Goal: Task Accomplishment & Management: Complete application form

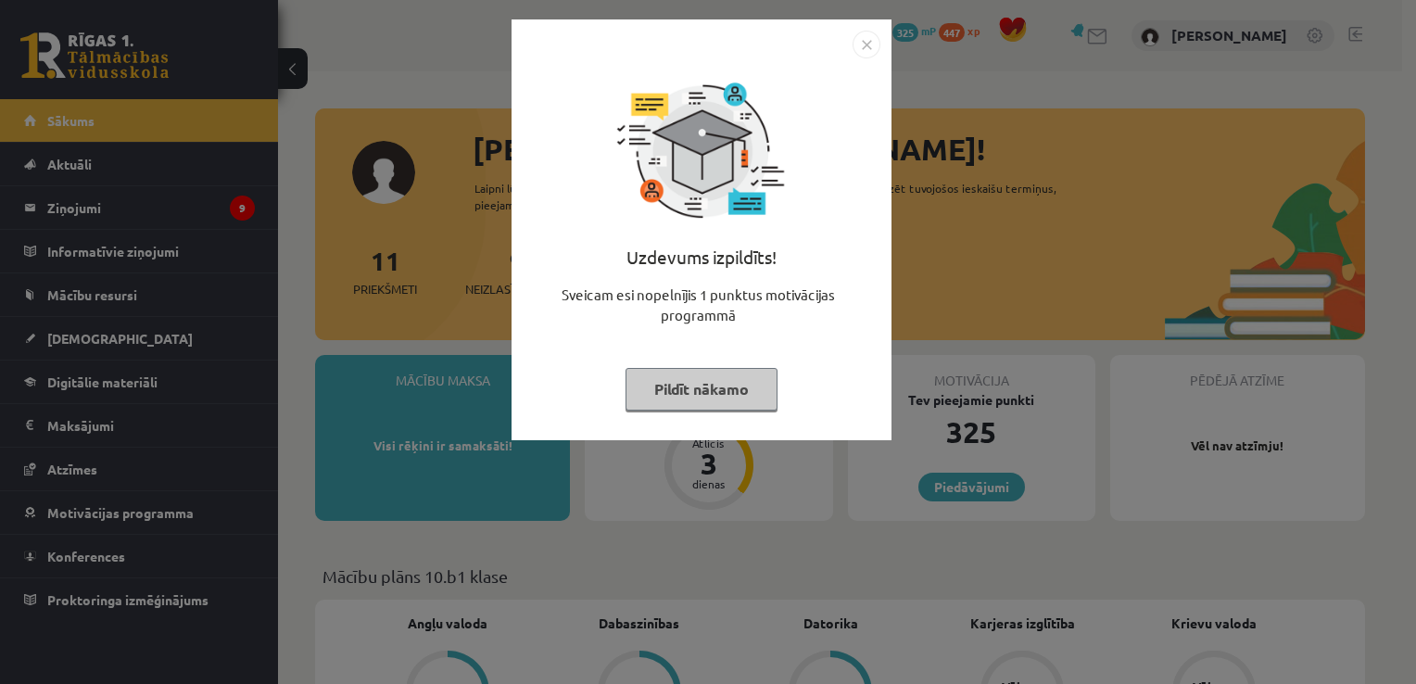
click at [423, 327] on div "Uzdevums izpildīts! Sveicam esi nopelnījis 1 punktus motivācijas programmā Pild…" at bounding box center [708, 342] width 1416 height 684
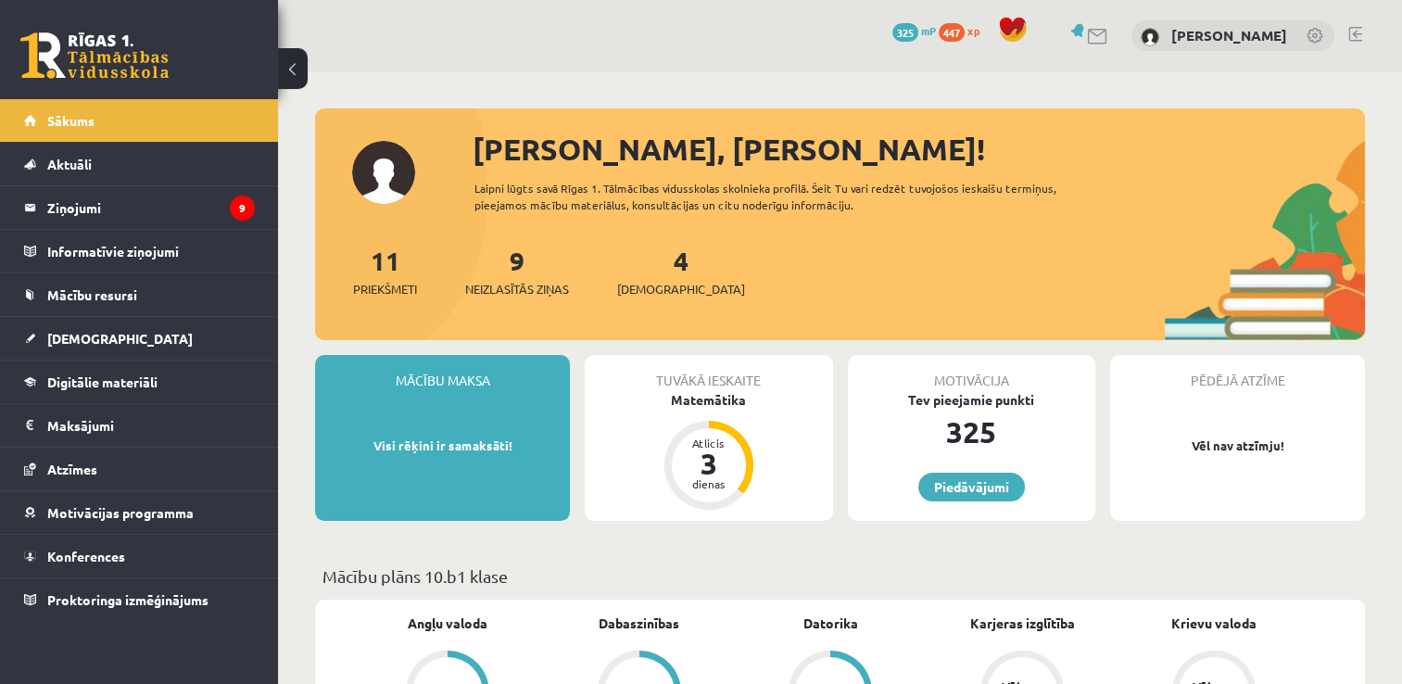
click at [760, 425] on div "Tuvākā ieskaite Matemātika Atlicis 3 dienas" at bounding box center [708, 438] width 247 height 166
click at [73, 333] on span "[DEMOGRAPHIC_DATA]" at bounding box center [119, 338] width 145 height 17
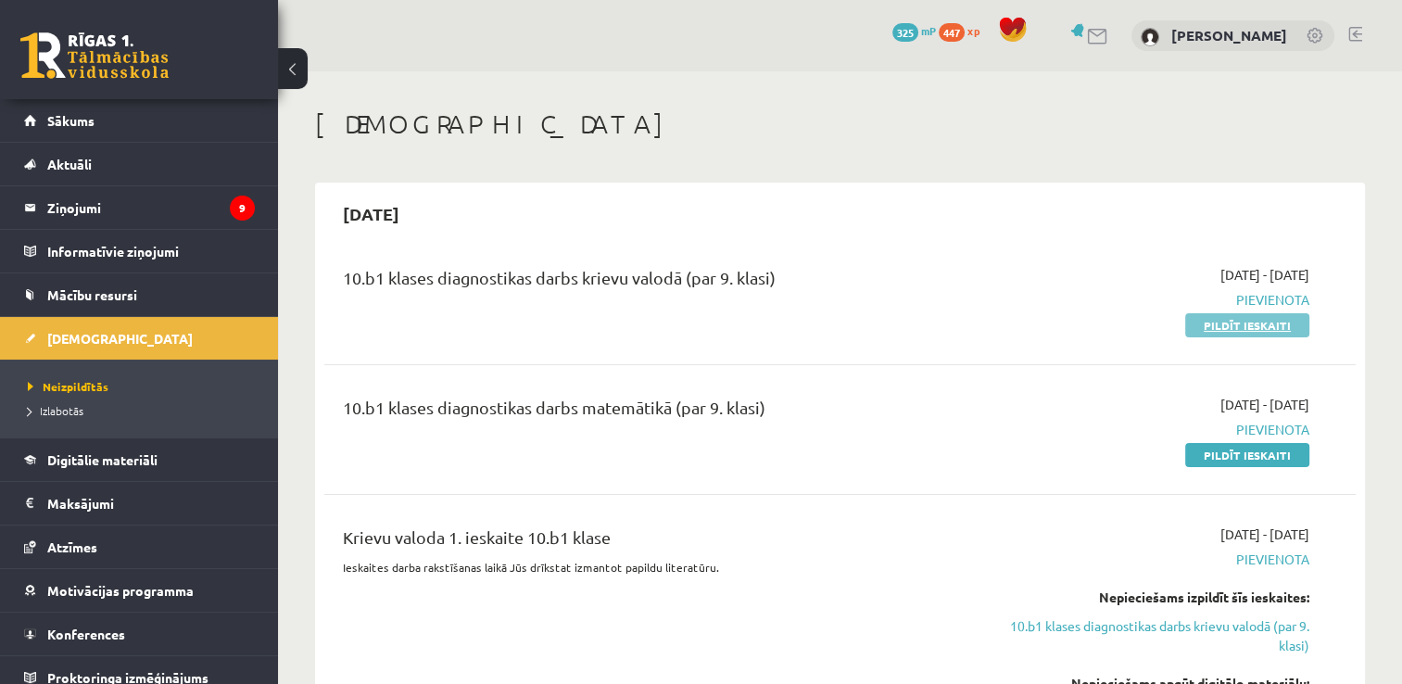
click at [1247, 326] on link "Pildīt ieskaiti" at bounding box center [1247, 325] width 124 height 24
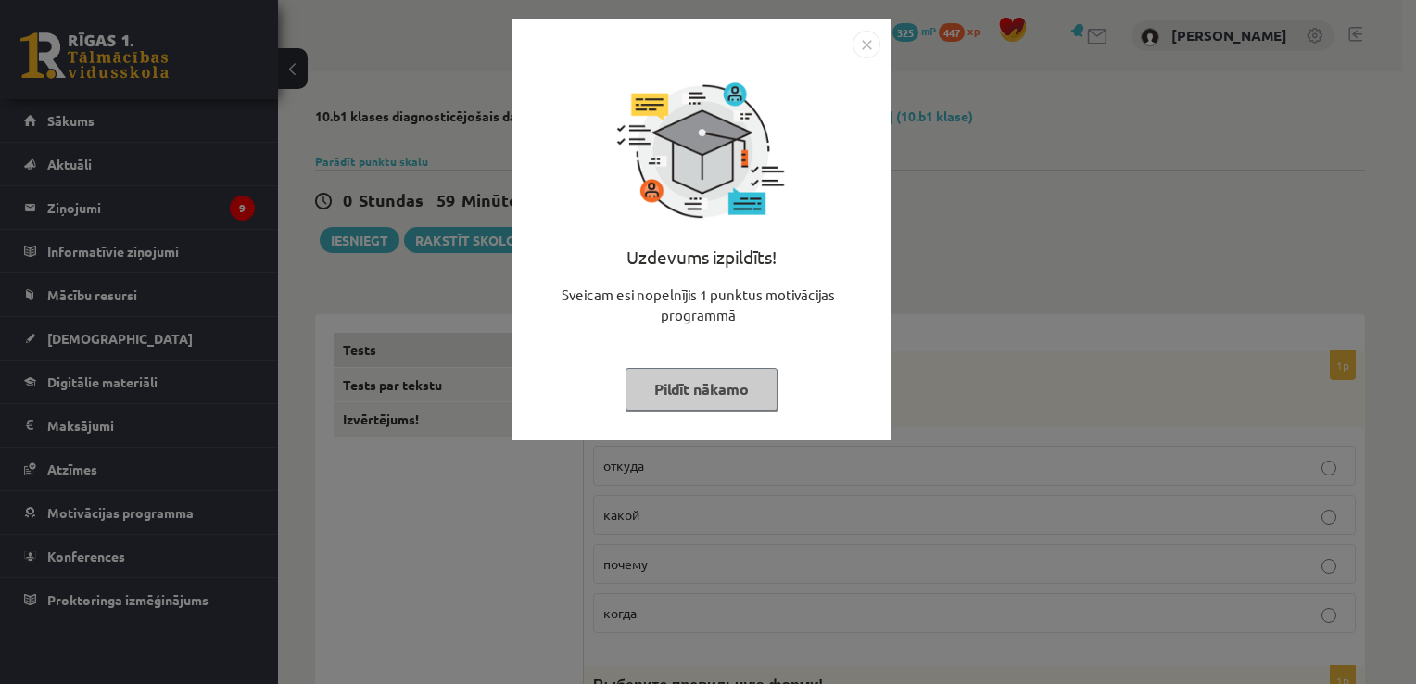
click at [866, 43] on img "Close" at bounding box center [867, 45] width 28 height 28
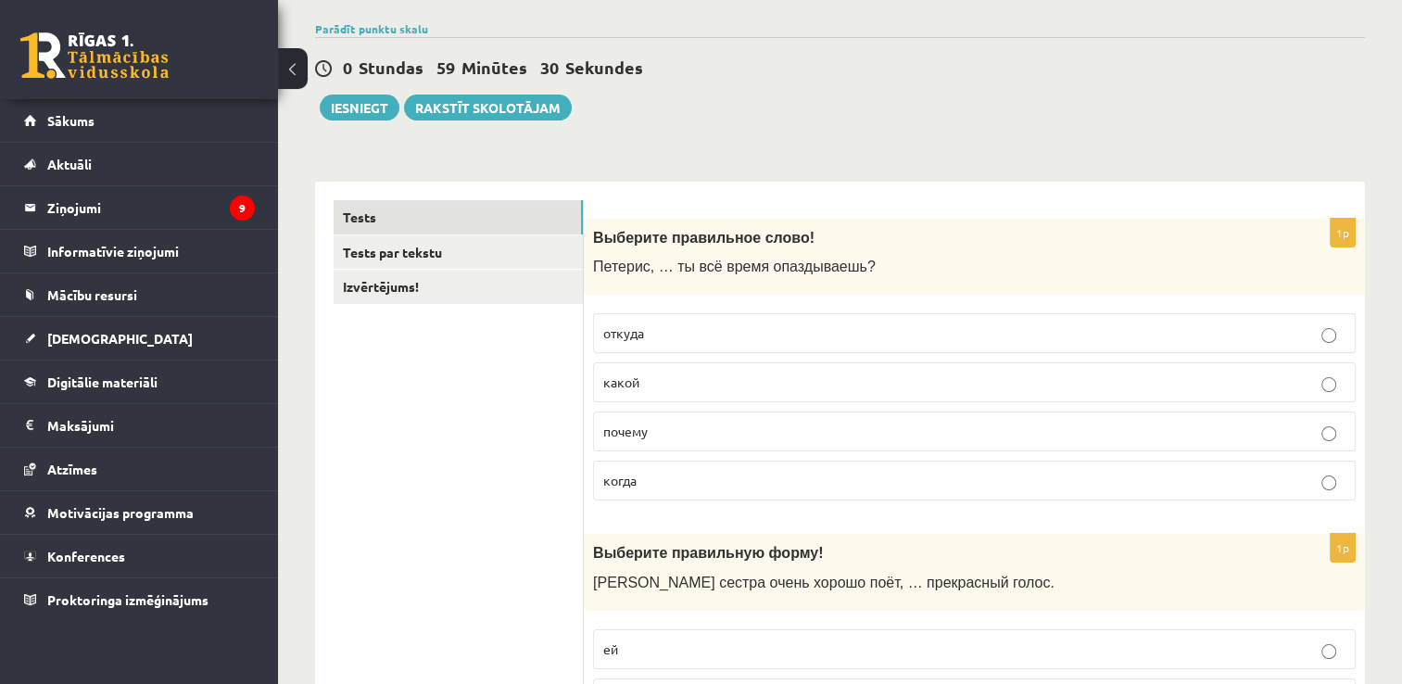
scroll to position [133, 0]
click at [647, 432] on span "почему" at bounding box center [625, 430] width 44 height 17
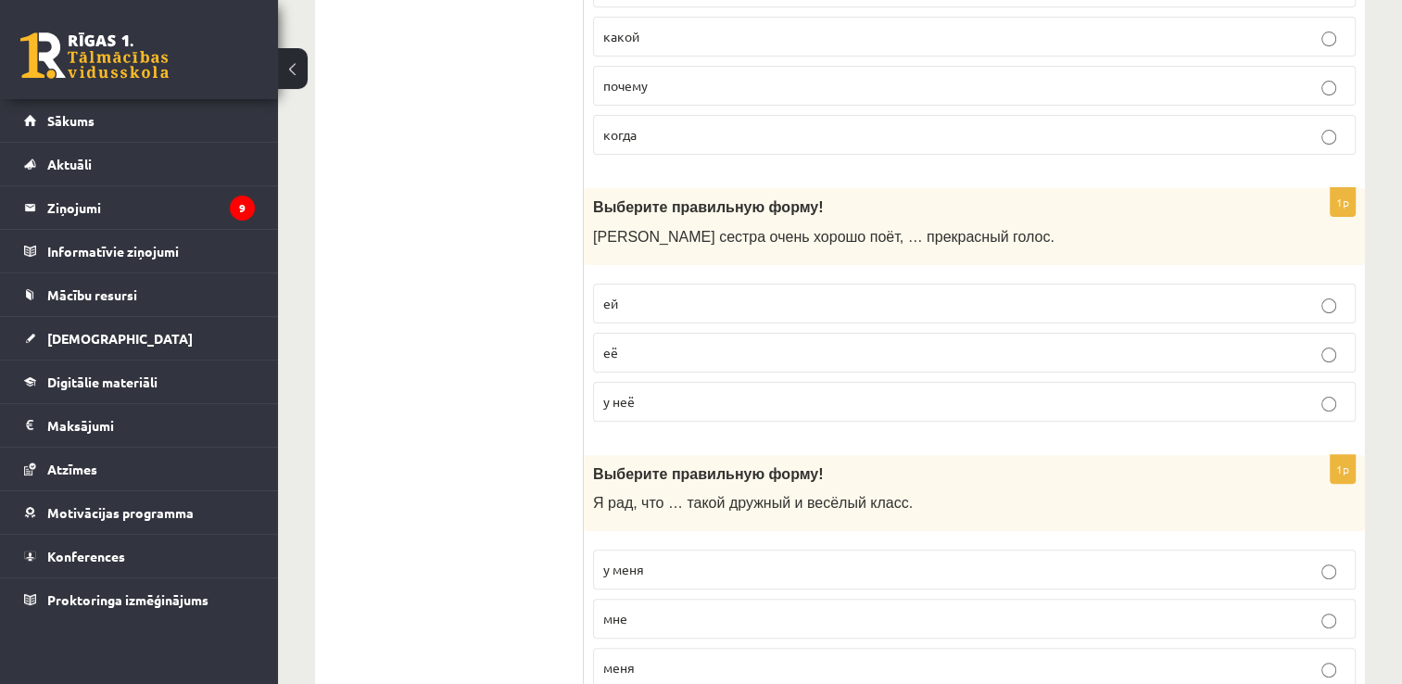
scroll to position [478, 0]
click at [660, 400] on p "у неё" at bounding box center [974, 401] width 742 height 19
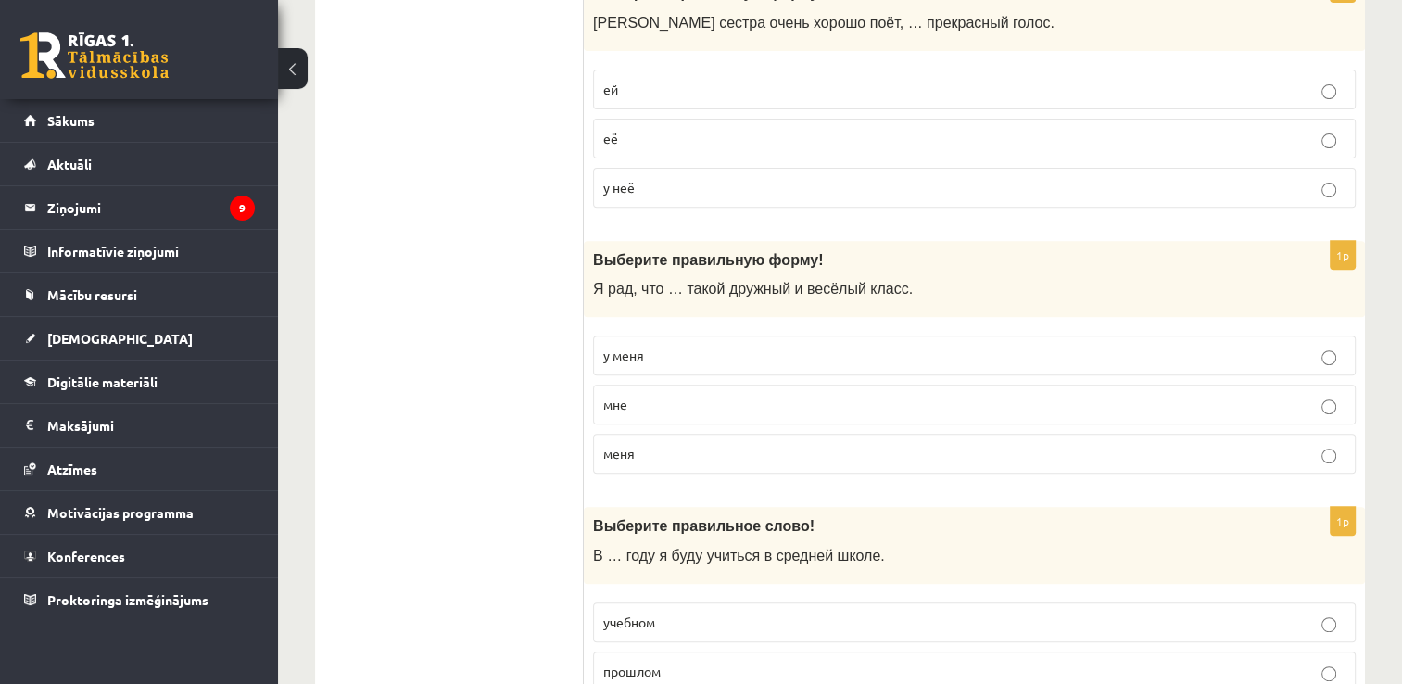
scroll to position [693, 0]
click at [638, 346] on span "у меня" at bounding box center [623, 354] width 41 height 17
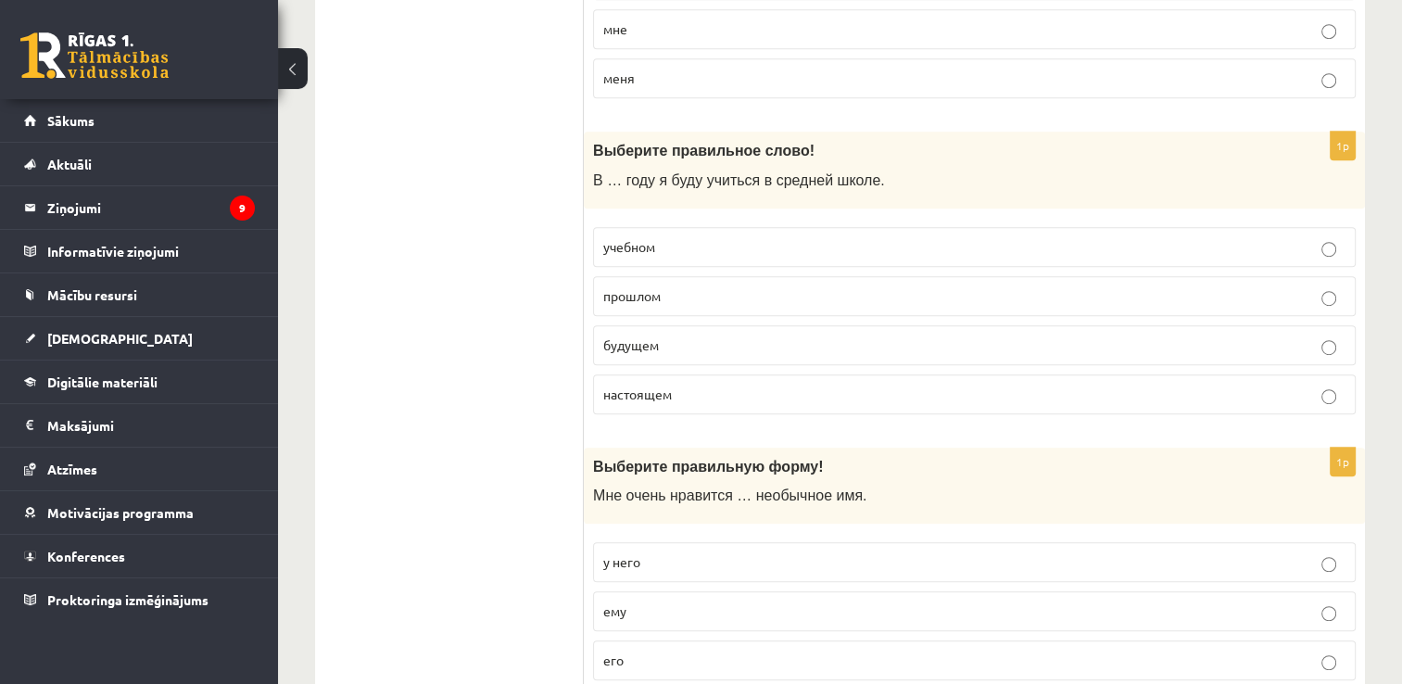
scroll to position [1068, 0]
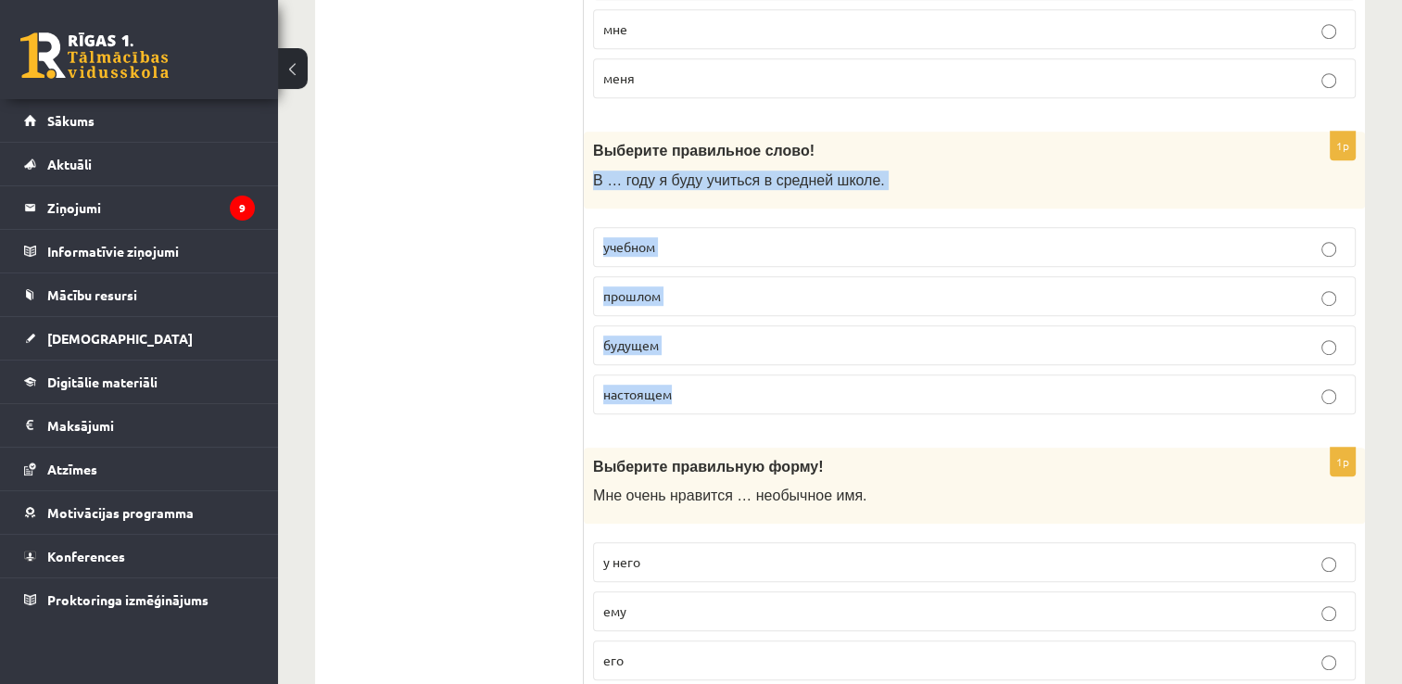
drag, startPoint x: 590, startPoint y: 171, endPoint x: 753, endPoint y: 403, distance: 282.8
click at [753, 403] on div "1p Выберите правильное слово! В … году я буду учиться в средней школе. учебном …" at bounding box center [974, 280] width 781 height 297
copy div "В … году я буду учиться в средней школе. учебном прошлом будущем настоящем"
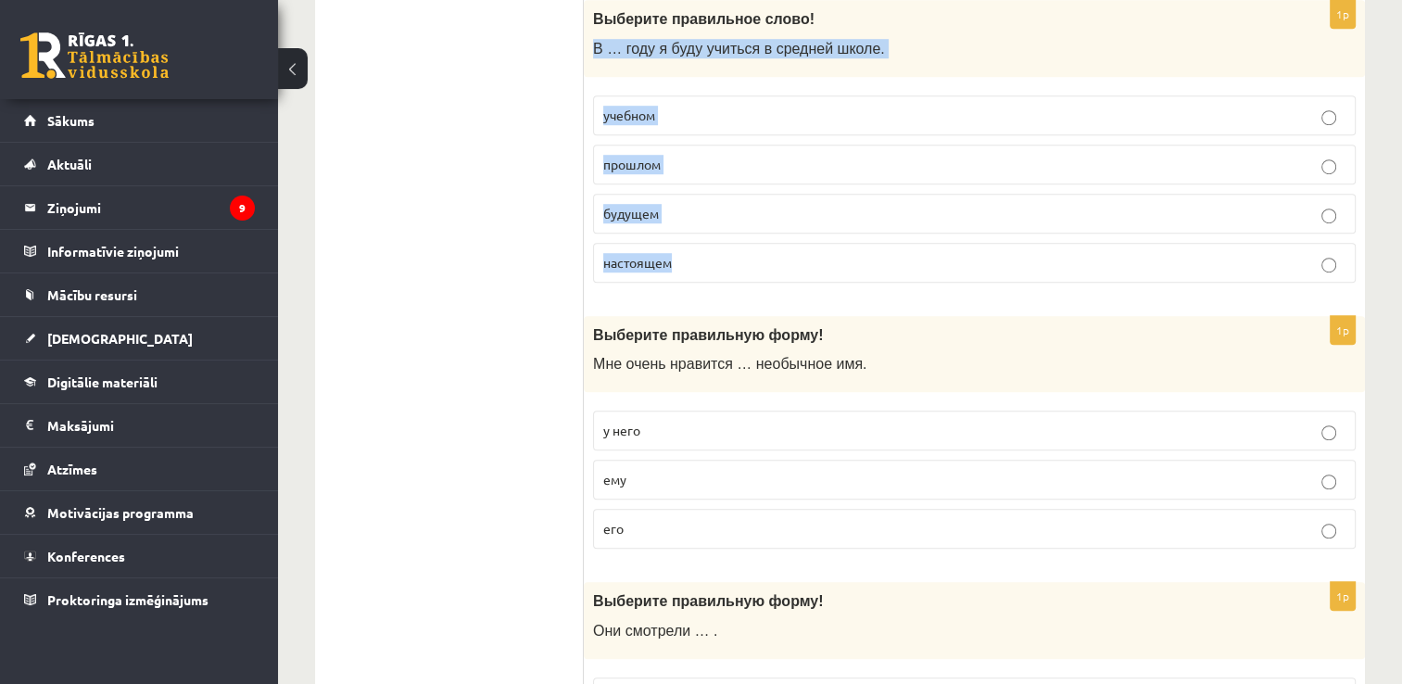
scroll to position [1208, 0]
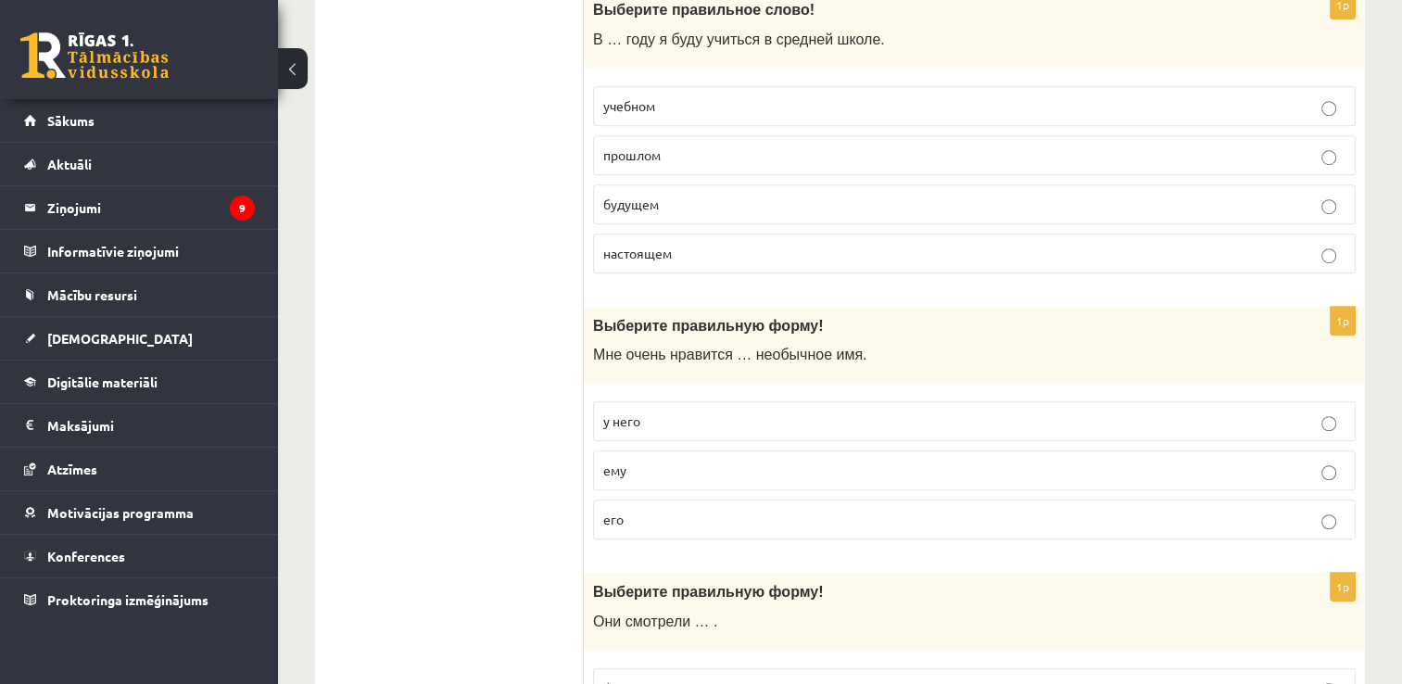
click at [652, 510] on p "его" at bounding box center [974, 519] width 742 height 19
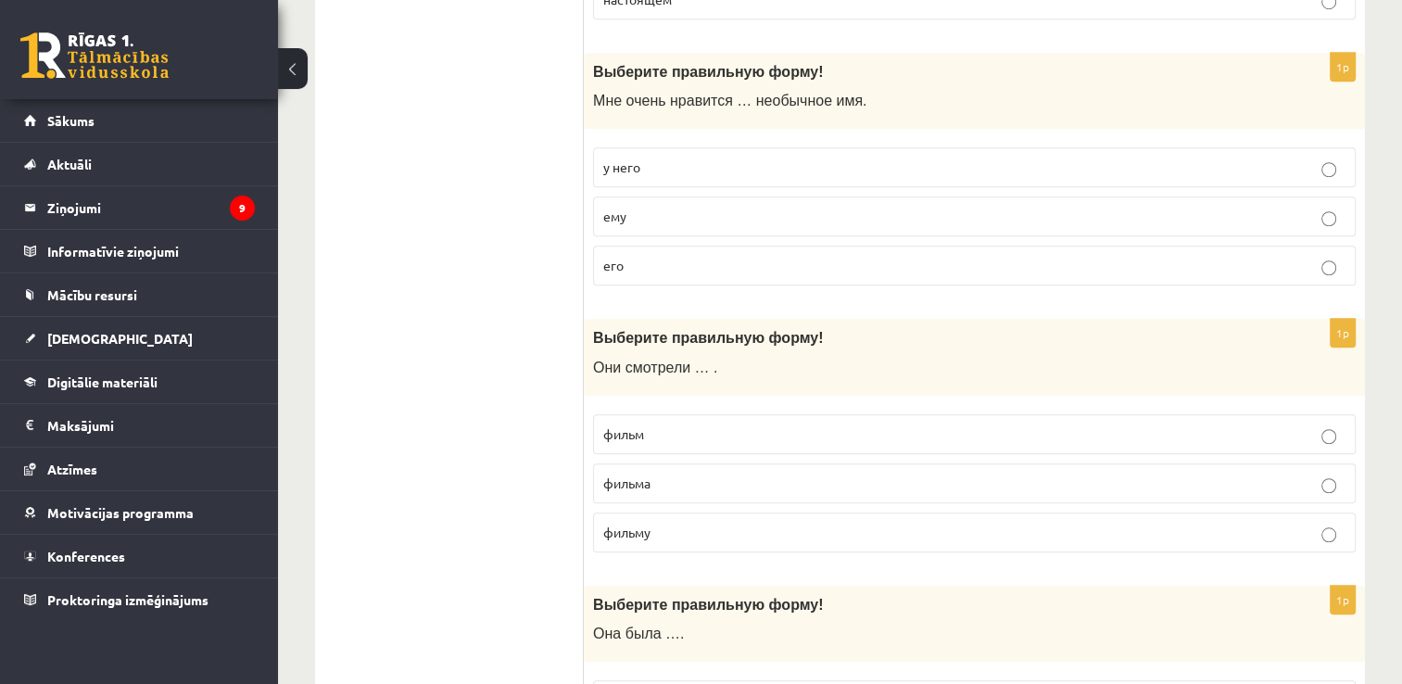
scroll to position [1472, 0]
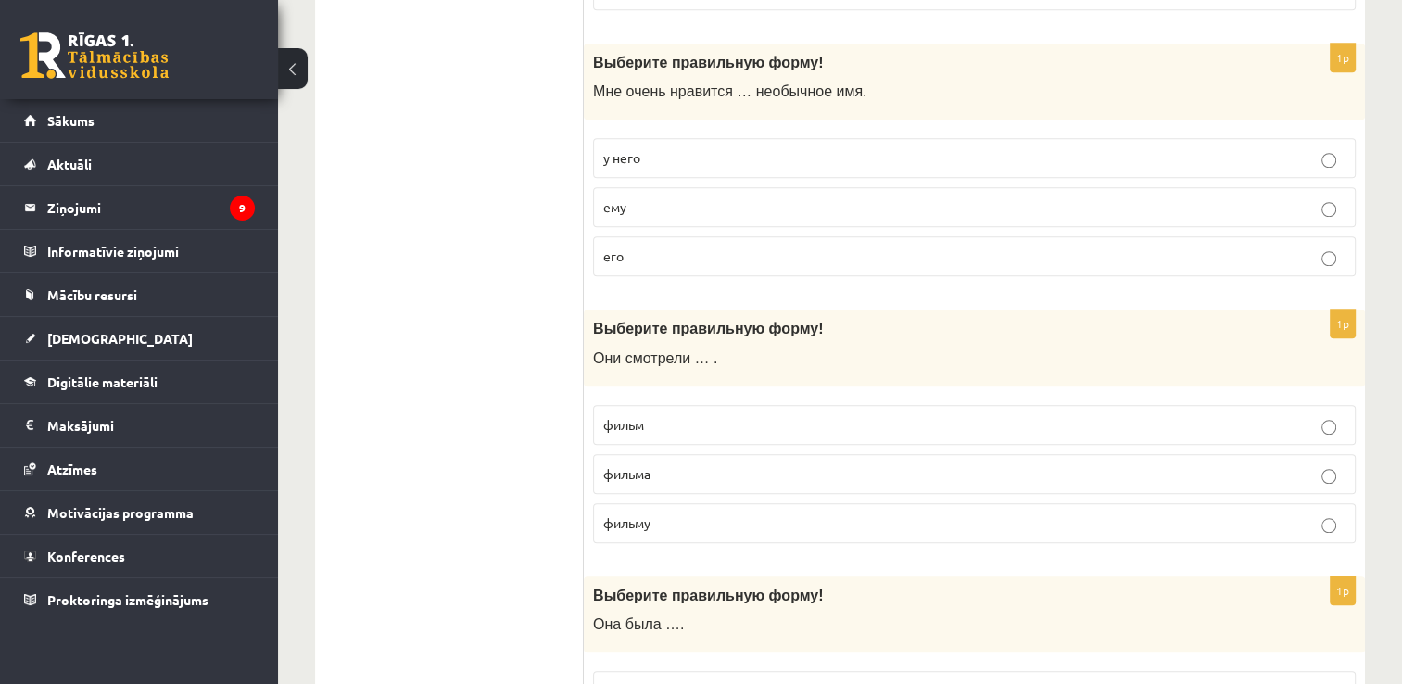
click at [664, 415] on p "фильм" at bounding box center [974, 424] width 742 height 19
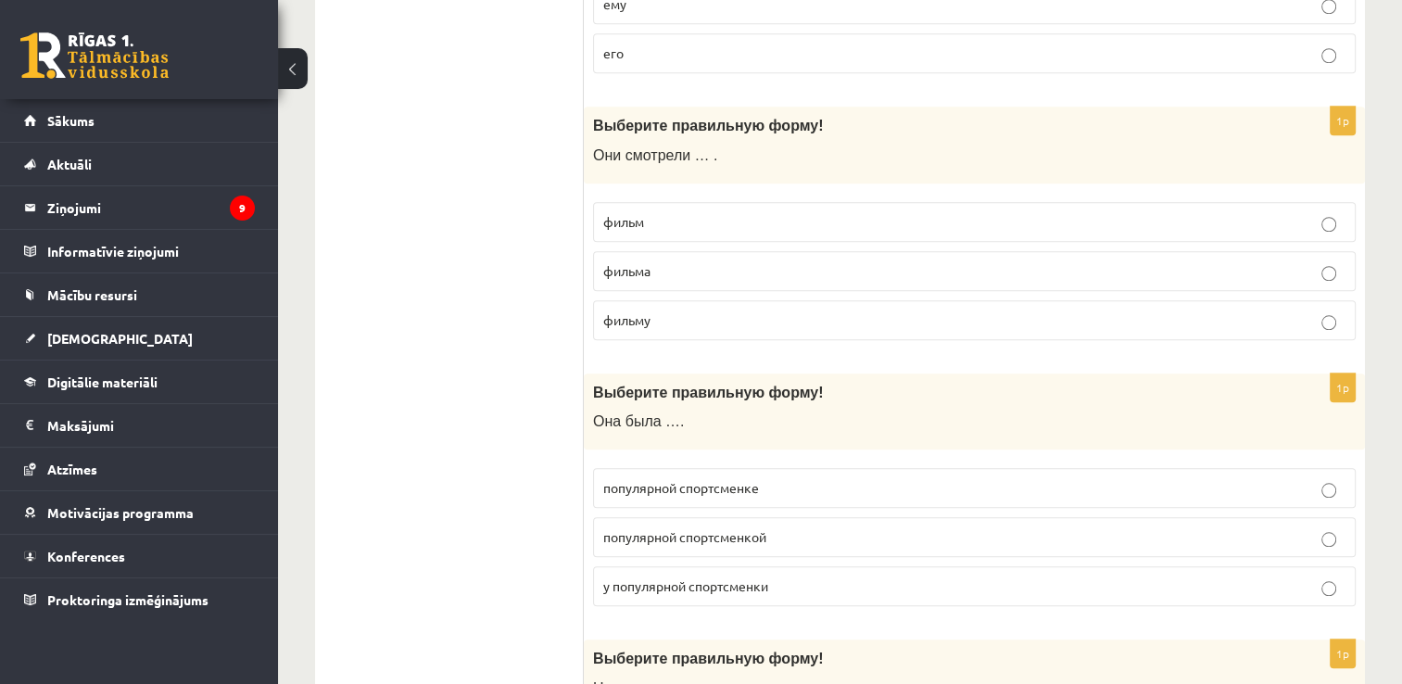
scroll to position [1677, 0]
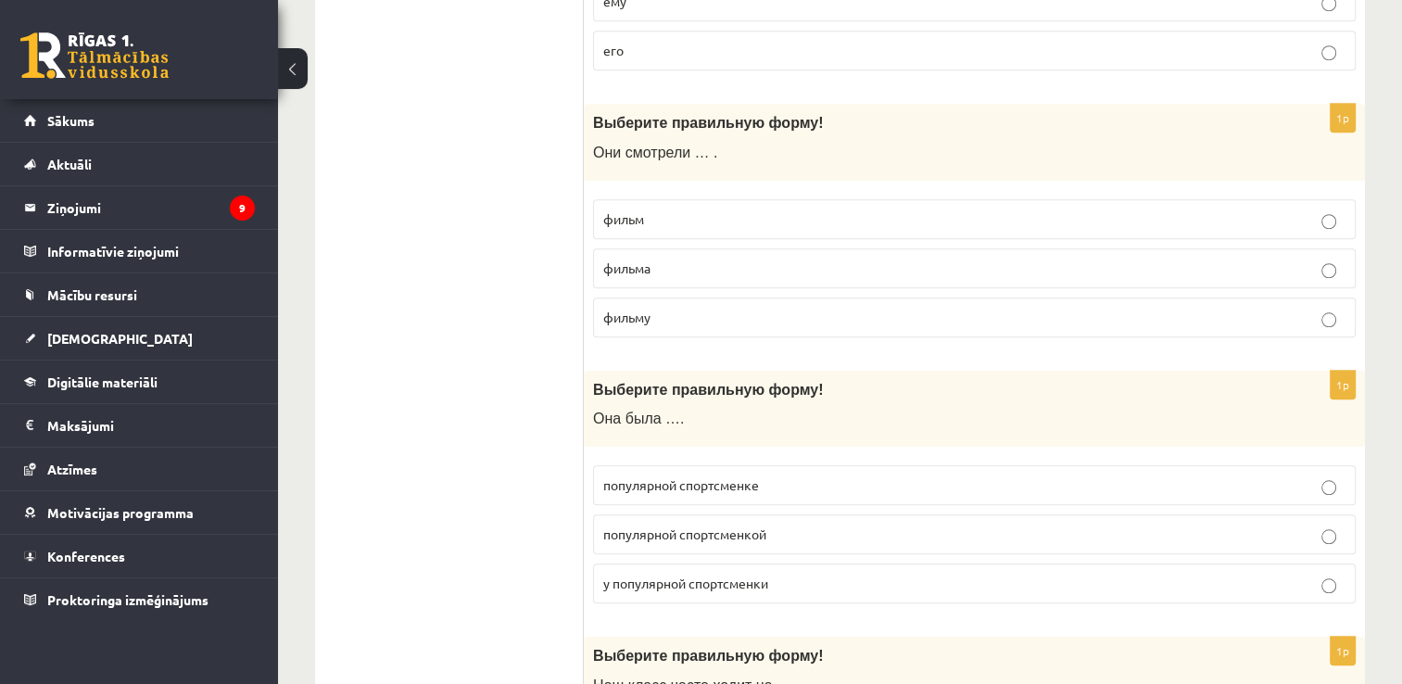
click at [827, 532] on p "популярной спортсменкой" at bounding box center [974, 534] width 742 height 19
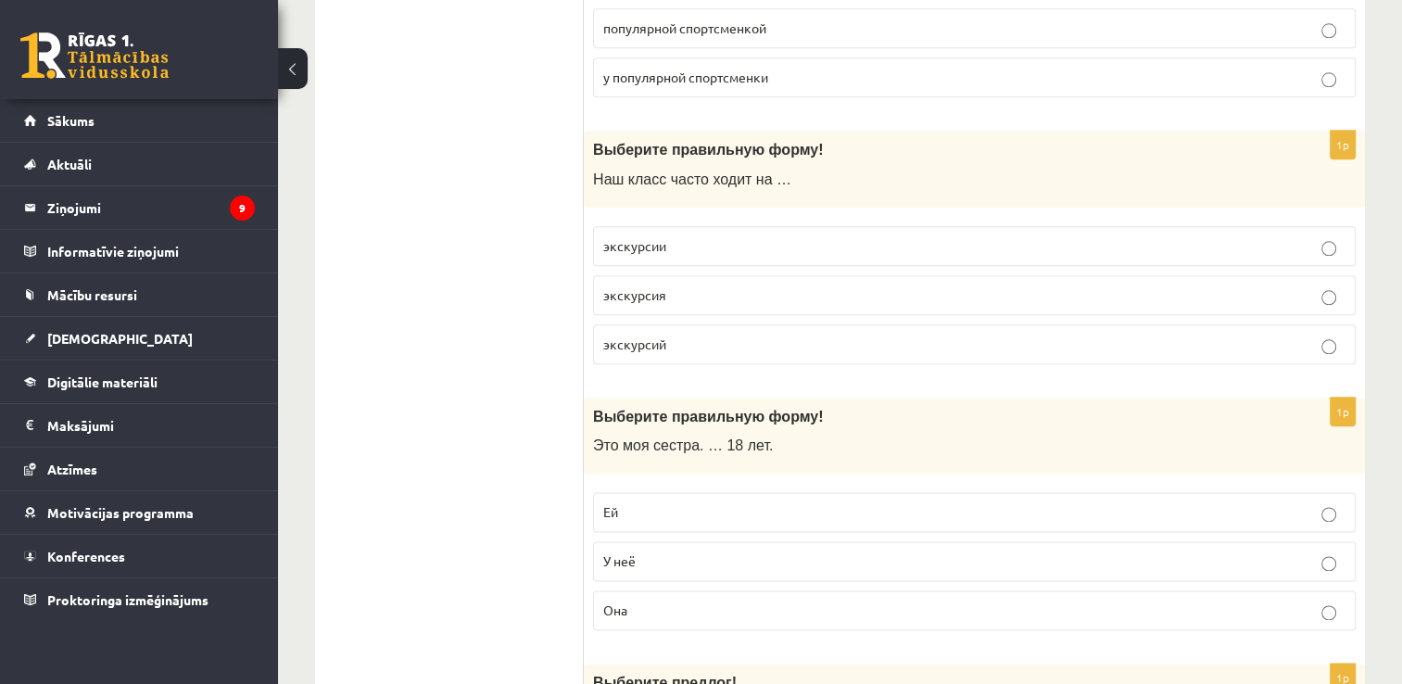
scroll to position [2185, 0]
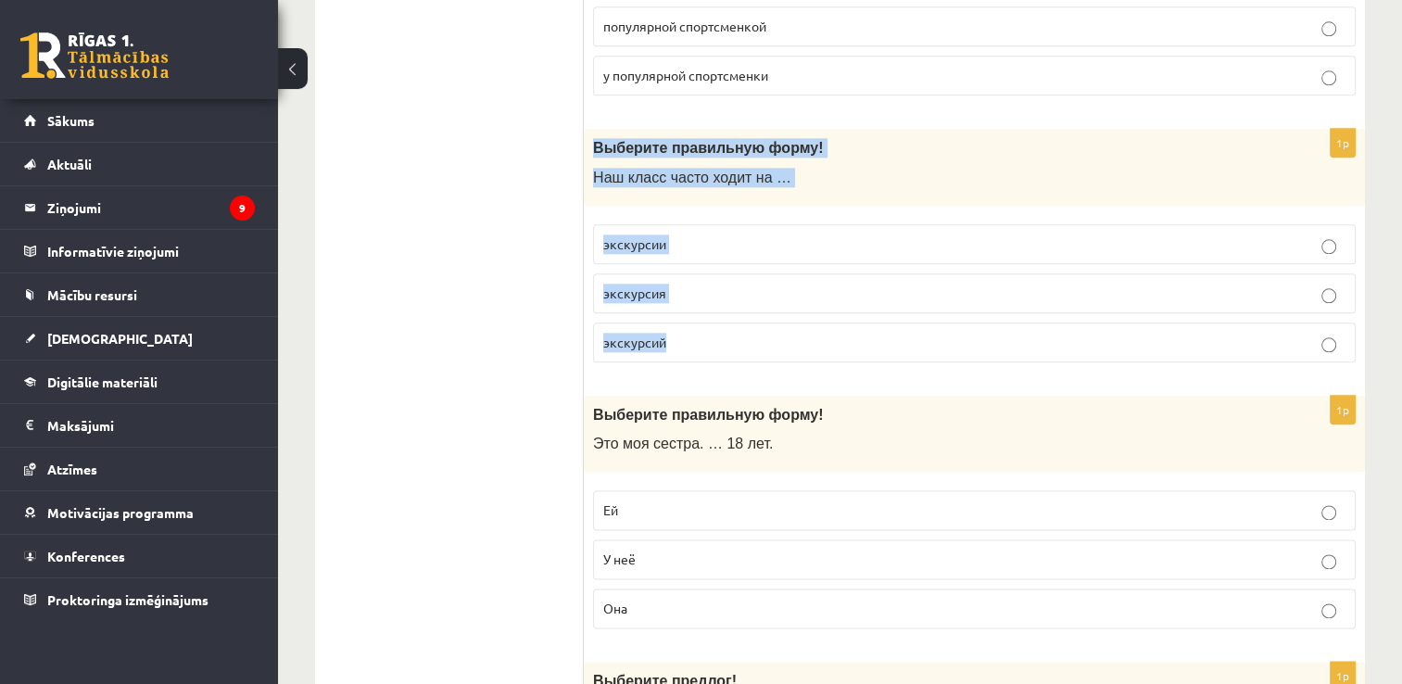
drag, startPoint x: 589, startPoint y: 128, endPoint x: 764, endPoint y: 311, distance: 253.0
click at [764, 311] on div "1p Выберите правильную форму! Наш класс часто ходит на … экскурсии экскурсия эк…" at bounding box center [974, 253] width 781 height 248
copy div "Выберите правильную форму! Наш класс часто ходит на … экскурсии экскурсия экску…"
click at [930, 239] on p "экскурсии" at bounding box center [974, 243] width 742 height 19
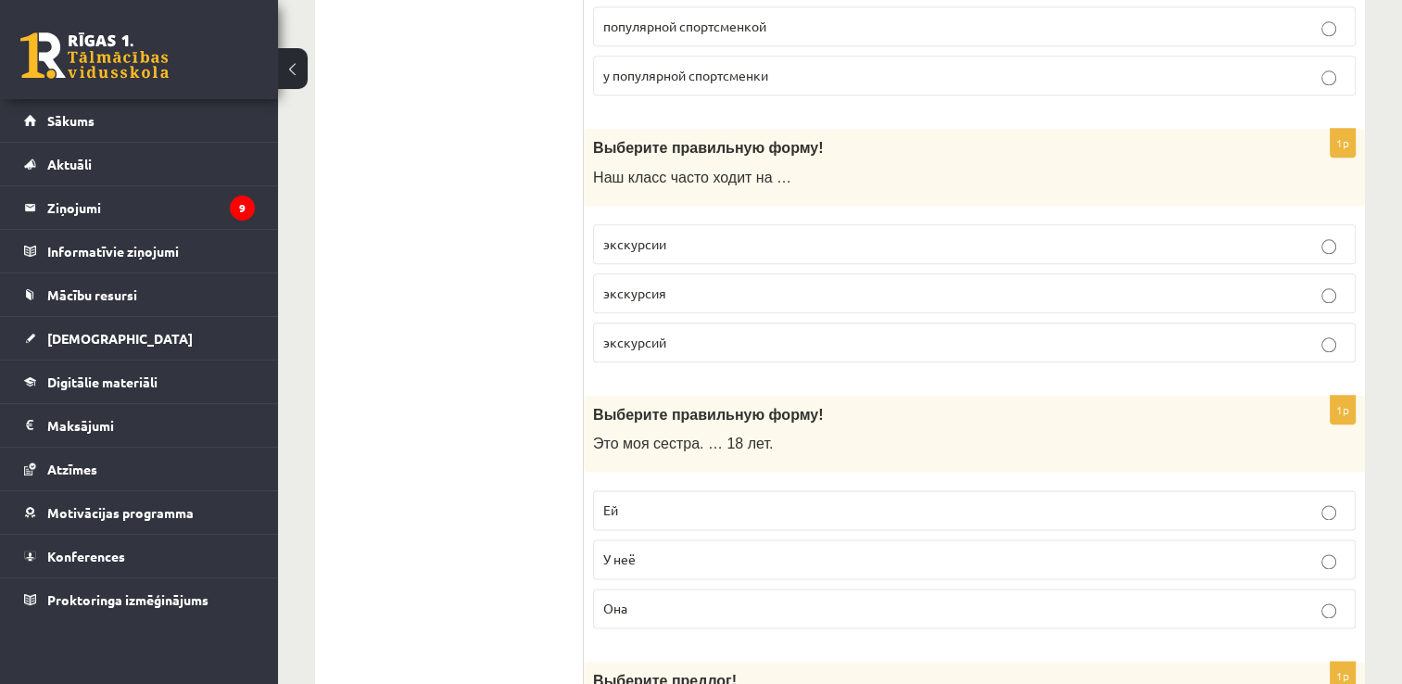
click at [930, 239] on p "экскурсии" at bounding box center [974, 243] width 742 height 19
click at [639, 500] on p "Ей" at bounding box center [974, 509] width 742 height 19
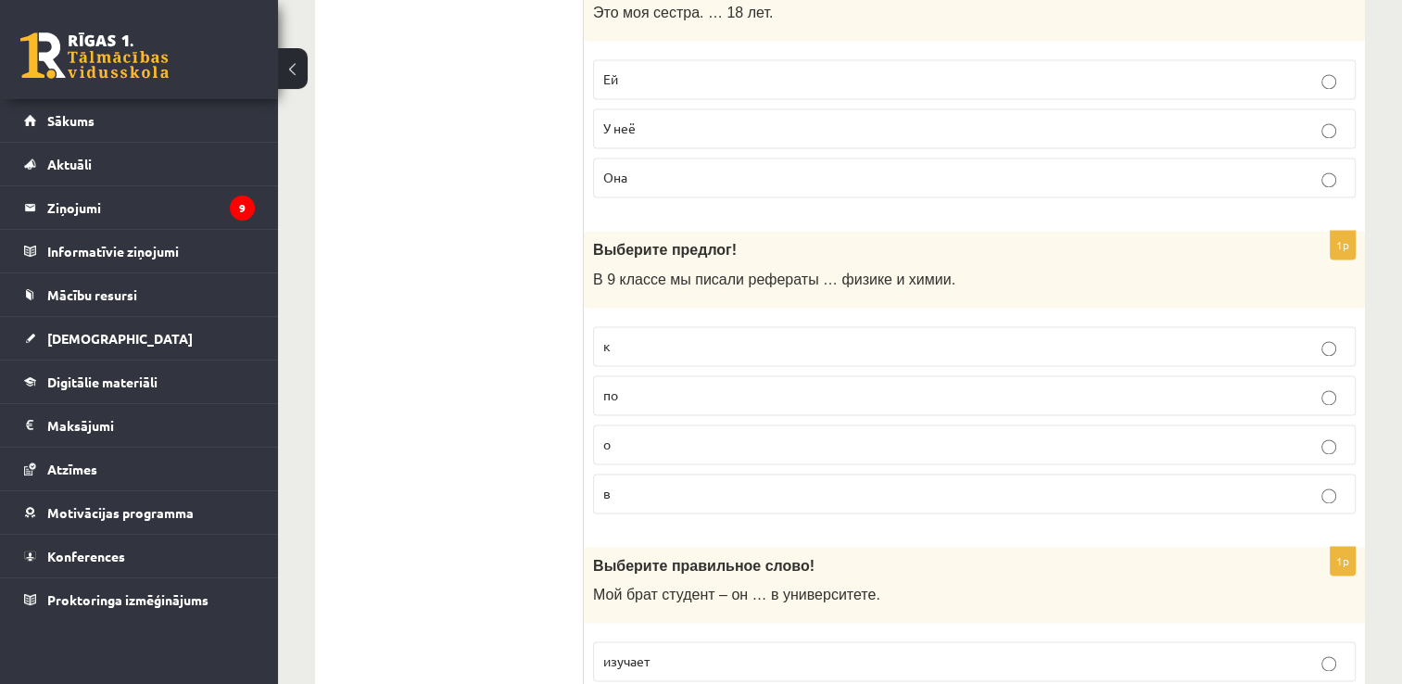
scroll to position [2649, 0]
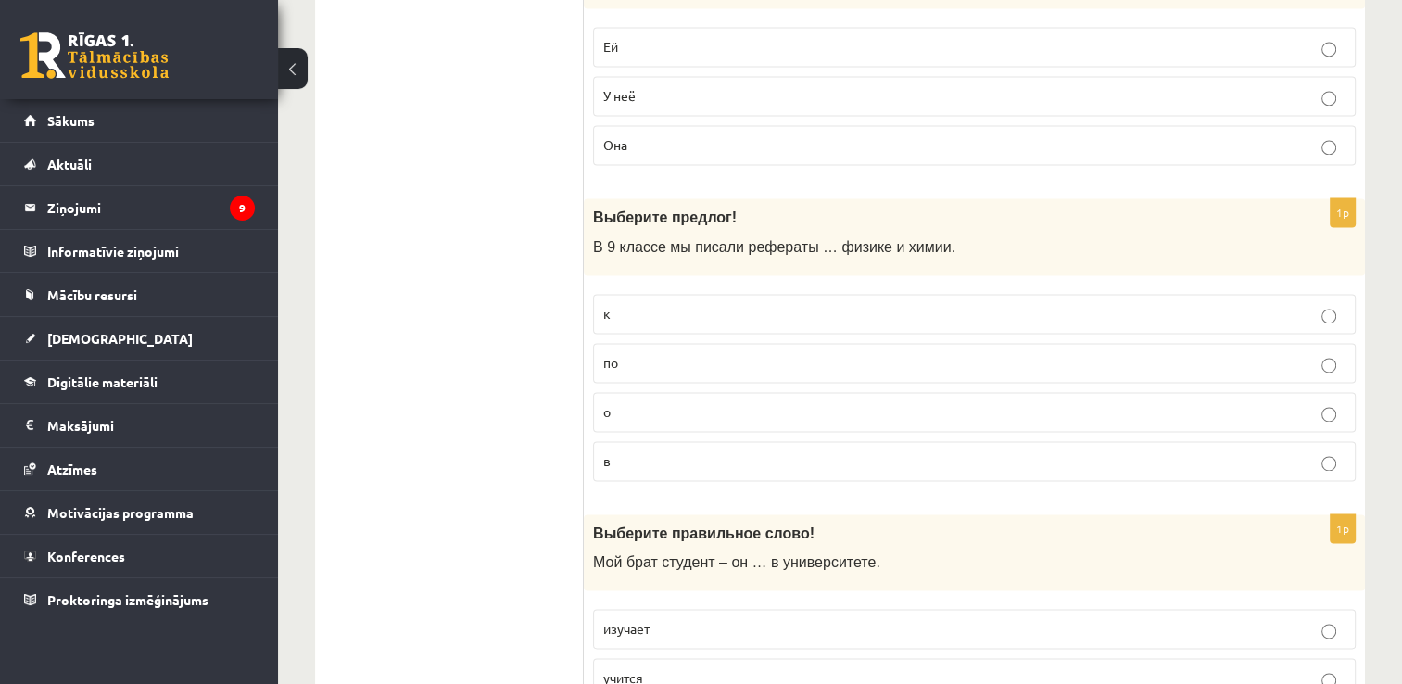
click at [675, 353] on p "по" at bounding box center [974, 362] width 742 height 19
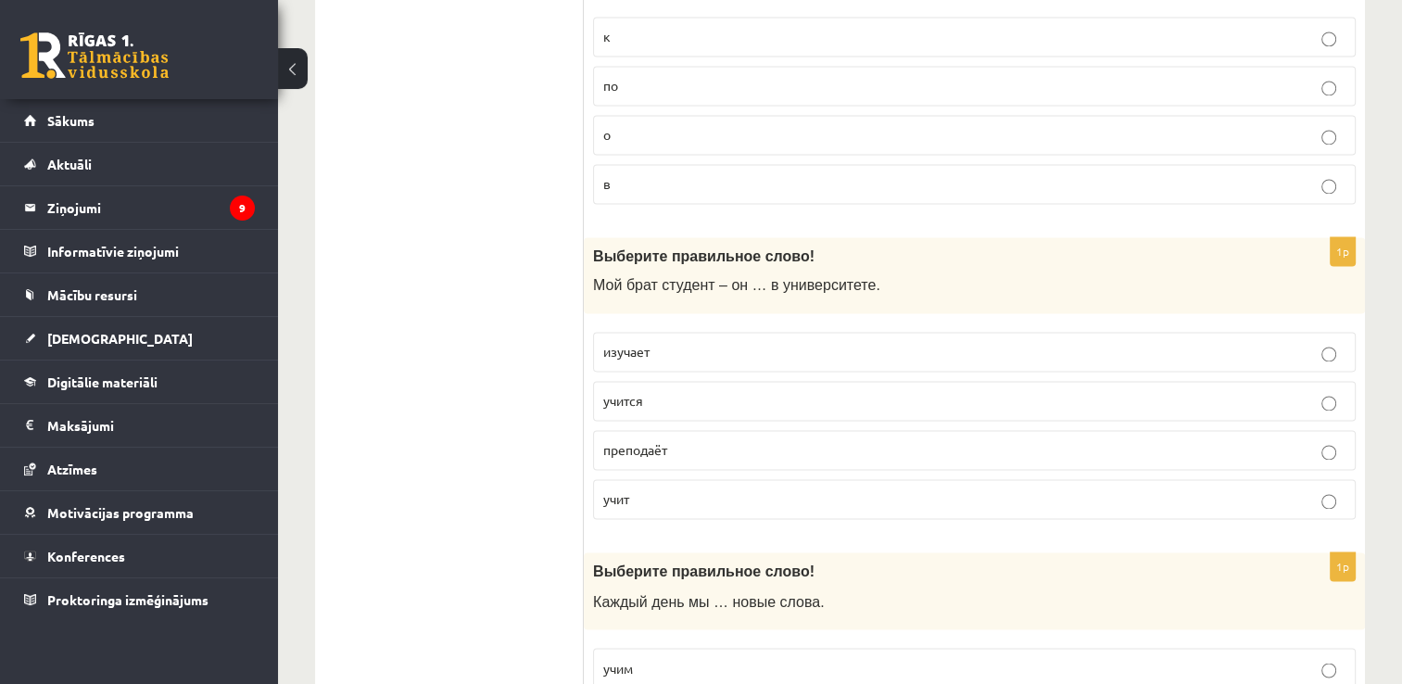
scroll to position [2927, 0]
click at [687, 390] on p "учится" at bounding box center [974, 399] width 742 height 19
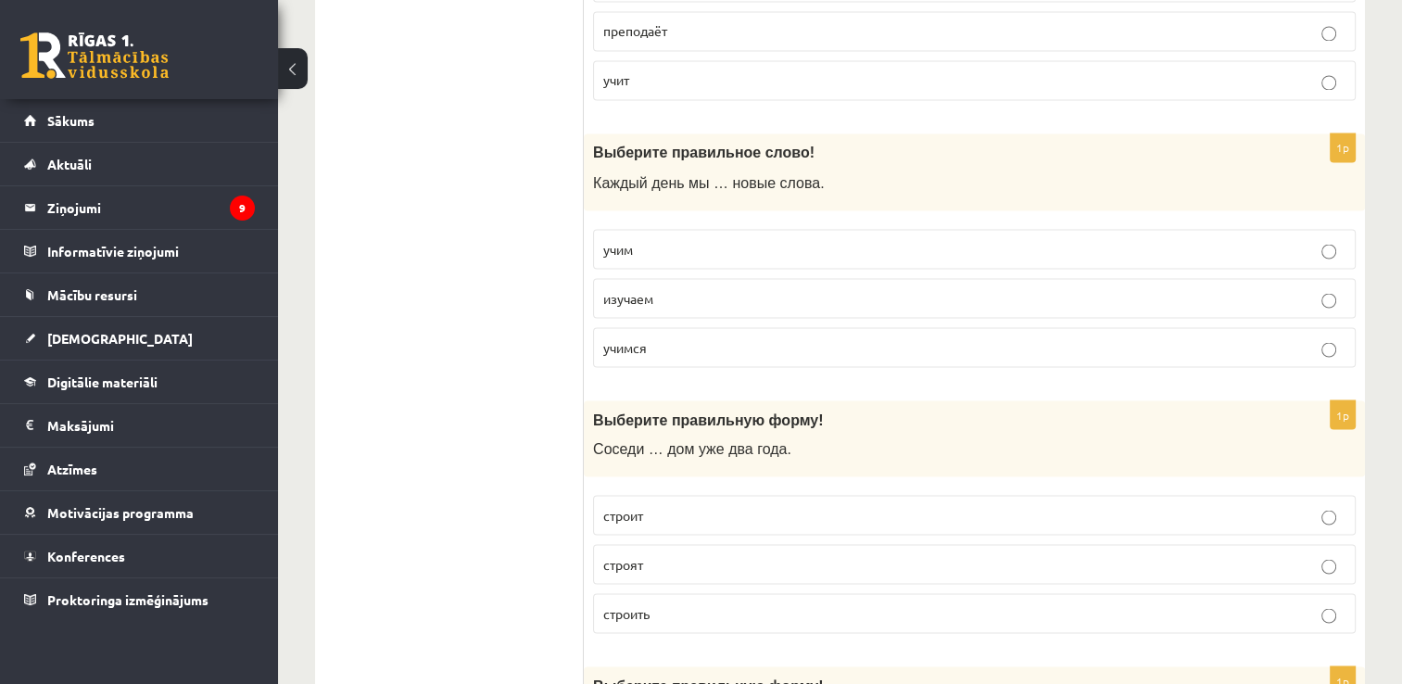
scroll to position [3390, 0]
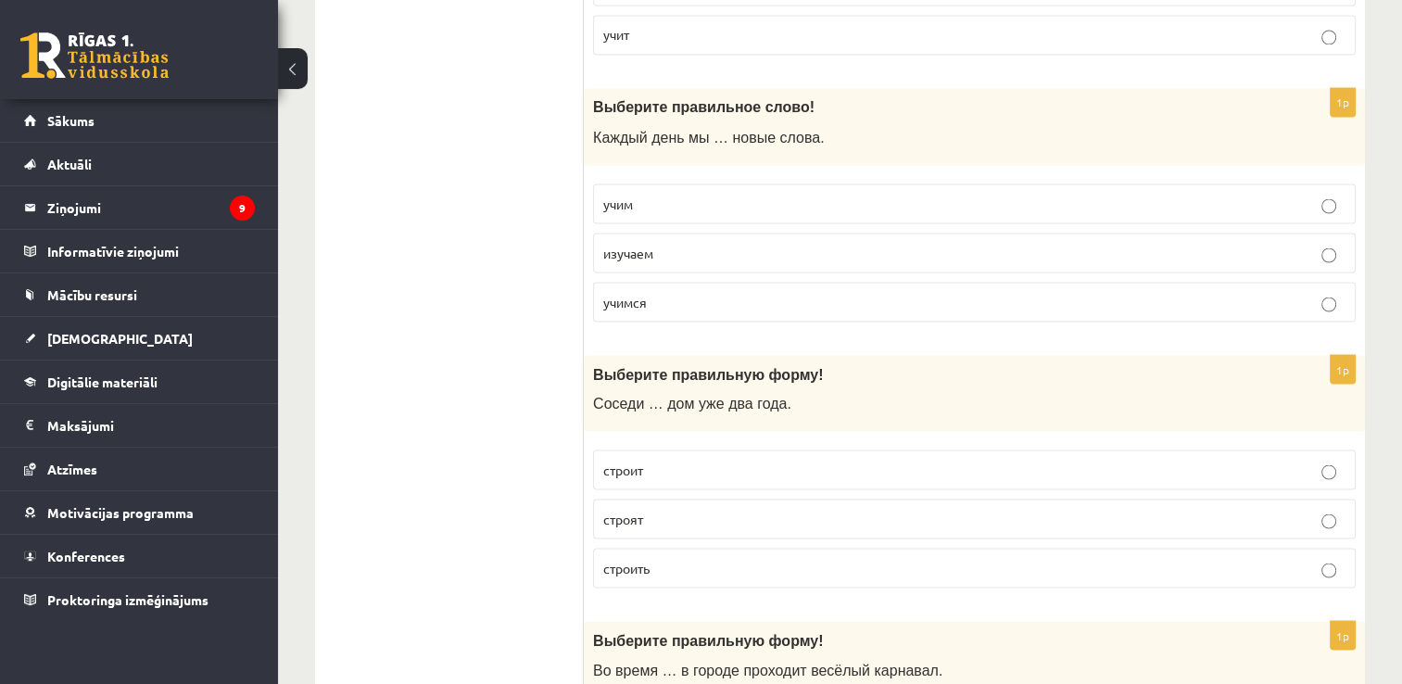
click at [702, 243] on p "изучаем" at bounding box center [974, 252] width 742 height 19
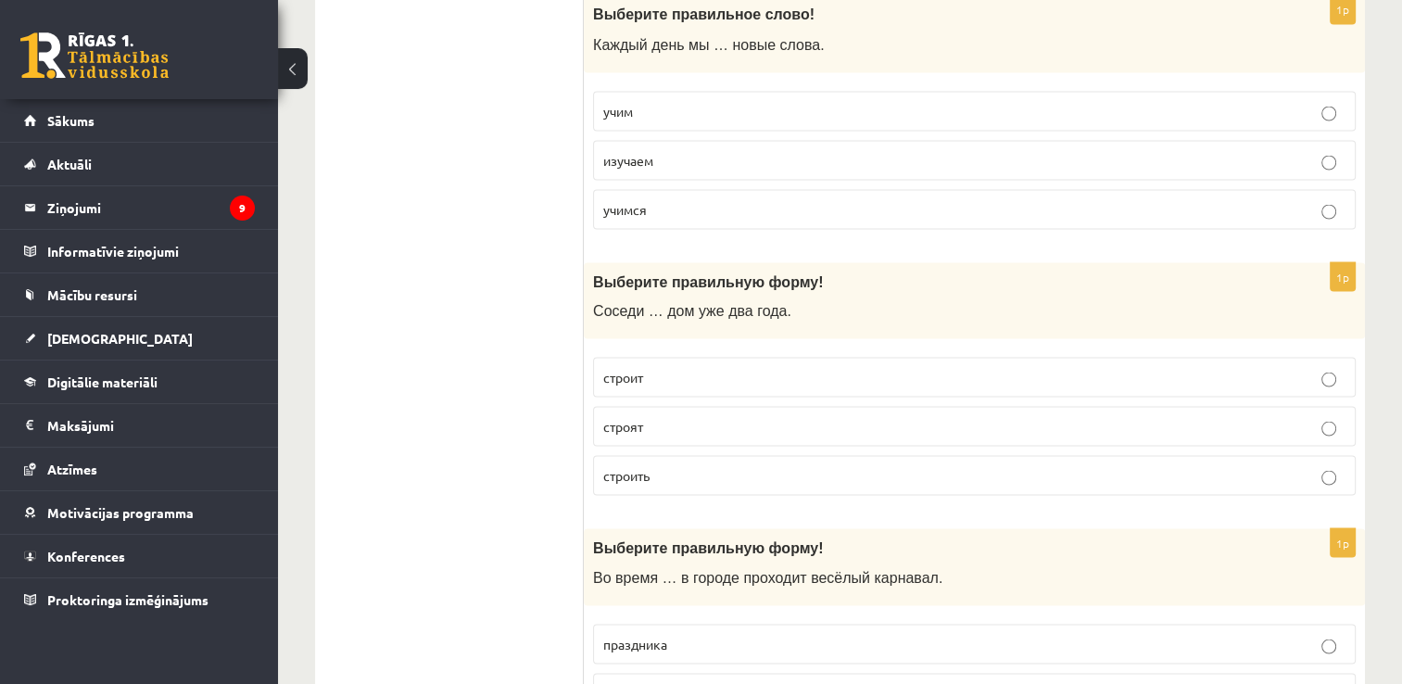
scroll to position [3575, 0]
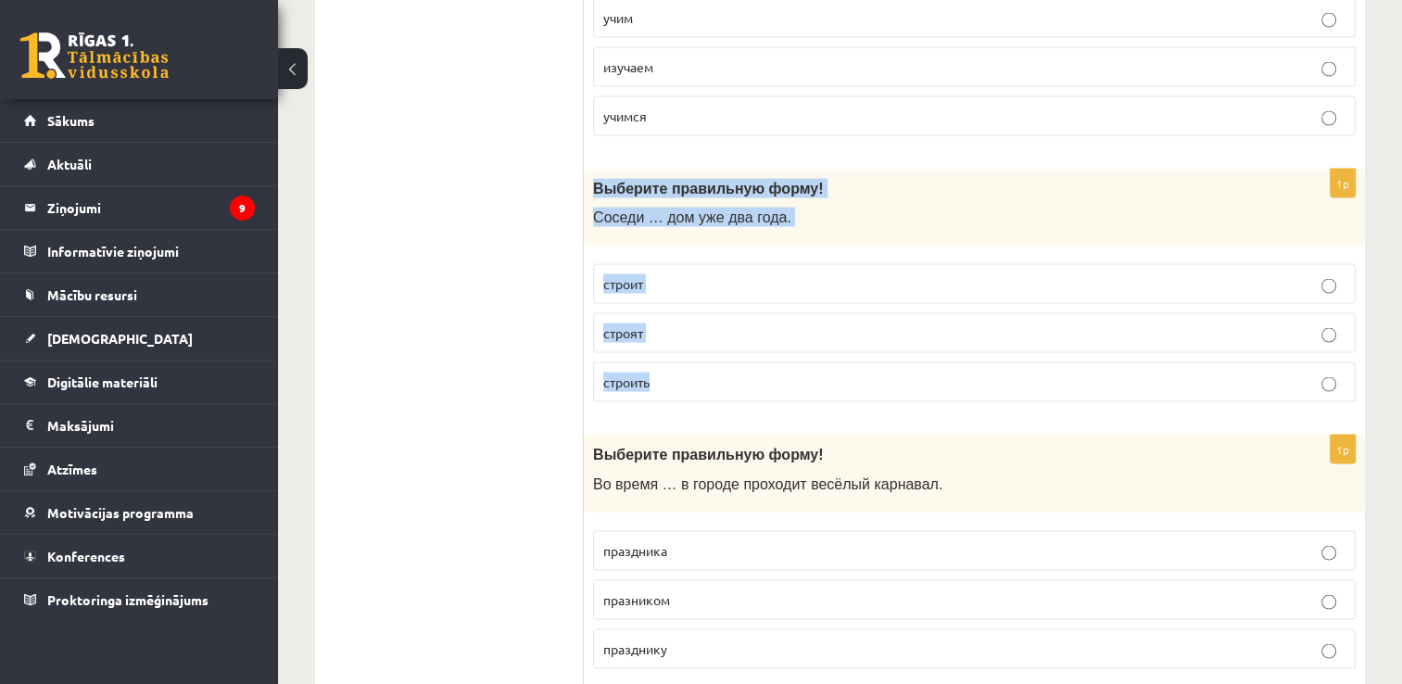
drag, startPoint x: 586, startPoint y: 171, endPoint x: 725, endPoint y: 352, distance: 228.7
click at [725, 352] on div "1p Выберите правильную форму! Соседи … дом уже два года. строит строят строить" at bounding box center [974, 294] width 781 height 248
copy div "Выберите правильную форму! Соседи … дом уже два года. строит строят строить"
click at [722, 323] on p "строят" at bounding box center [974, 332] width 742 height 19
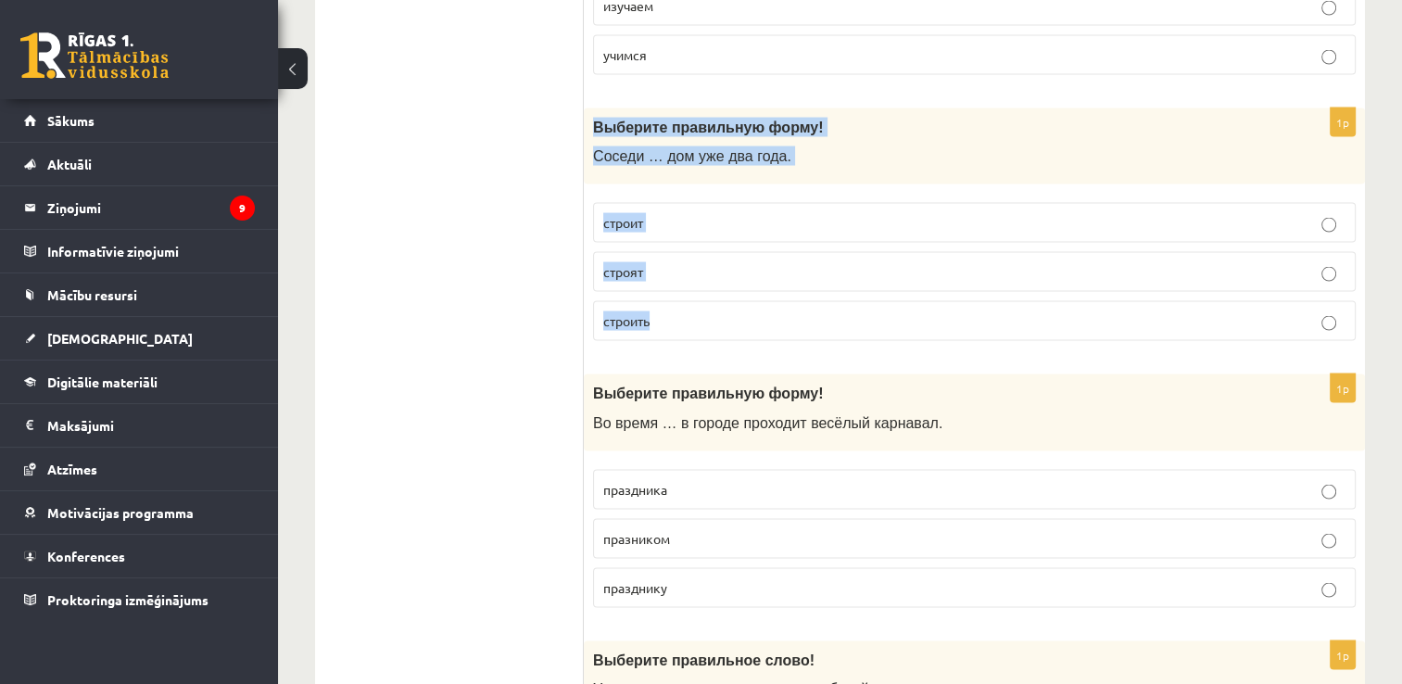
scroll to position [3668, 0]
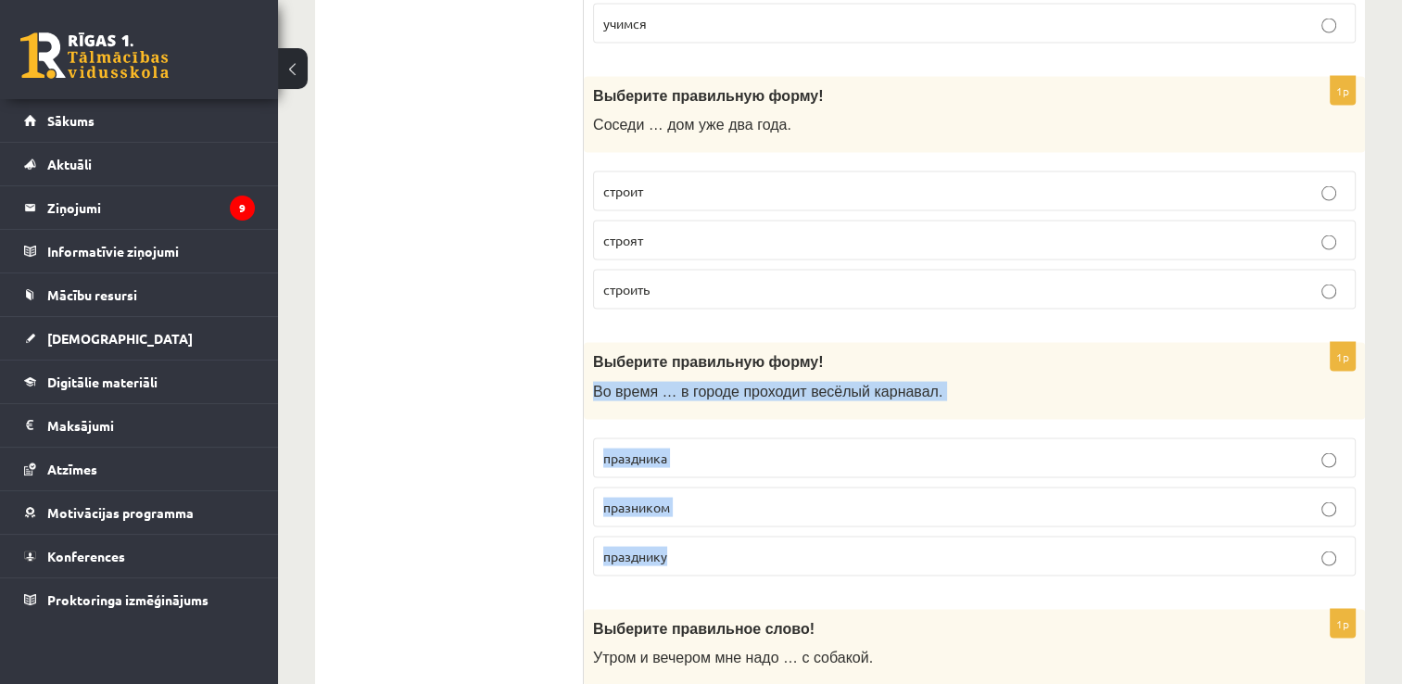
drag, startPoint x: 596, startPoint y: 365, endPoint x: 770, endPoint y: 534, distance: 242.5
click at [770, 534] on div "1p Выберите правильную форму! Во время … в городе проходит весёлый карнавал. пр…" at bounding box center [974, 467] width 781 height 248
copy div "Во время … в городе проходит весёлый карнавал. праздника празником празднику"
click at [800, 449] on p "праздника" at bounding box center [974, 458] width 742 height 19
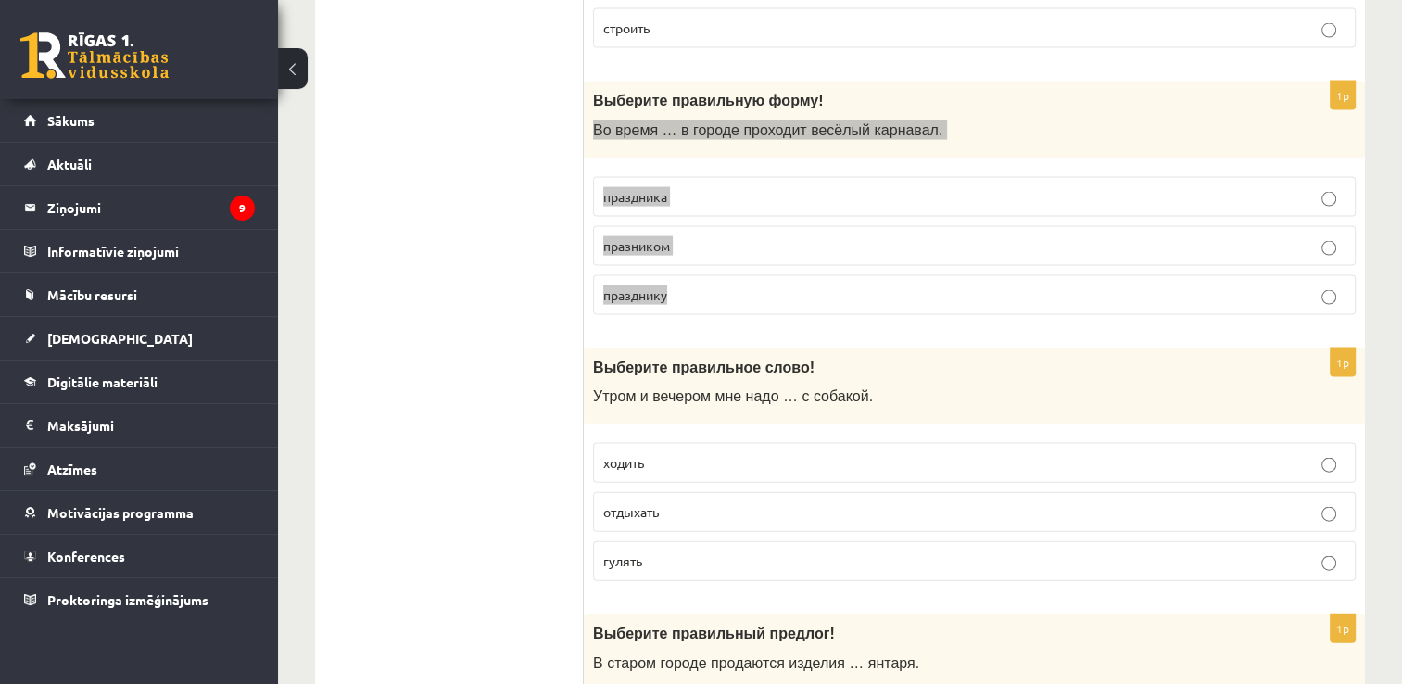
scroll to position [4039, 0]
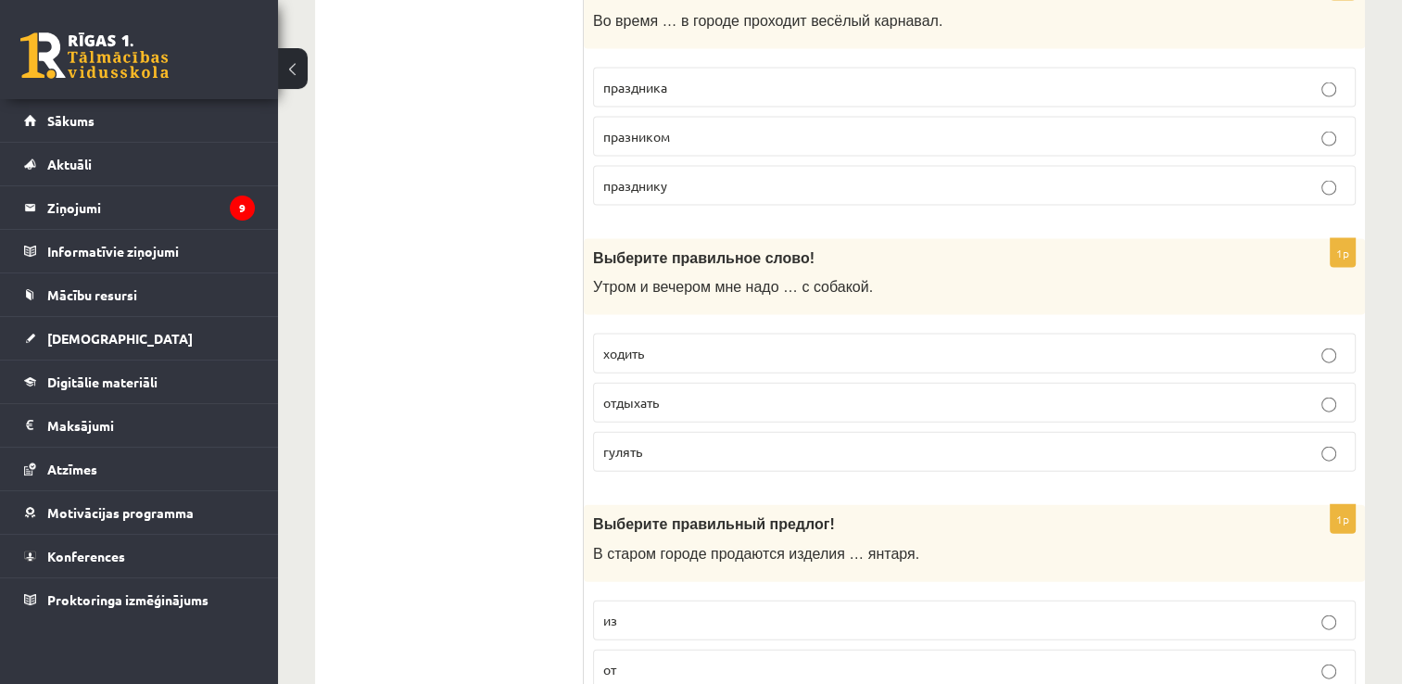
click at [687, 442] on p "гулять" at bounding box center [974, 451] width 742 height 19
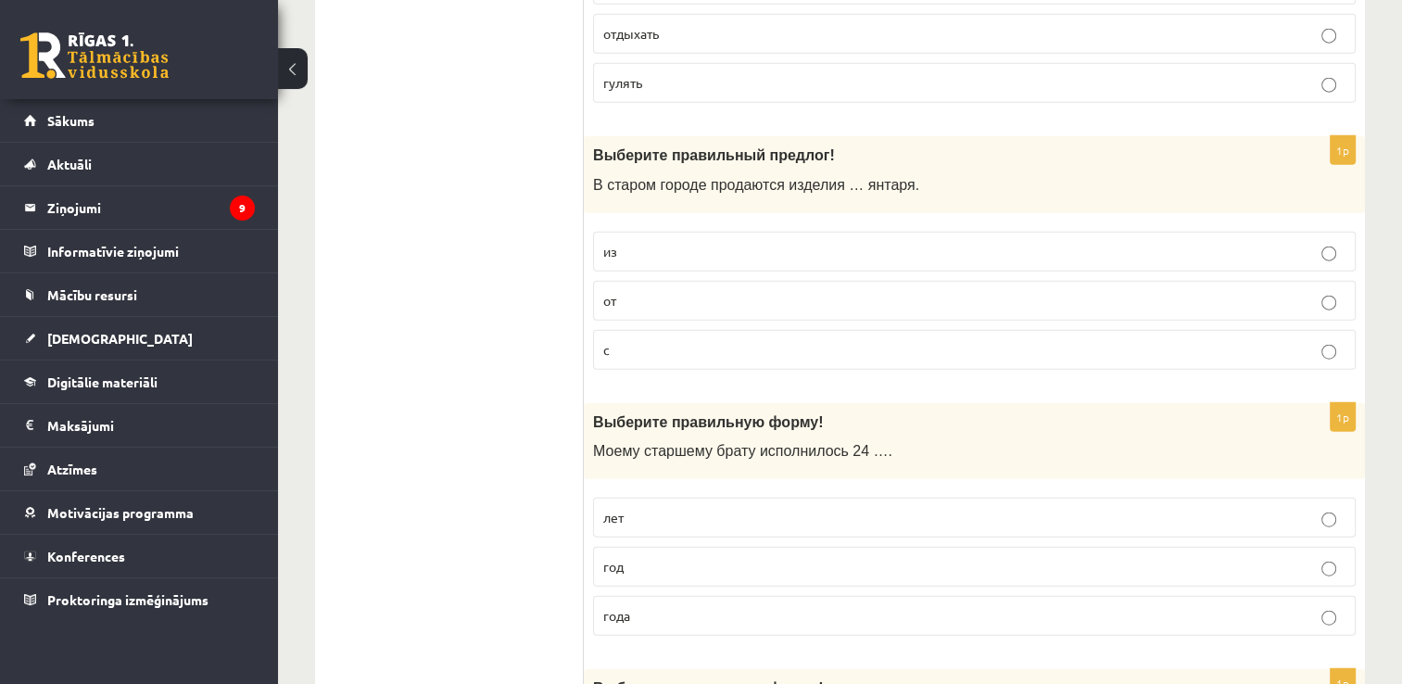
scroll to position [4409, 0]
click at [635, 240] on p "из" at bounding box center [974, 249] width 742 height 19
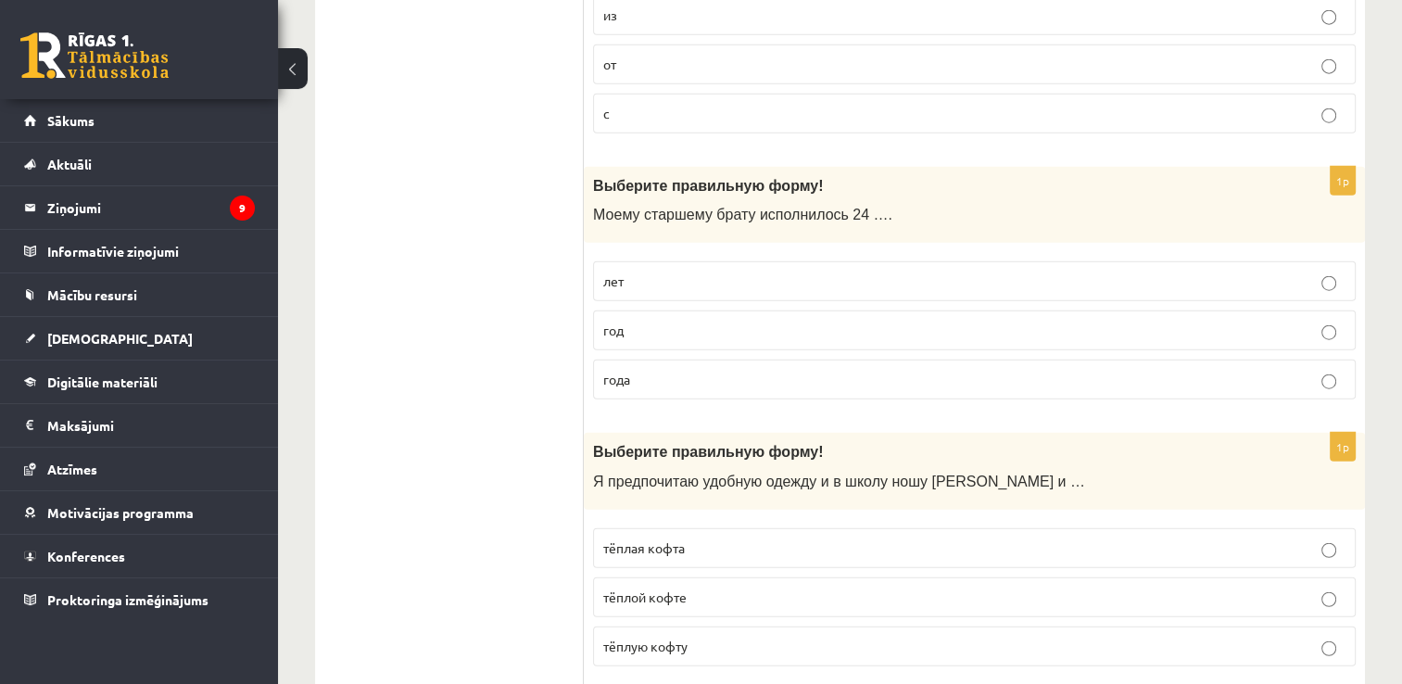
scroll to position [4687, 0]
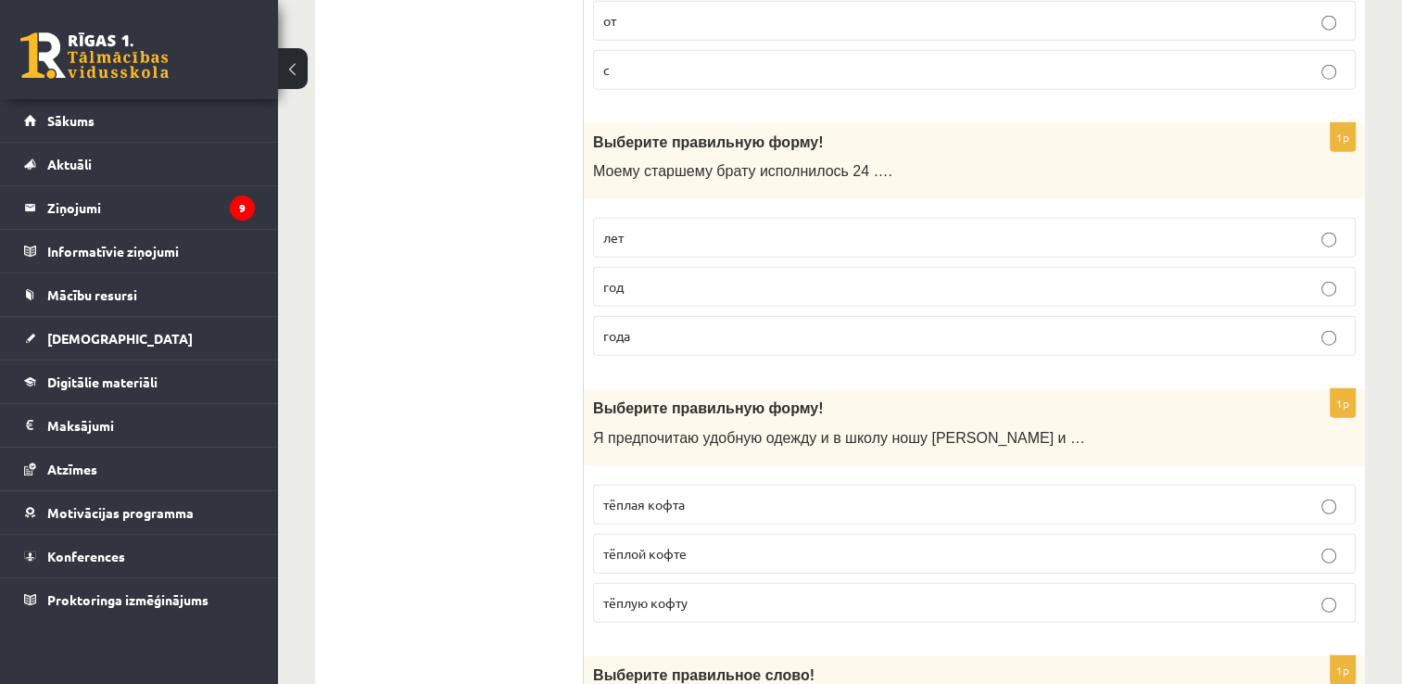
click at [671, 326] on p "года" at bounding box center [974, 335] width 742 height 19
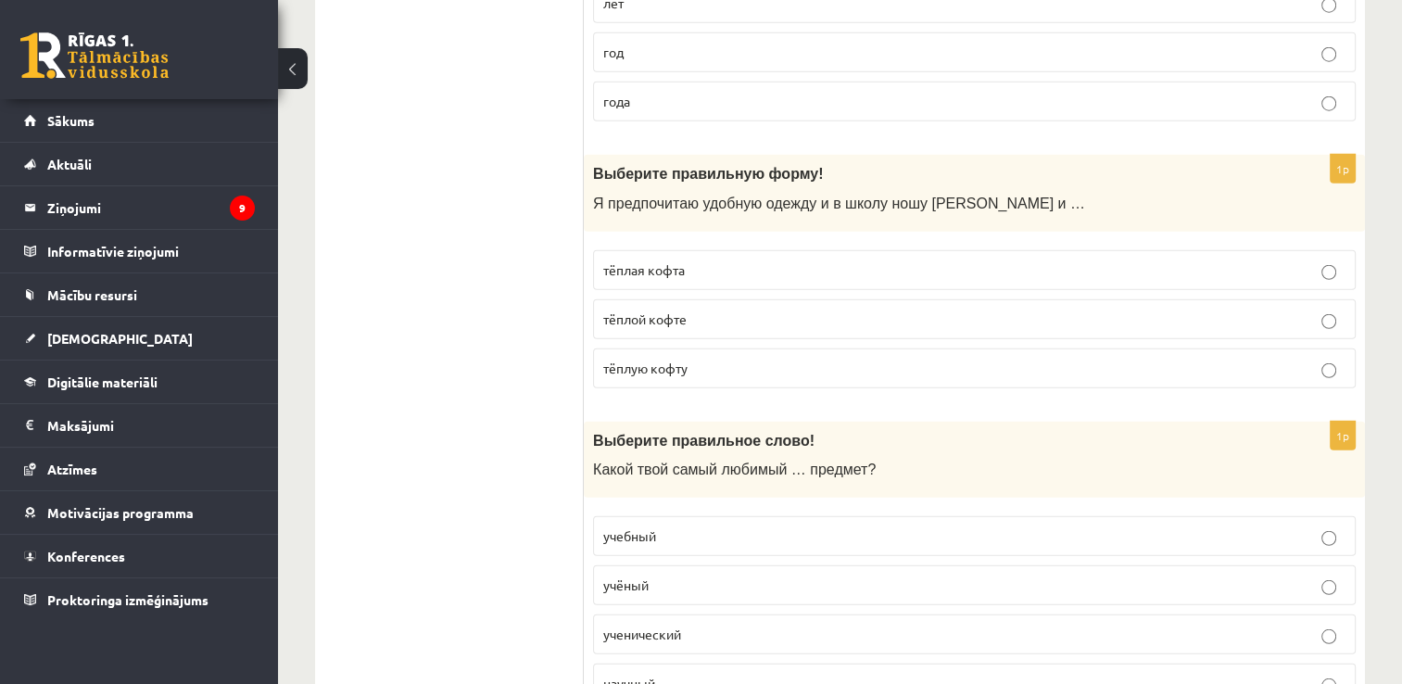
scroll to position [4919, 0]
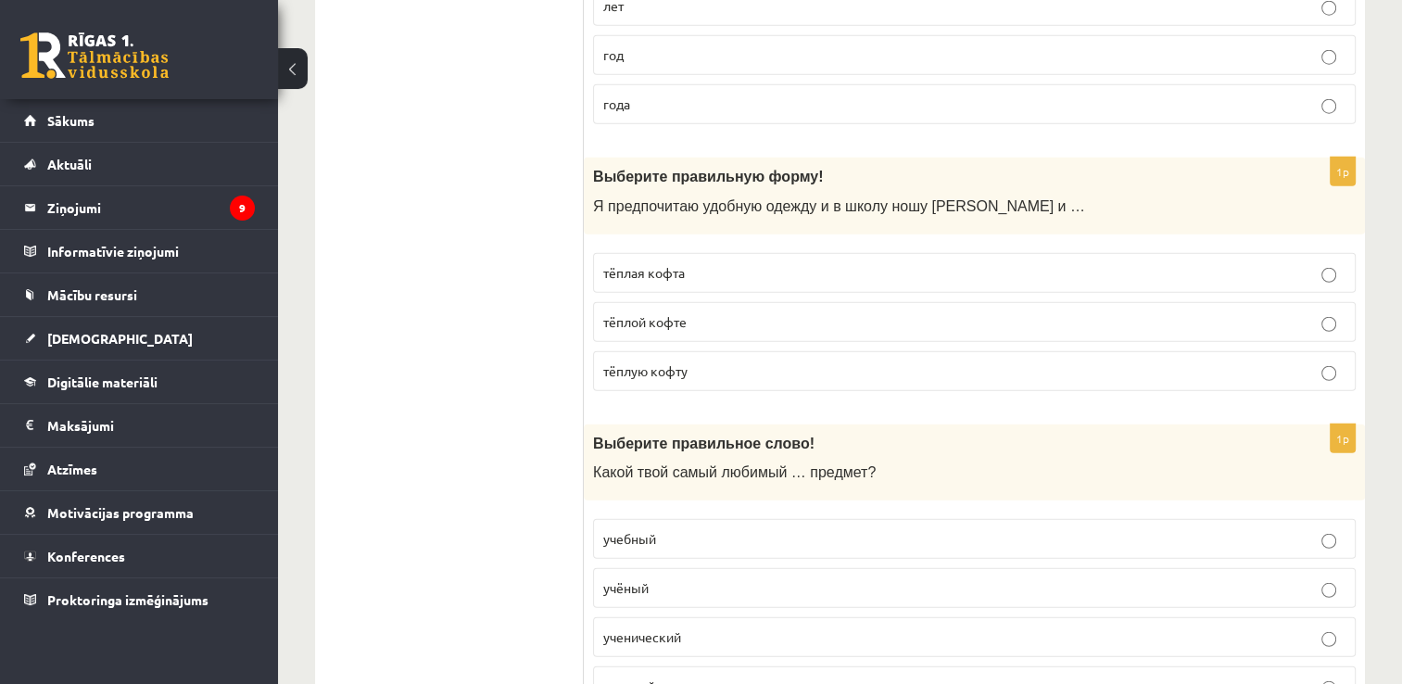
click at [721, 312] on p "тёплой кофте" at bounding box center [974, 321] width 742 height 19
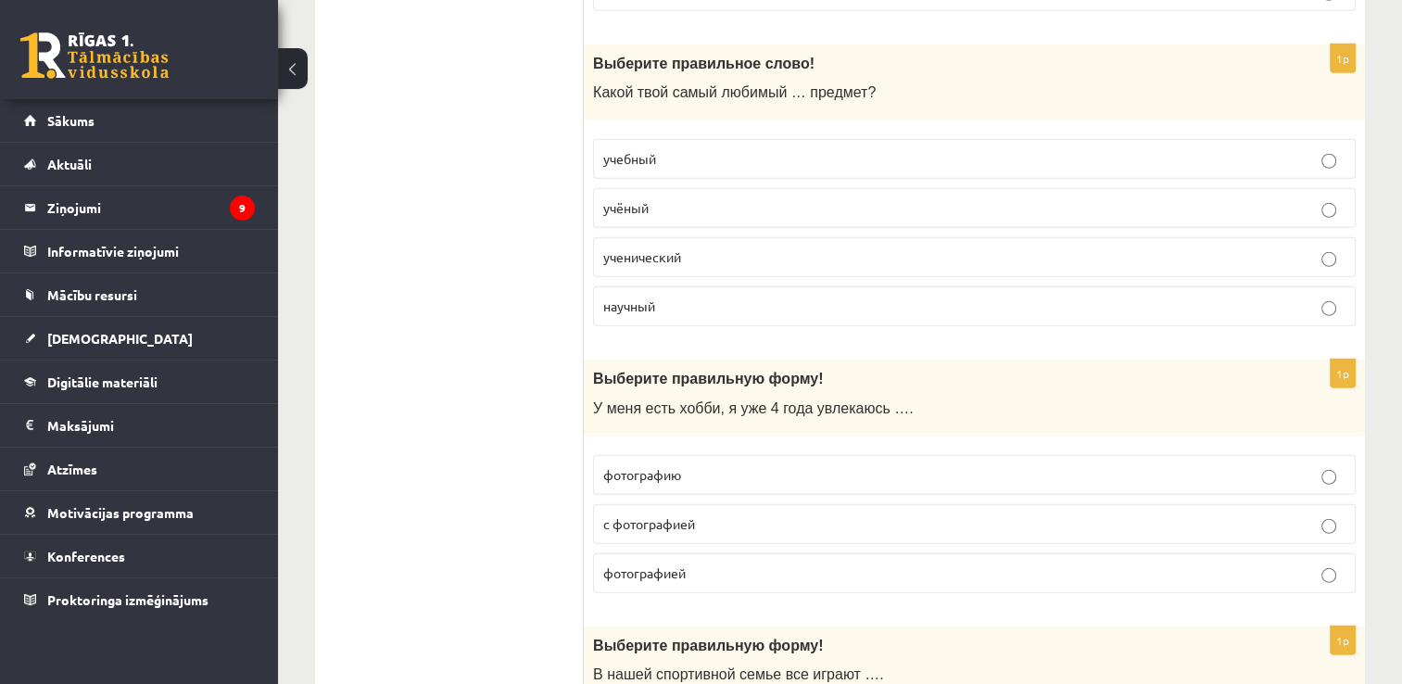
scroll to position [5301, 0]
click at [693, 147] on p "учебный" at bounding box center [974, 156] width 742 height 19
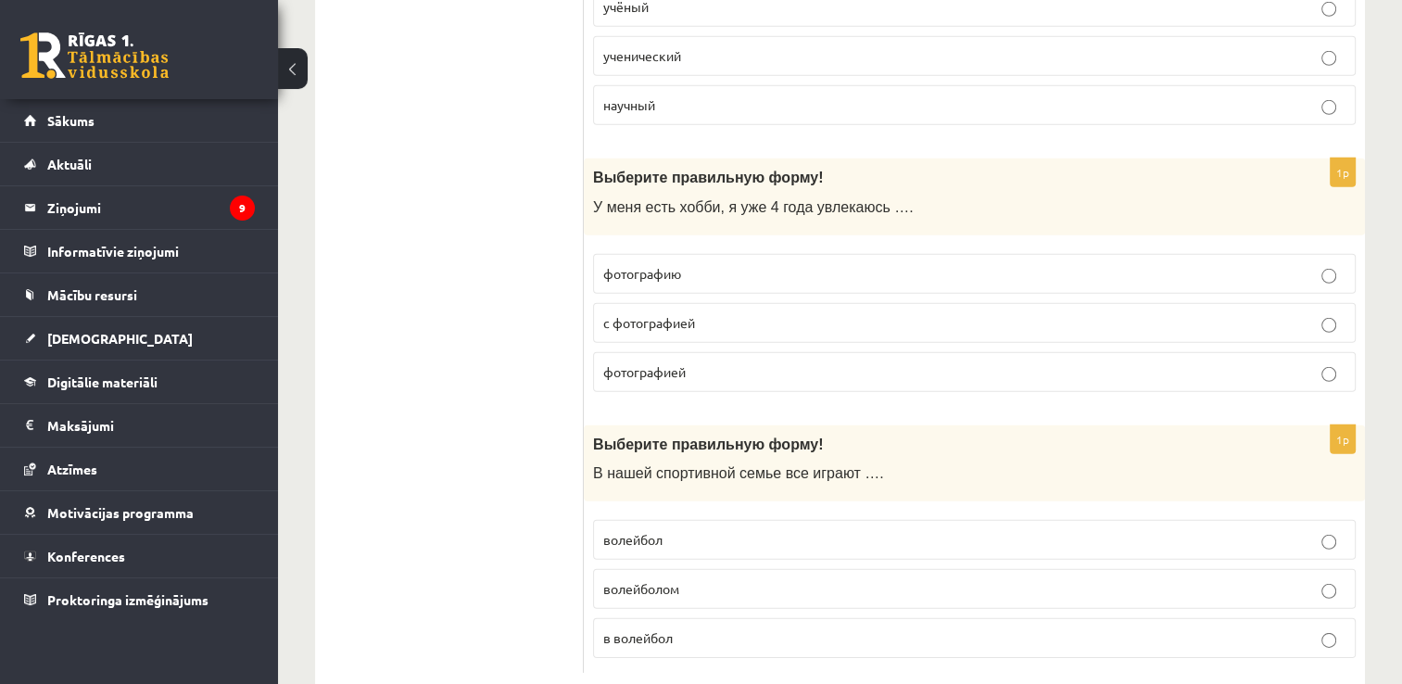
scroll to position [5517, 0]
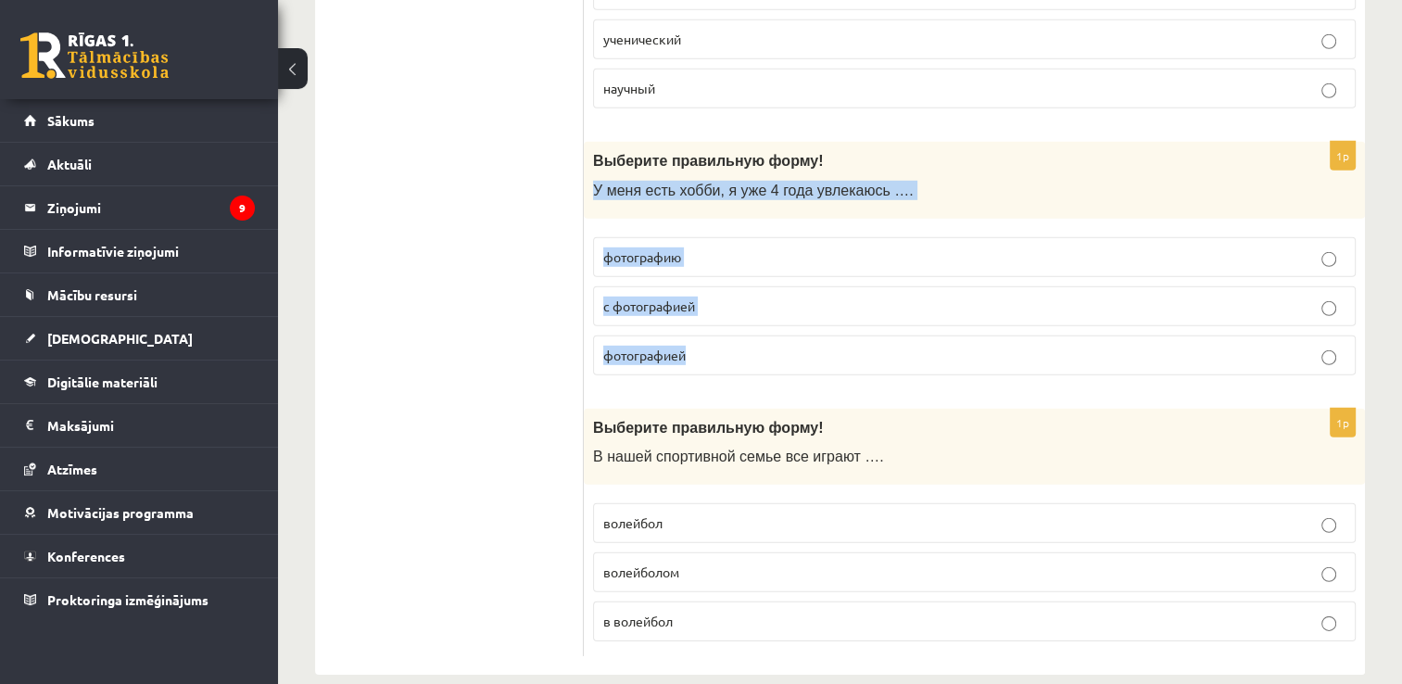
drag, startPoint x: 591, startPoint y: 155, endPoint x: 751, endPoint y: 311, distance: 223.5
click at [751, 311] on div "1p Выберите правильную форму! У меня есть хобби, я уже 4 года увлекаюсь …. фото…" at bounding box center [974, 266] width 781 height 248
copy div "У меня есть хобби, я уже 4 года увлекаюсь …. фотографию с фотографией фотографи…"
click at [937, 244] on label "фотографию" at bounding box center [974, 257] width 763 height 40
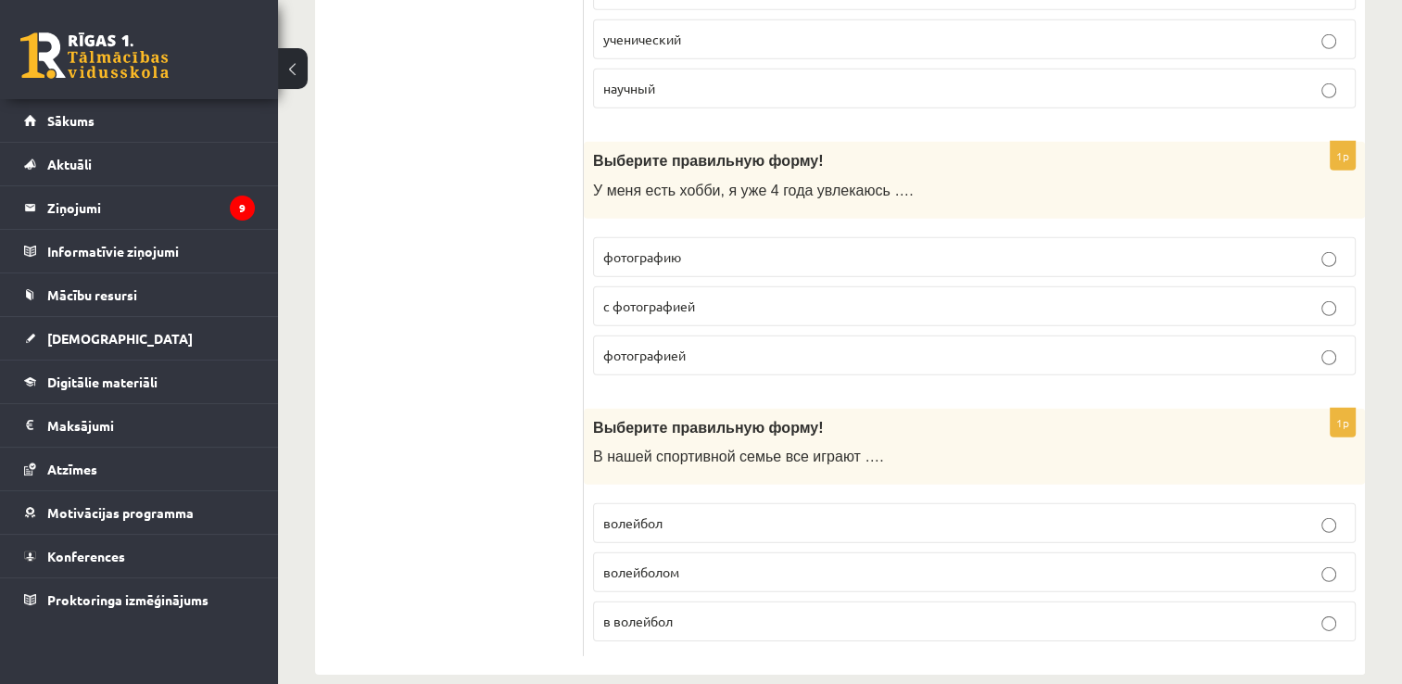
click at [872, 346] on p "фотографией" at bounding box center [974, 355] width 742 height 19
click at [720, 513] on p "волейбол" at bounding box center [974, 522] width 742 height 19
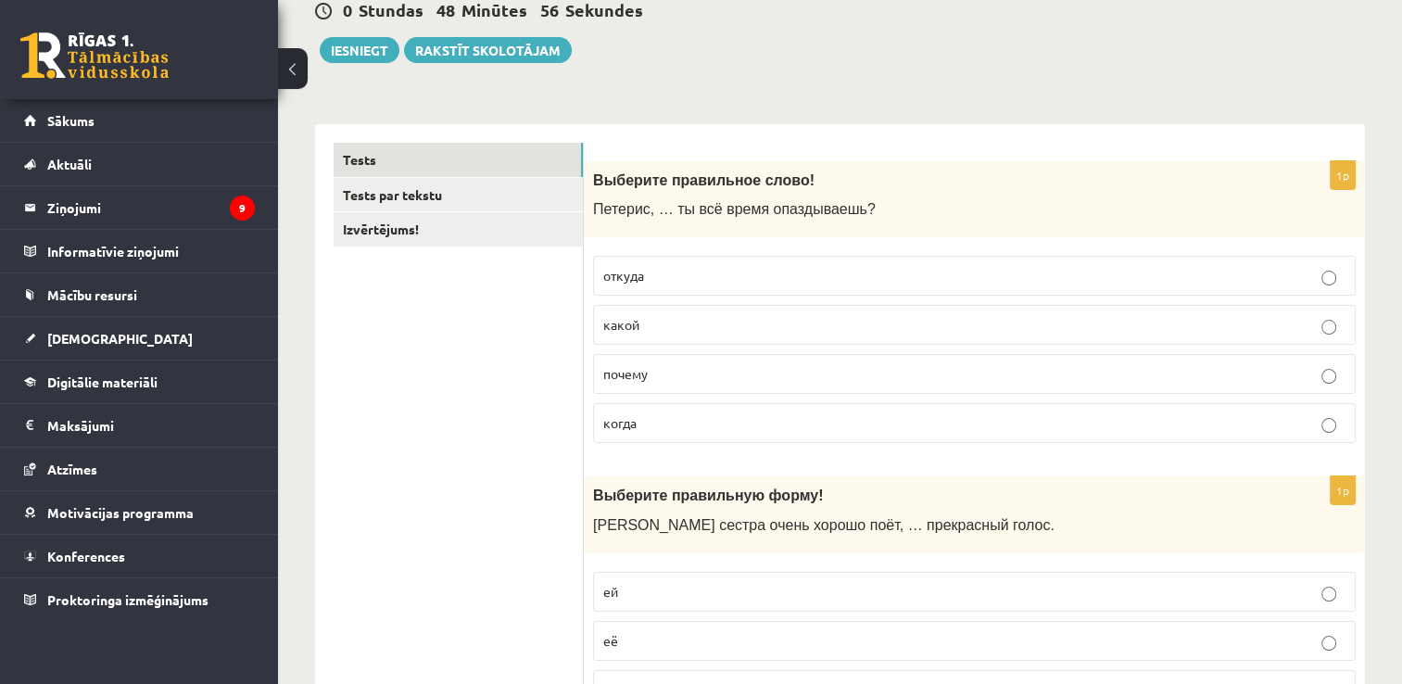
scroll to position [0, 0]
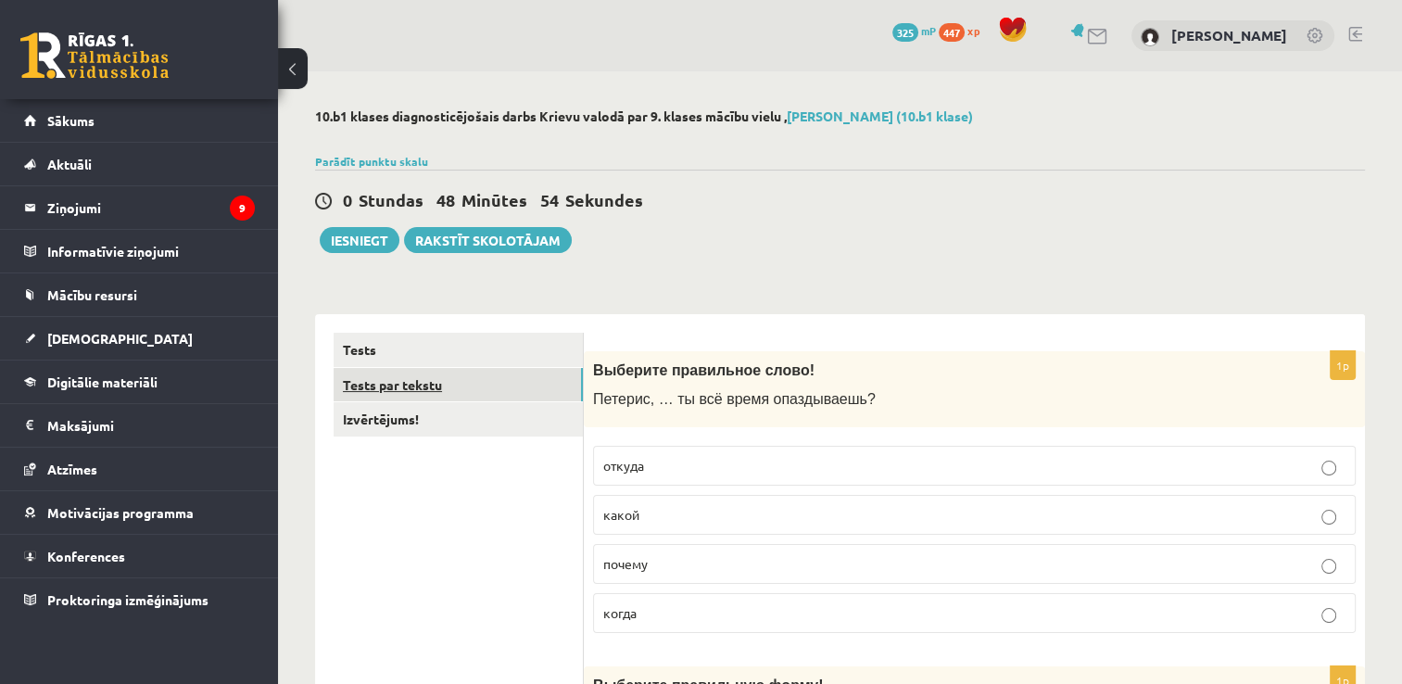
click at [397, 387] on link "Tests par tekstu" at bounding box center [458, 385] width 249 height 34
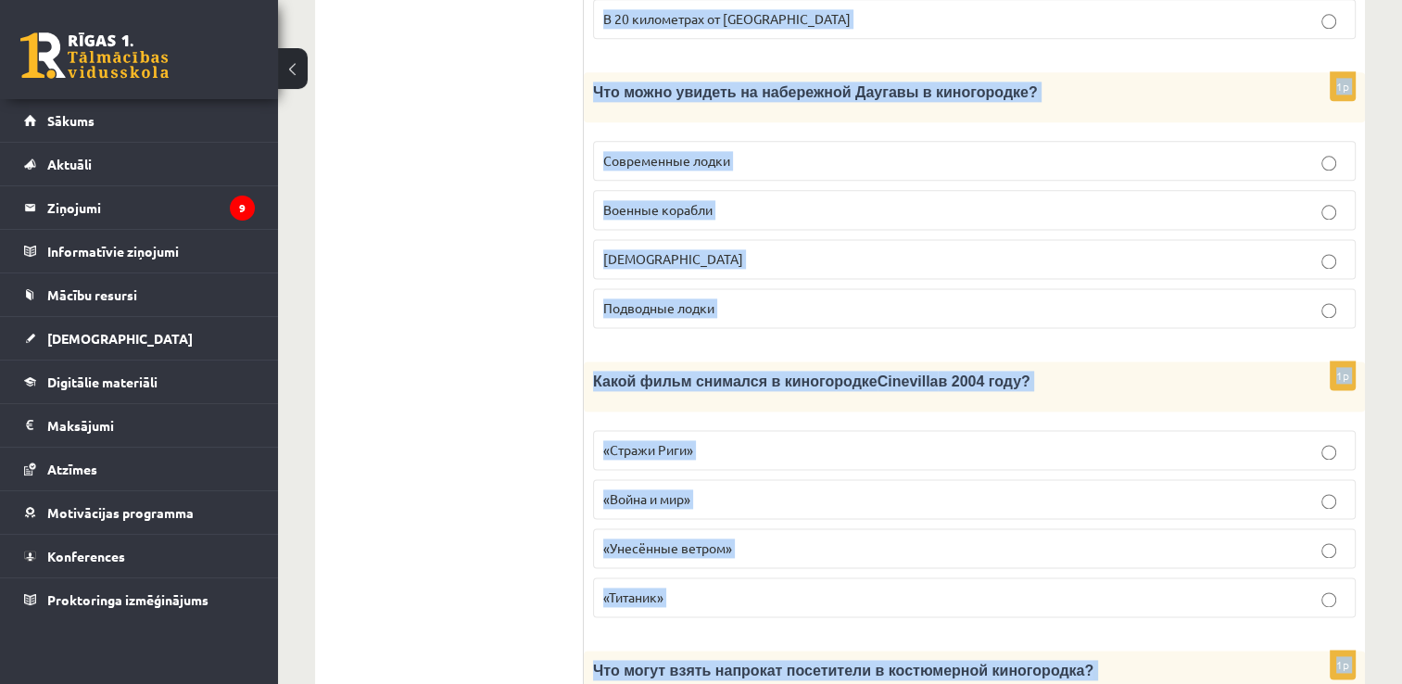
scroll to position [2630, 0]
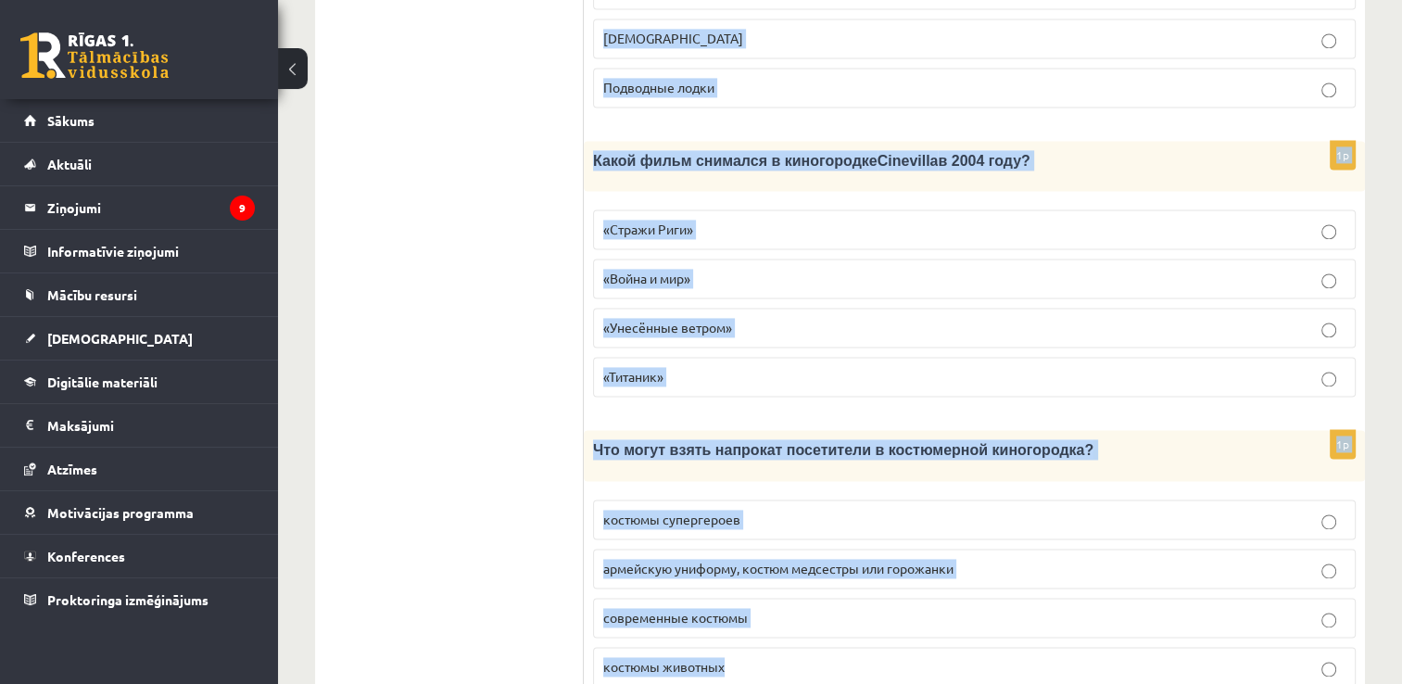
drag, startPoint x: 603, startPoint y: 94, endPoint x: 996, endPoint y: 677, distance: 703.8
copy form "Прочитайте текст «Киногородок Cinevilla », выберите правильный вариант. Киногор…"
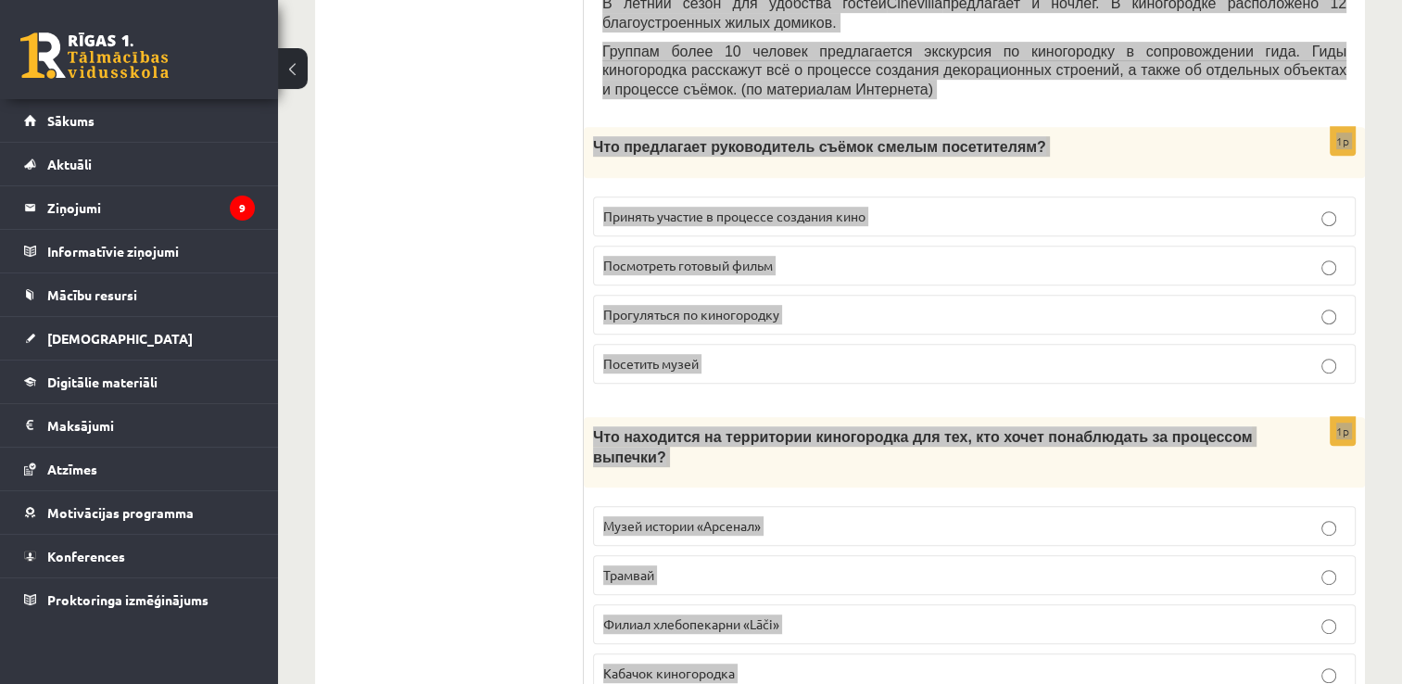
scroll to position [896, 0]
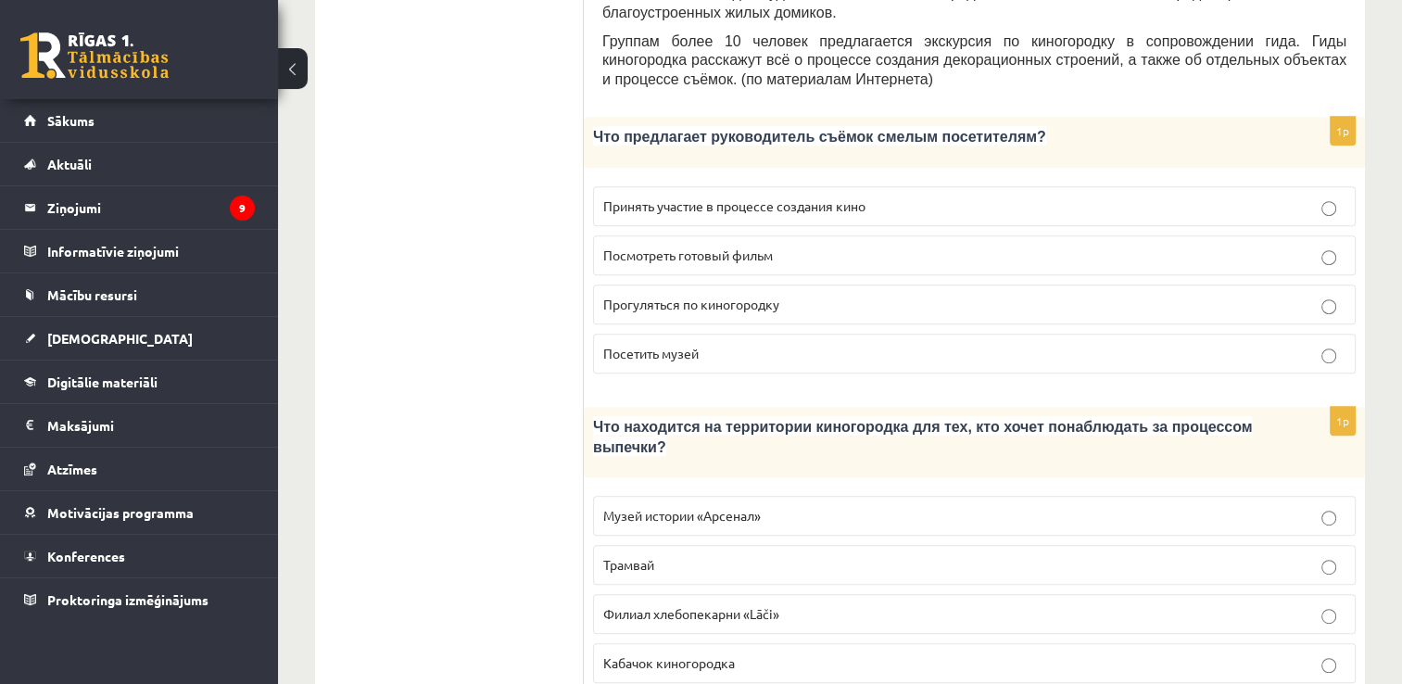
click at [768, 197] on span "Принять участие в процессе создания кино" at bounding box center [734, 205] width 262 height 17
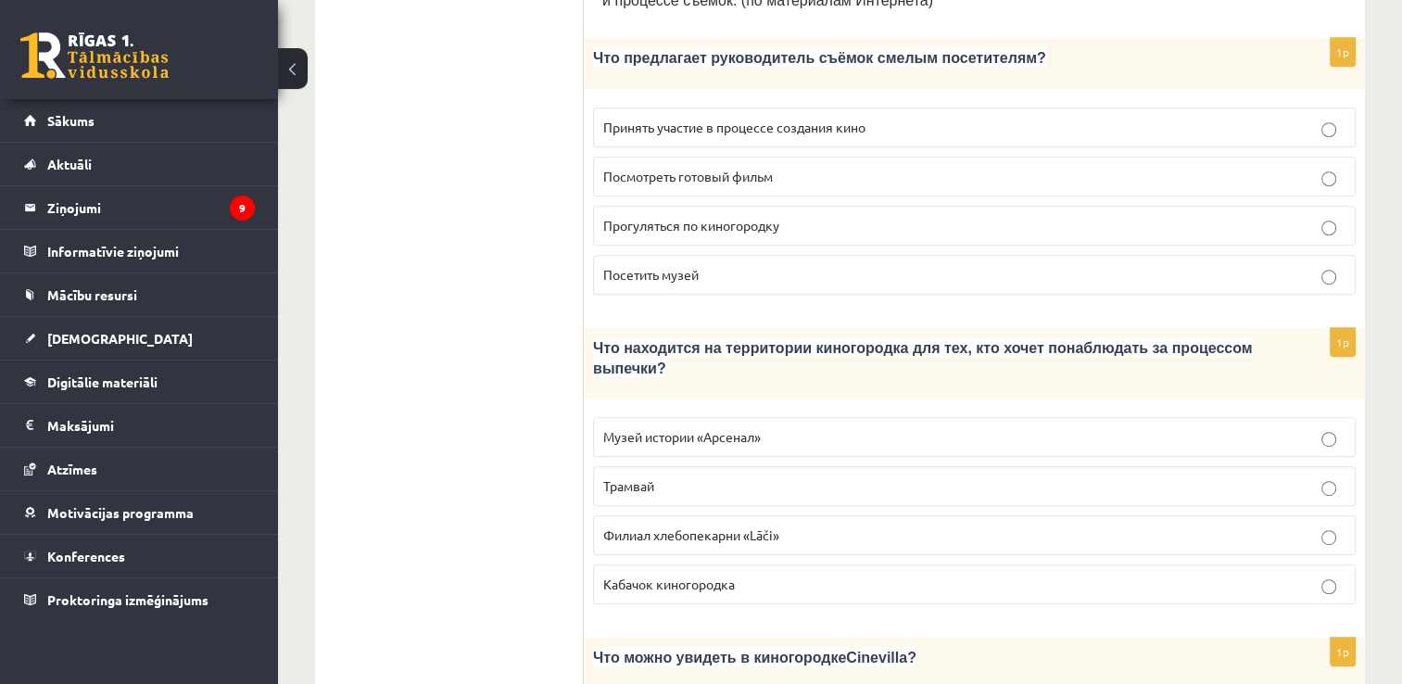
scroll to position [993, 0]
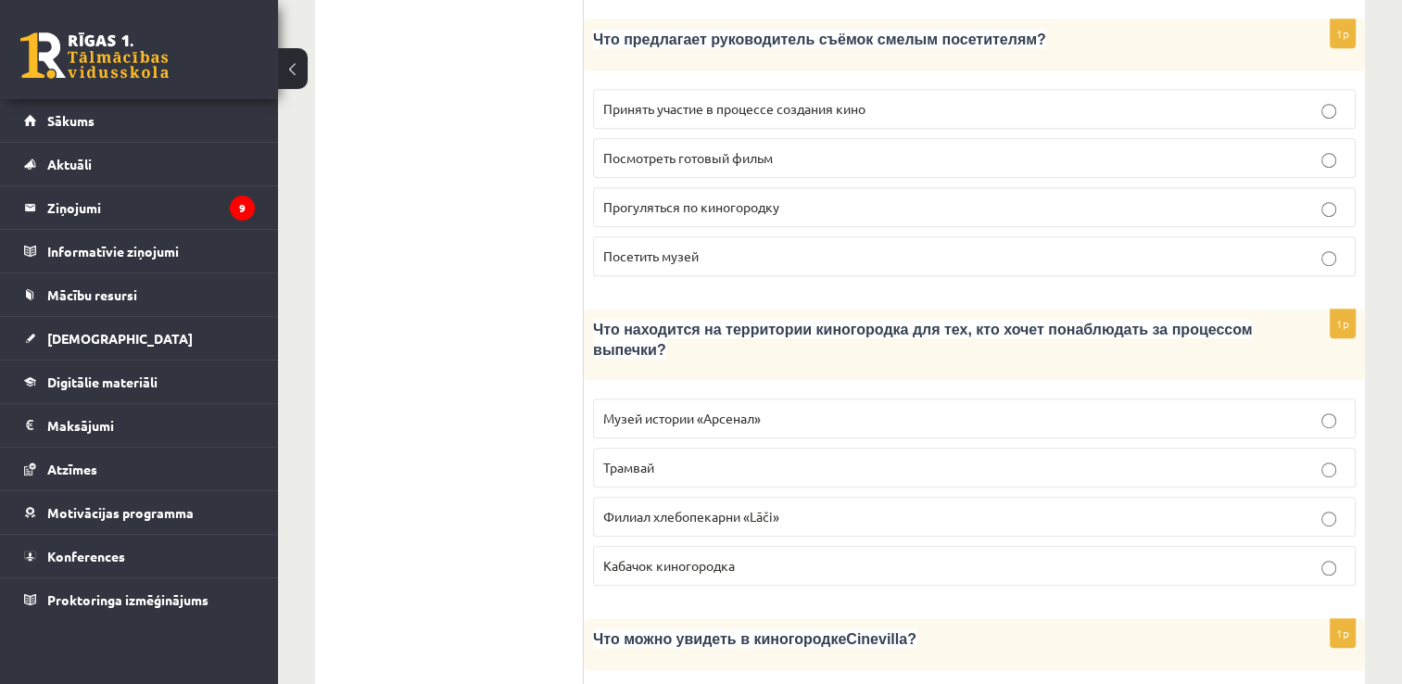
click at [816, 507] on p "Филиал хлебопекарни «Lāči»" at bounding box center [974, 516] width 742 height 19
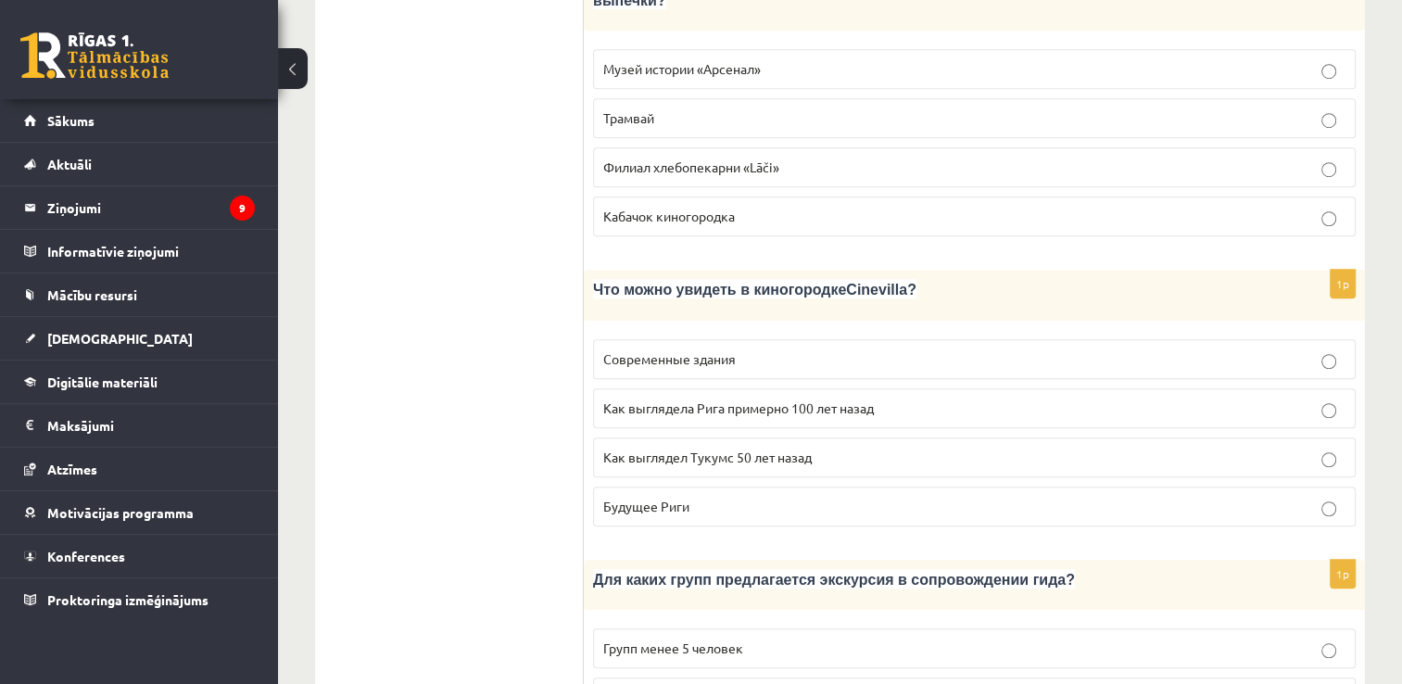
scroll to position [1348, 0]
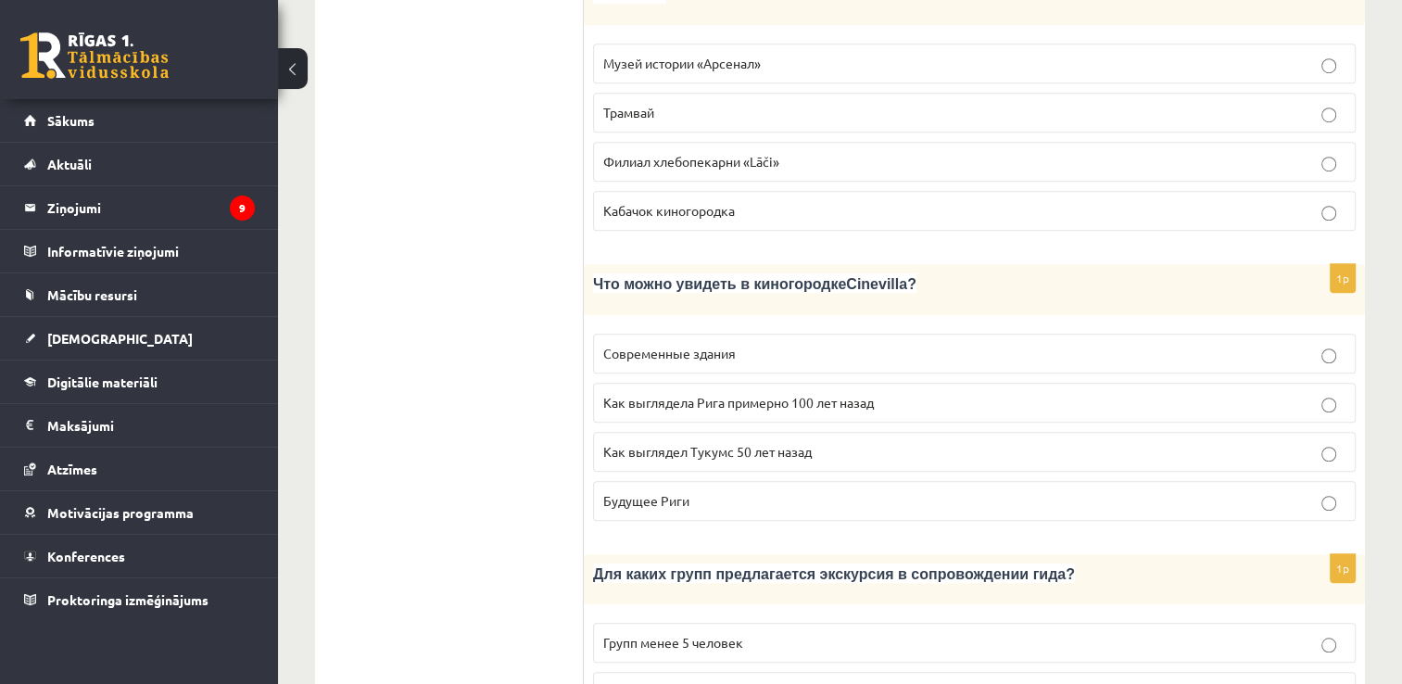
click at [724, 394] on span "Как выглядела Рига примерно 100 лет назад" at bounding box center [738, 402] width 271 height 17
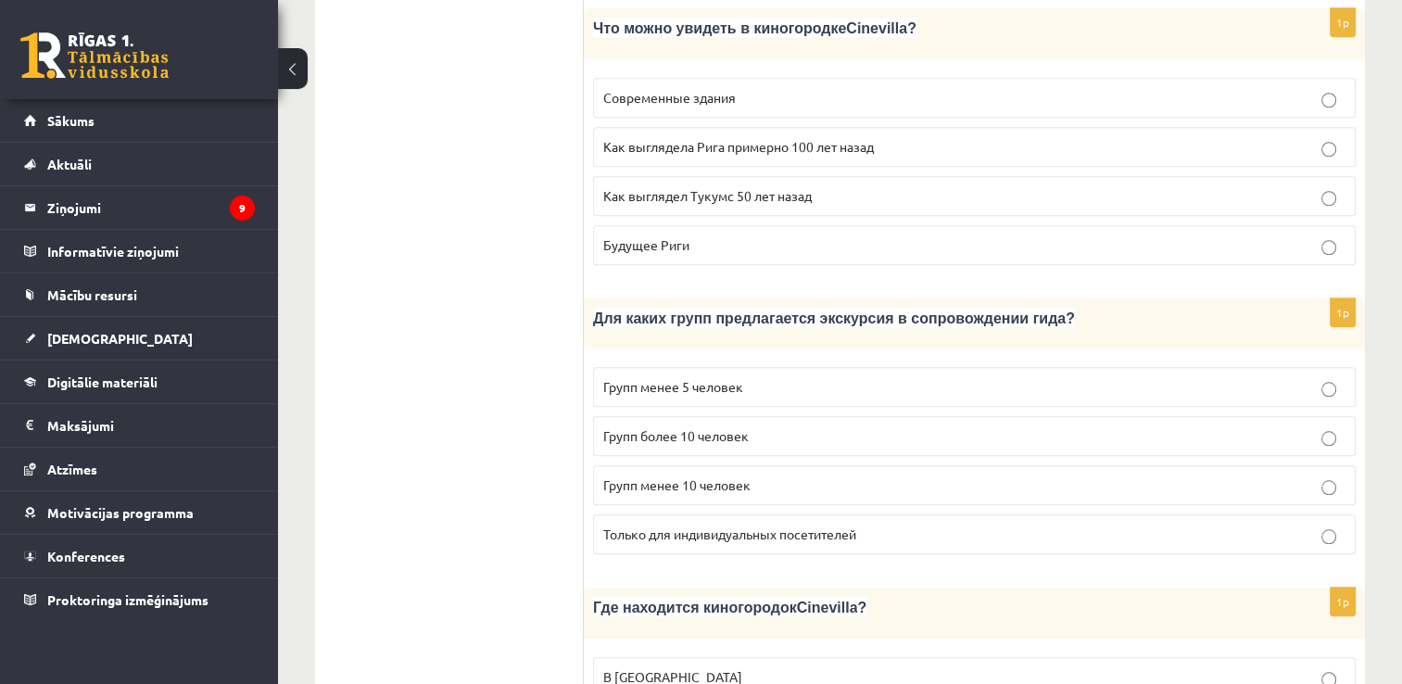
scroll to position [1605, 0]
click at [753, 425] on p "Групп более 10 человек" at bounding box center [974, 434] width 742 height 19
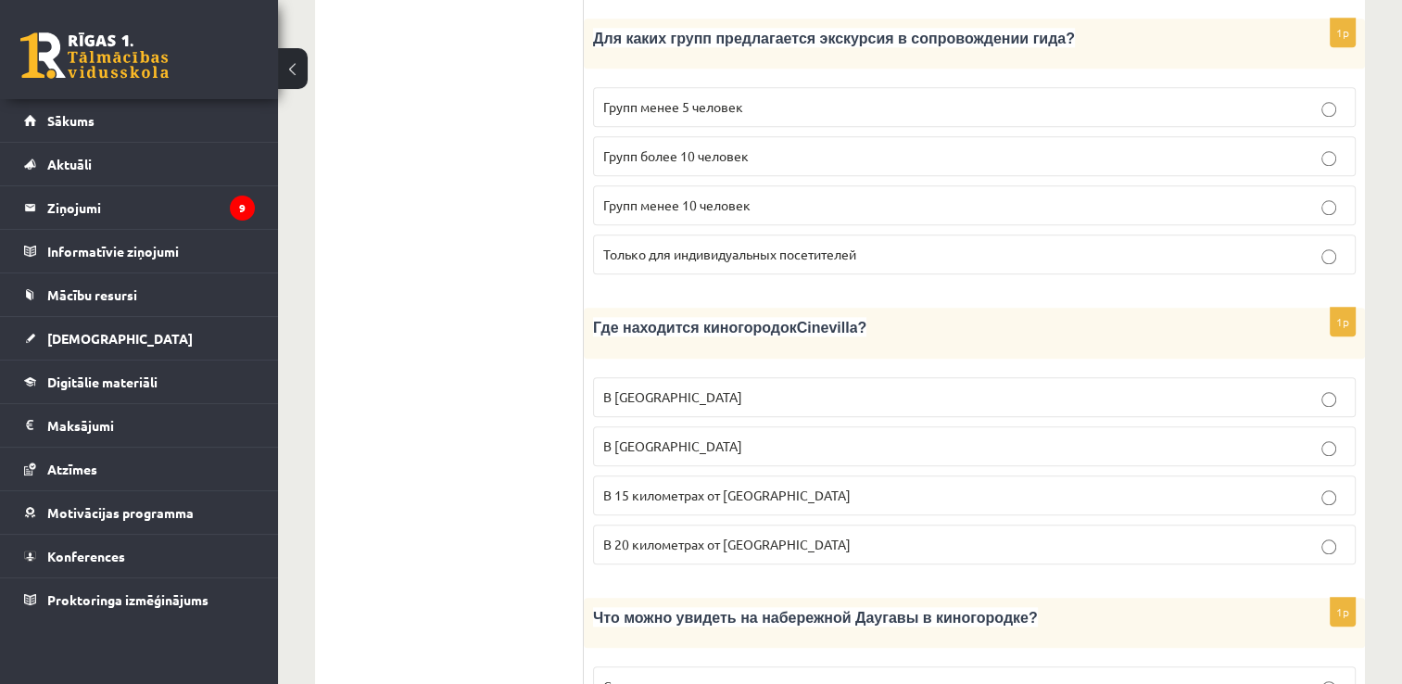
scroll to position [1891, 0]
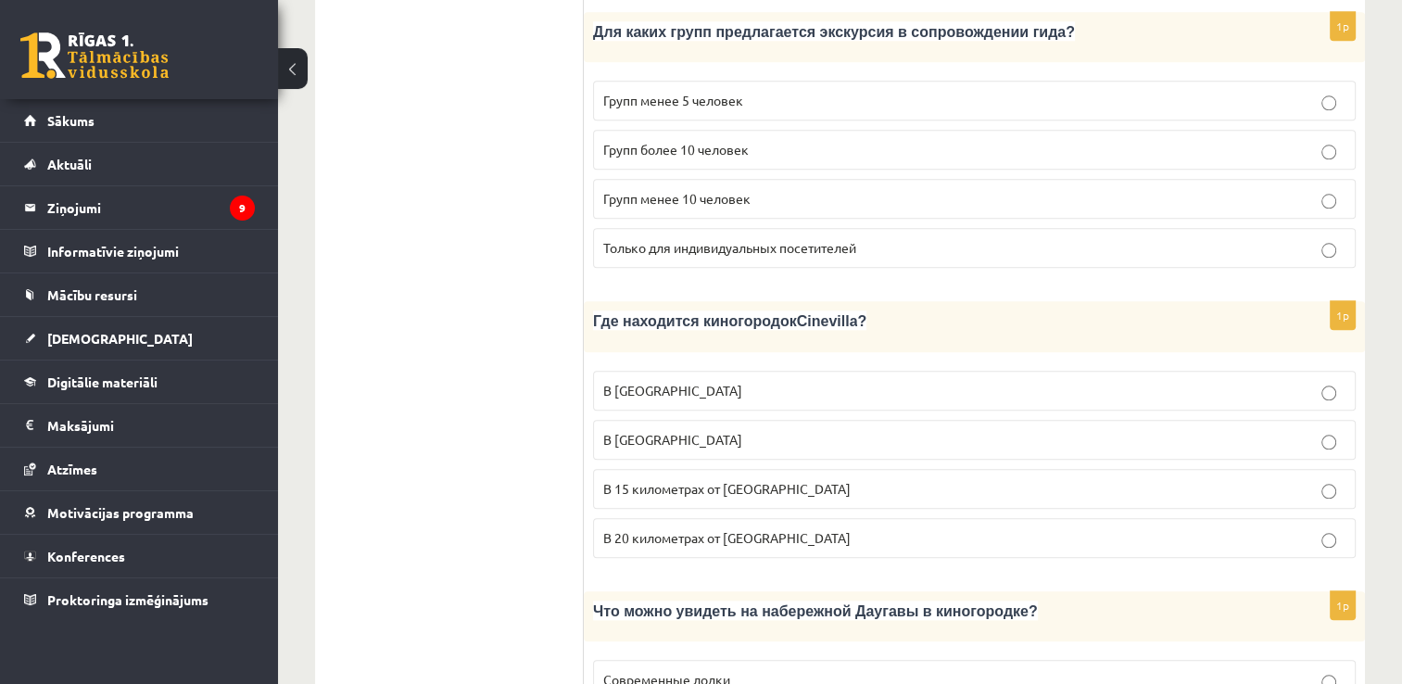
click at [659, 480] on span "В 15 километрах от Тукумса" at bounding box center [726, 488] width 247 height 17
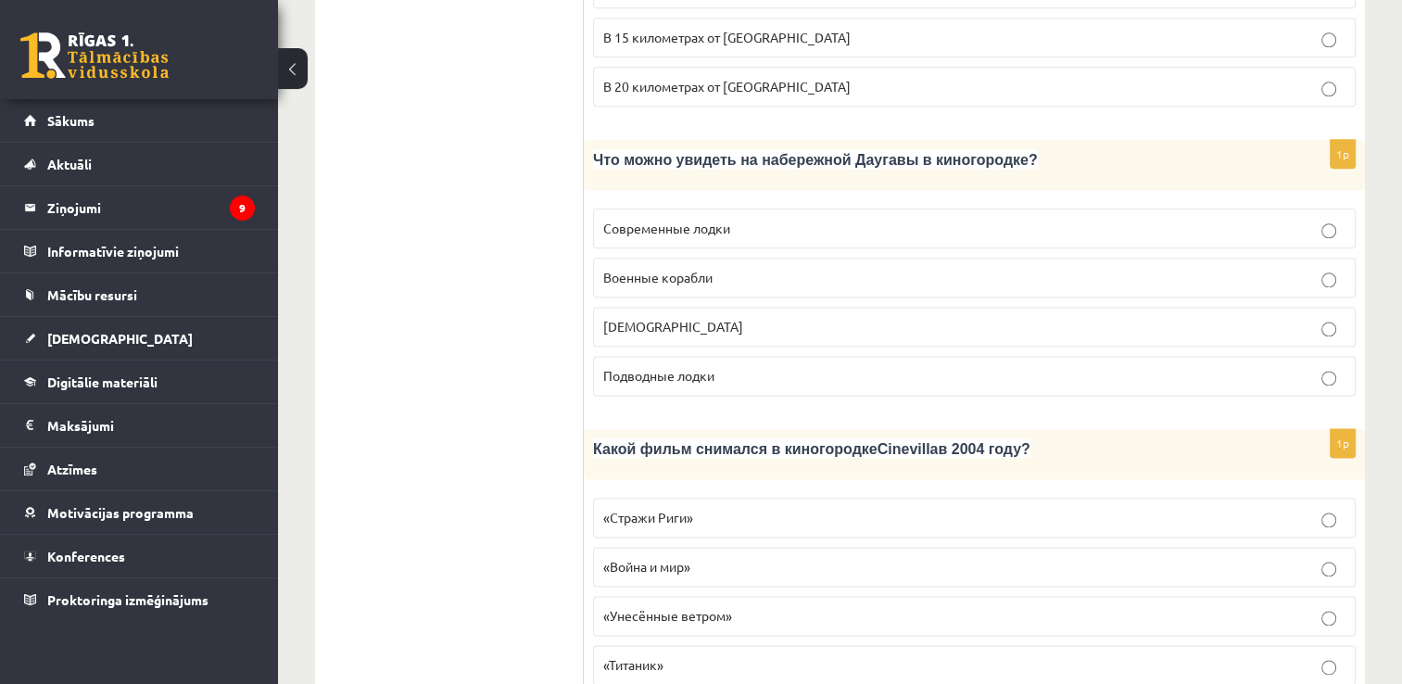
scroll to position [2343, 0]
click at [753, 316] on p "Кораблики" at bounding box center [974, 325] width 742 height 19
click at [731, 507] on p "«Стражи Риги»" at bounding box center [974, 516] width 742 height 19
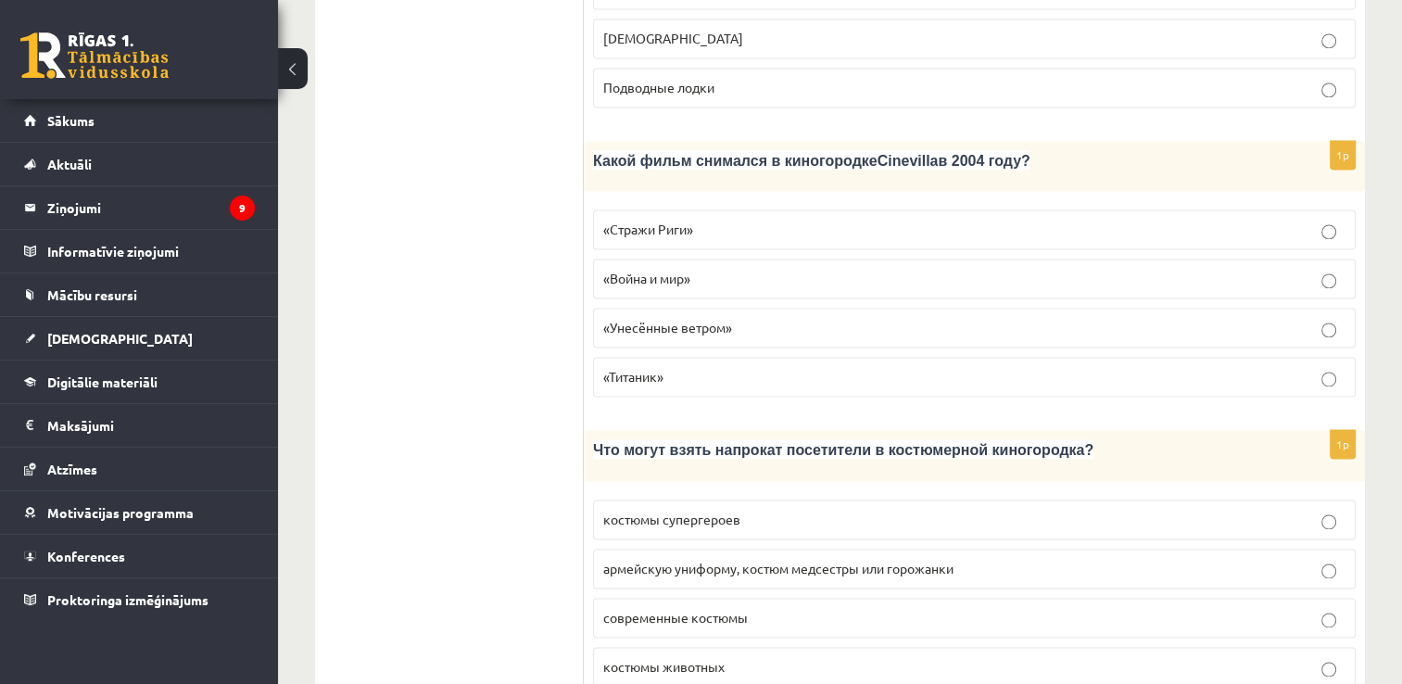
click at [754, 560] on span "армейскую униформу, костюм медсестры или горожанки" at bounding box center [778, 568] width 350 height 17
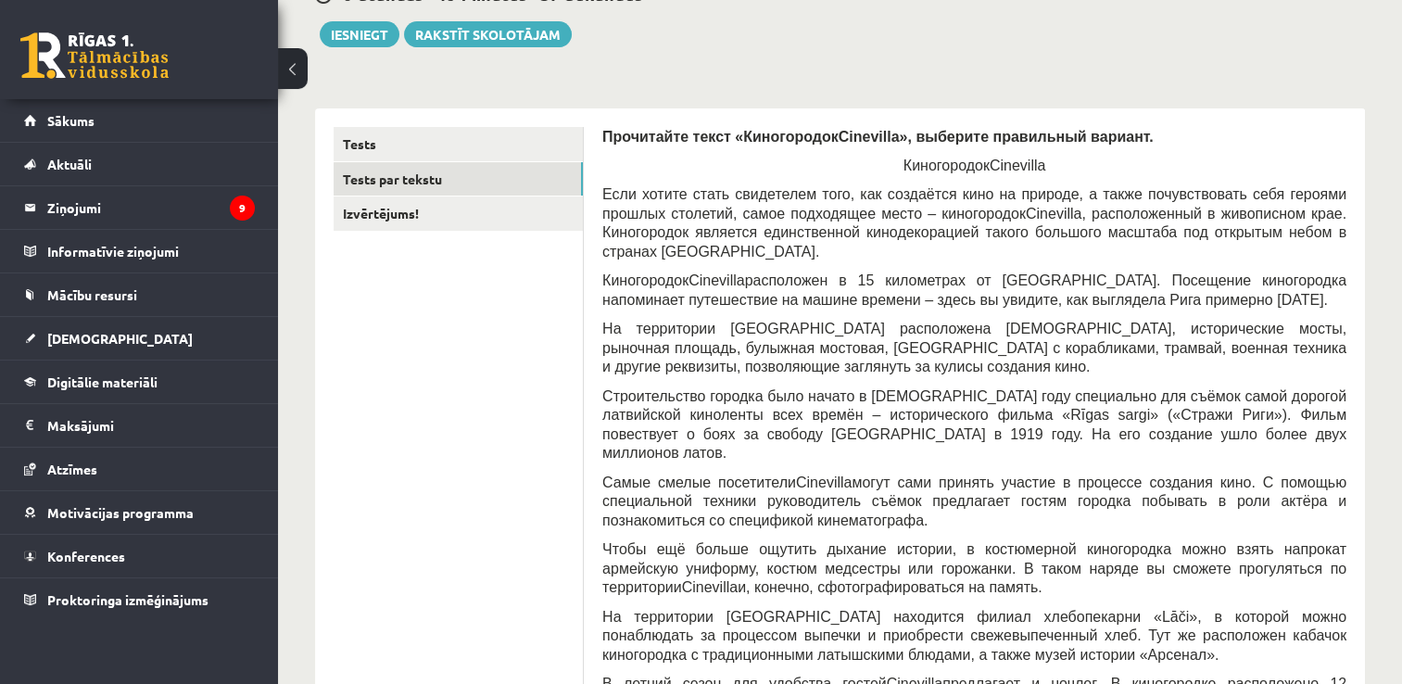
scroll to position [0, 0]
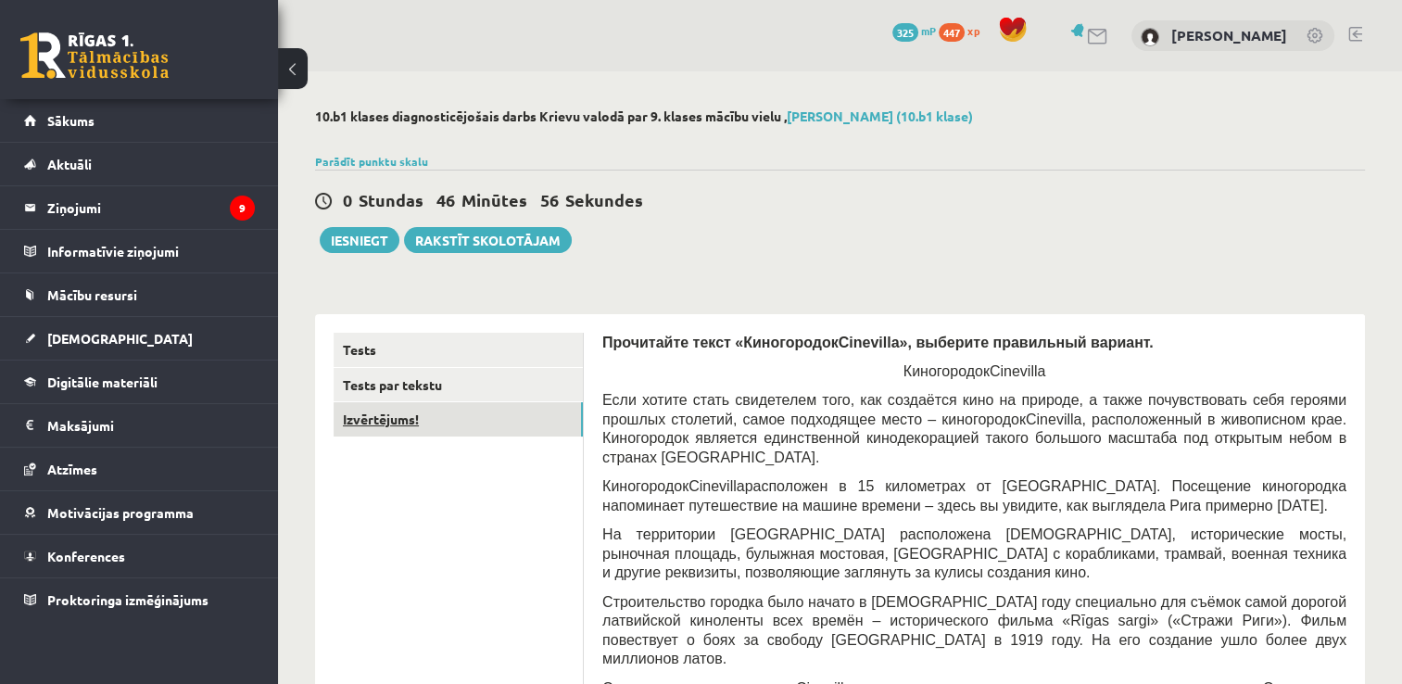
click at [386, 405] on link "Izvērtējums!" at bounding box center [458, 419] width 249 height 34
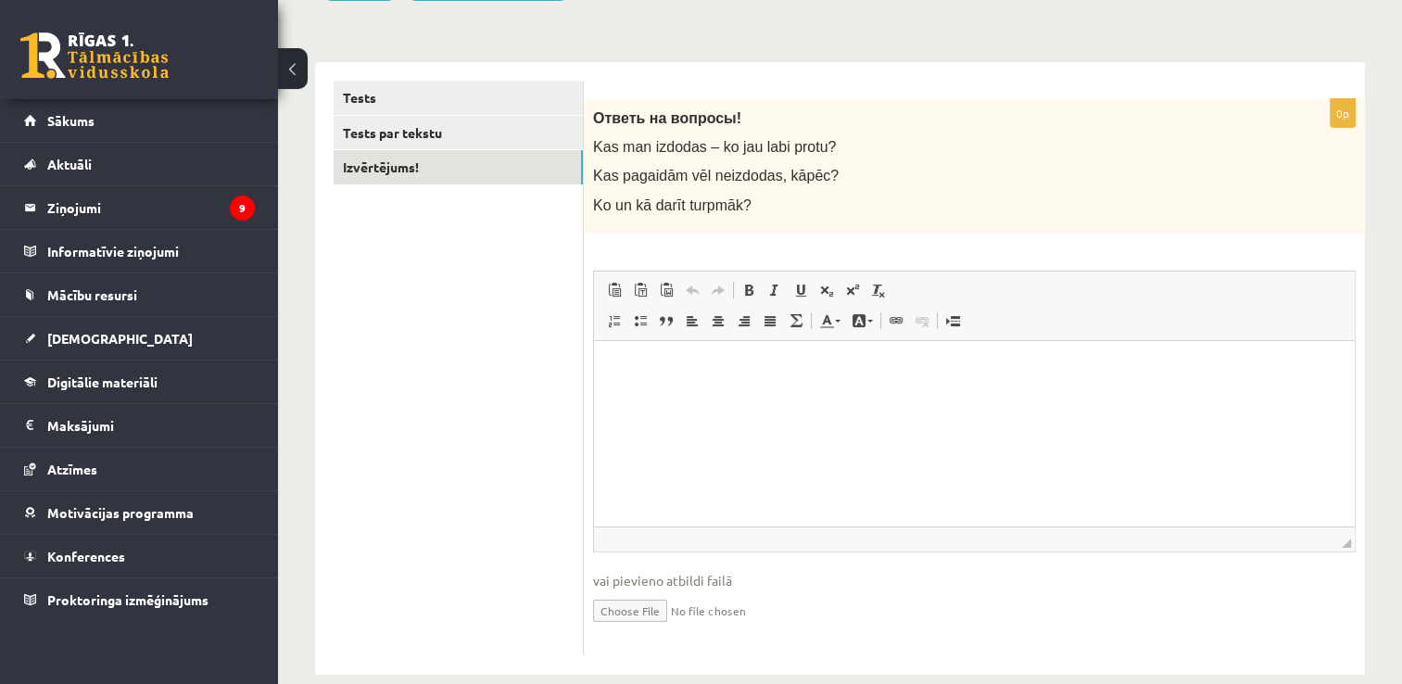
scroll to position [278, 0]
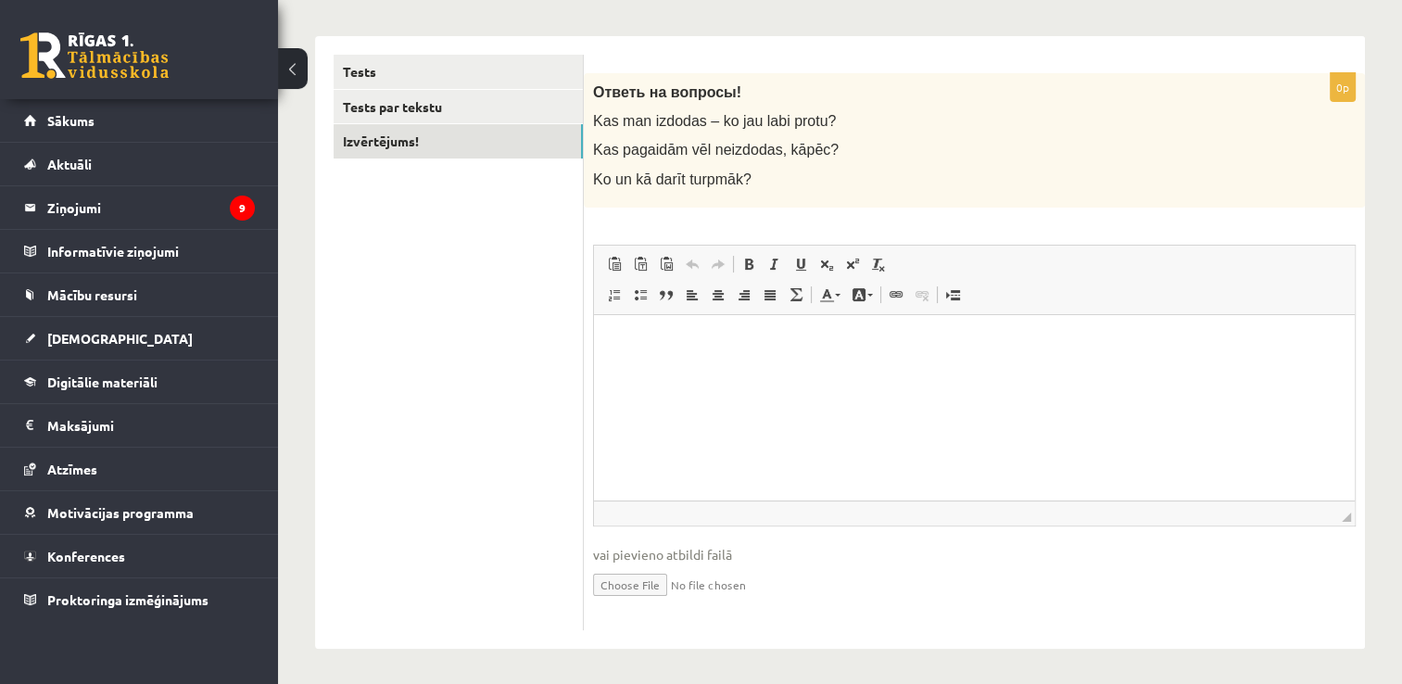
click at [638, 354] on html at bounding box center [974, 342] width 761 height 57
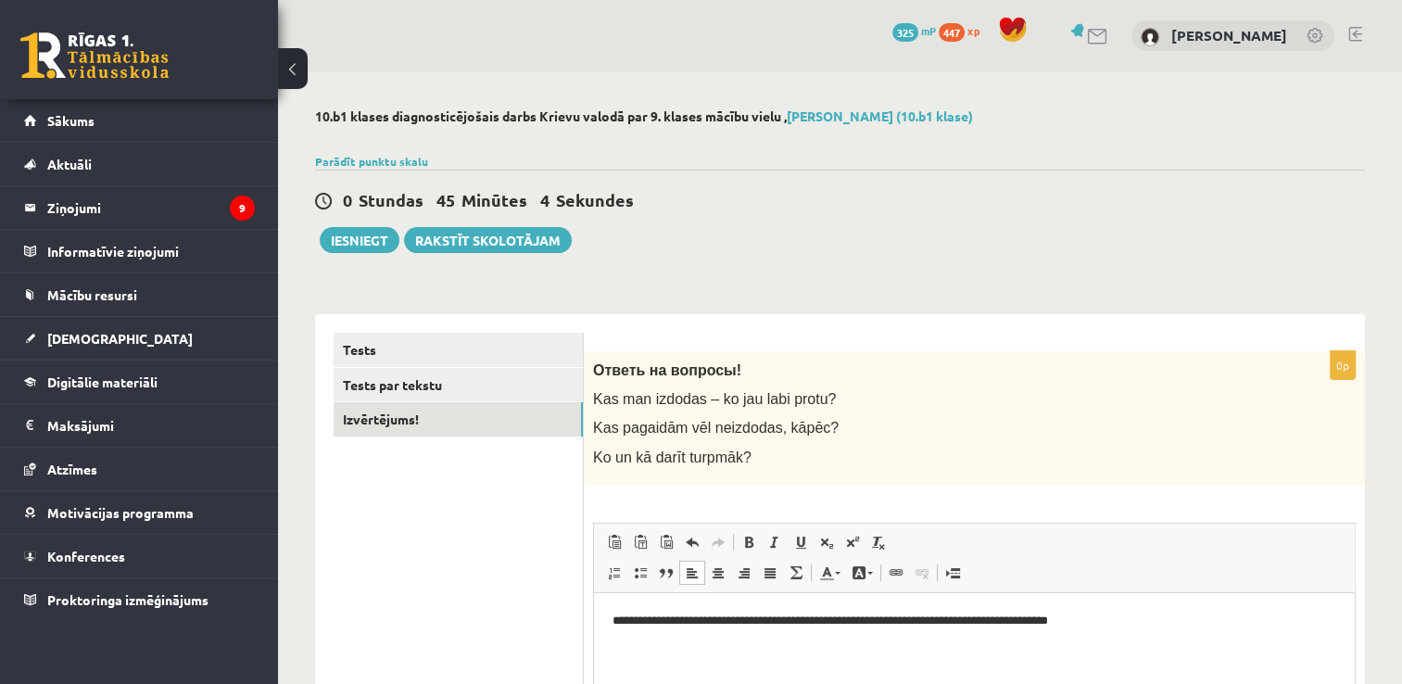
scroll to position [0, 0]
click at [796, 216] on div "0 Stundas 43 Minūtes 13 Sekundes Ieskaite saglabāta! Iesniegt Rakstīt skolotājam" at bounding box center [840, 211] width 1050 height 83
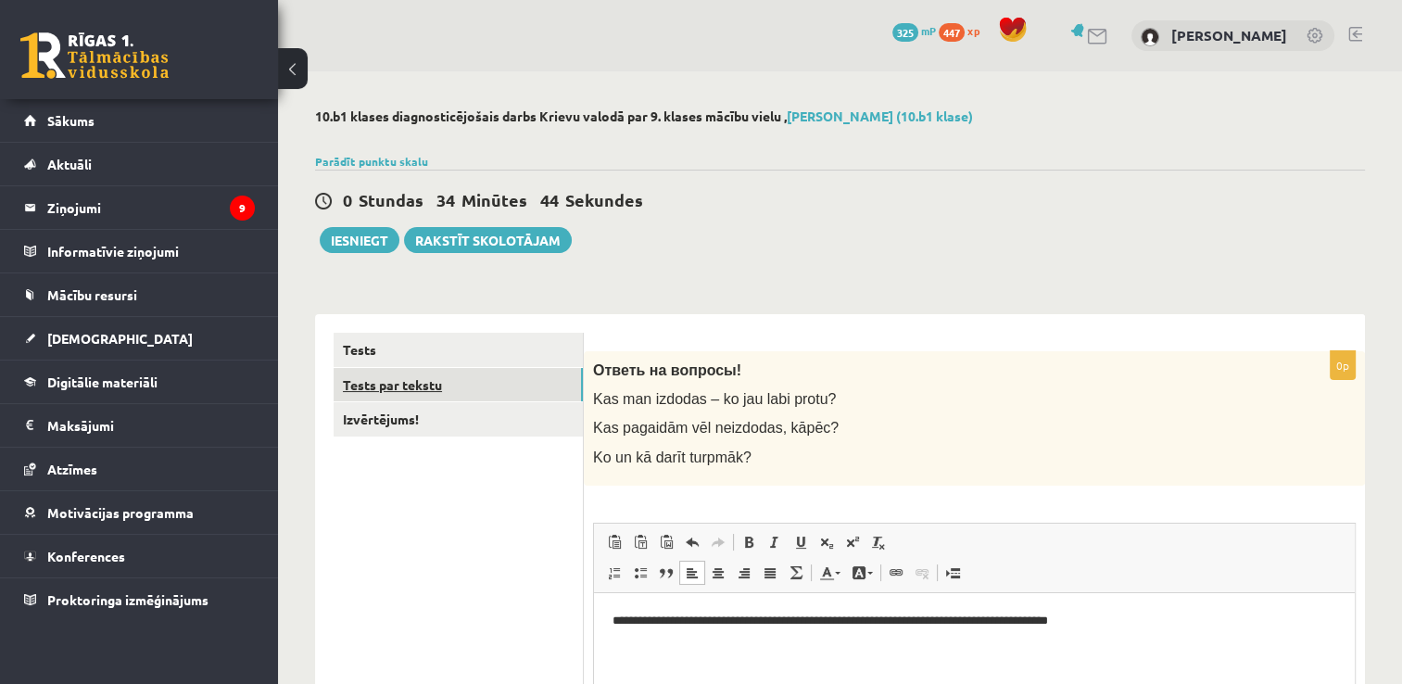
click at [455, 384] on link "Tests par tekstu" at bounding box center [458, 385] width 249 height 34
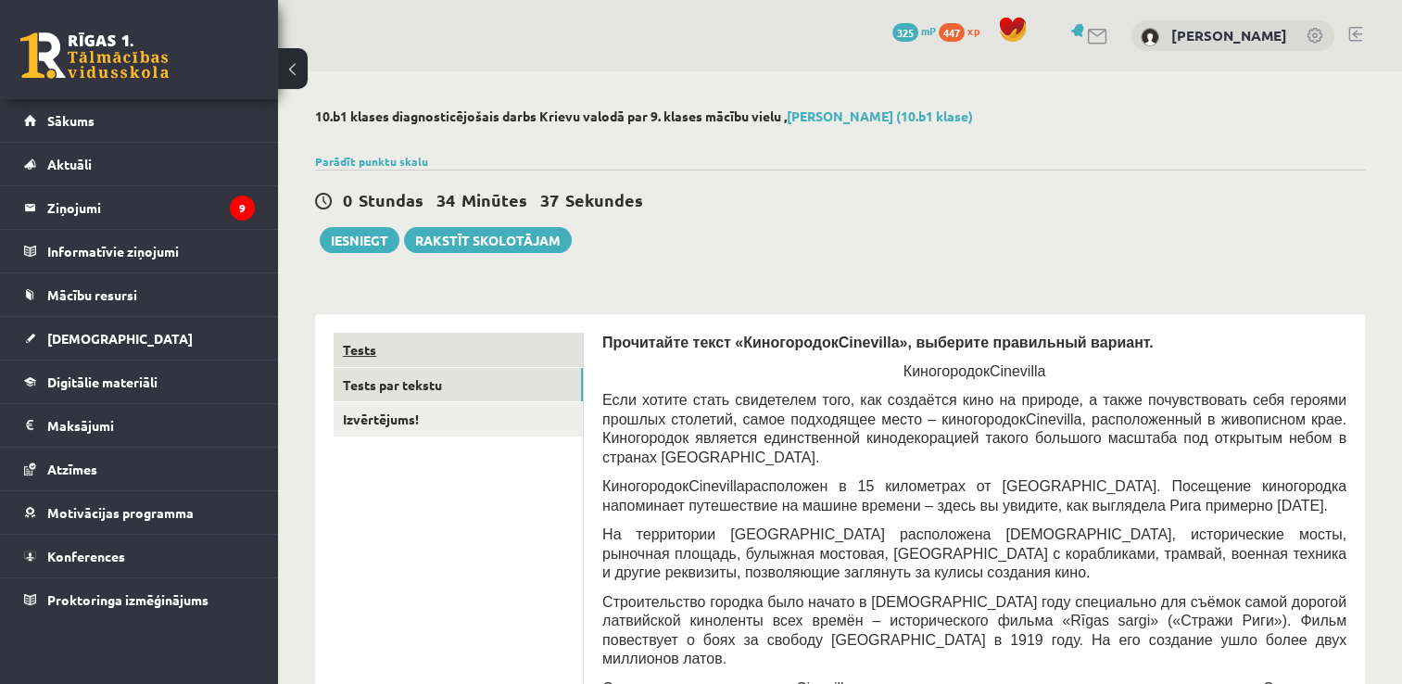
click at [420, 347] on link "Tests" at bounding box center [458, 350] width 249 height 34
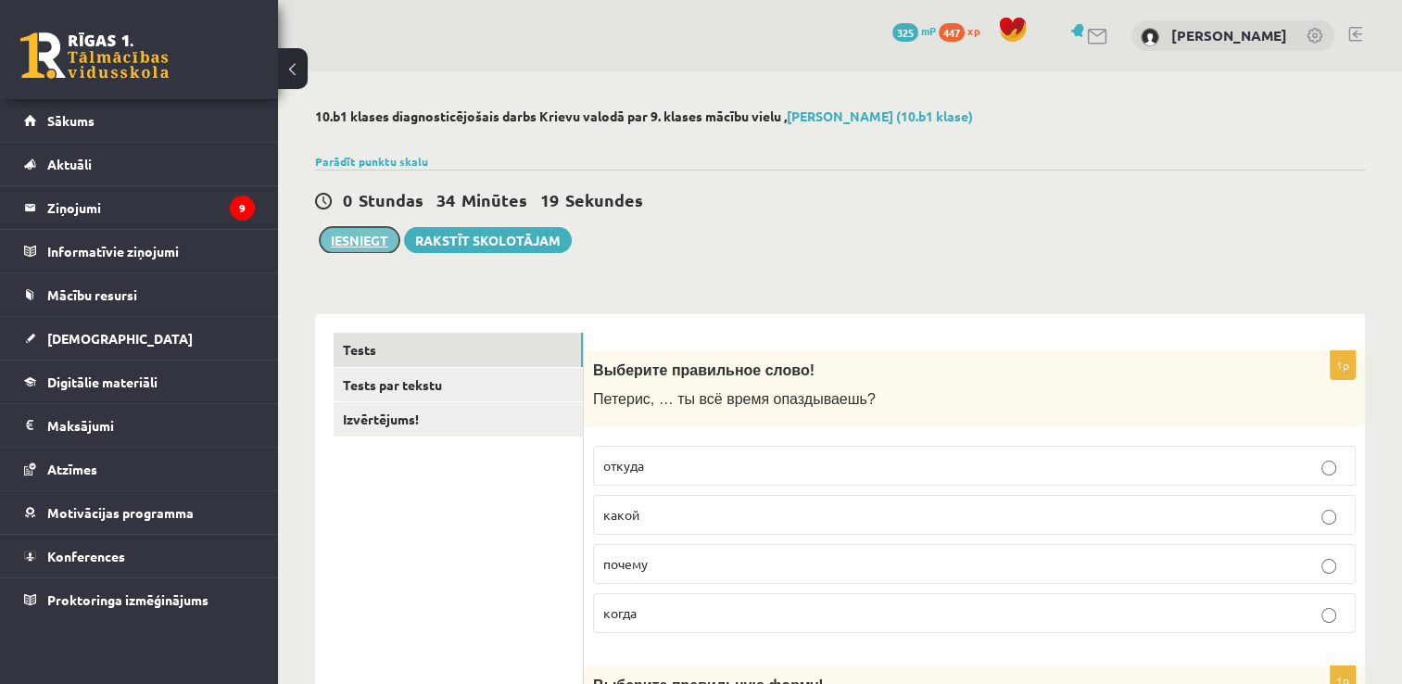
click at [357, 238] on button "Iesniegt" at bounding box center [360, 240] width 80 height 26
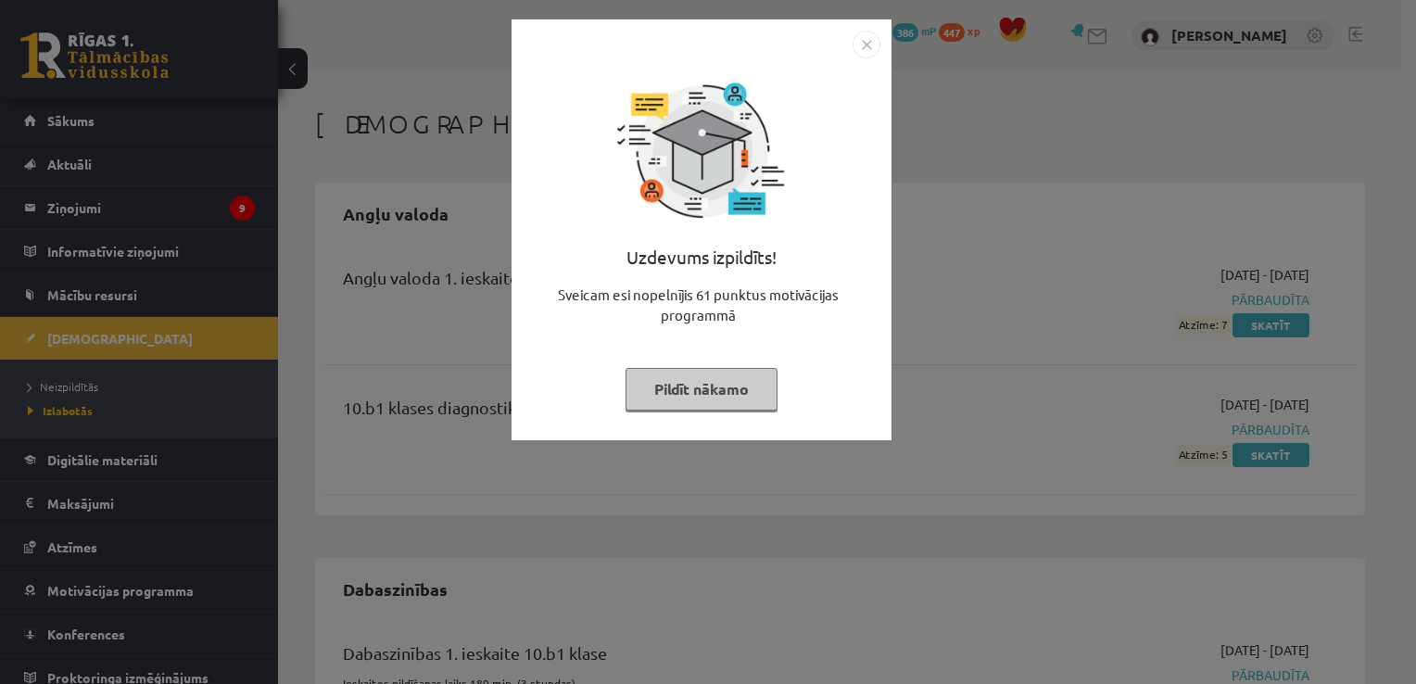
click at [767, 389] on button "Pildīt nākamo" at bounding box center [702, 389] width 152 height 43
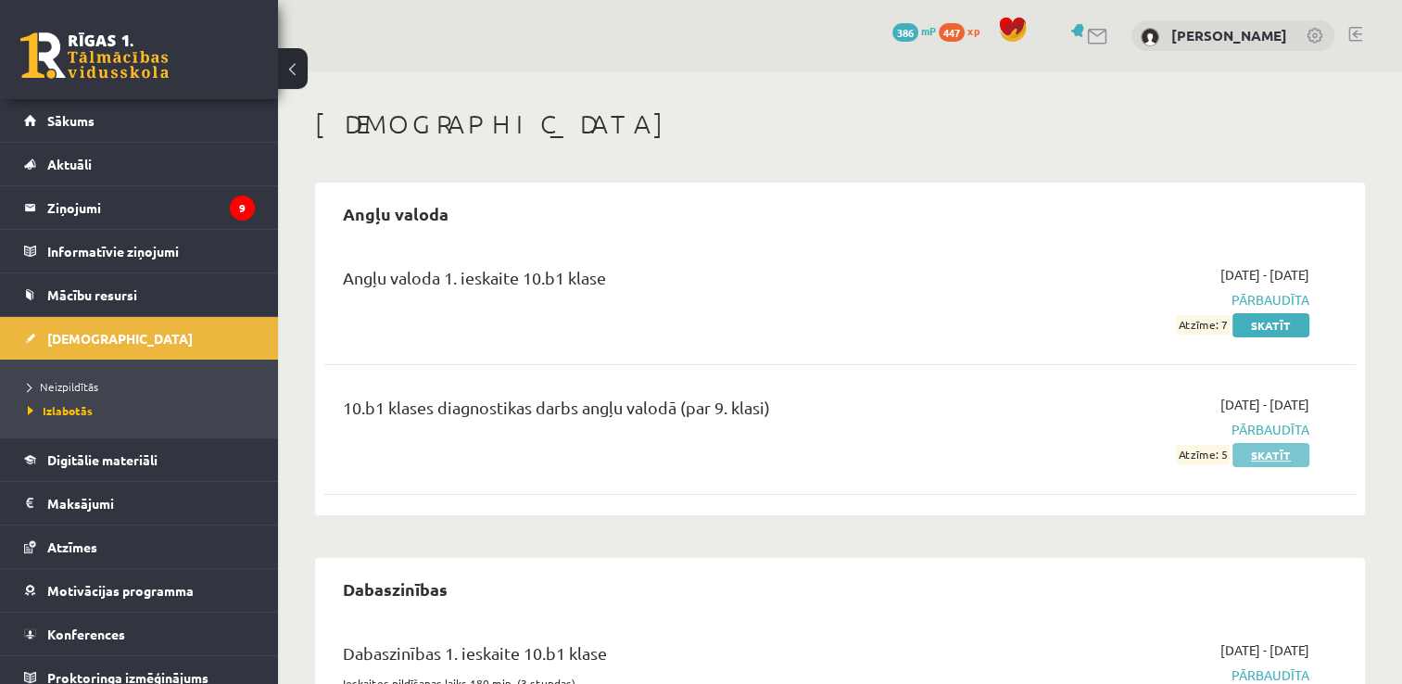
click at [1272, 456] on link "Skatīt" at bounding box center [1271, 455] width 77 height 24
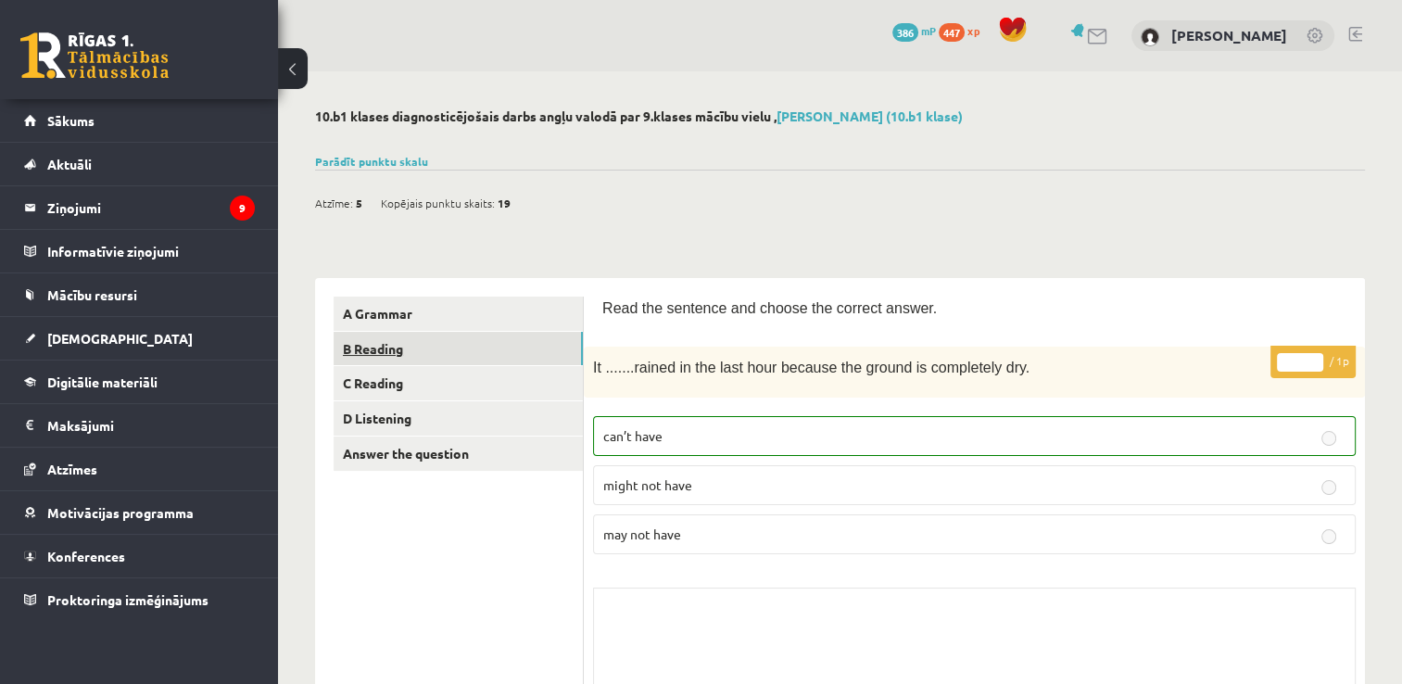
click at [388, 349] on link "B Reading" at bounding box center [458, 349] width 249 height 34
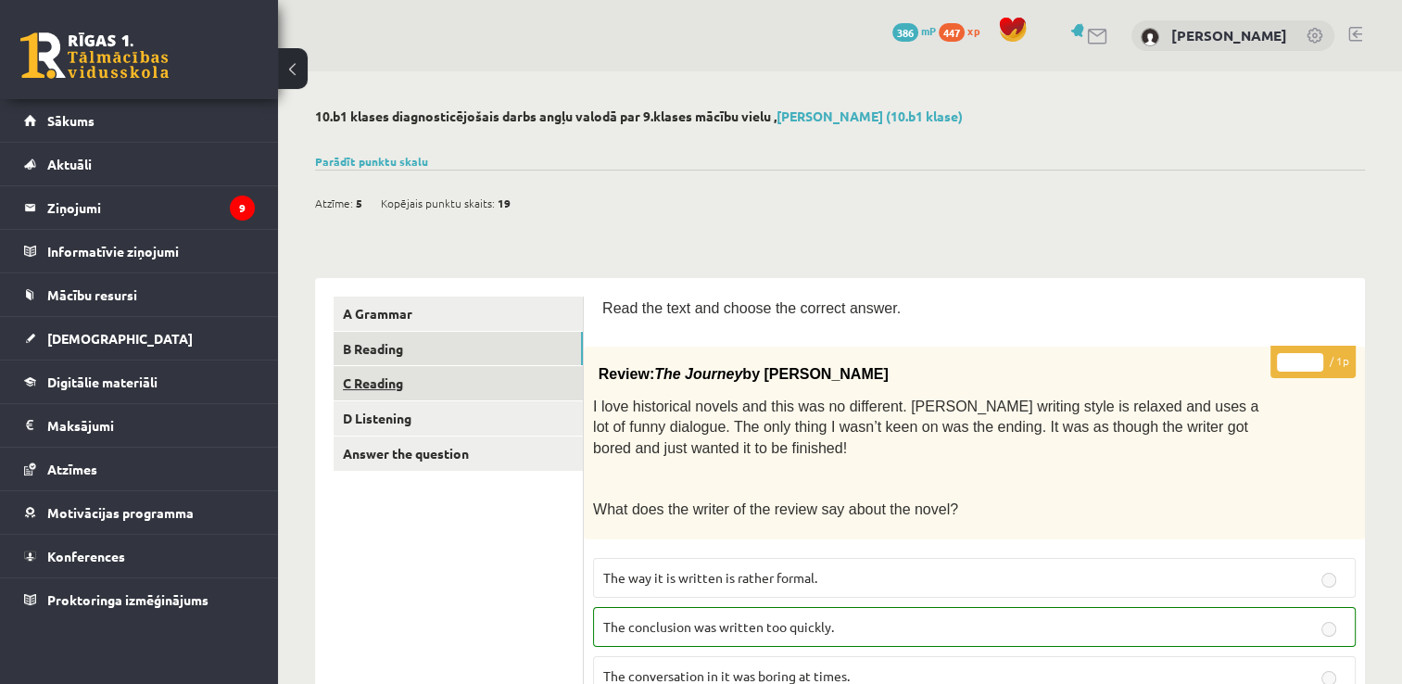
click at [384, 383] on link "C Reading" at bounding box center [458, 383] width 249 height 34
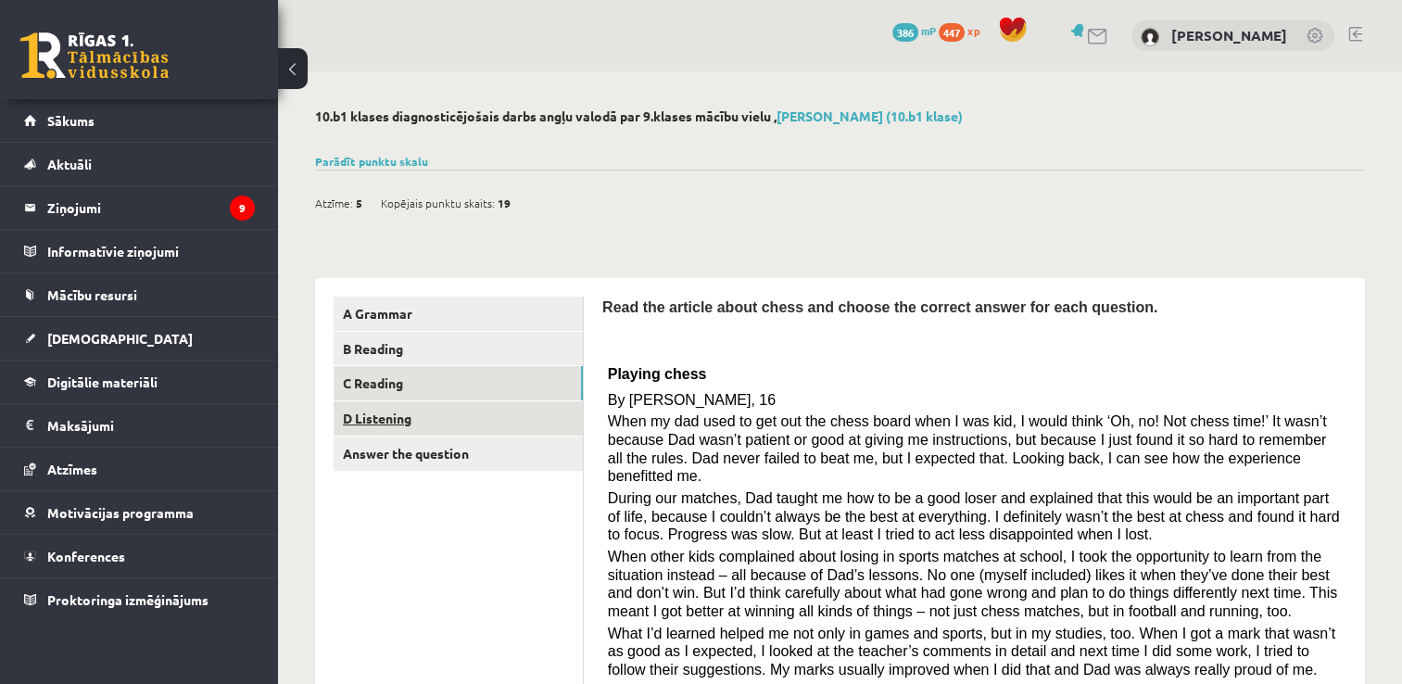
click at [400, 413] on link "D Listening" at bounding box center [458, 418] width 249 height 34
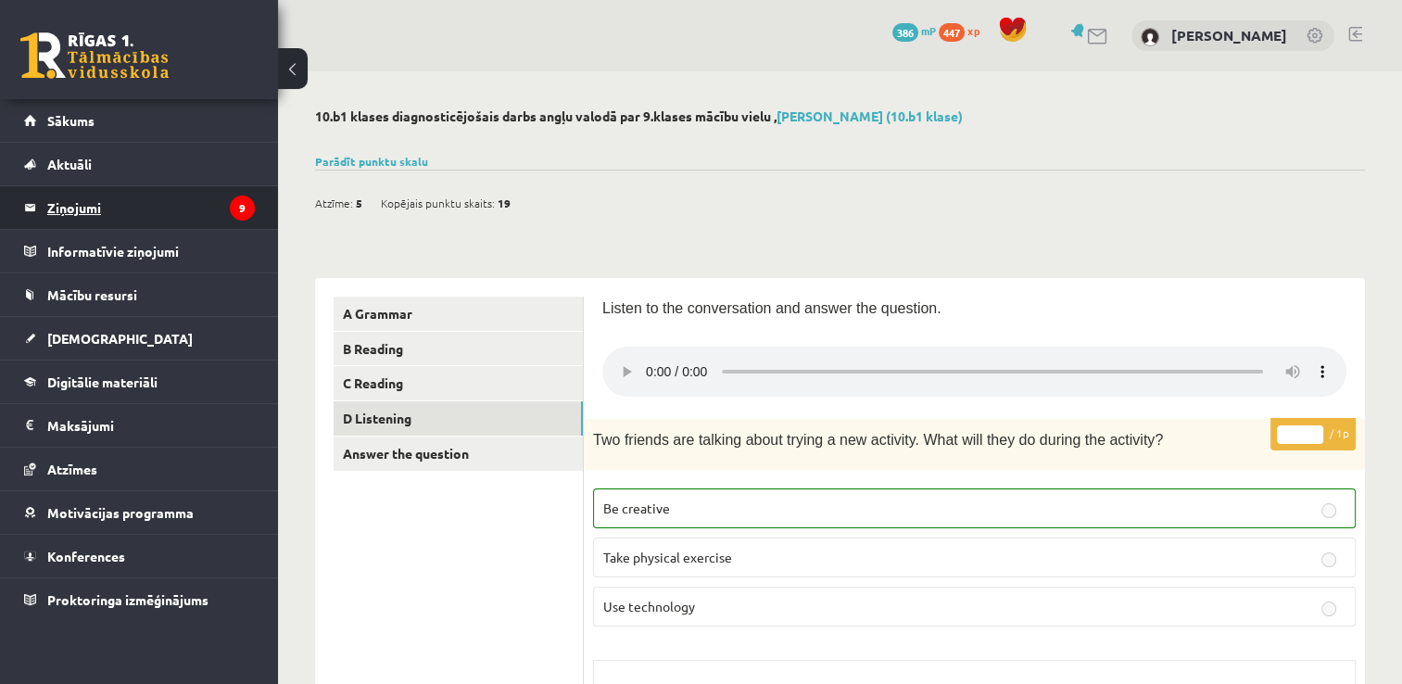
click at [89, 208] on legend "Ziņojumi 9" at bounding box center [151, 207] width 208 height 43
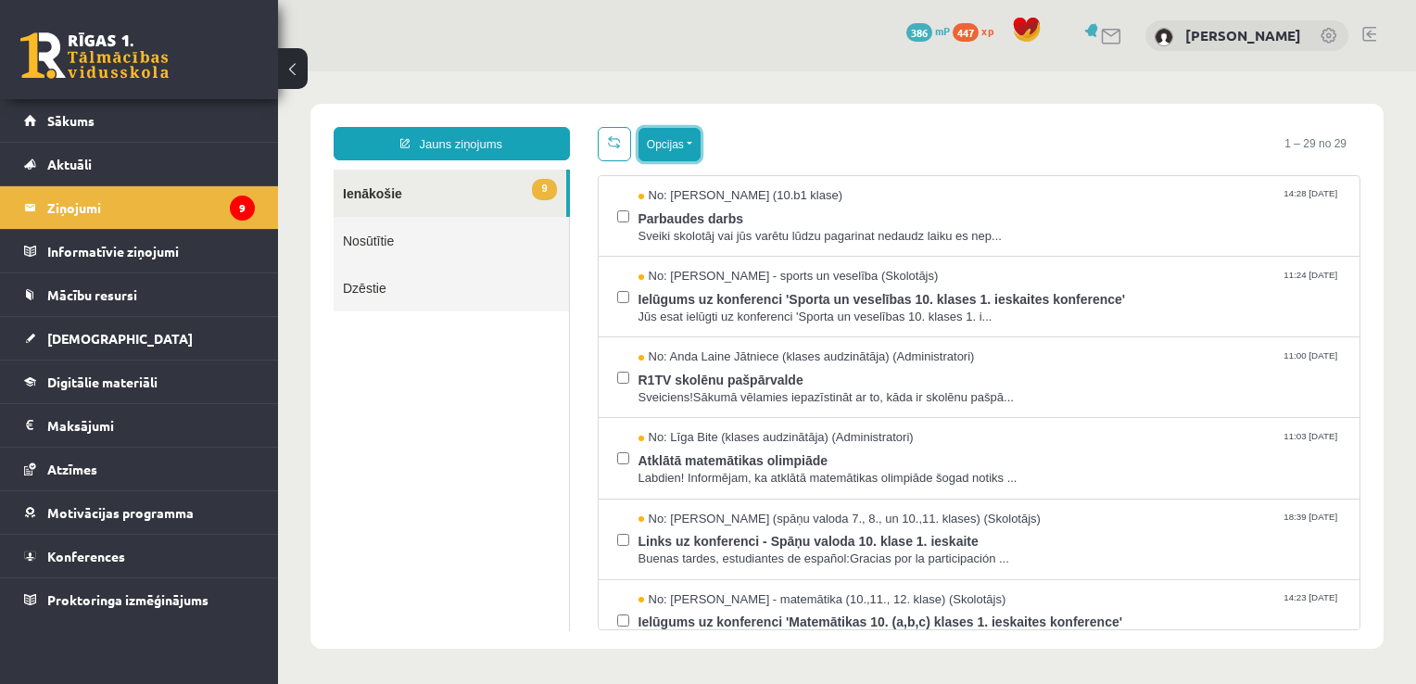
click at [689, 143] on button "Opcijas" at bounding box center [670, 144] width 62 height 33
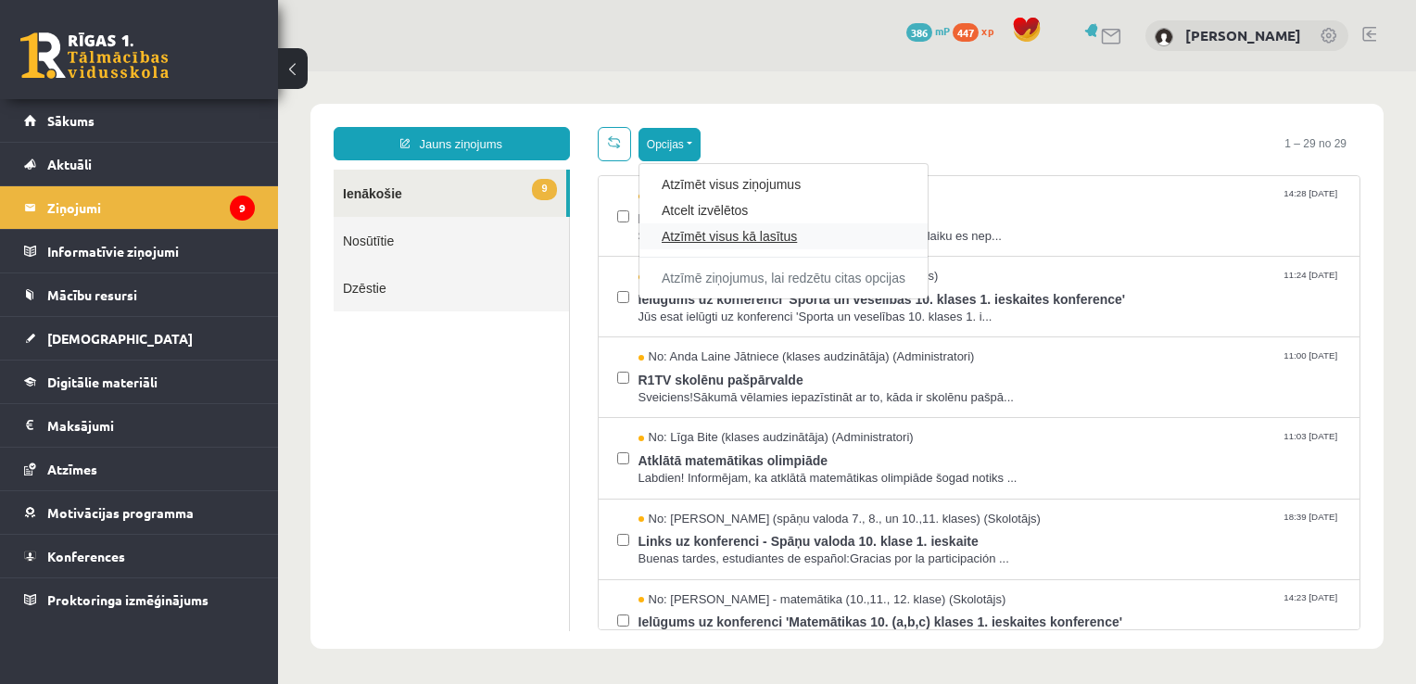
click at [709, 232] on link "Atzīmēt visus kā lasītus" at bounding box center [784, 236] width 244 height 19
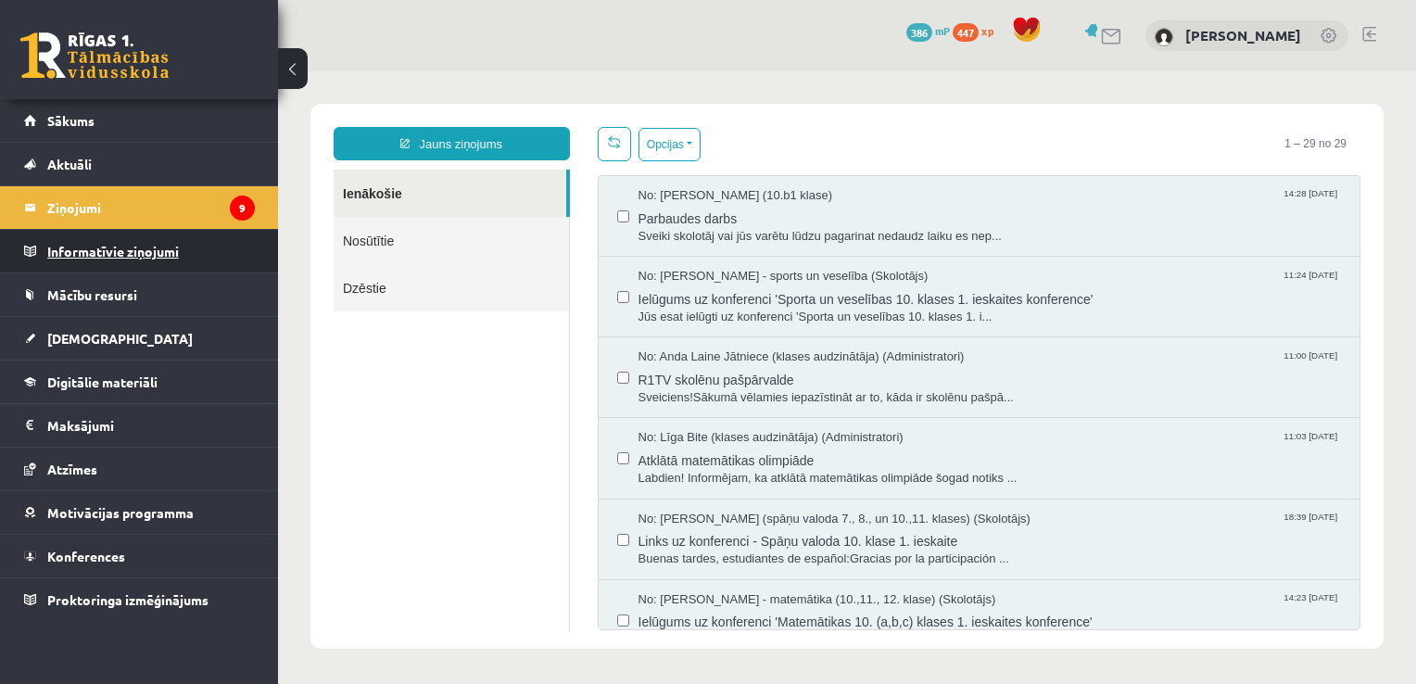
click at [102, 245] on legend "Informatīvie ziņojumi 0" at bounding box center [151, 251] width 208 height 43
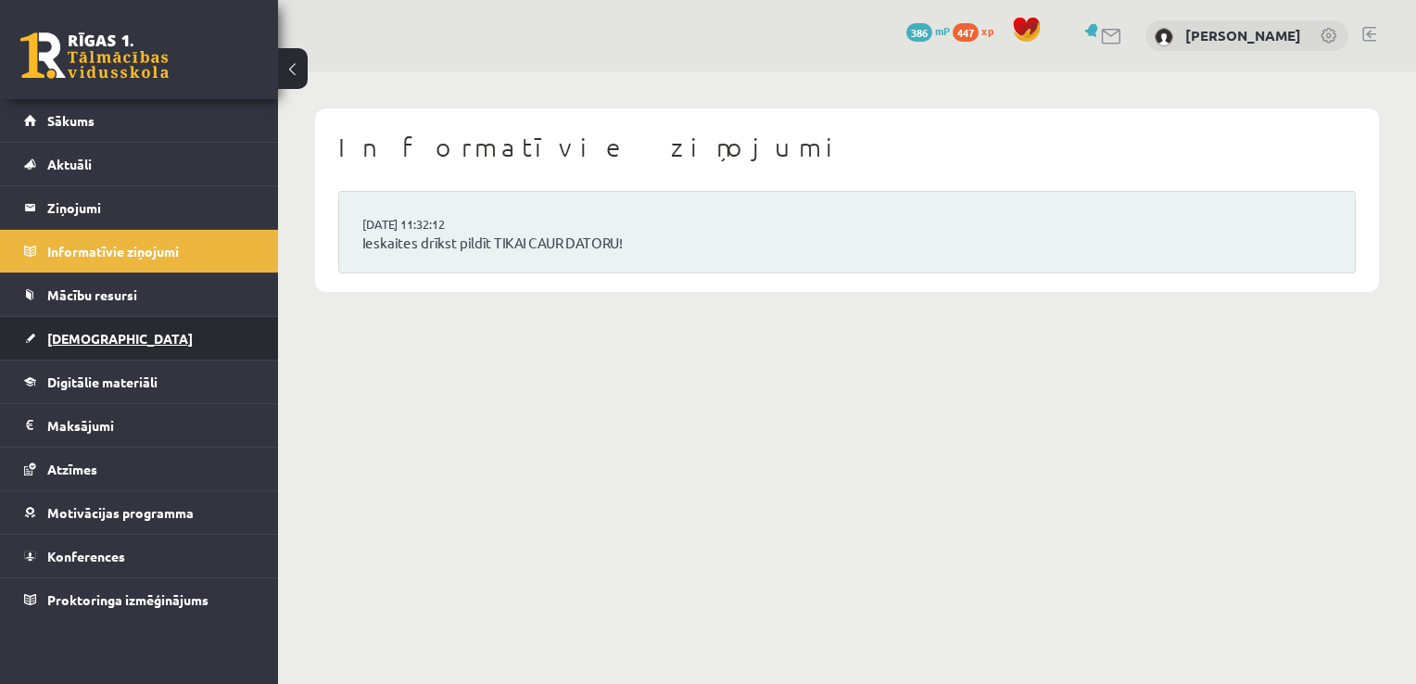
click at [84, 332] on span "[DEMOGRAPHIC_DATA]" at bounding box center [119, 338] width 145 height 17
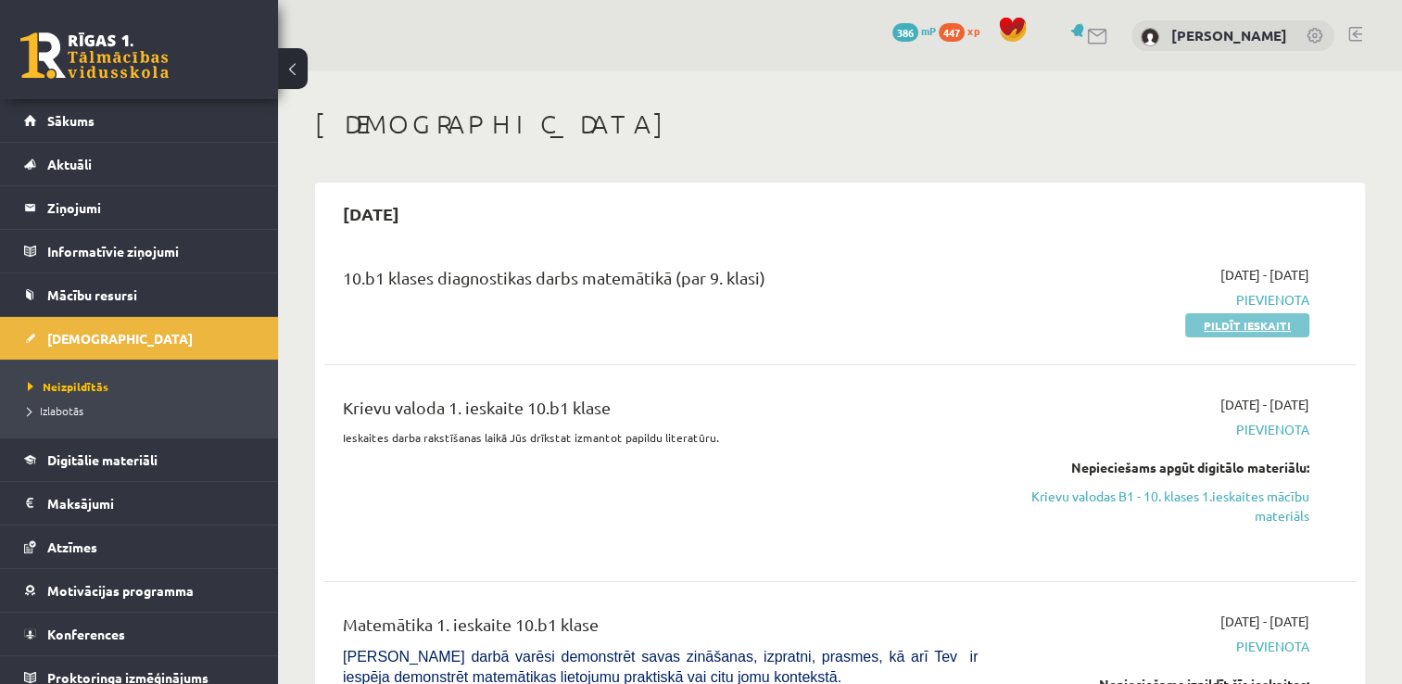
click at [1238, 321] on link "Pildīt ieskaiti" at bounding box center [1247, 325] width 124 height 24
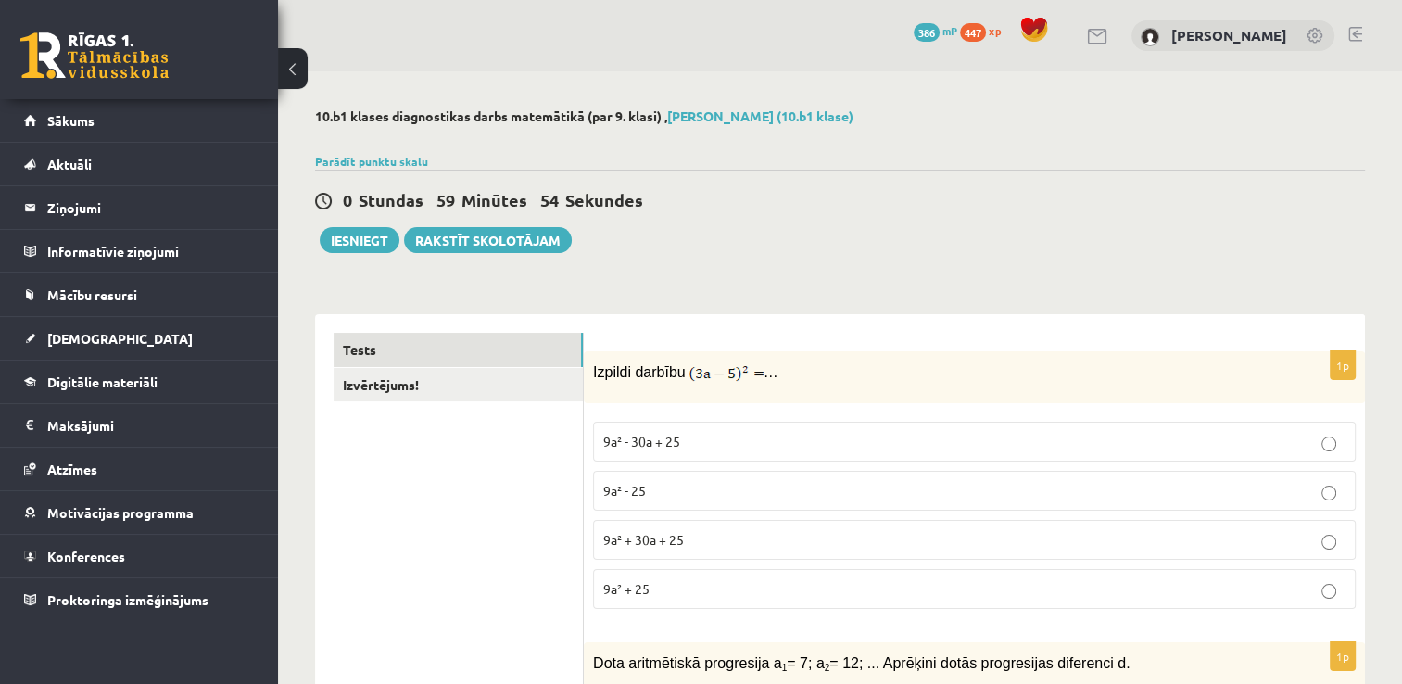
scroll to position [93, 0]
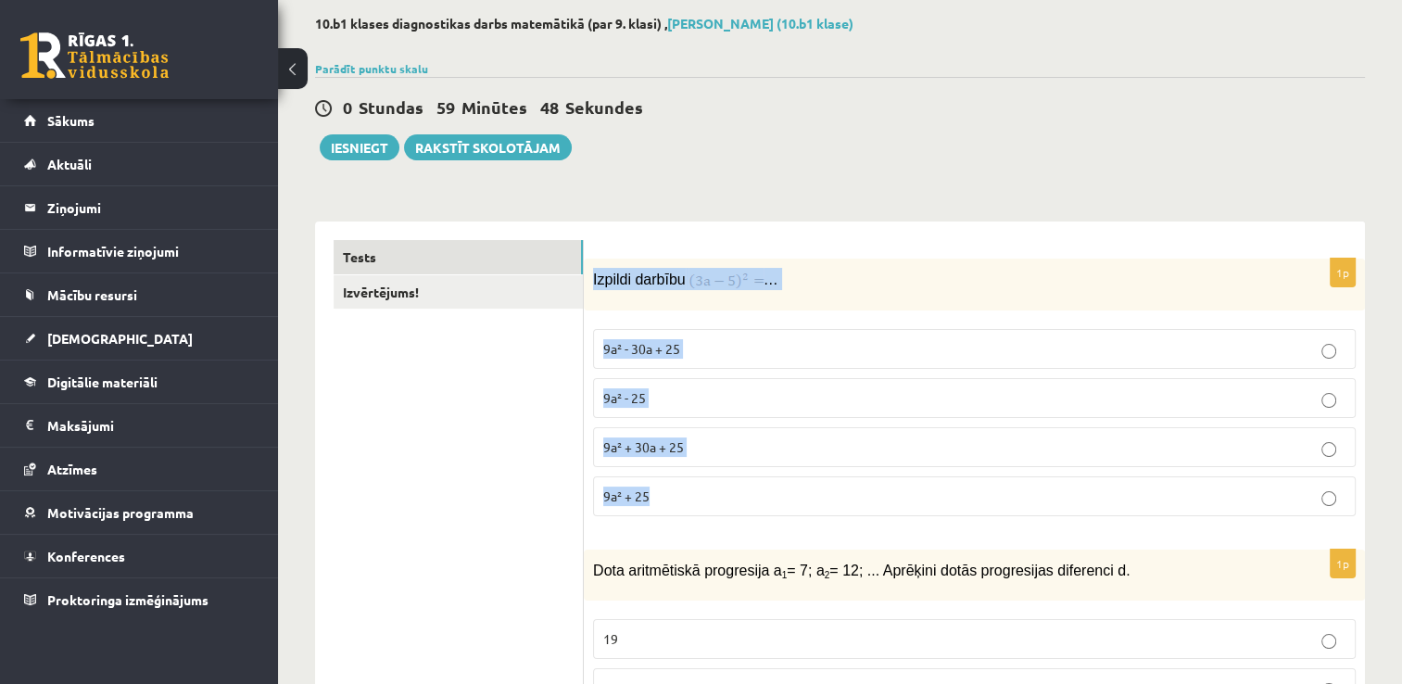
drag, startPoint x: 588, startPoint y: 274, endPoint x: 775, endPoint y: 499, distance: 292.1
click at [775, 499] on div "1p Izpildi darbību … 9a² - 30a + 25 9a² - 25 9a² + 30a + 25 9a² + 25" at bounding box center [974, 395] width 781 height 272
copy div "Izpildi darbību … 9a² - 30a + 25 9a² - 25 9a² + 30a + 25 9a² + 25"
click at [793, 289] on div "Izpildi darbību …" at bounding box center [974, 285] width 781 height 52
drag, startPoint x: 816, startPoint y: 284, endPoint x: 587, endPoint y: 280, distance: 228.9
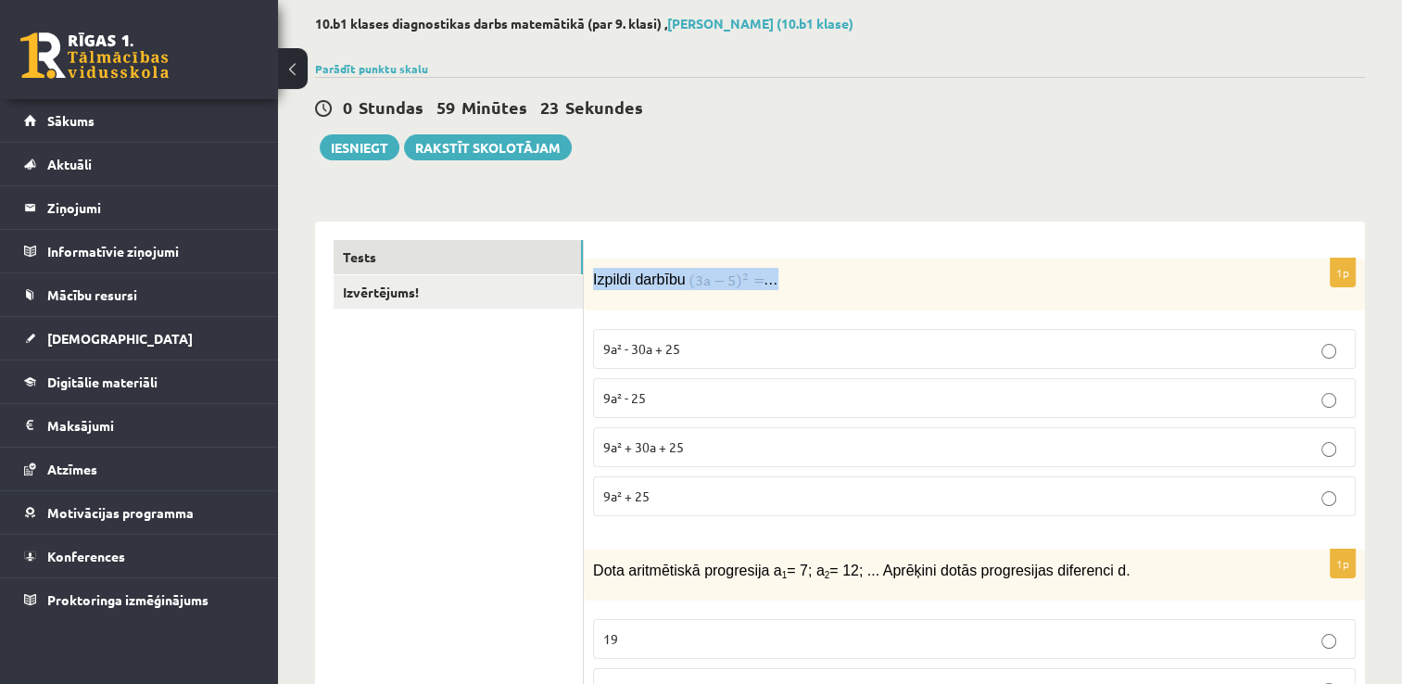
click at [587, 280] on div "Izpildi darbību …" at bounding box center [974, 285] width 781 height 52
copy p "Izpildi darbību …"
click at [773, 352] on p "9a² - 30a + 25" at bounding box center [974, 348] width 742 height 19
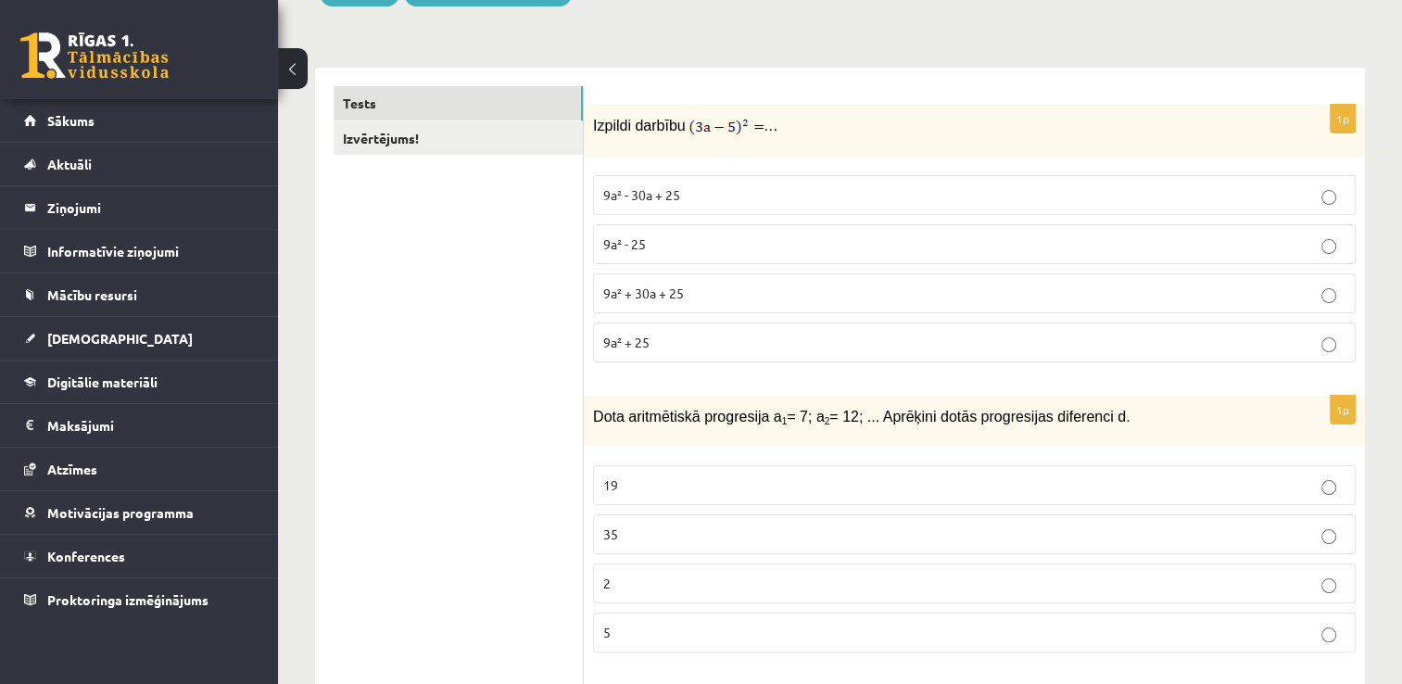
scroll to position [278, 0]
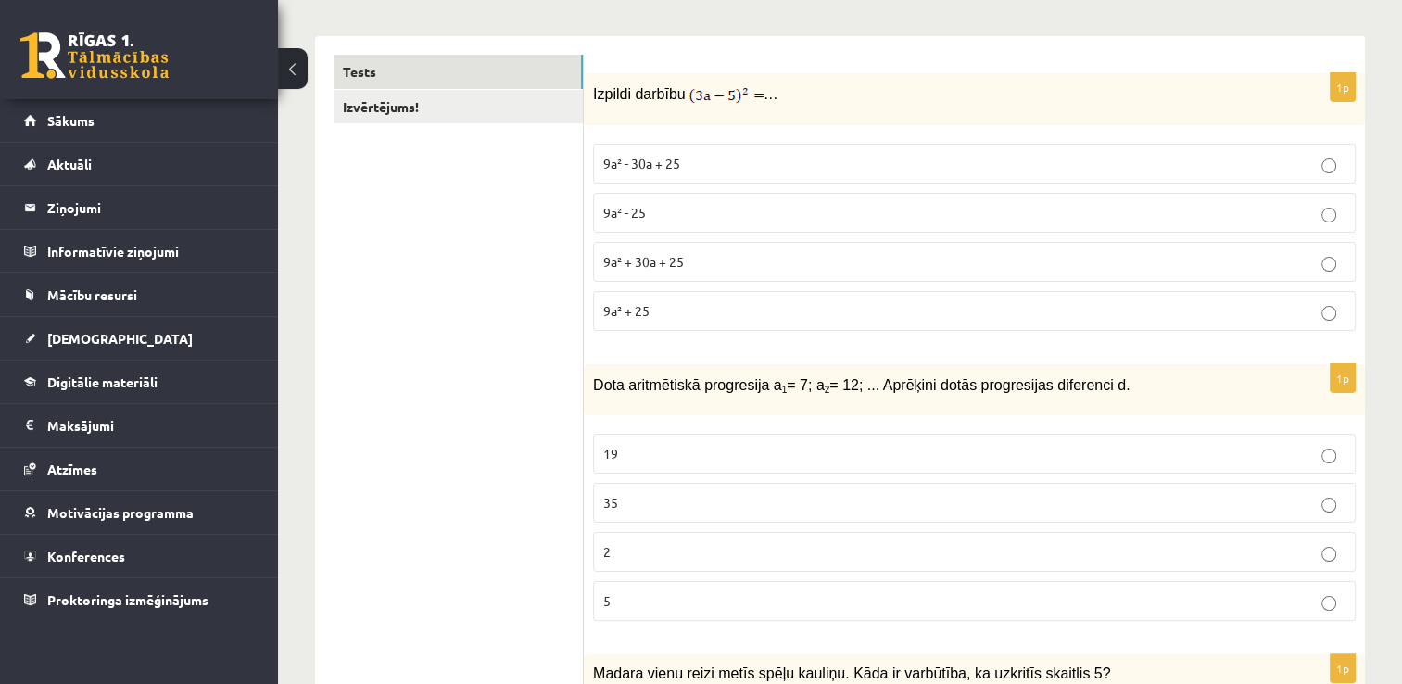
drag, startPoint x: 589, startPoint y: 376, endPoint x: 1111, endPoint y: 372, distance: 521.8
click at [1111, 372] on div "Dota aritmētiskā progresija a 1 = 7; a 2 = 12; ... Aprēķini dotās progresijas d…" at bounding box center [974, 389] width 781 height 51
copy span "Dota aritmētiskā progresija a 1 = 7; a 2 = 12; ... Aprēķini dotās progresijas d…"
click at [1301, 599] on p "5" at bounding box center [974, 600] width 742 height 19
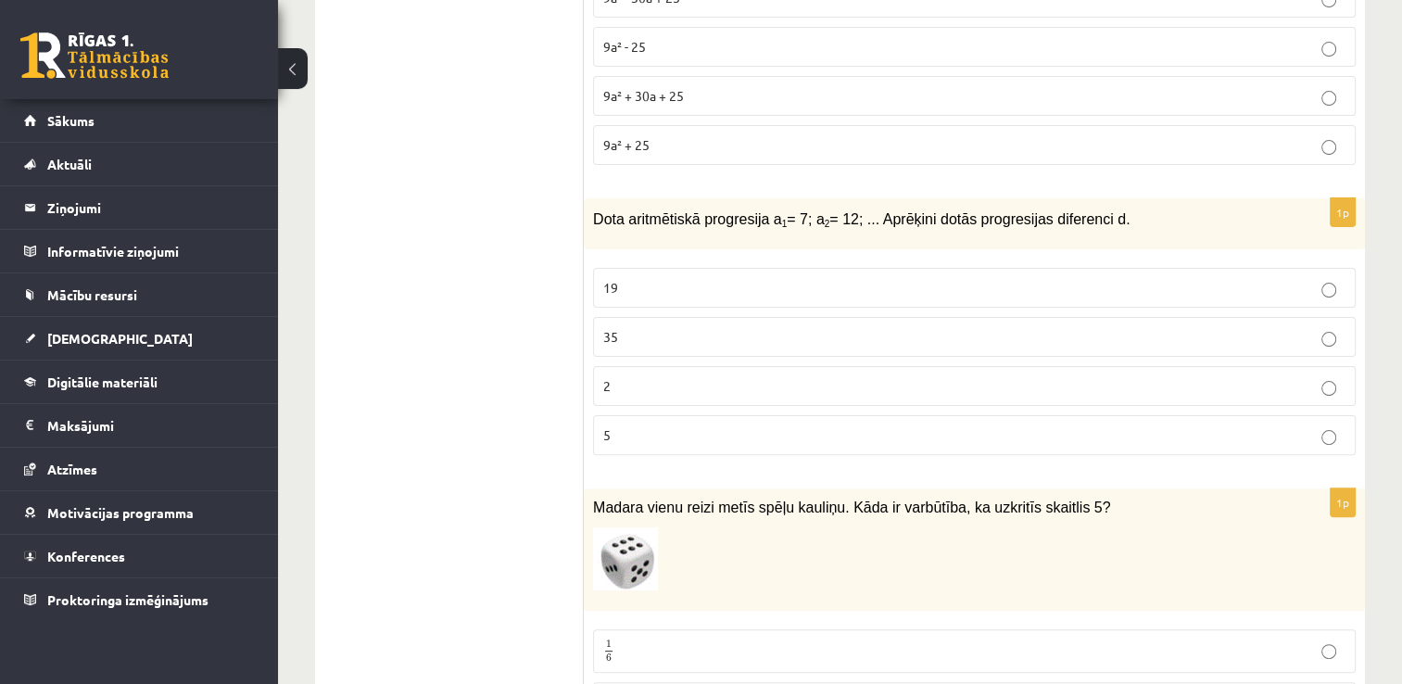
scroll to position [649, 0]
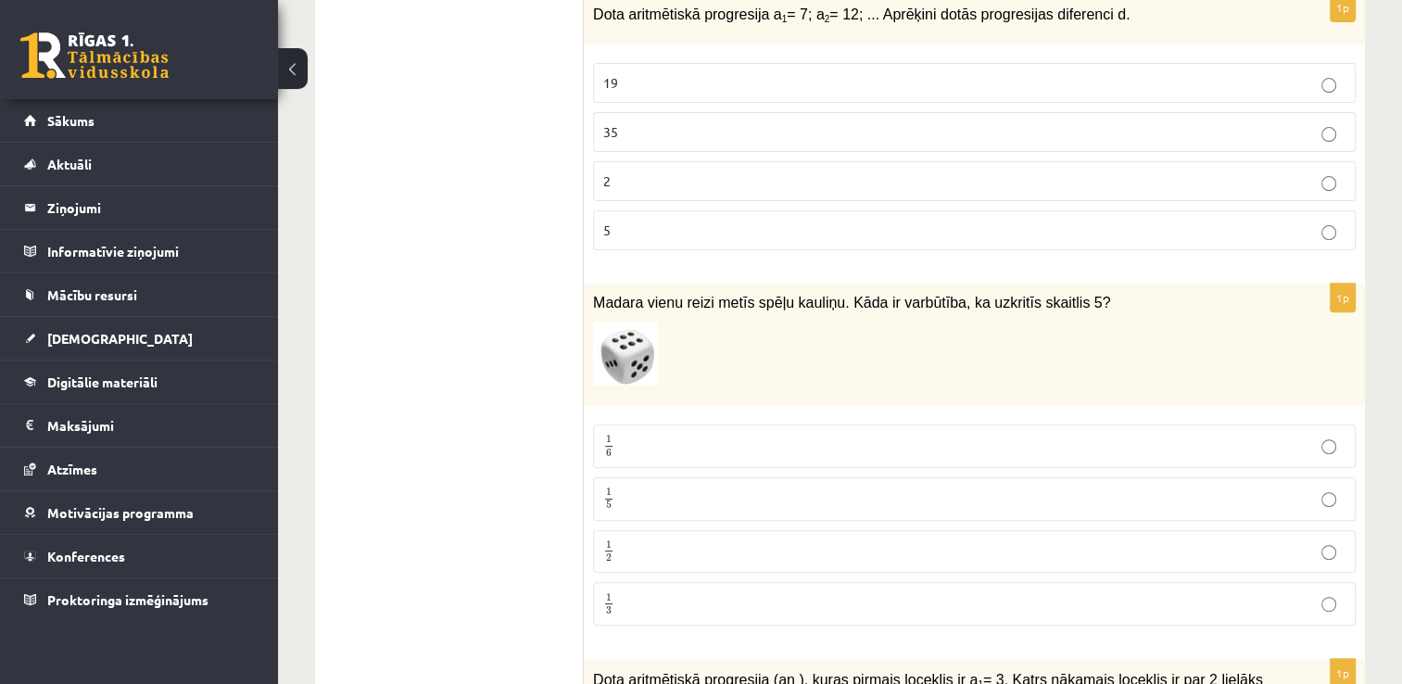
click at [630, 444] on p "1 6 1 6" at bounding box center [974, 446] width 742 height 23
click at [656, 487] on p "1 5 1 5" at bounding box center [974, 498] width 742 height 23
drag, startPoint x: 1121, startPoint y: 290, endPoint x: 578, endPoint y: 306, distance: 543.3
drag, startPoint x: 578, startPoint y: 306, endPoint x: 790, endPoint y: 346, distance: 215.0
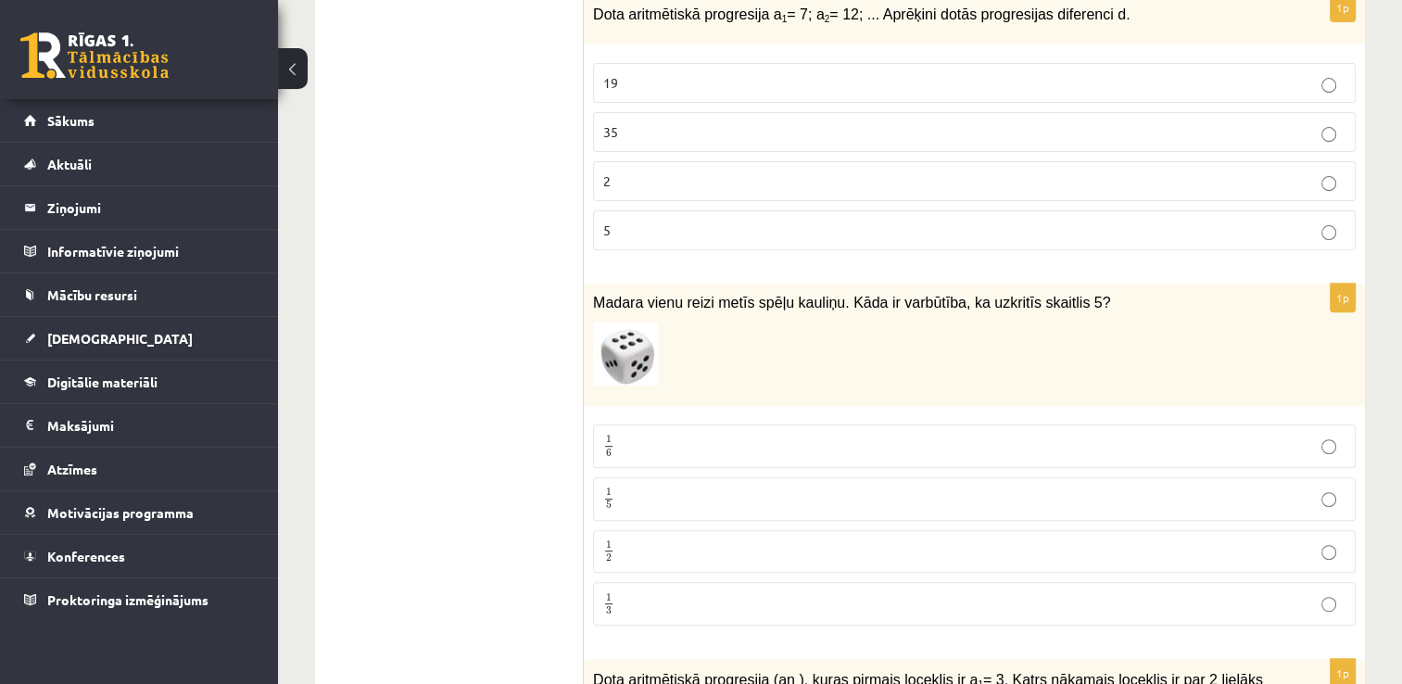
click at [775, 342] on p at bounding box center [928, 354] width 670 height 63
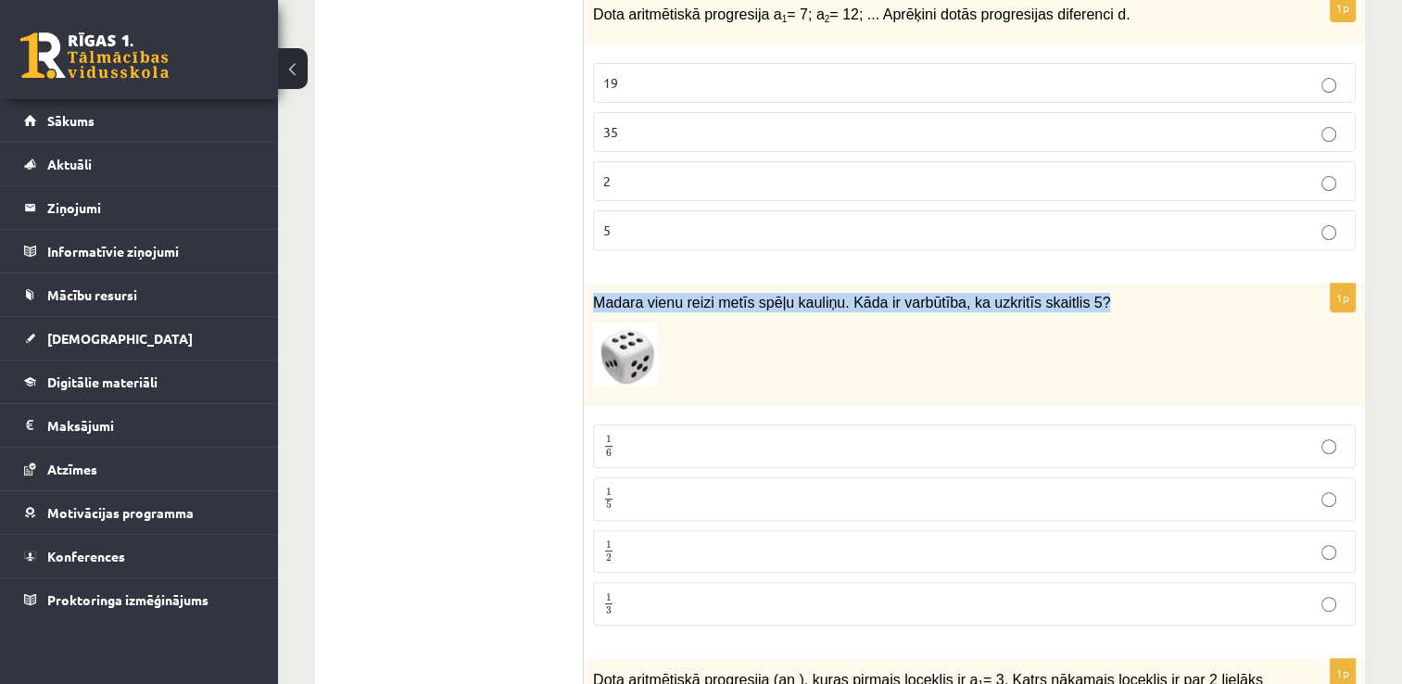
drag, startPoint x: 967, startPoint y: 298, endPoint x: 593, endPoint y: 298, distance: 373.5
click at [593, 298] on p "Madara vienu reizi metīs spēļu kauliņu. Kāda ir varbūtība, ka uzkritīs skaitlis…" at bounding box center [928, 302] width 670 height 19
copy span "Madara vienu reizi metīs spēļu kauliņu. Kāda ir varbūtība, ka uzkritīs skaitlis…"
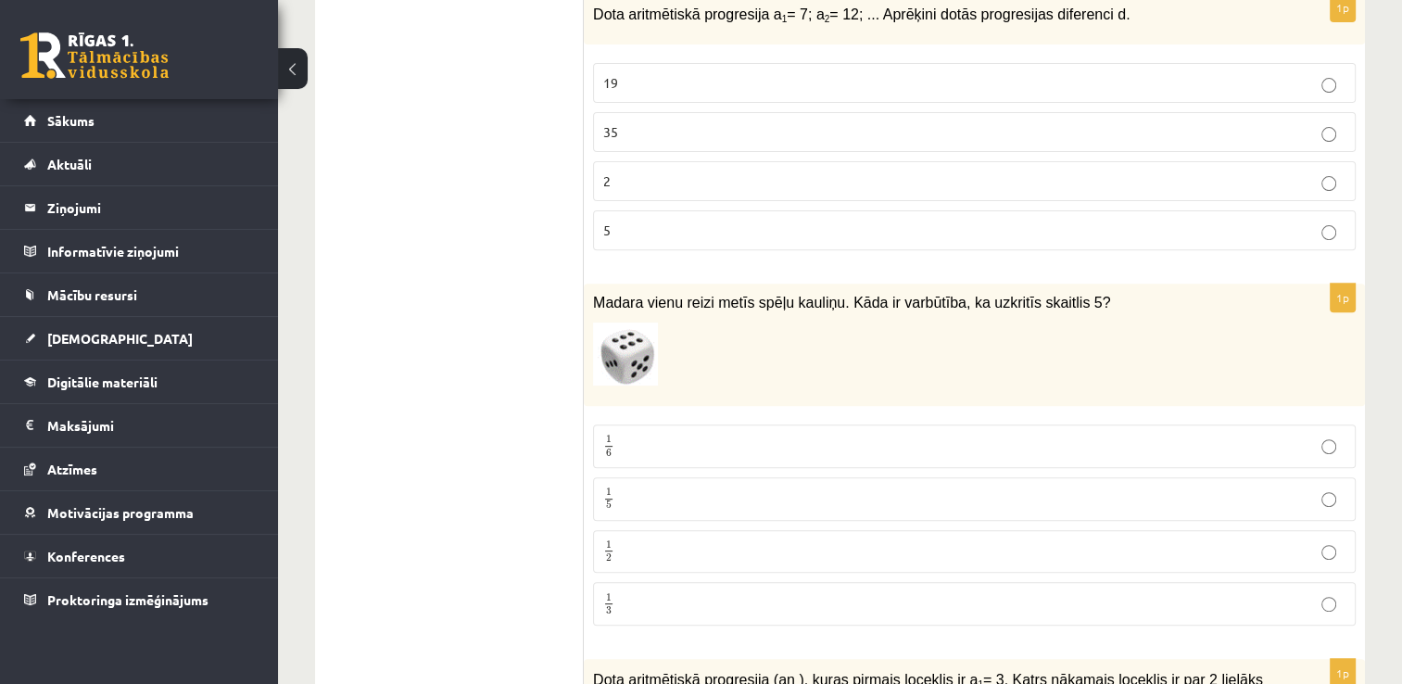
click at [845, 449] on p "1 6 1 6" at bounding box center [974, 446] width 742 height 23
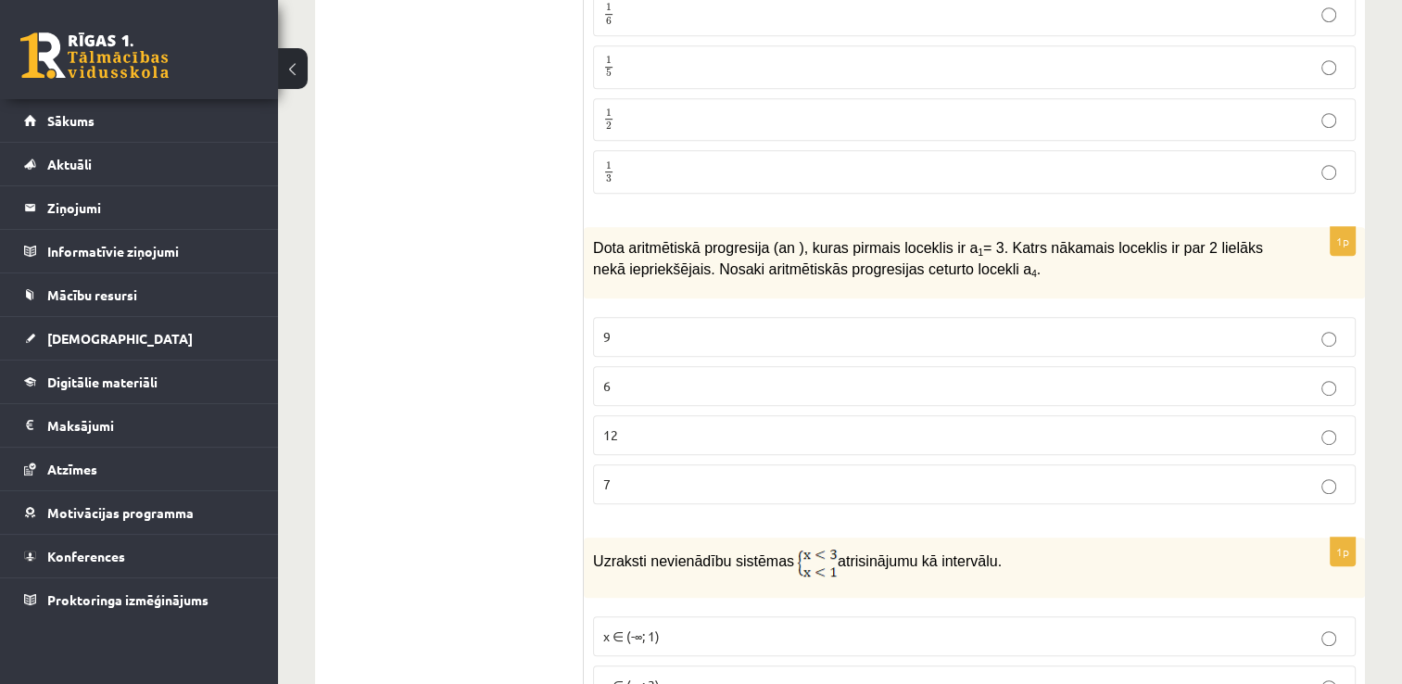
scroll to position [1112, 0]
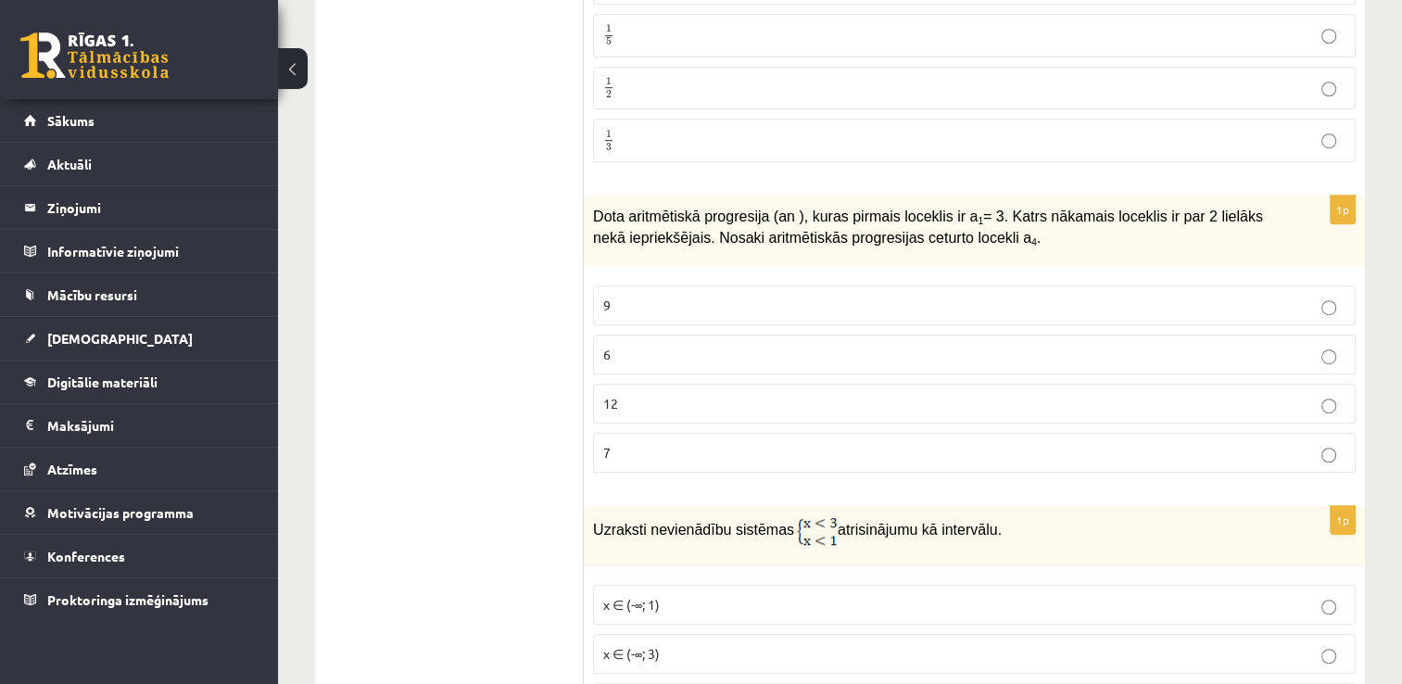
click at [923, 302] on p "9" at bounding box center [974, 305] width 742 height 19
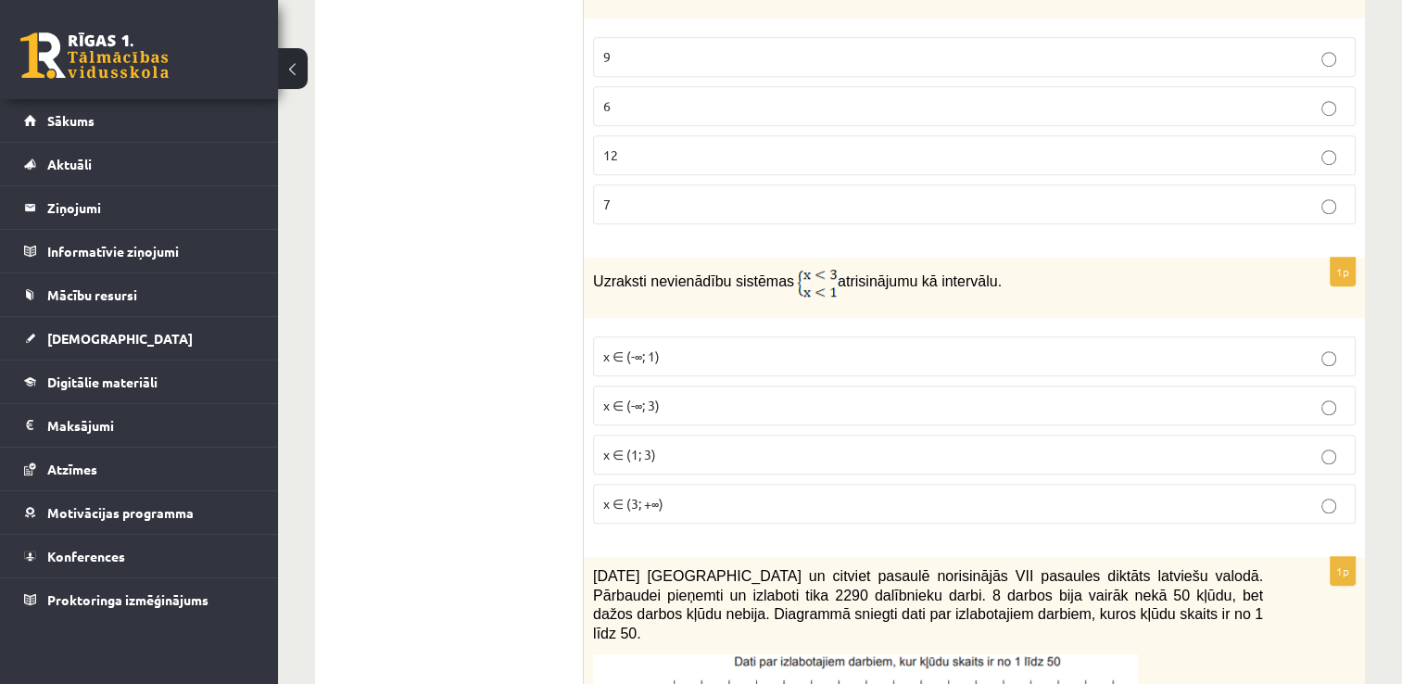
scroll to position [1390, 0]
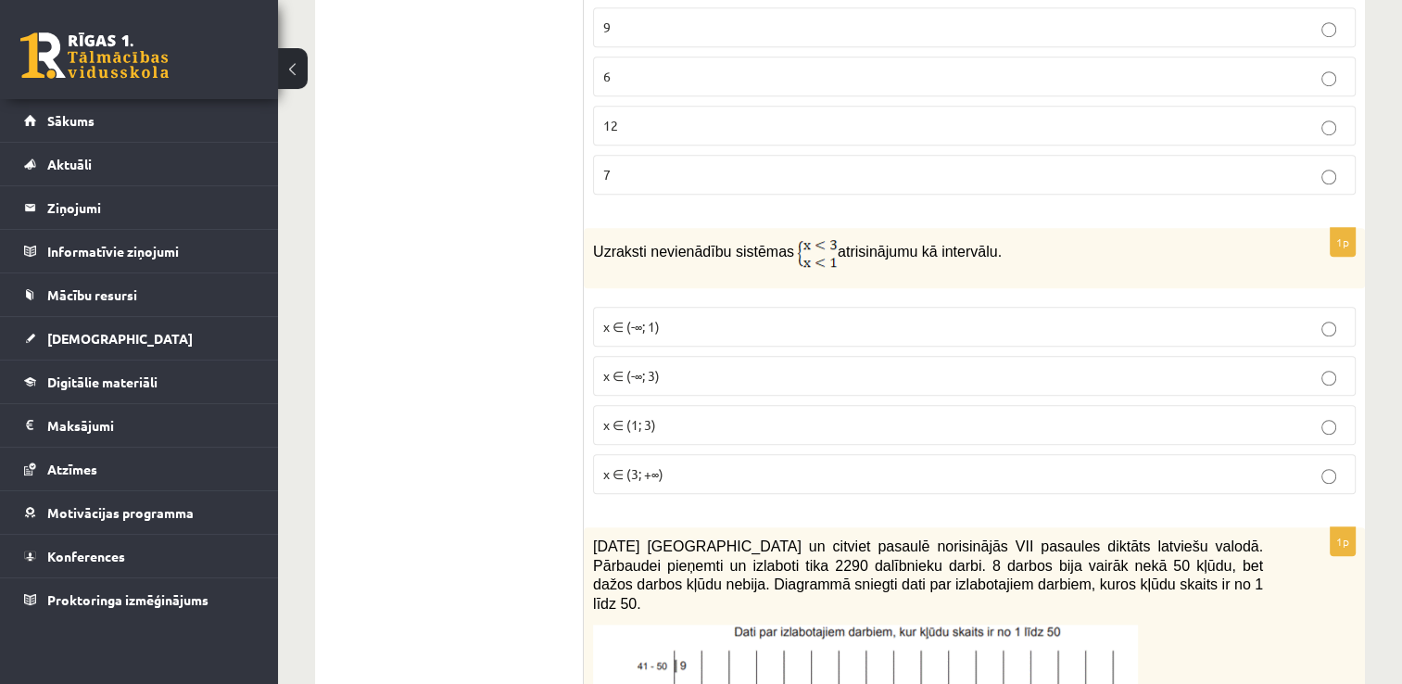
drag, startPoint x: 589, startPoint y: 239, endPoint x: 993, endPoint y: 258, distance: 403.6
click at [993, 258] on div "Uzraksti nevienādību sistēmas atrisinājumu kā intervālu." at bounding box center [974, 258] width 781 height 60
copy p "Uzraksti nevienādību sistēmas atrisinājumu kā intervālu."
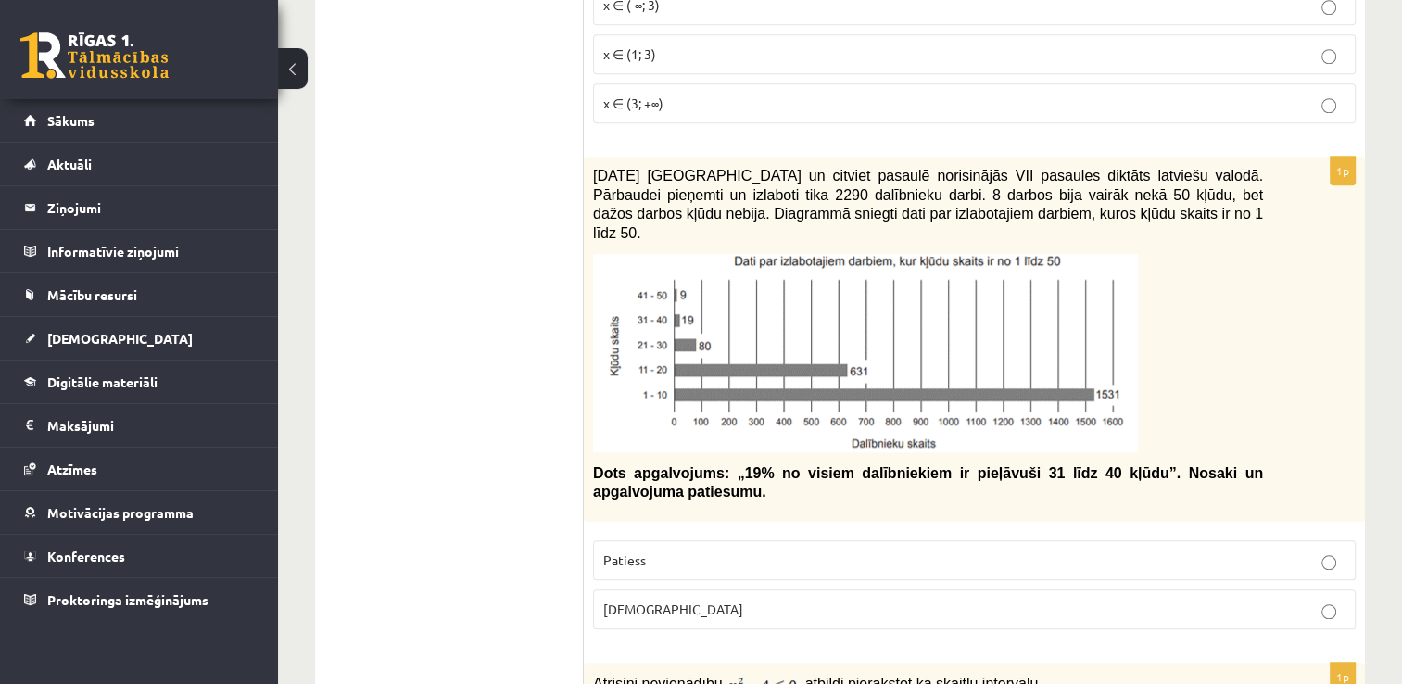
scroll to position [1853, 0]
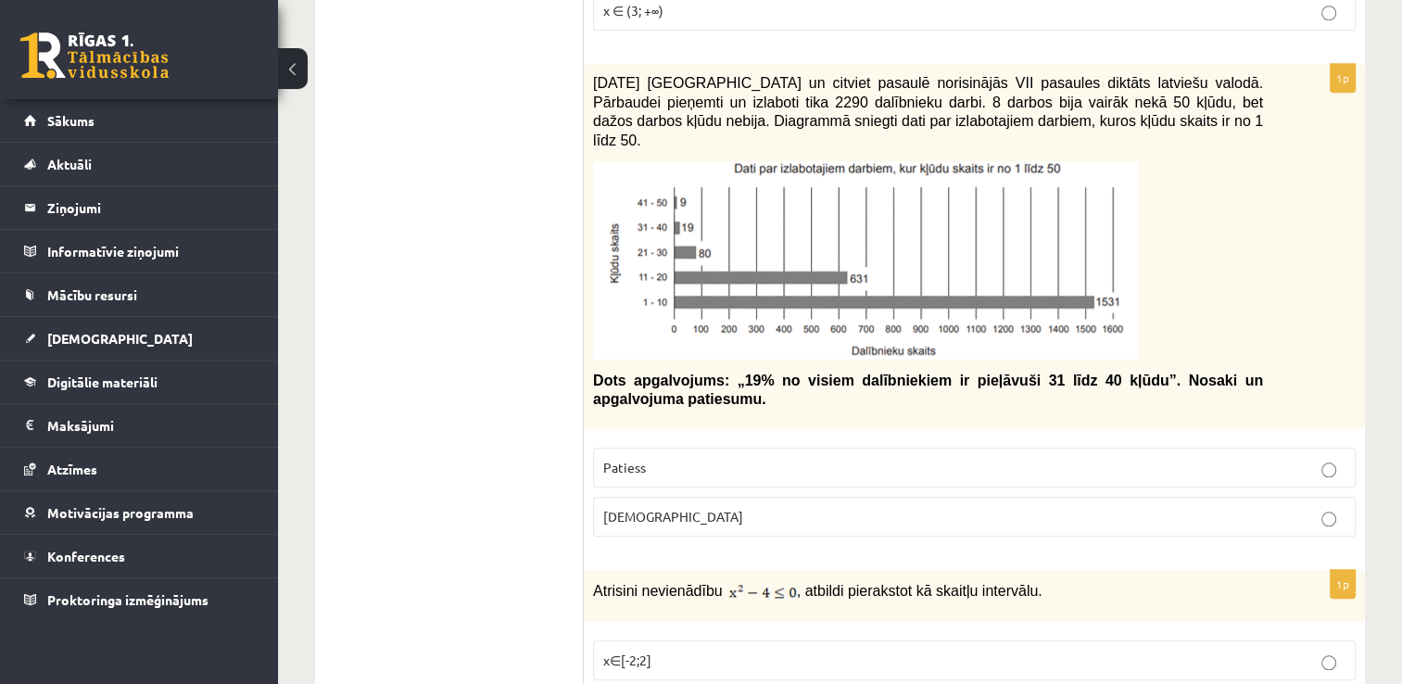
drag, startPoint x: 567, startPoint y: 53, endPoint x: 540, endPoint y: 96, distance: 51.2
click at [802, 507] on p "Aplams" at bounding box center [974, 516] width 742 height 19
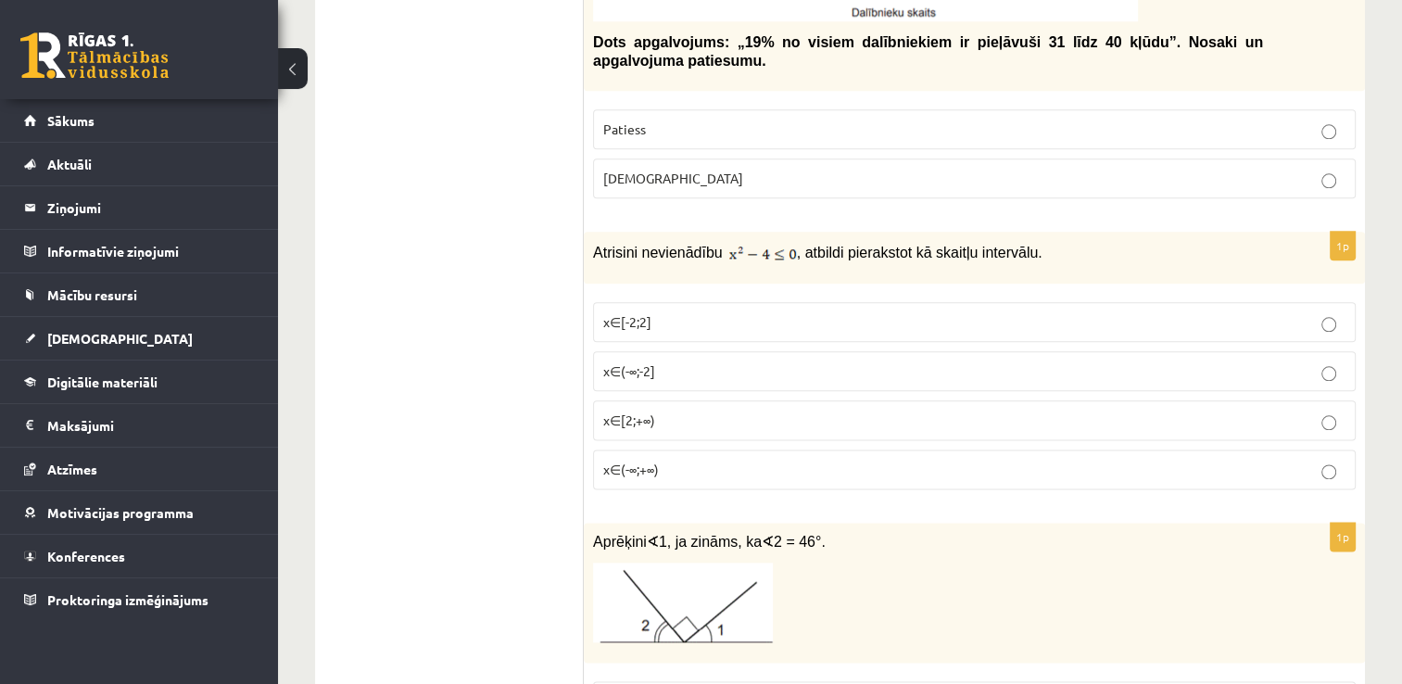
scroll to position [2224, 0]
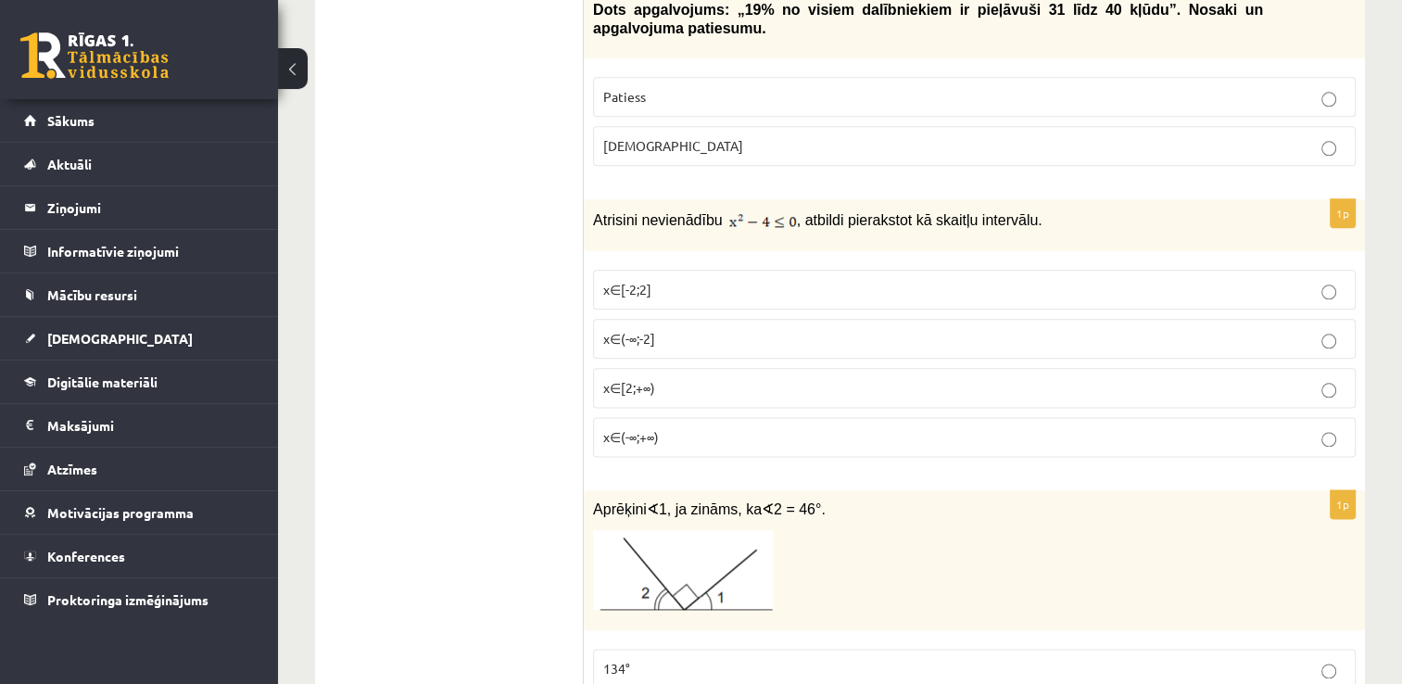
click at [757, 329] on p "x∈(-∞;-2]" at bounding box center [974, 338] width 742 height 19
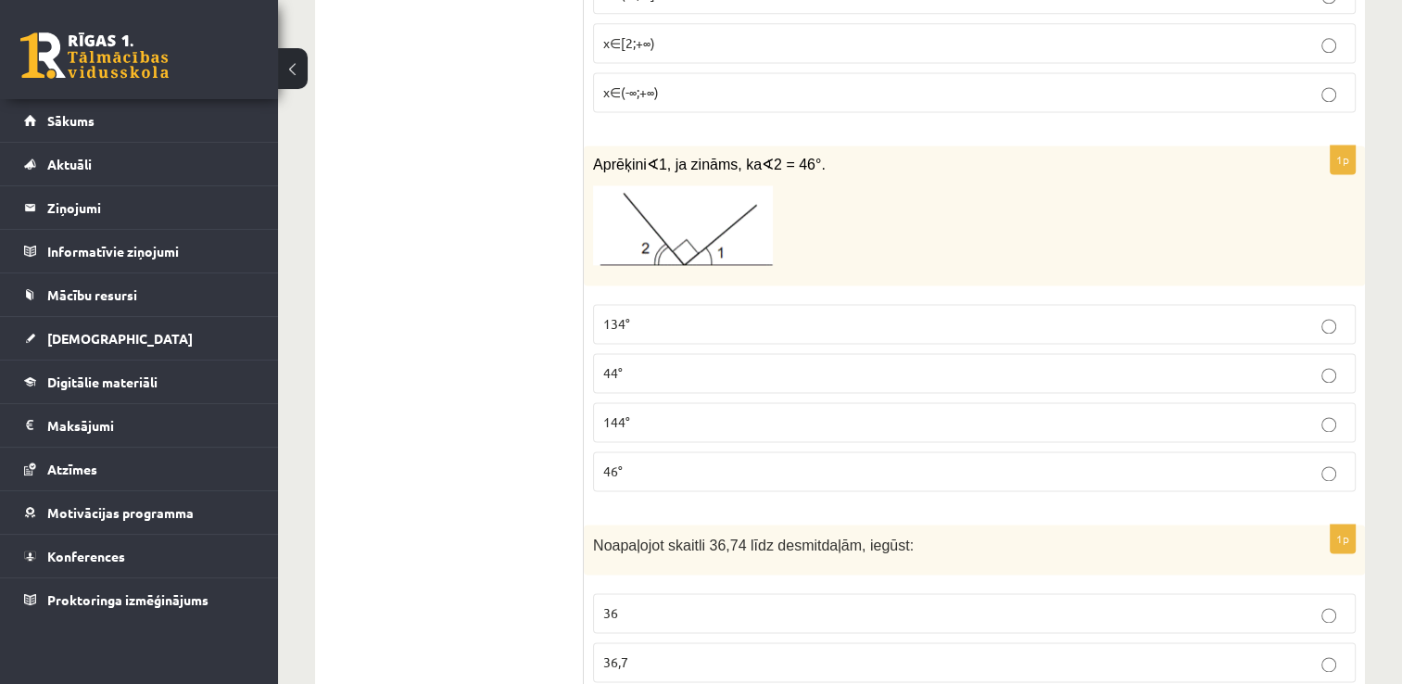
scroll to position [2595, 0]
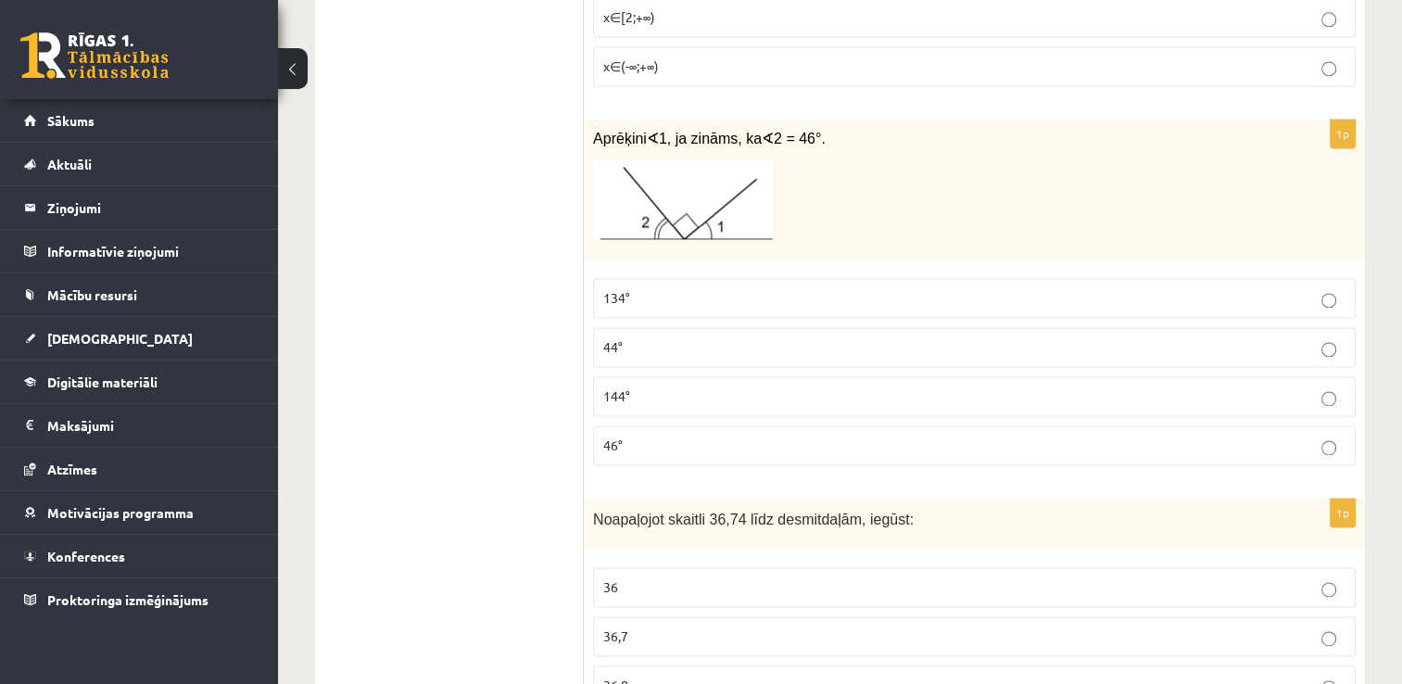
click at [694, 337] on p "44°" at bounding box center [974, 346] width 742 height 19
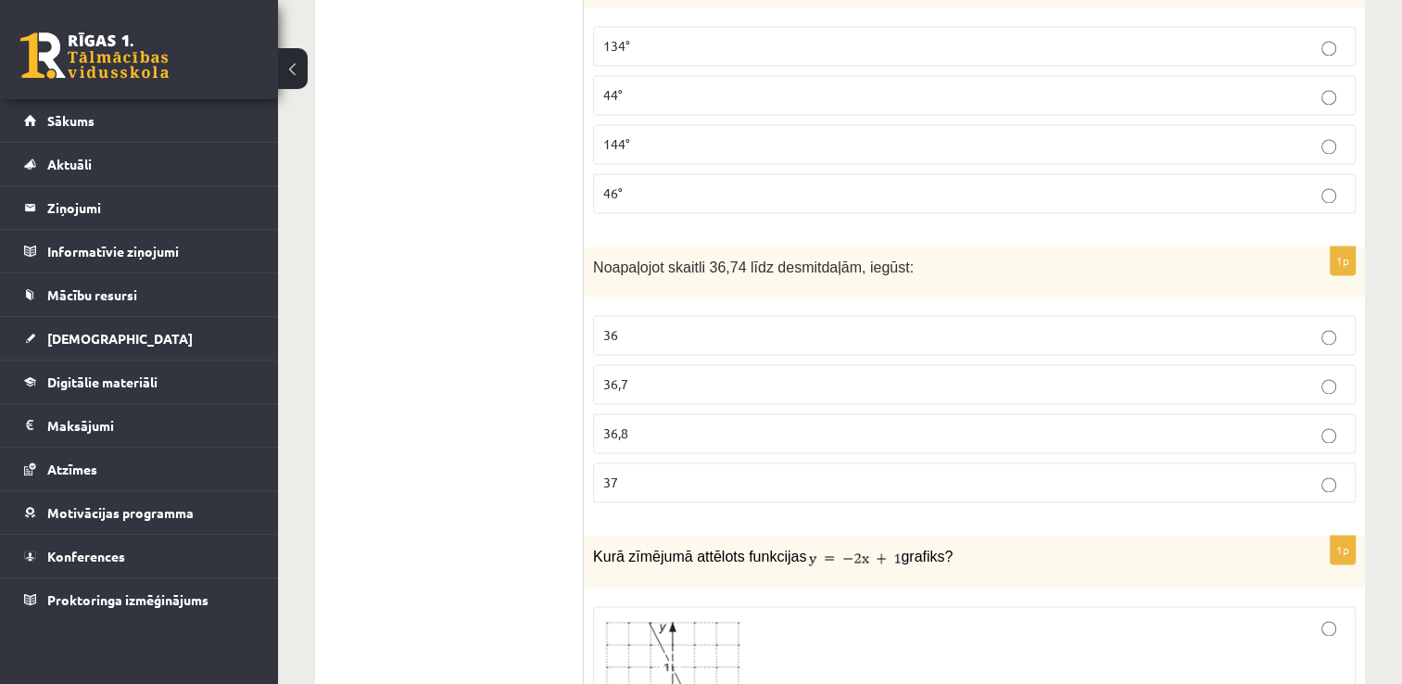
scroll to position [2873, 0]
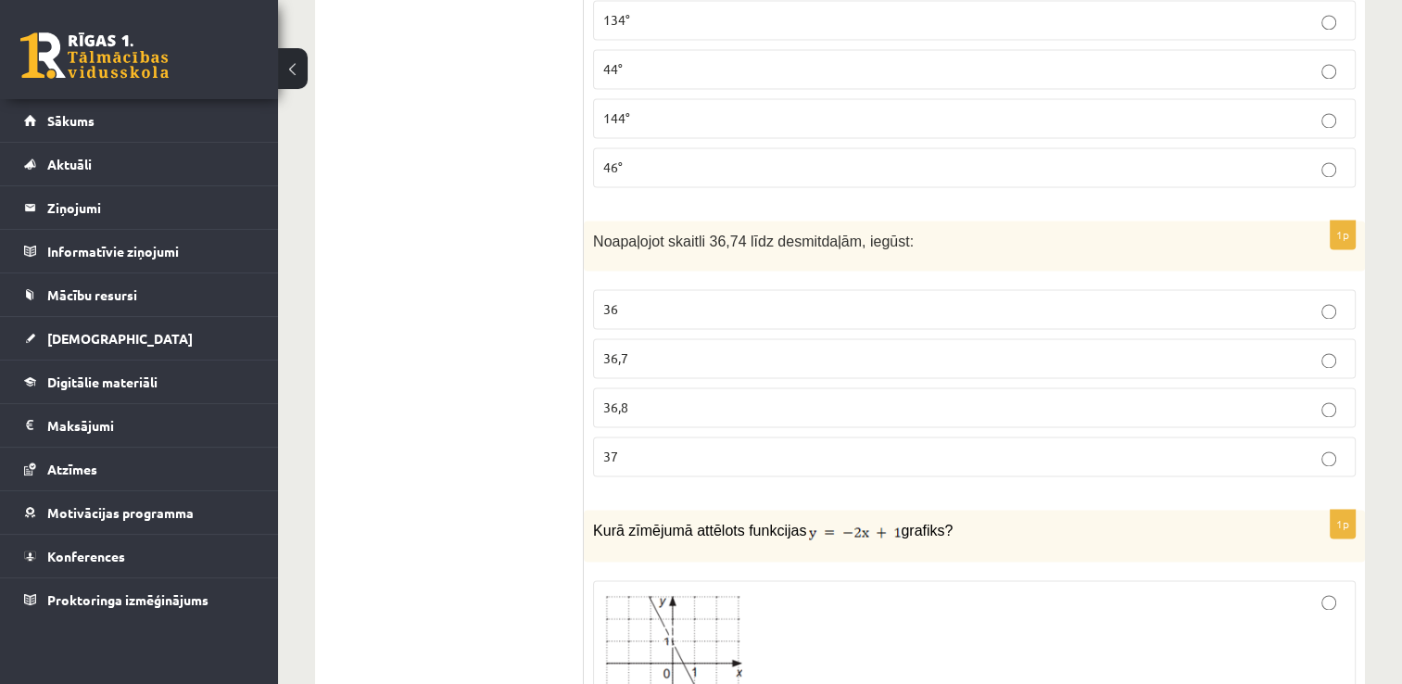
click at [679, 348] on p "36,7" at bounding box center [974, 357] width 742 height 19
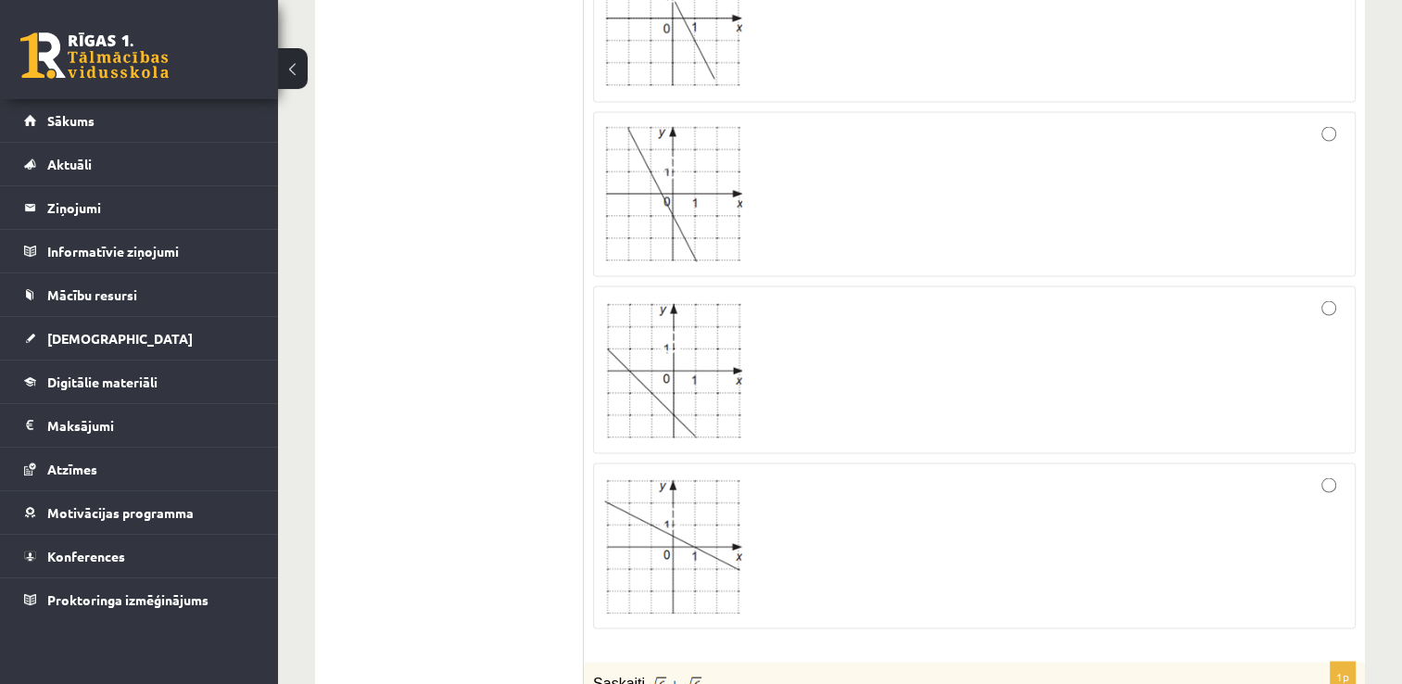
scroll to position [3614, 0]
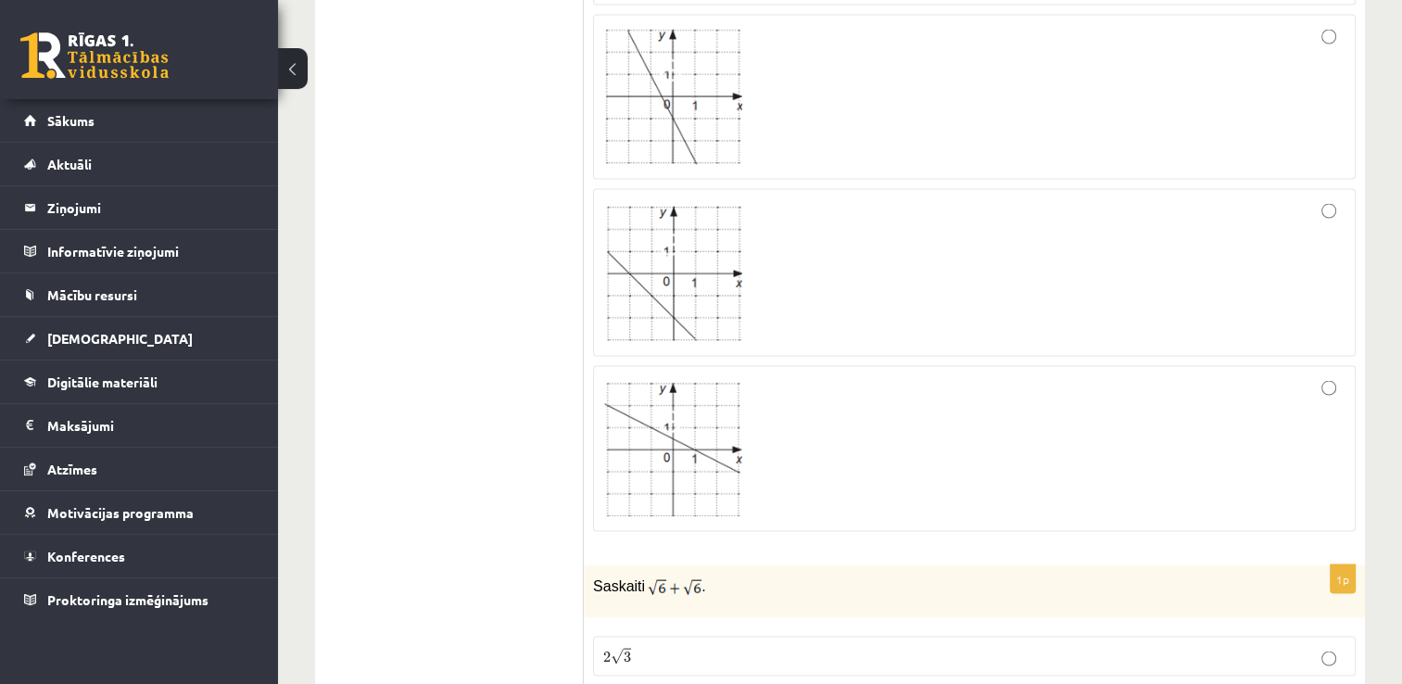
click at [837, 400] on div at bounding box center [974, 448] width 742 height 145
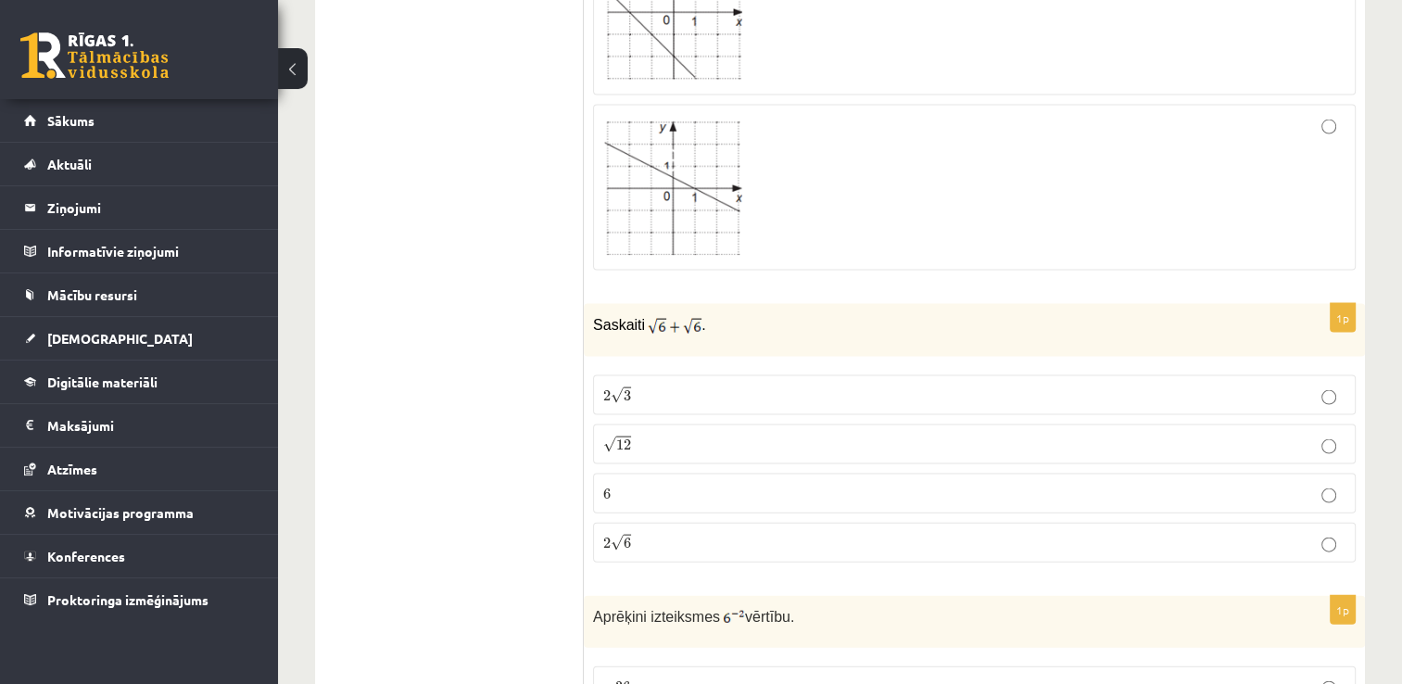
scroll to position [3892, 0]
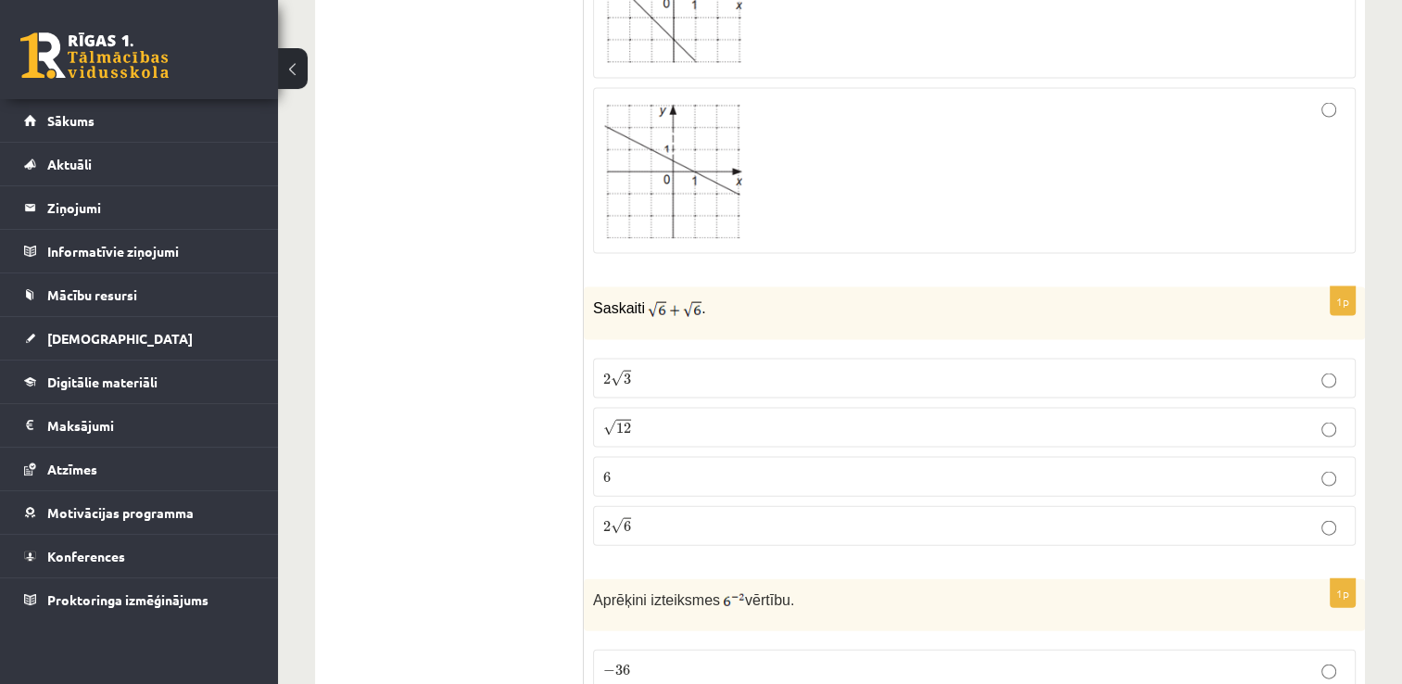
click at [686, 516] on p "2 √ 6 2 6" at bounding box center [974, 525] width 742 height 19
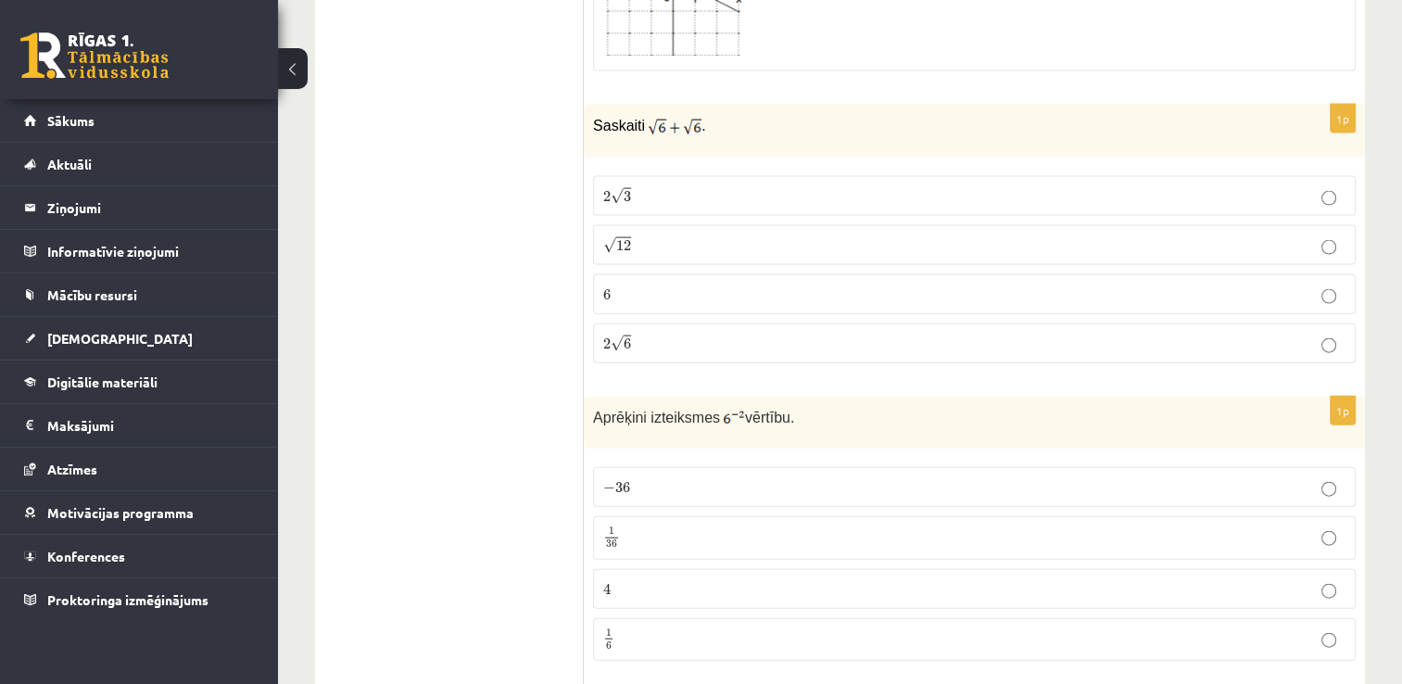
scroll to position [4078, 0]
click at [675, 474] on p "− 36 − 36" at bounding box center [974, 483] width 742 height 19
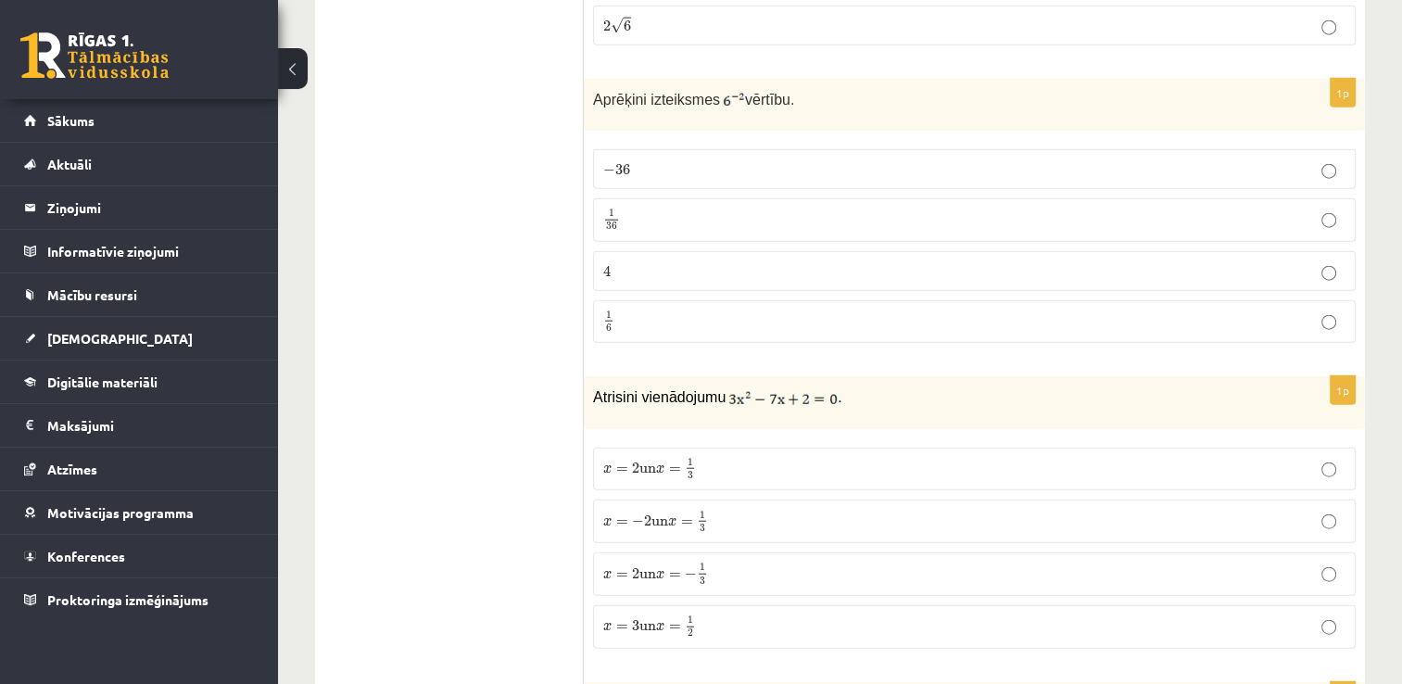
scroll to position [4448, 0]
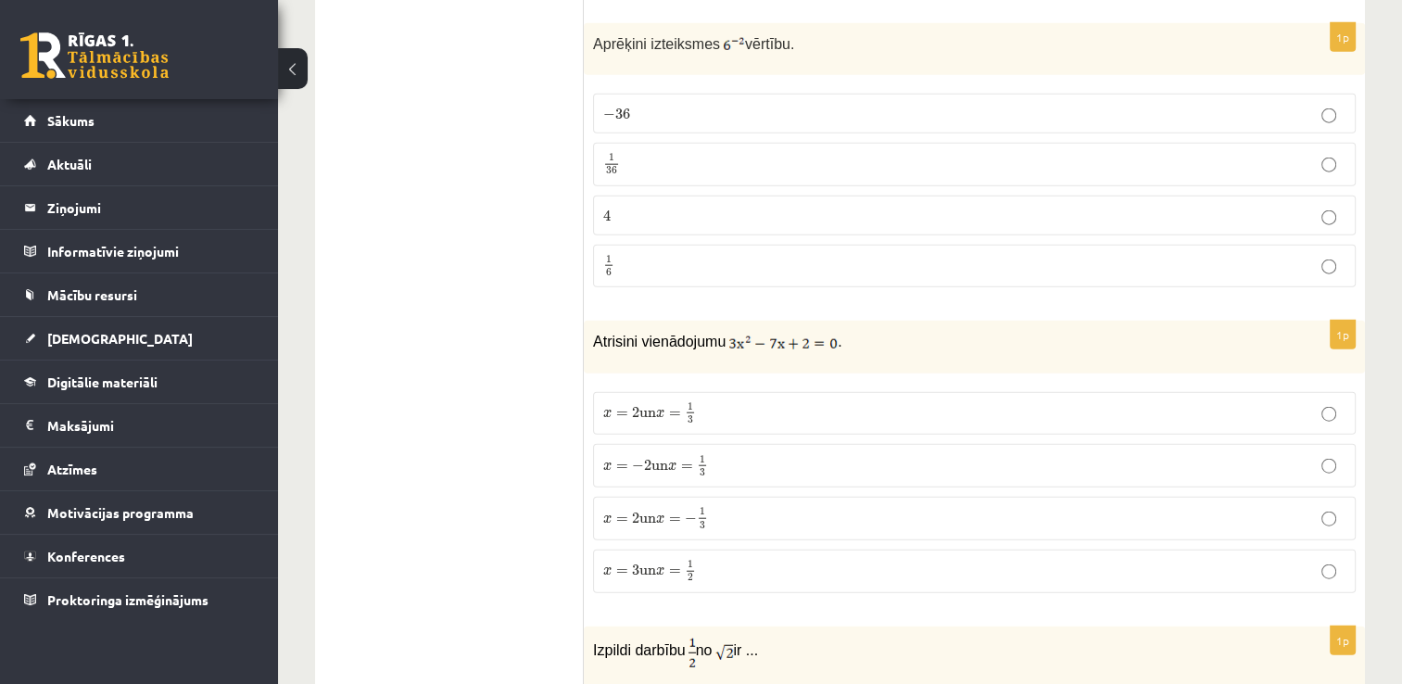
click at [818, 392] on label "x = 2 un x = 1 3 x = 2 un x = 1 3" at bounding box center [974, 414] width 763 height 44
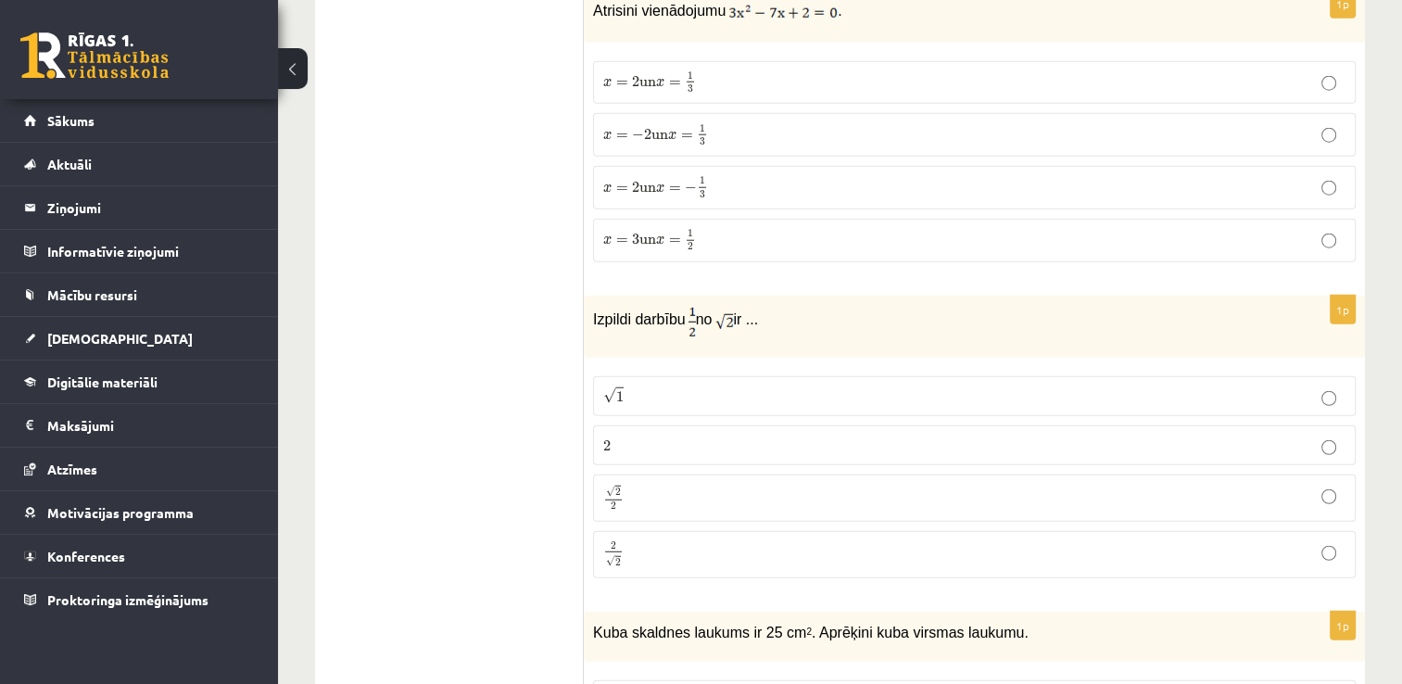
scroll to position [4819, 0]
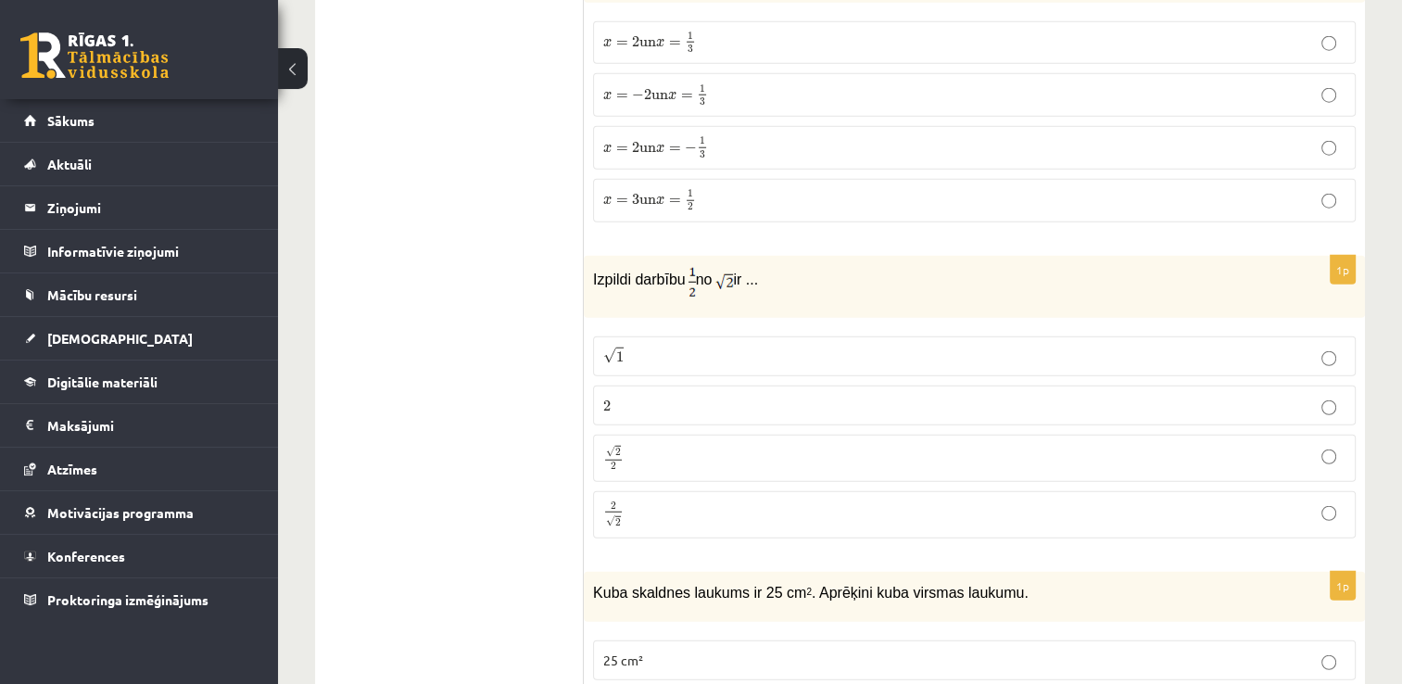
click at [699, 435] on label "√ 2 2 2 2" at bounding box center [974, 458] width 763 height 47
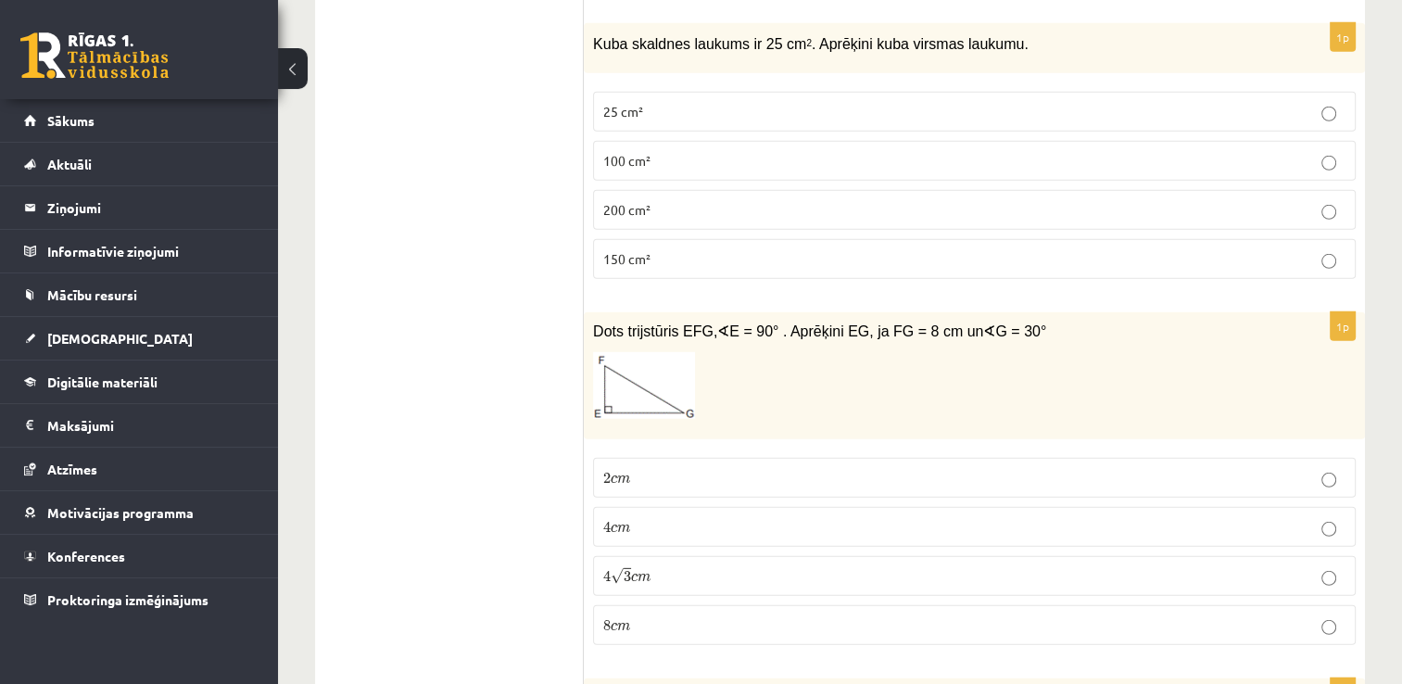
scroll to position [5468, 0]
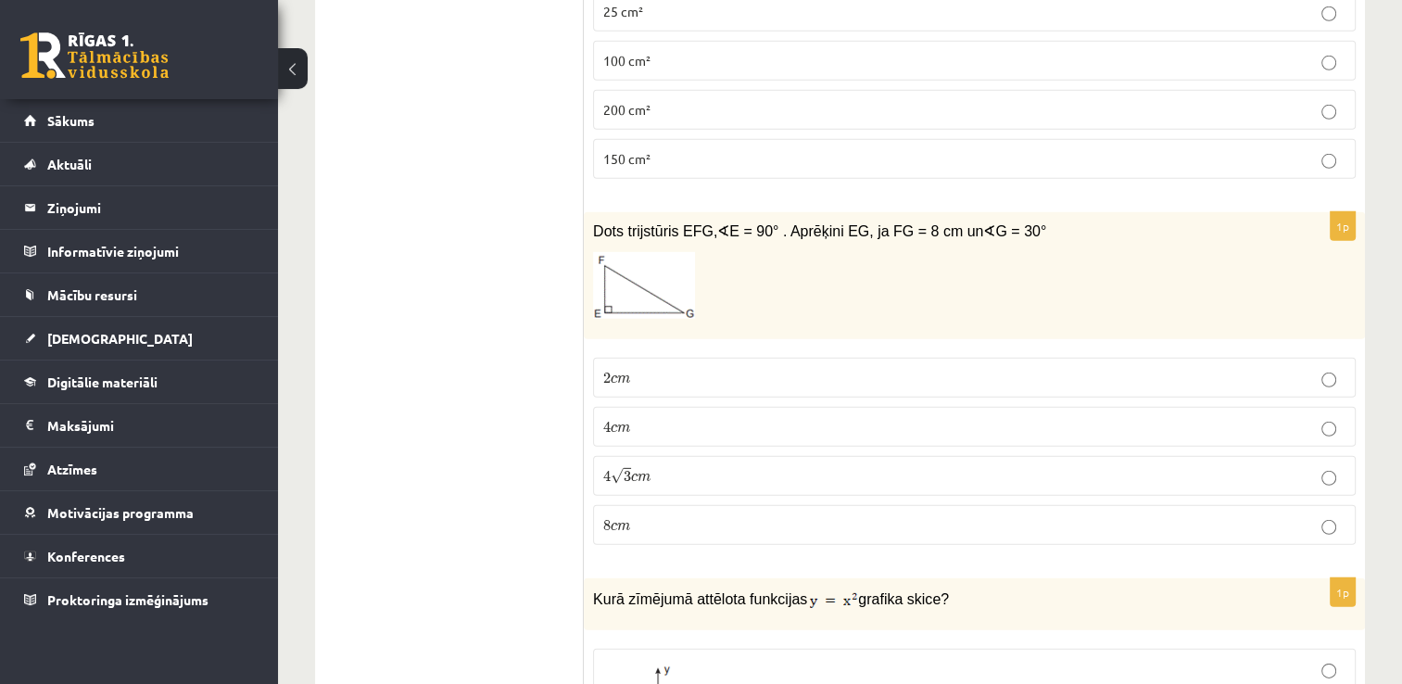
click at [722, 417] on p "4 c m 4 c m" at bounding box center [974, 426] width 742 height 19
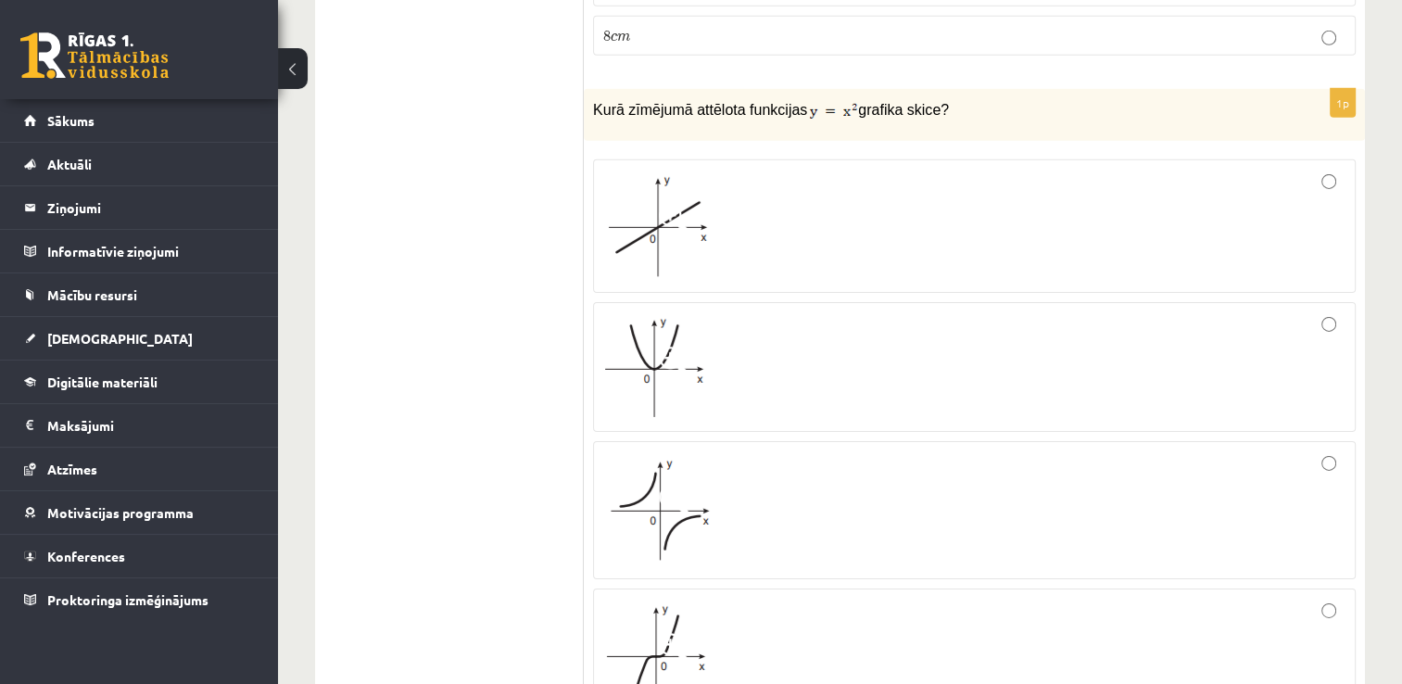
scroll to position [5931, 0]
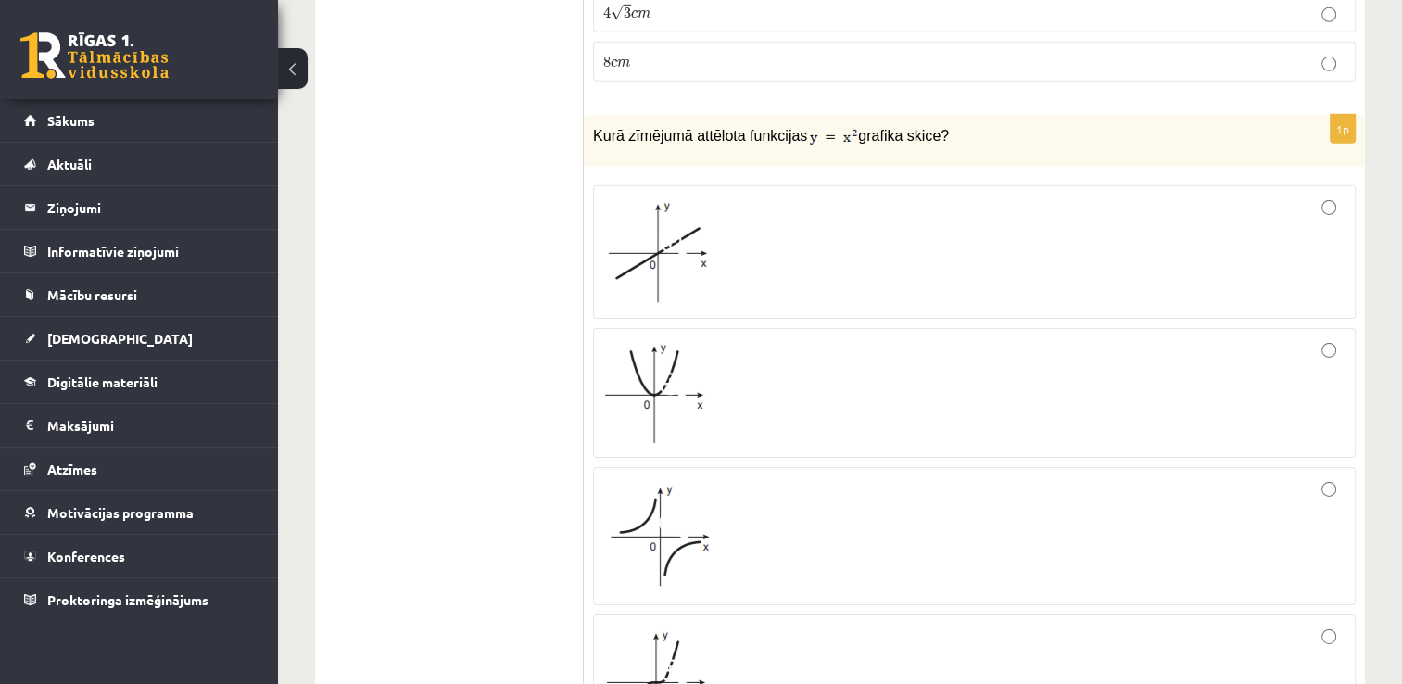
click at [760, 359] on div at bounding box center [974, 392] width 742 height 109
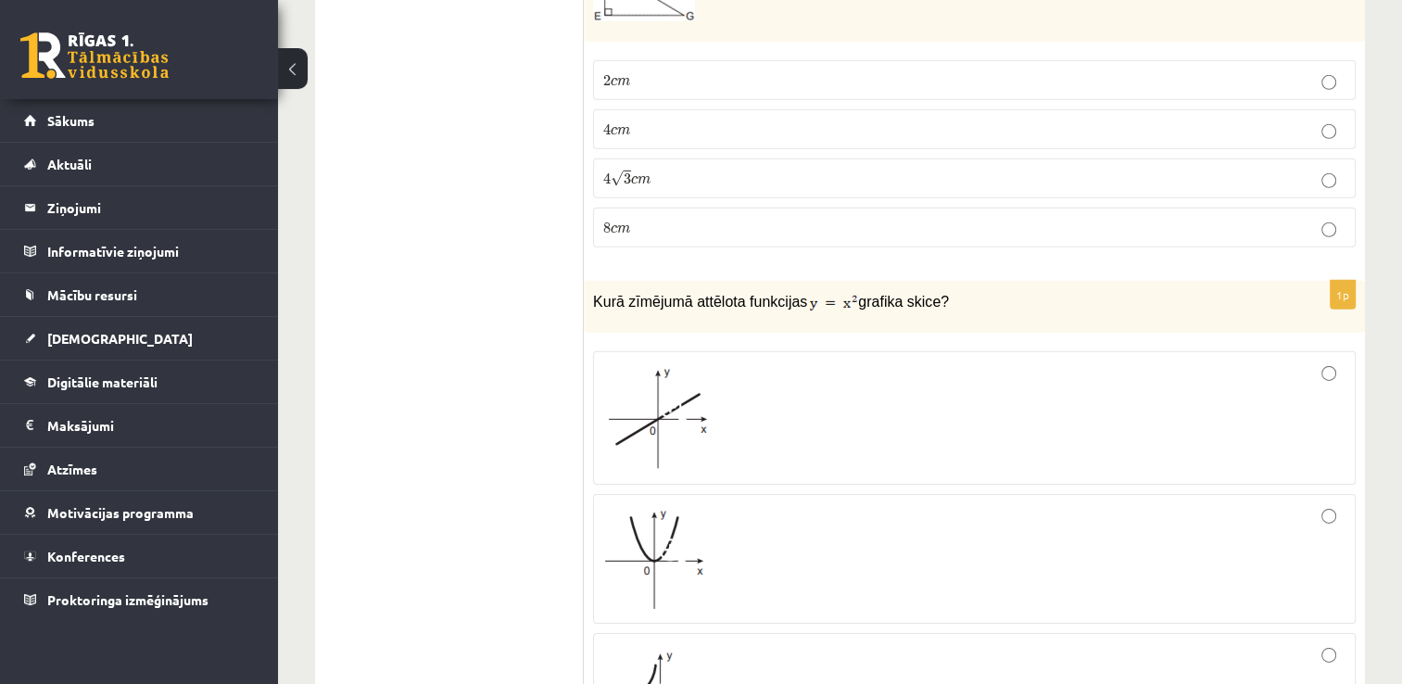
scroll to position [5746, 0]
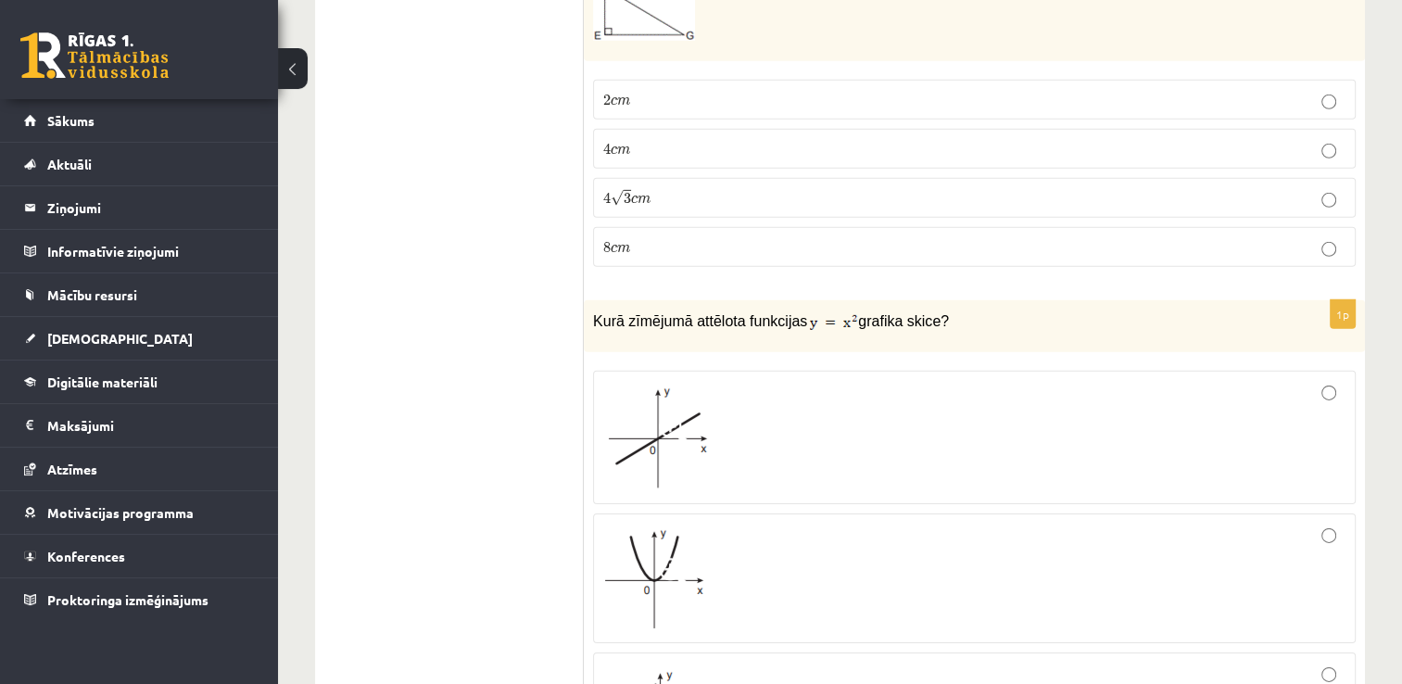
click at [662, 415] on span at bounding box center [674, 430] width 30 height 30
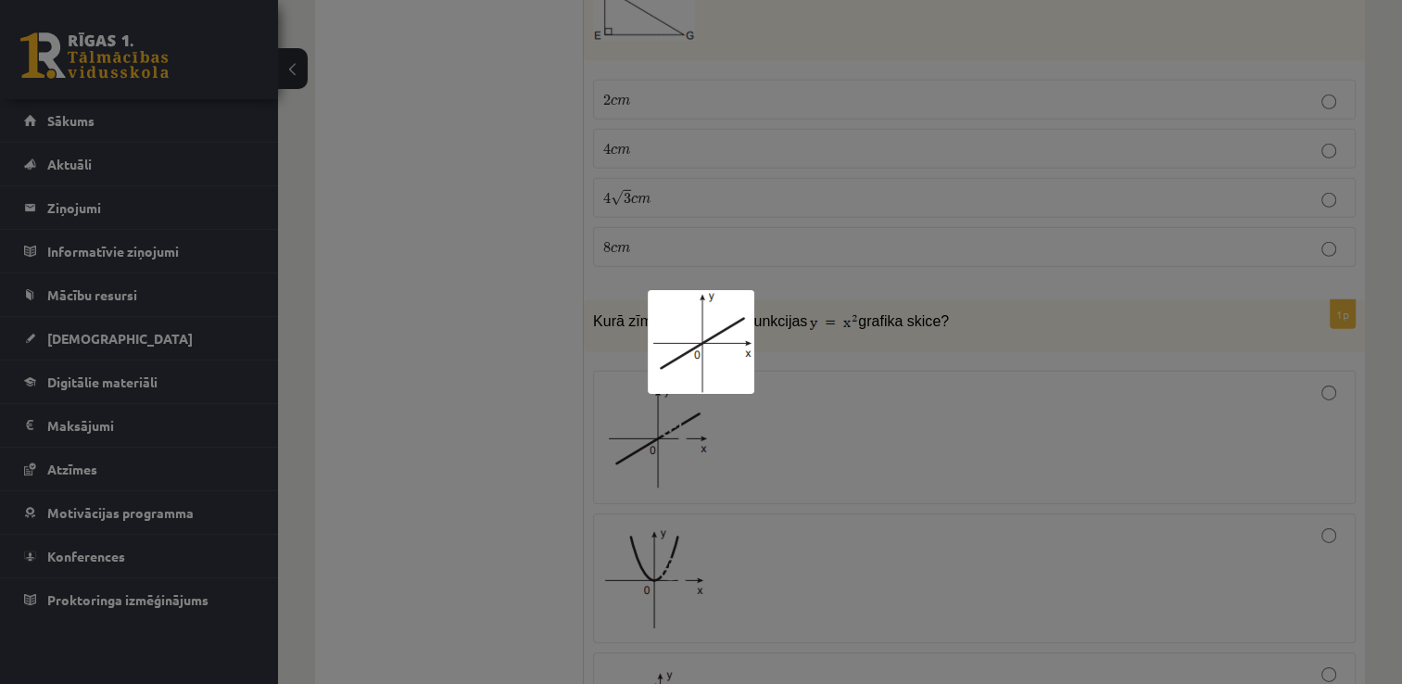
click at [845, 378] on div at bounding box center [701, 342] width 1402 height 684
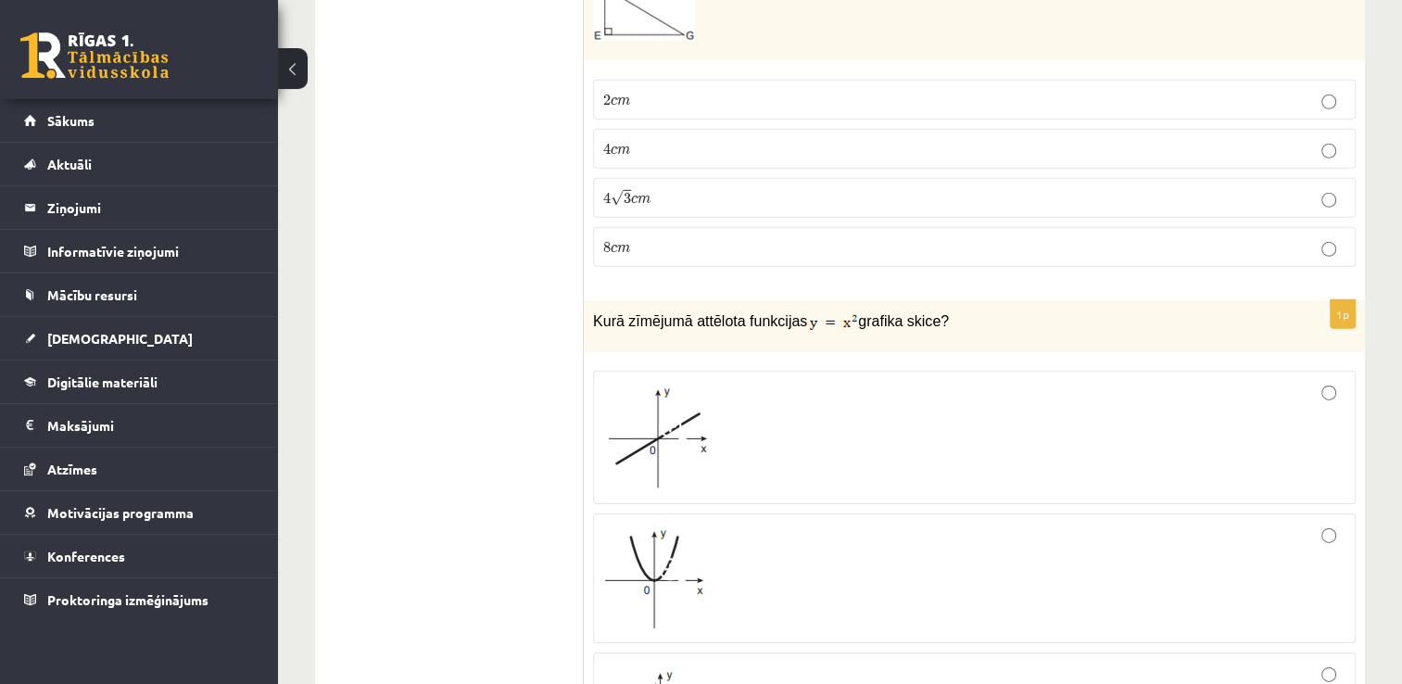
click at [974, 383] on div at bounding box center [974, 437] width 742 height 113
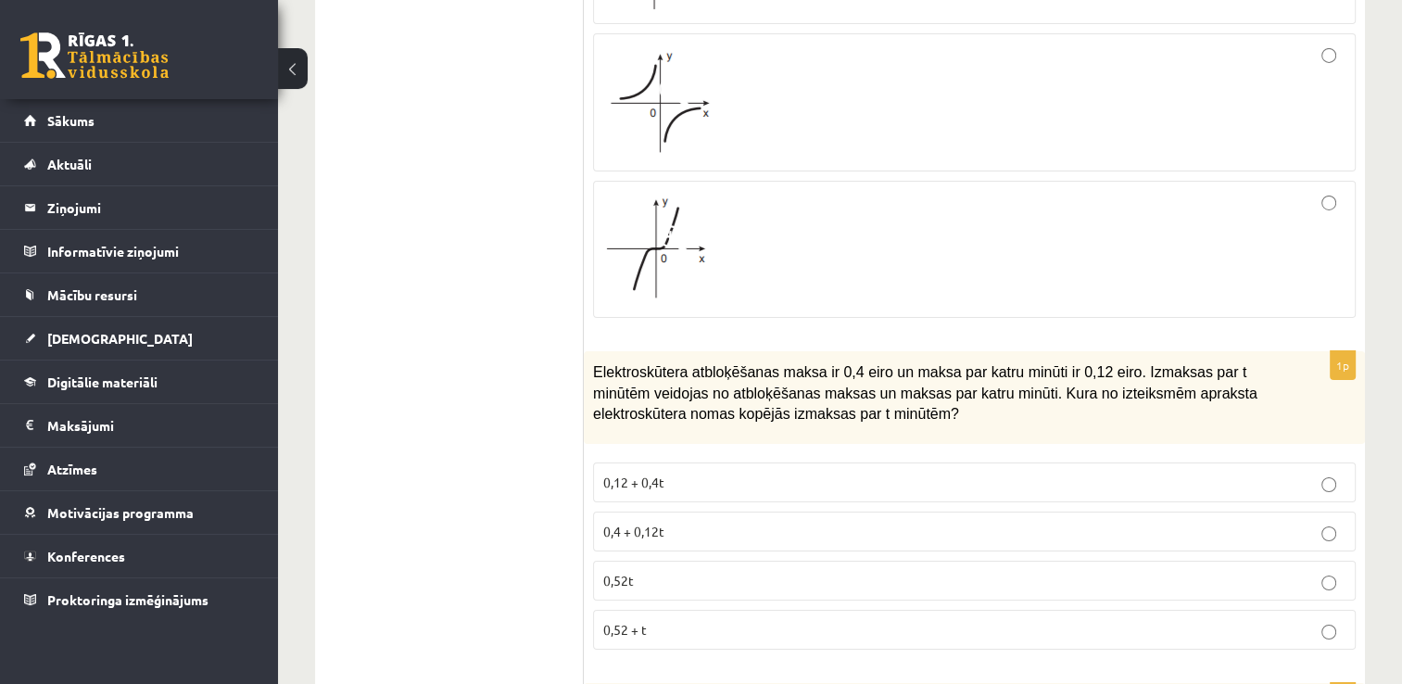
scroll to position [6394, 0]
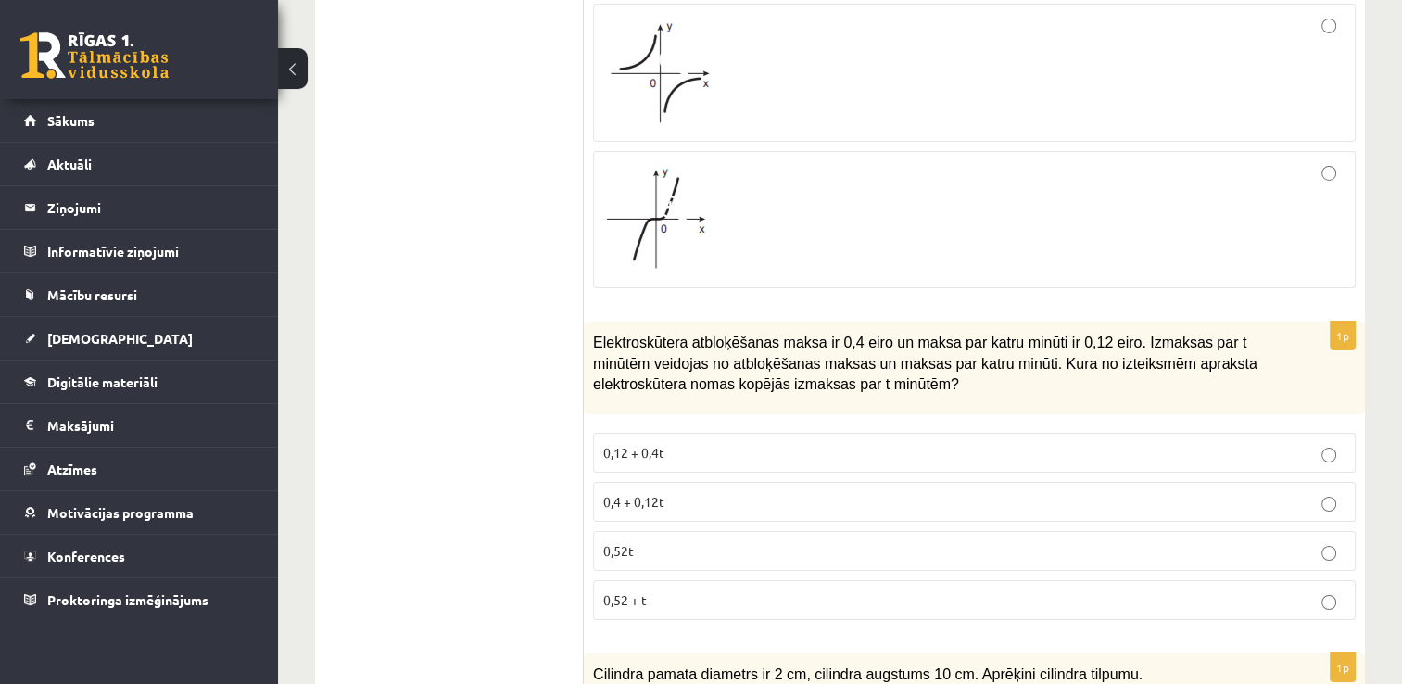
click at [727, 492] on p "0,4 + 0,12t" at bounding box center [974, 501] width 742 height 19
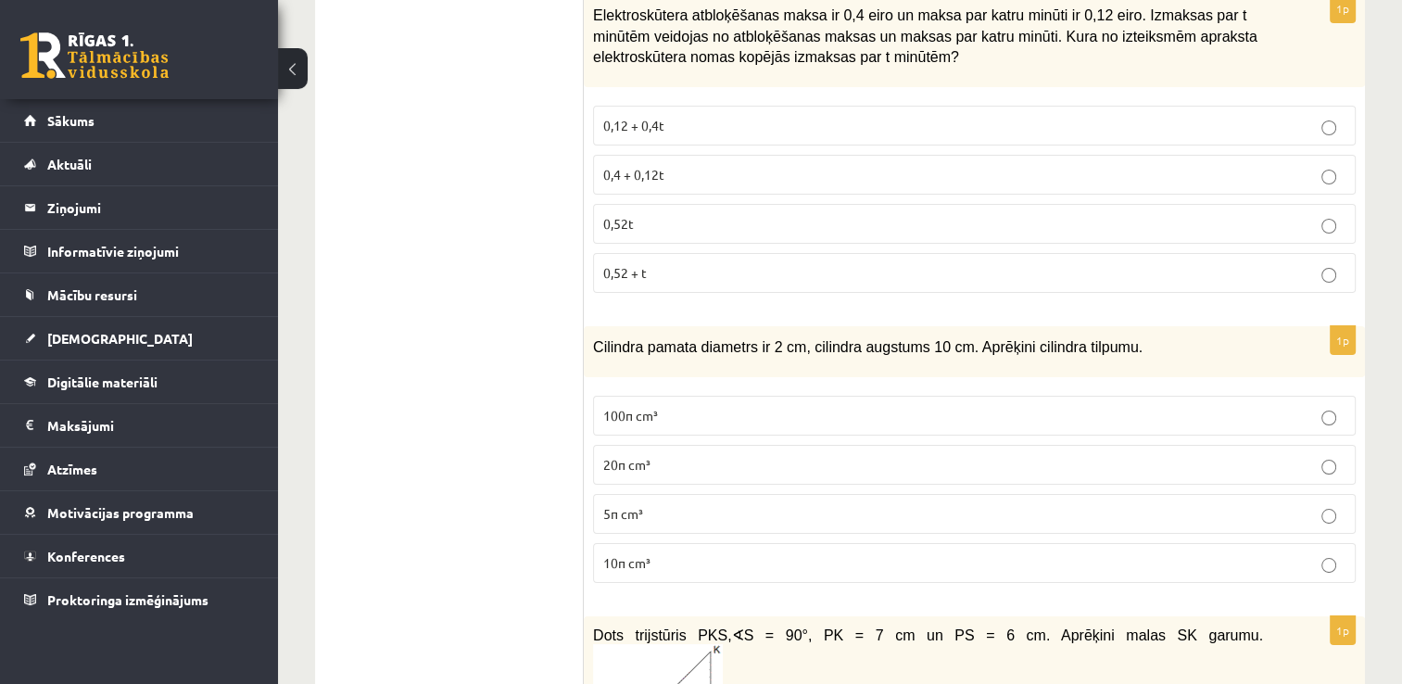
scroll to position [6765, 0]
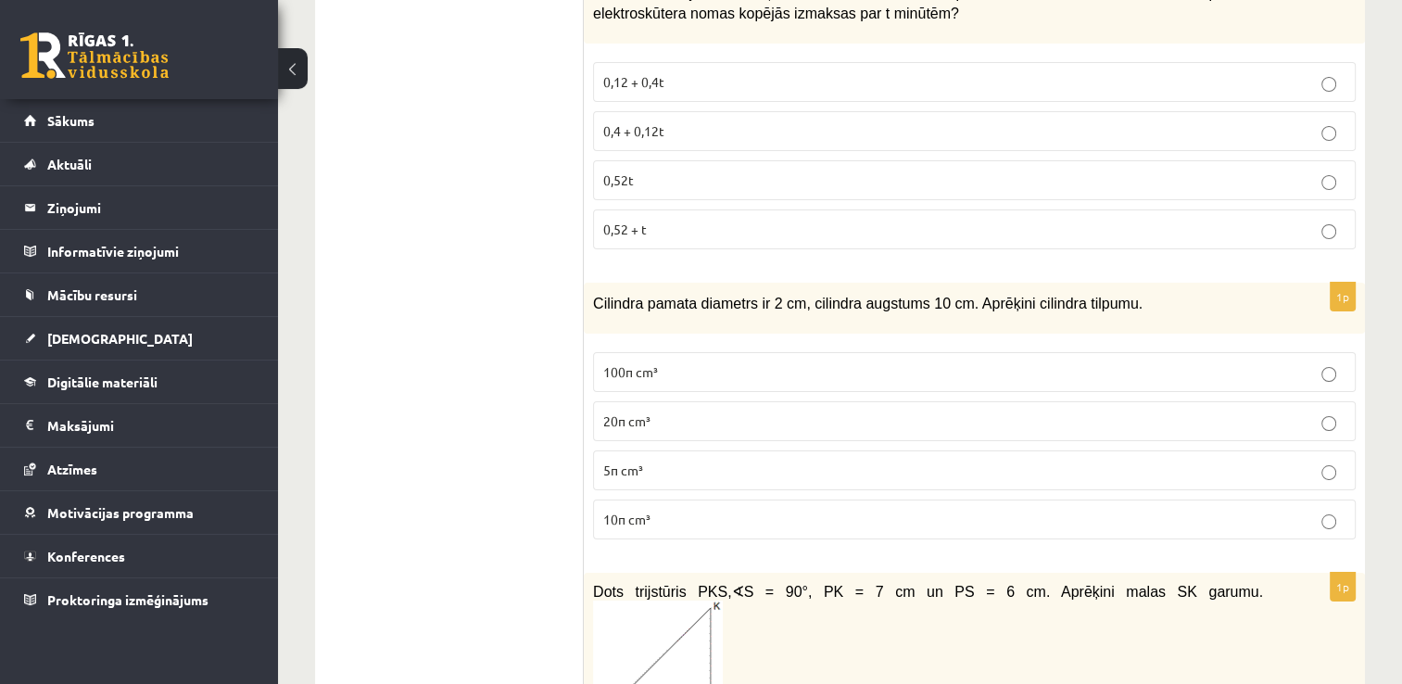
click at [708, 411] on p "20π cm³" at bounding box center [974, 420] width 742 height 19
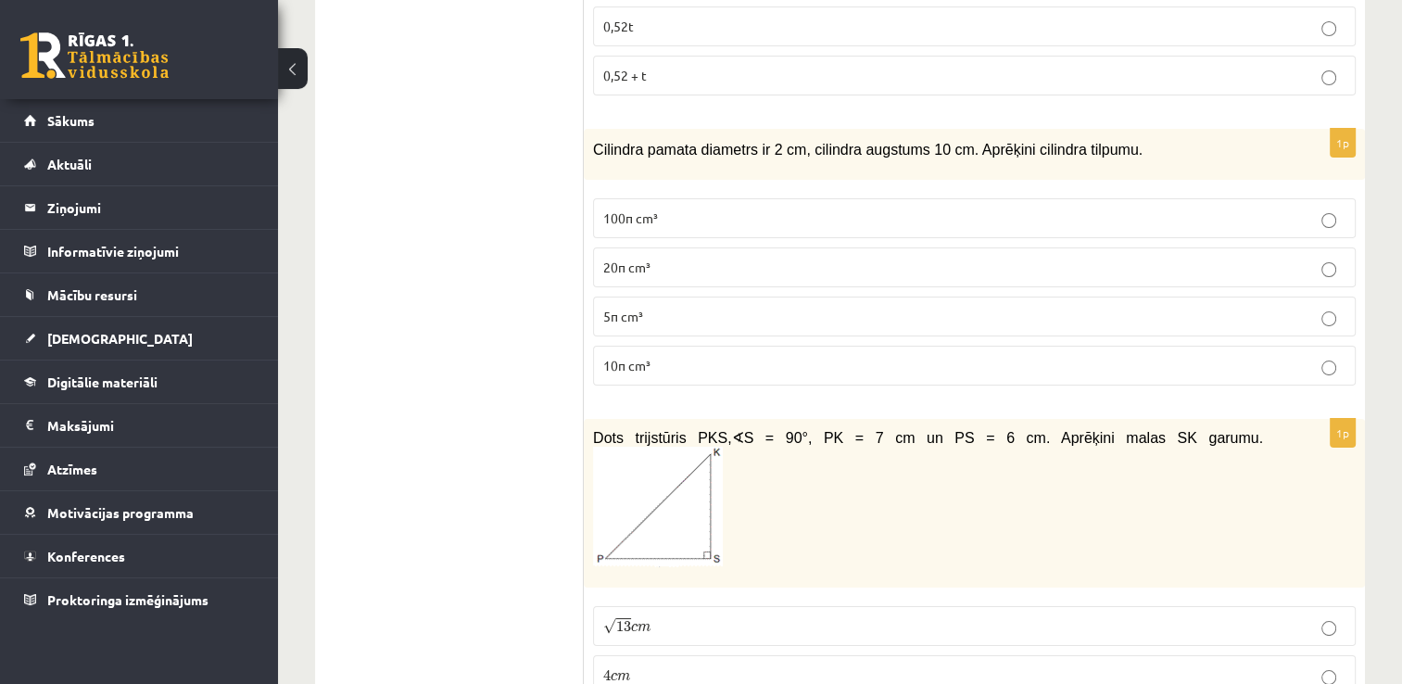
scroll to position [7043, 0]
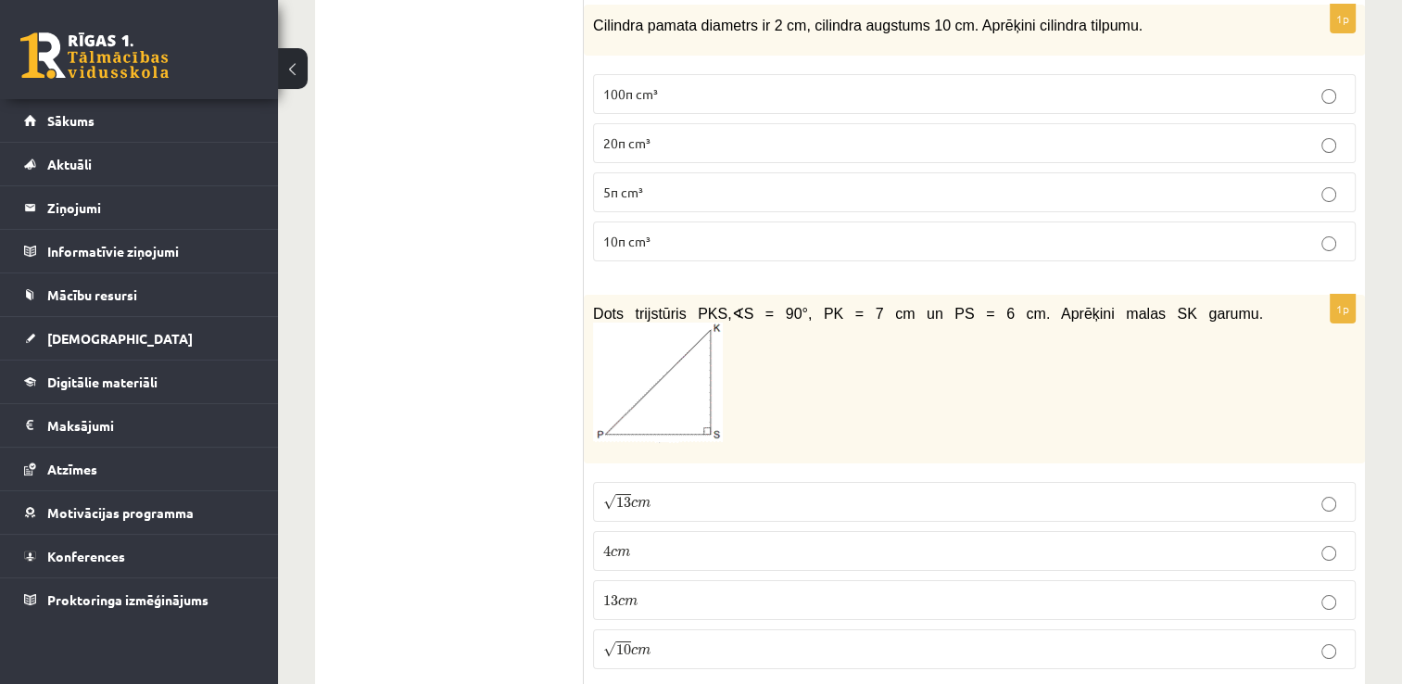
click at [736, 590] on p "13 c m 13 c m" at bounding box center [974, 599] width 742 height 19
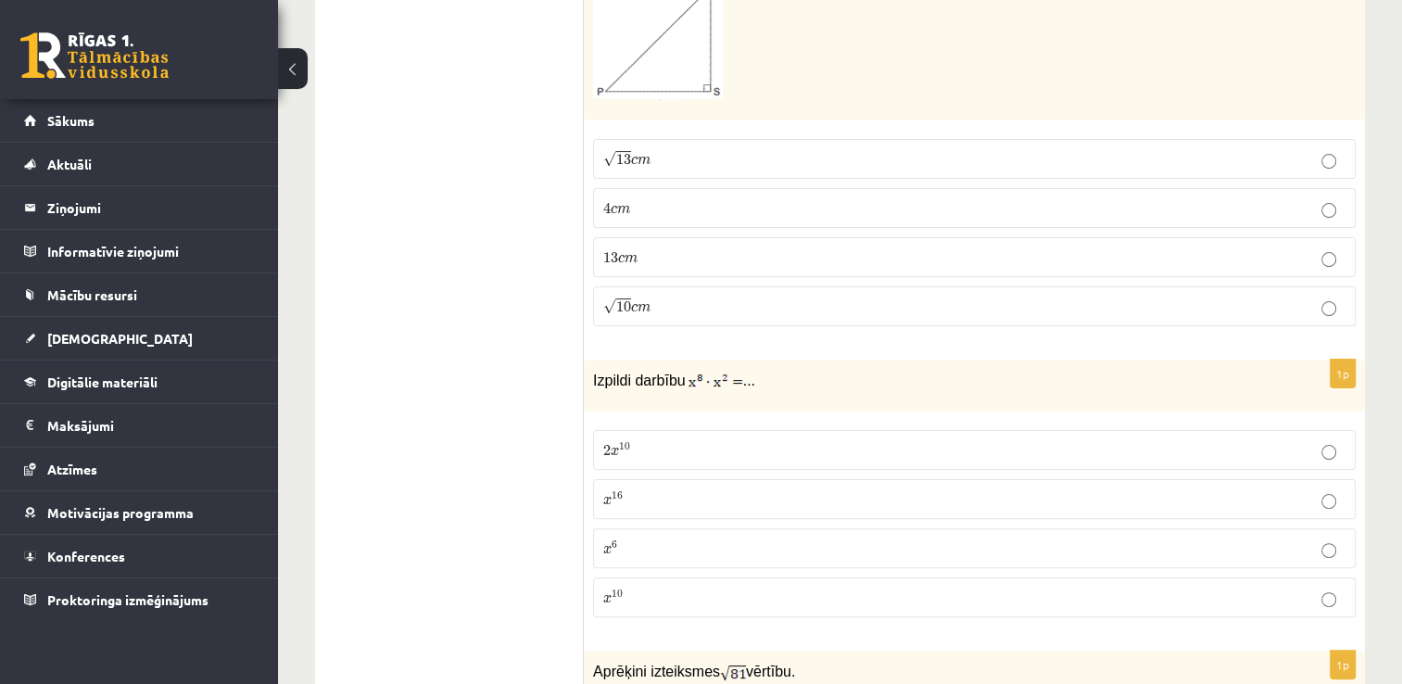
scroll to position [7414, 0]
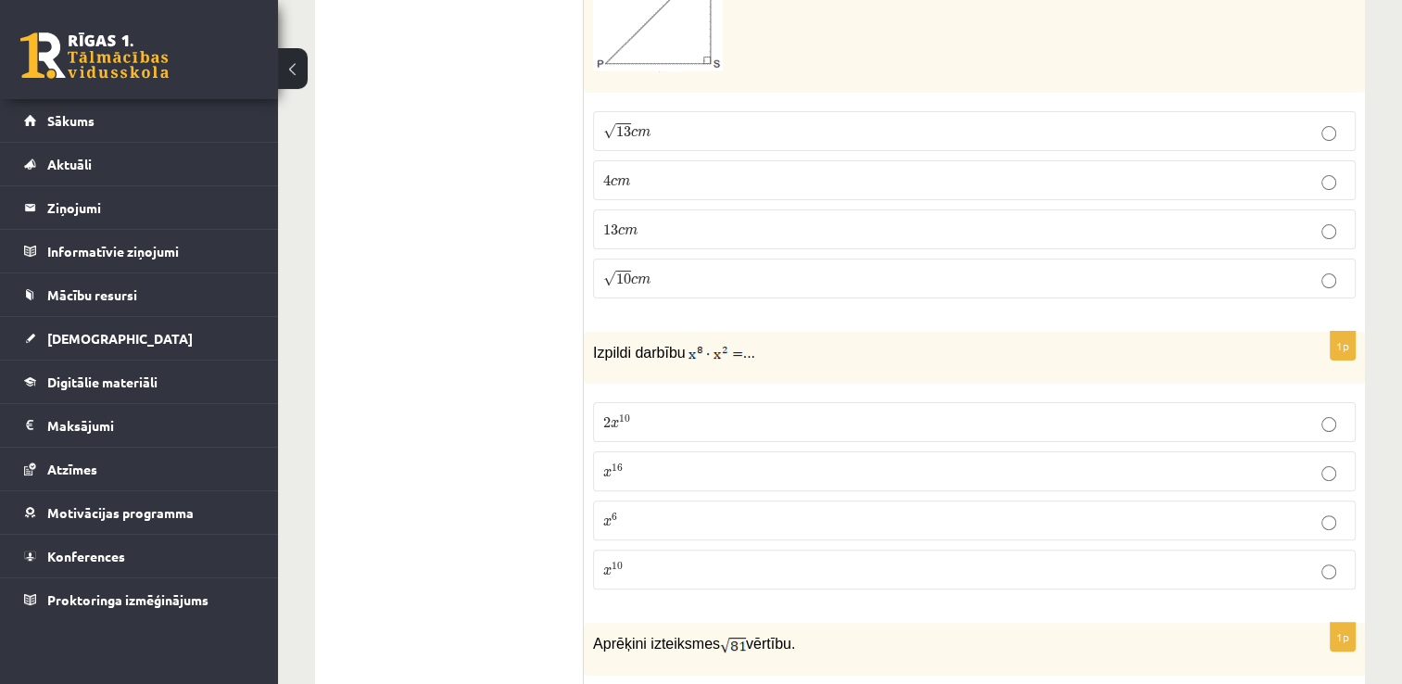
click at [743, 462] on p "x 16 x 16" at bounding box center [974, 471] width 742 height 19
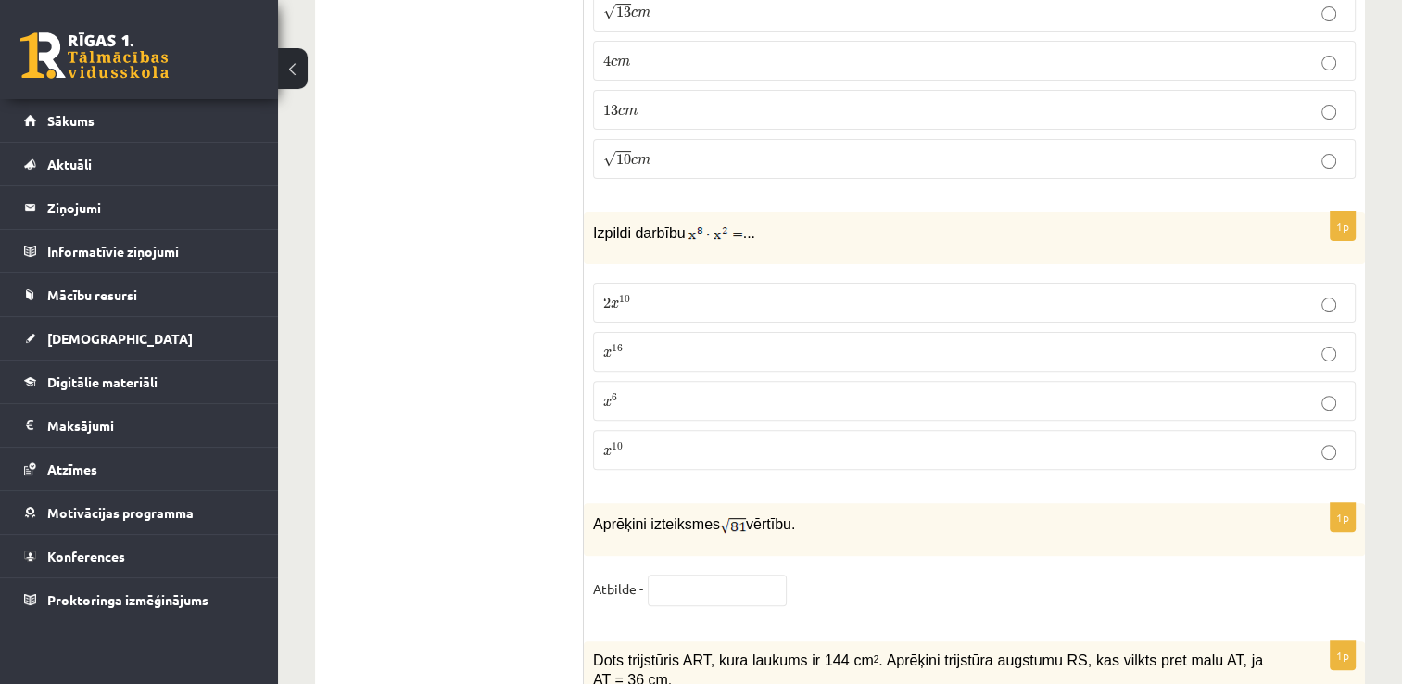
scroll to position [7692, 0]
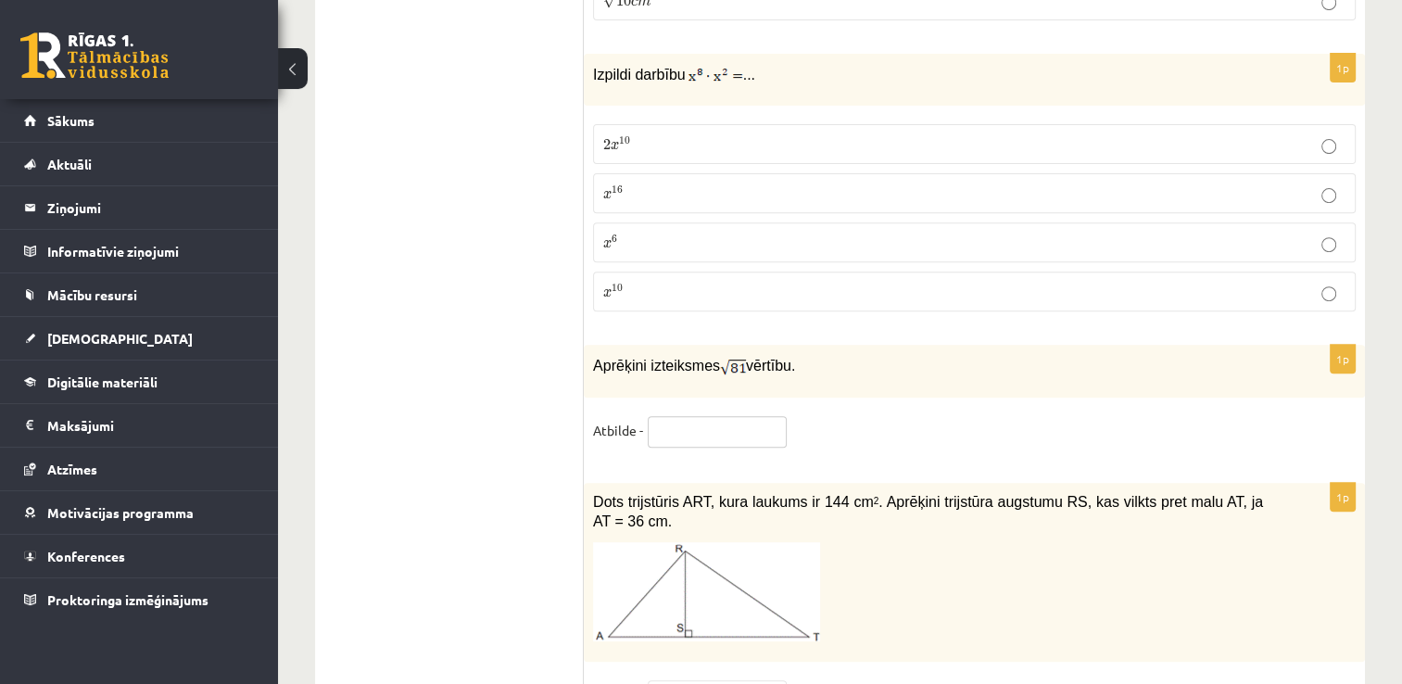
click at [765, 416] on input "text" at bounding box center [717, 432] width 139 height 32
type input "*"
click at [709, 416] on input "text" at bounding box center [717, 432] width 139 height 32
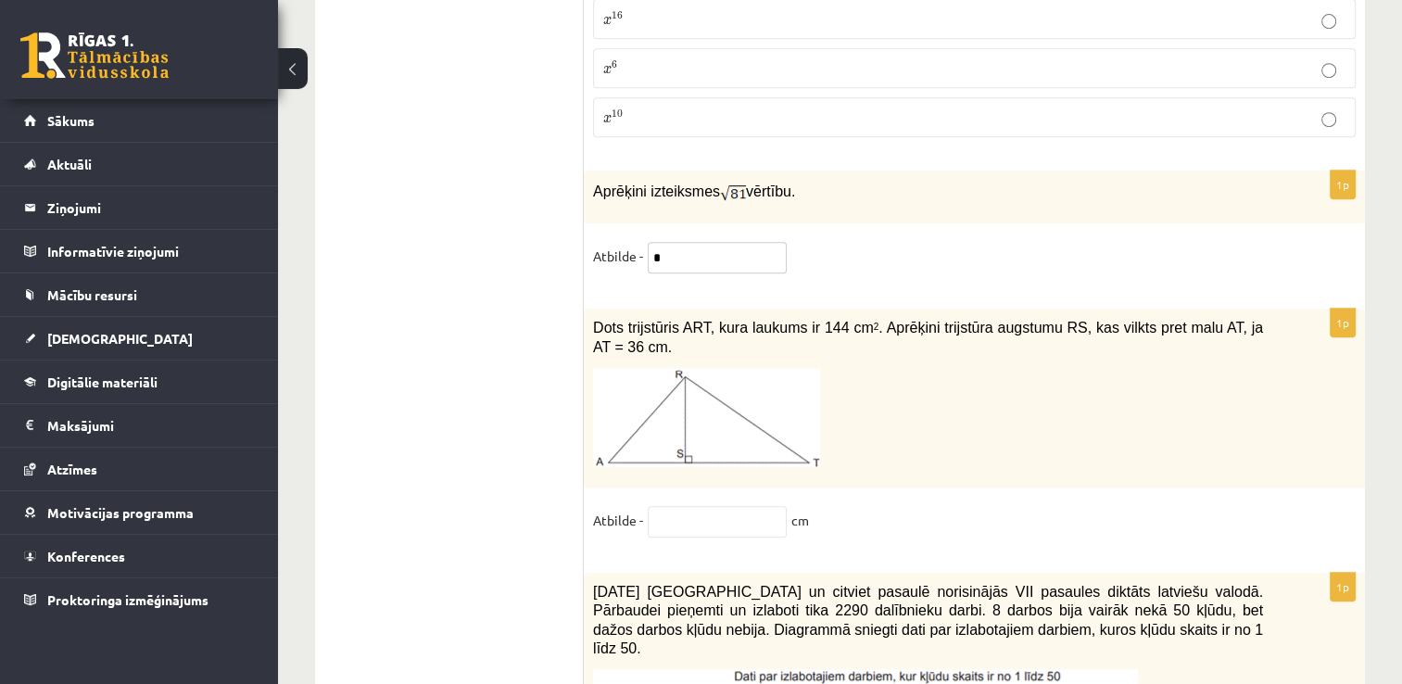
scroll to position [7877, 0]
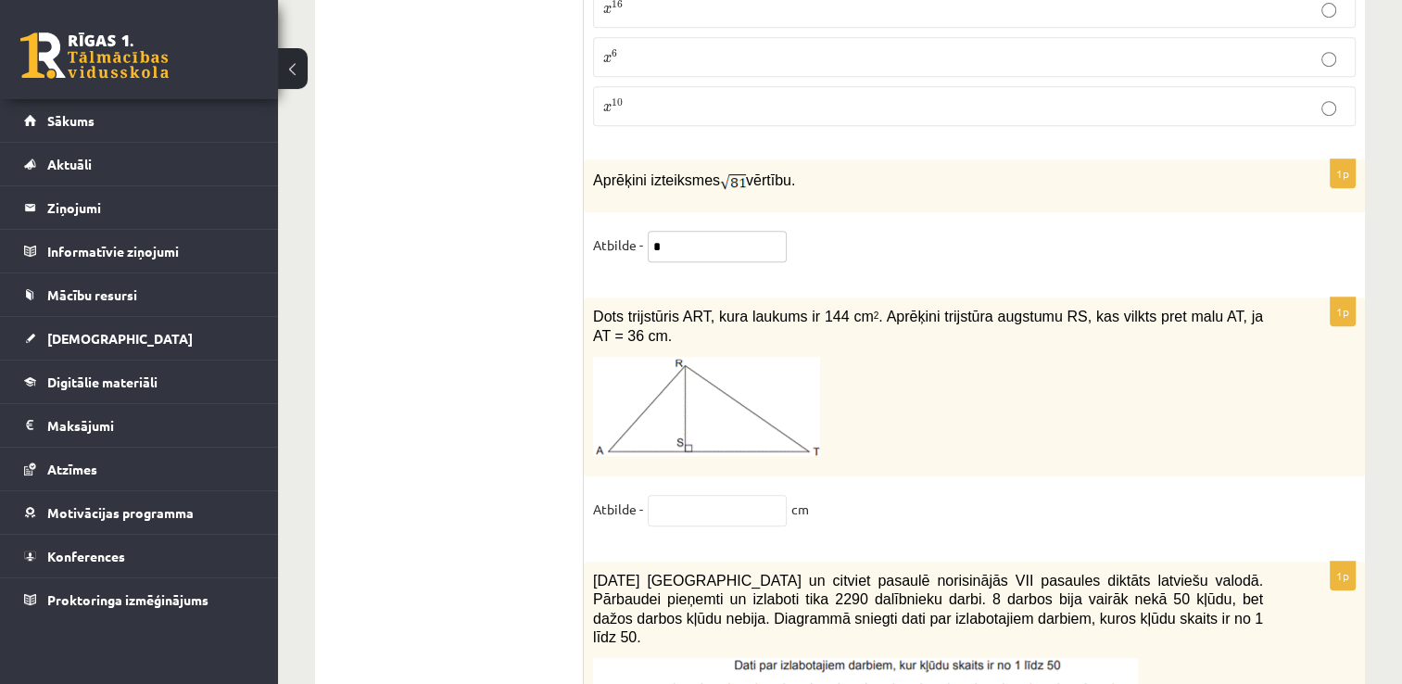
type input "*"
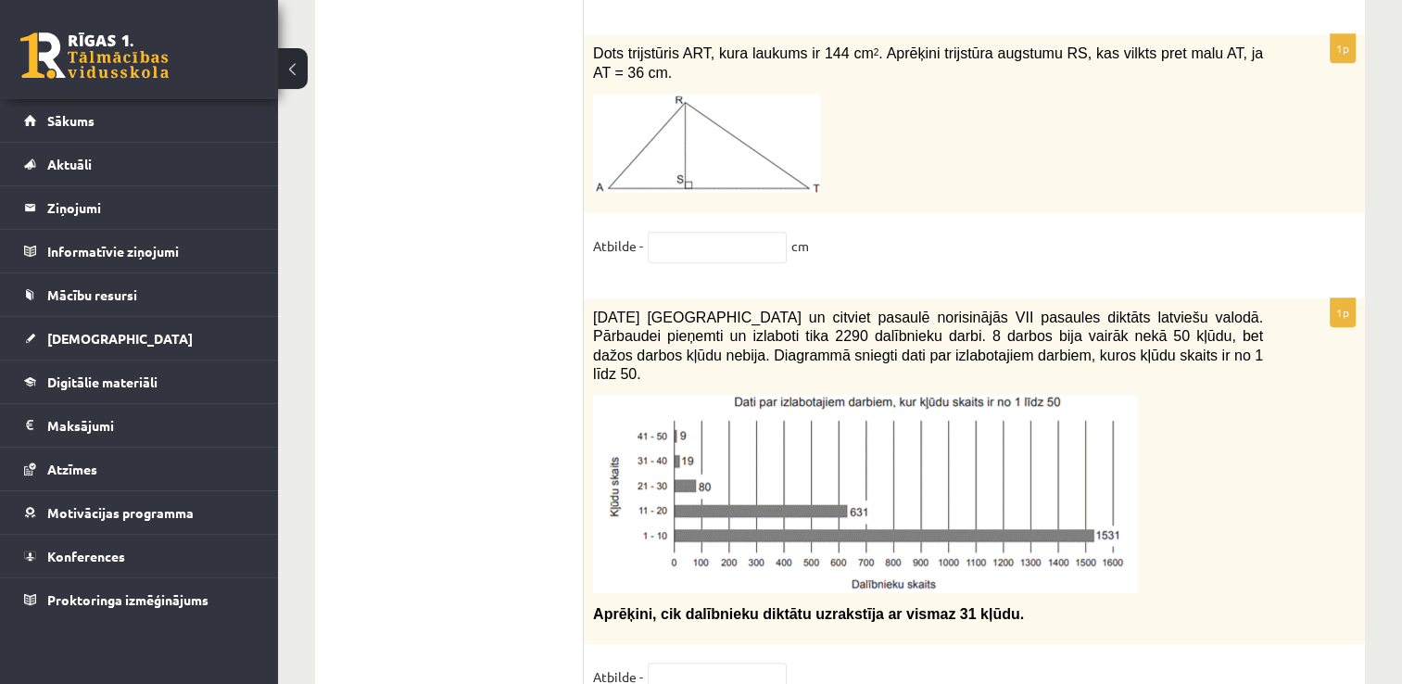
scroll to position [8155, 0]
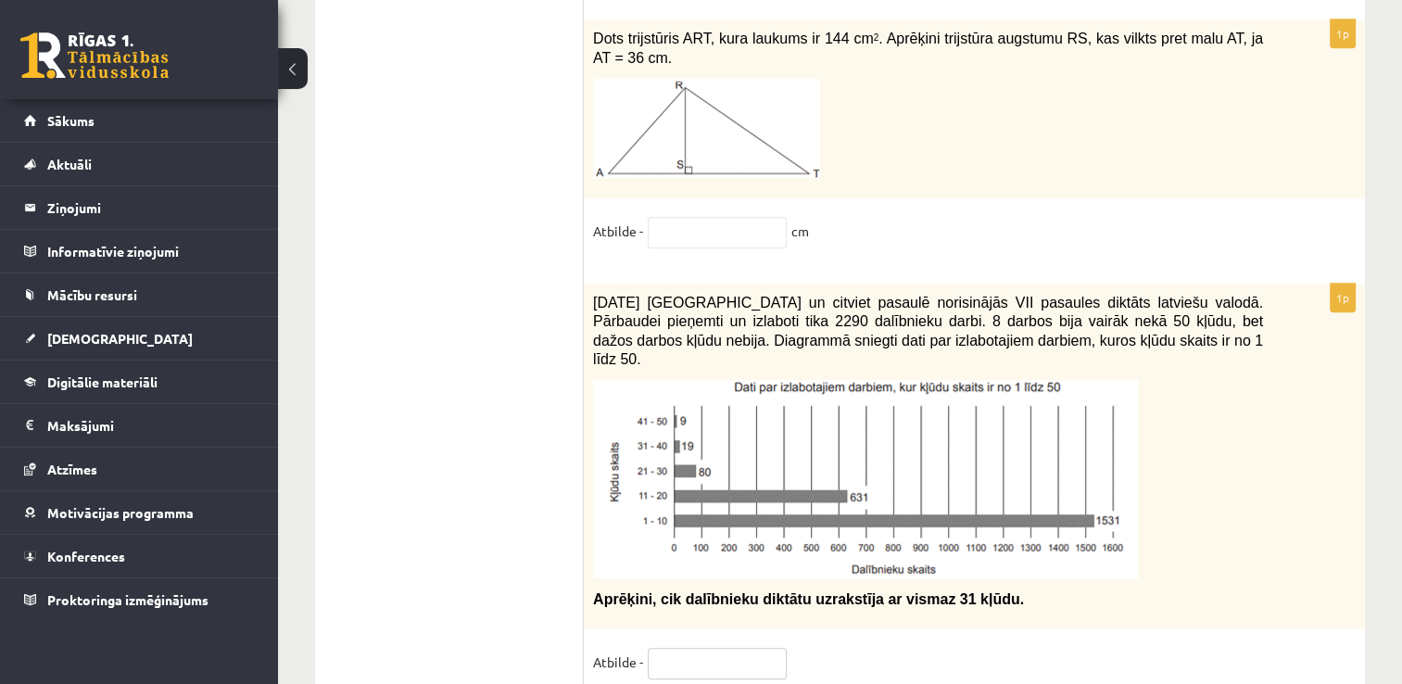
click at [709, 648] on input "text" at bounding box center [717, 664] width 139 height 32
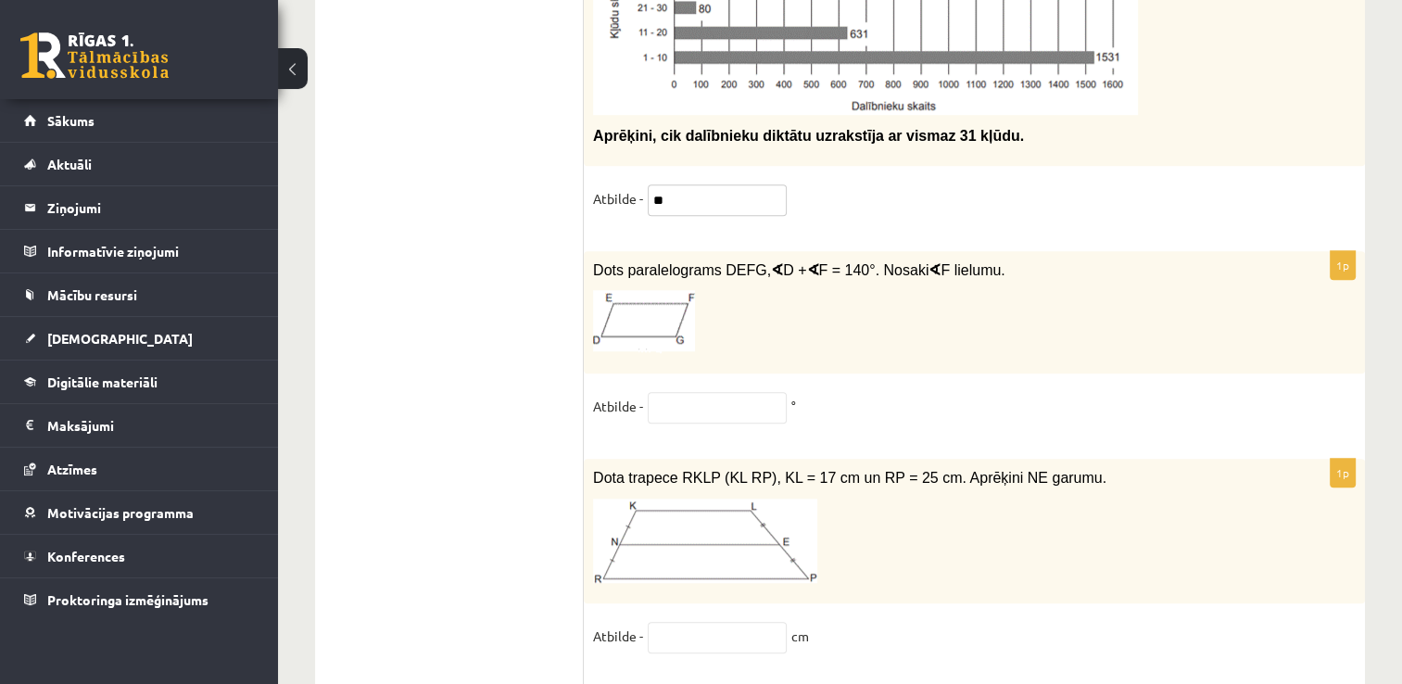
scroll to position [8526, 0]
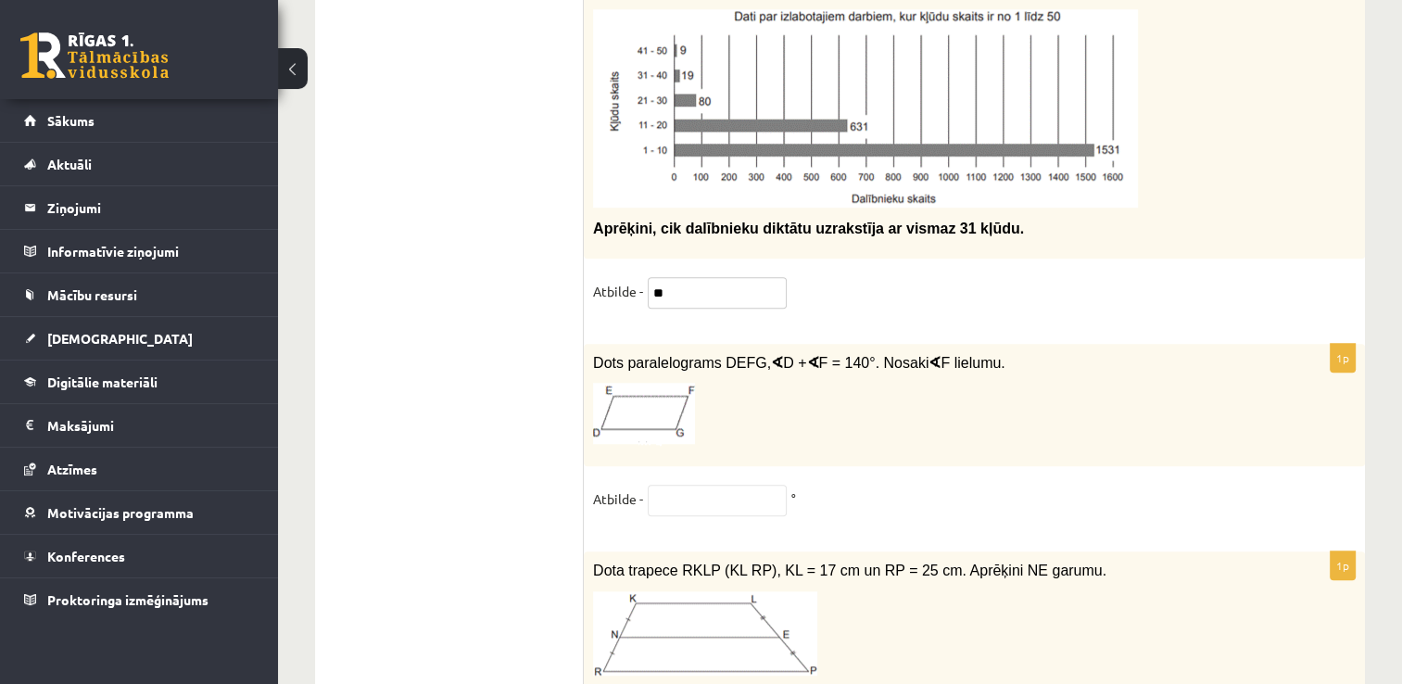
type input "**"
click at [679, 485] on input "text" at bounding box center [717, 501] width 139 height 32
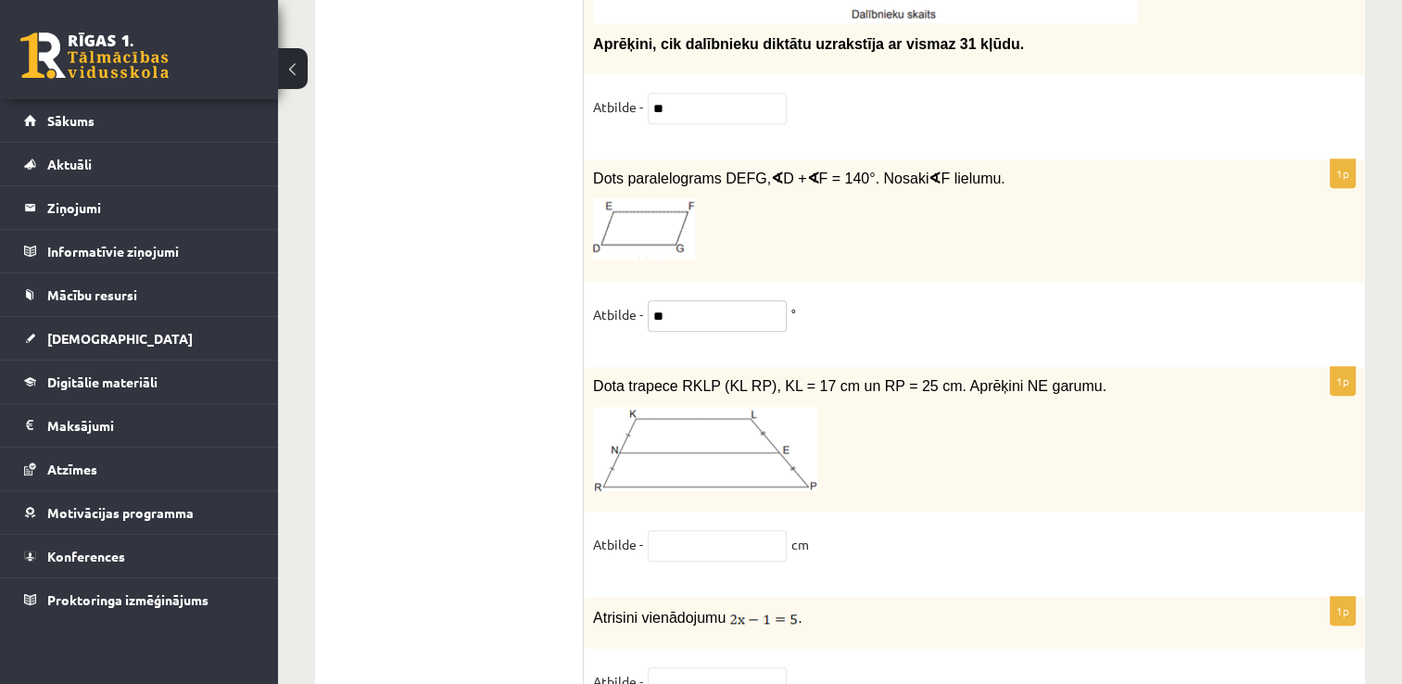
scroll to position [8711, 0]
type input "**"
click at [716, 529] on input "text" at bounding box center [717, 545] width 139 height 32
type input "**"
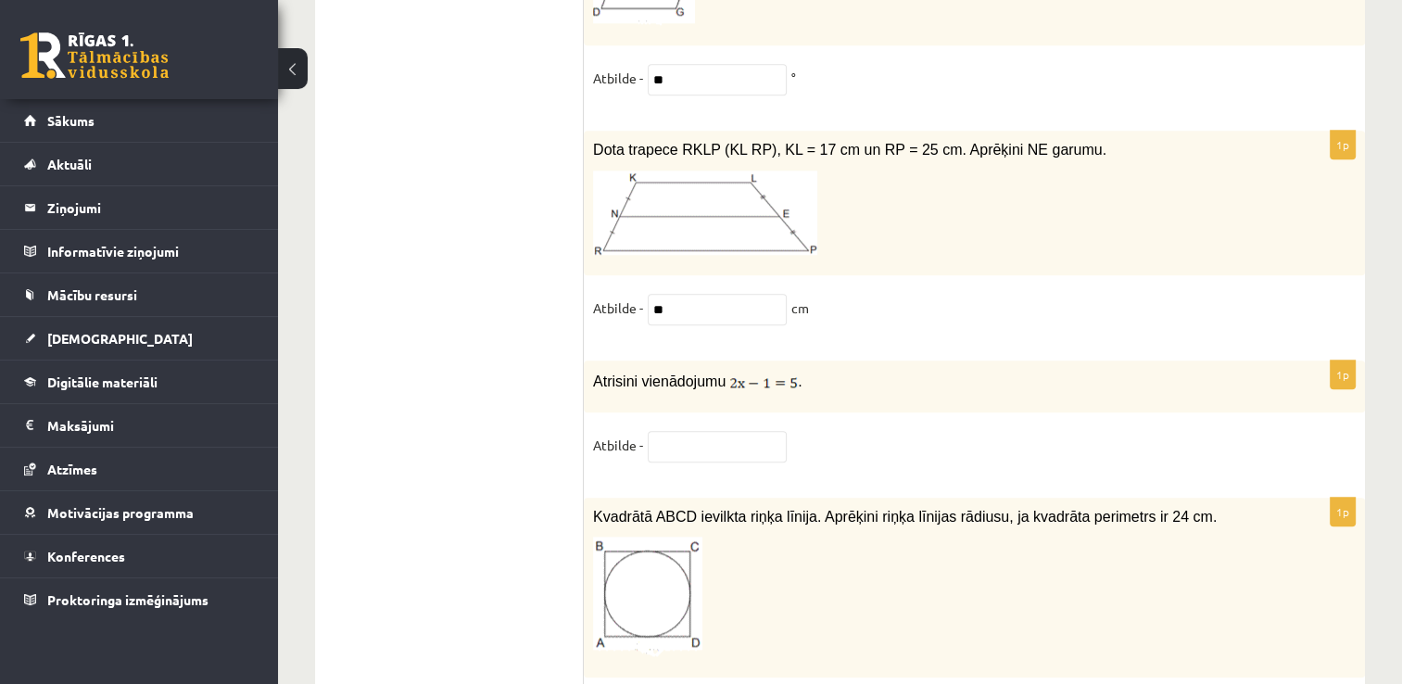
scroll to position [8989, 0]
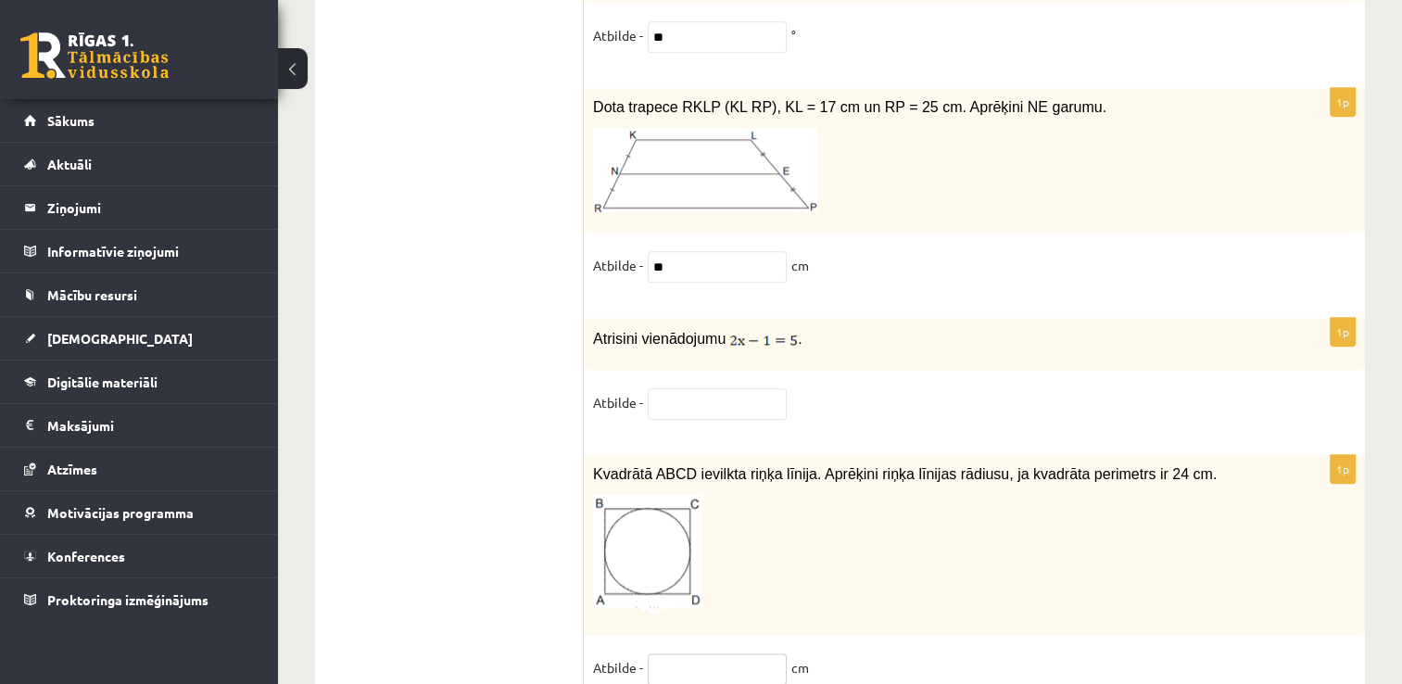
click at [703, 653] on input "text" at bounding box center [717, 669] width 139 height 32
click at [727, 653] on input "text" at bounding box center [717, 669] width 139 height 32
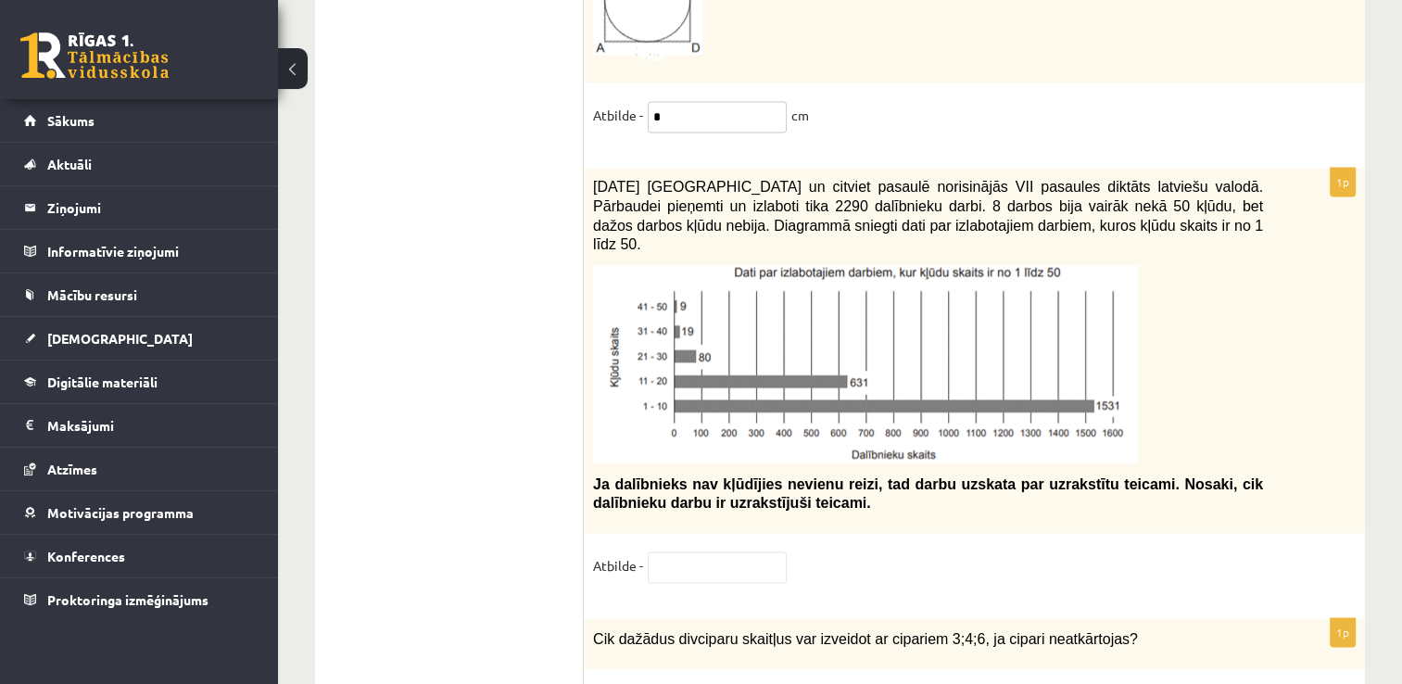
scroll to position [9545, 0]
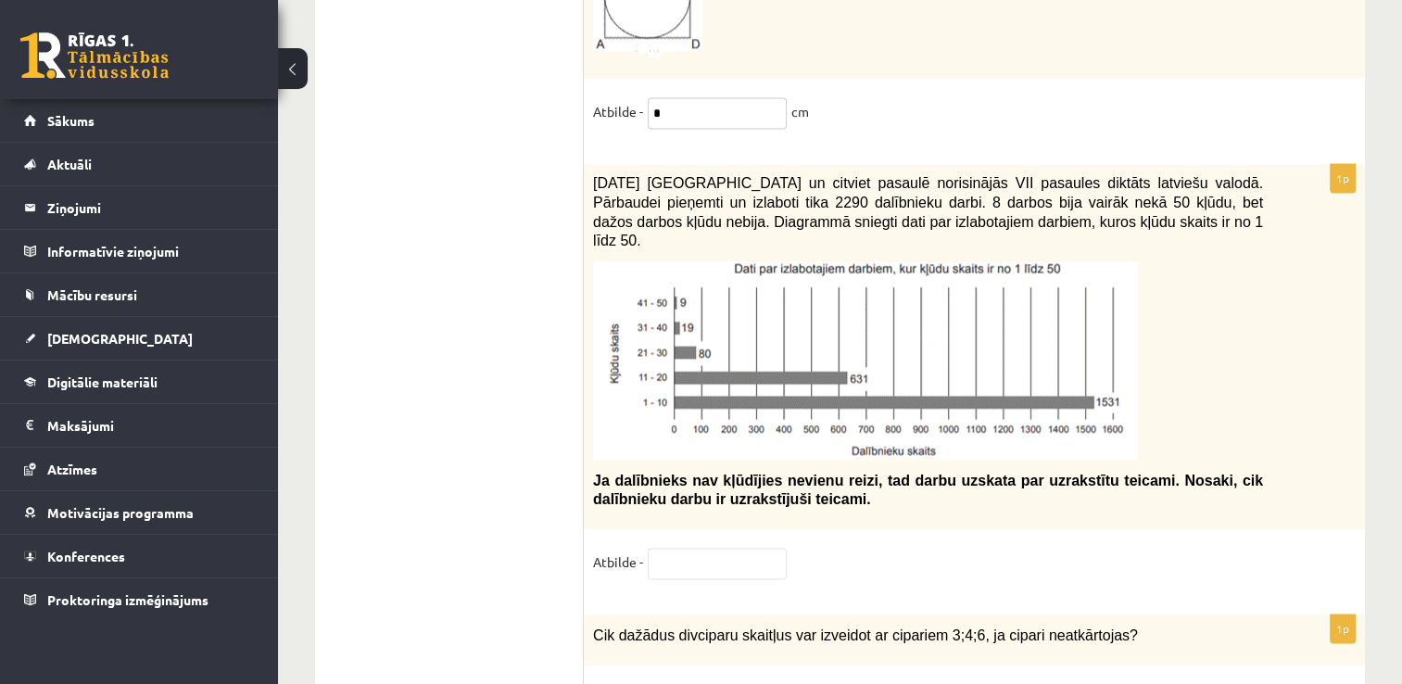
type input "*"
click at [664, 548] on input "text" at bounding box center [717, 564] width 139 height 32
click at [673, 548] on input "text" at bounding box center [717, 564] width 139 height 32
type input "**"
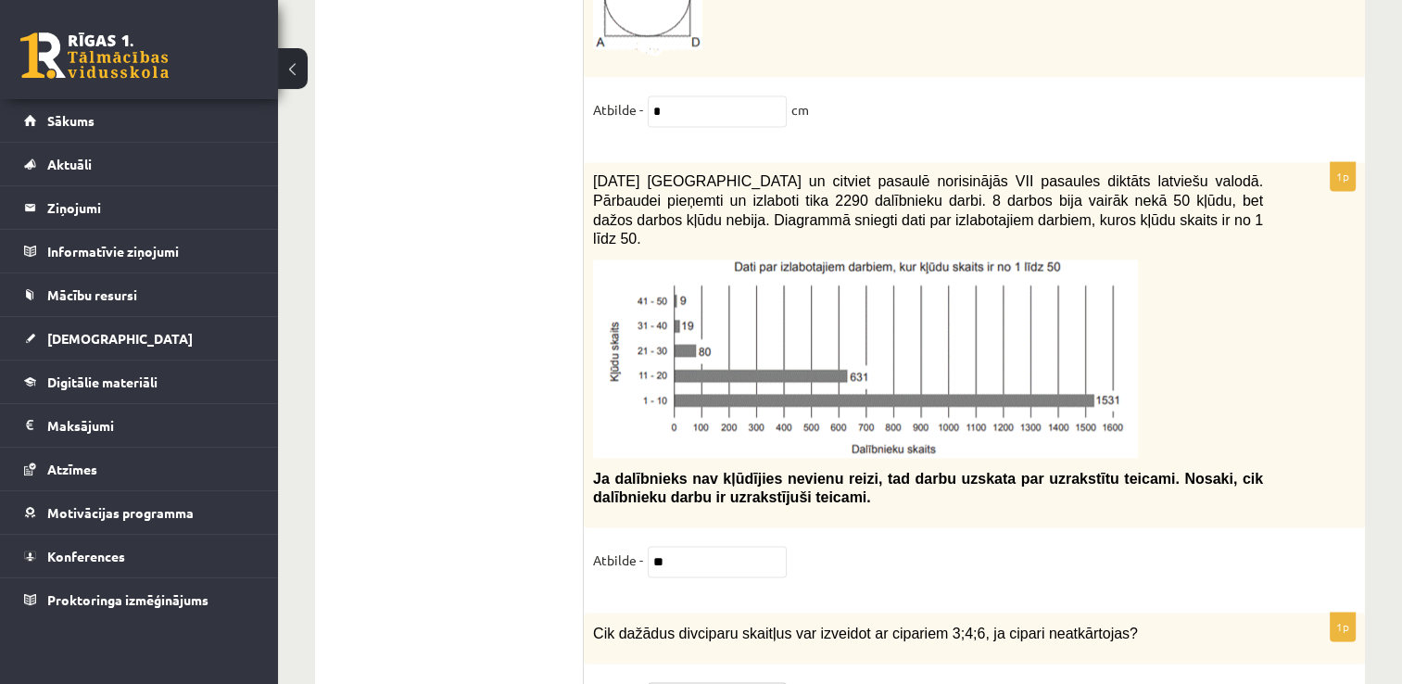
drag, startPoint x: 1094, startPoint y: 525, endPoint x: 582, endPoint y: 532, distance: 512.5
drag, startPoint x: 582, startPoint y: 532, endPoint x: 997, endPoint y: 580, distance: 418.0
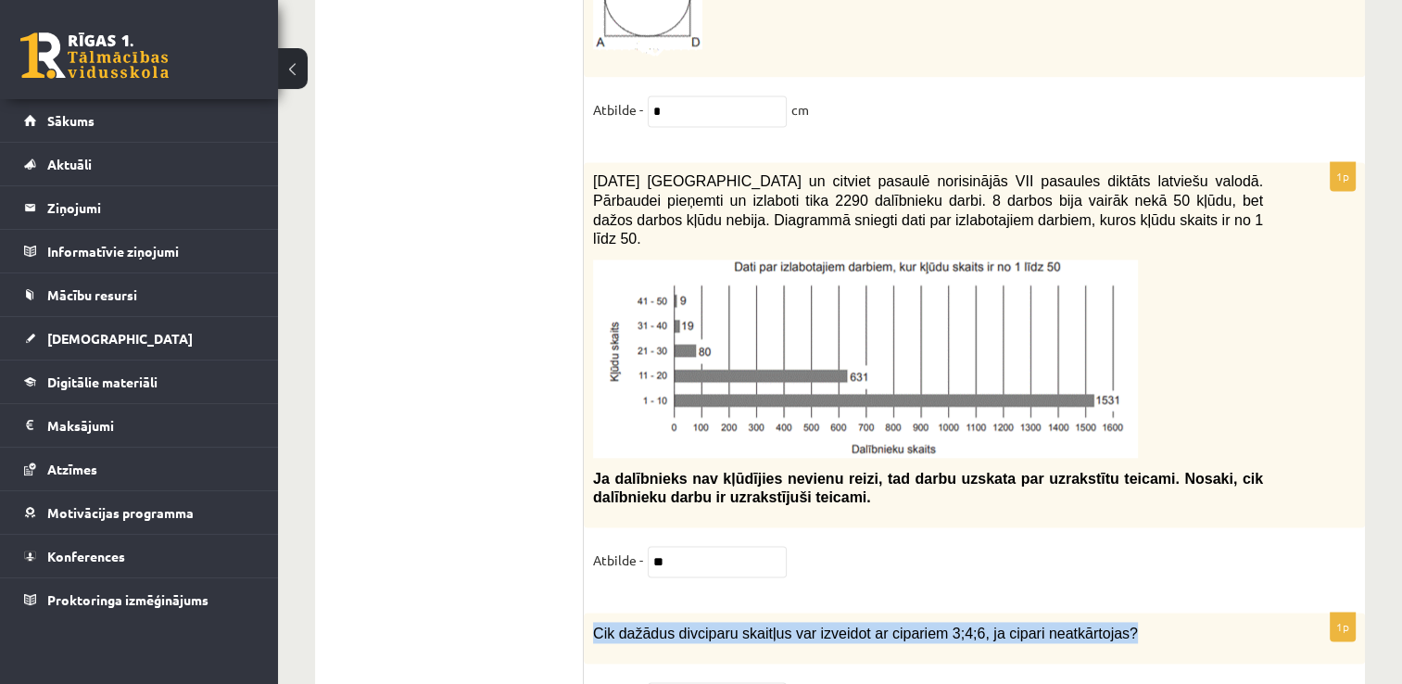
drag, startPoint x: 806, startPoint y: 572, endPoint x: 595, endPoint y: 537, distance: 214.2
click at [595, 622] on p "Cik dažādus divciparu skaitļus var izveidot ar cipariem 3;4;6, ja cipari neatkā…" at bounding box center [928, 632] width 670 height 21
copy span "Cik dažādus divciparu skaitļus var izveidot ar cipariem 3;4;6, ja cipari neatkā…"
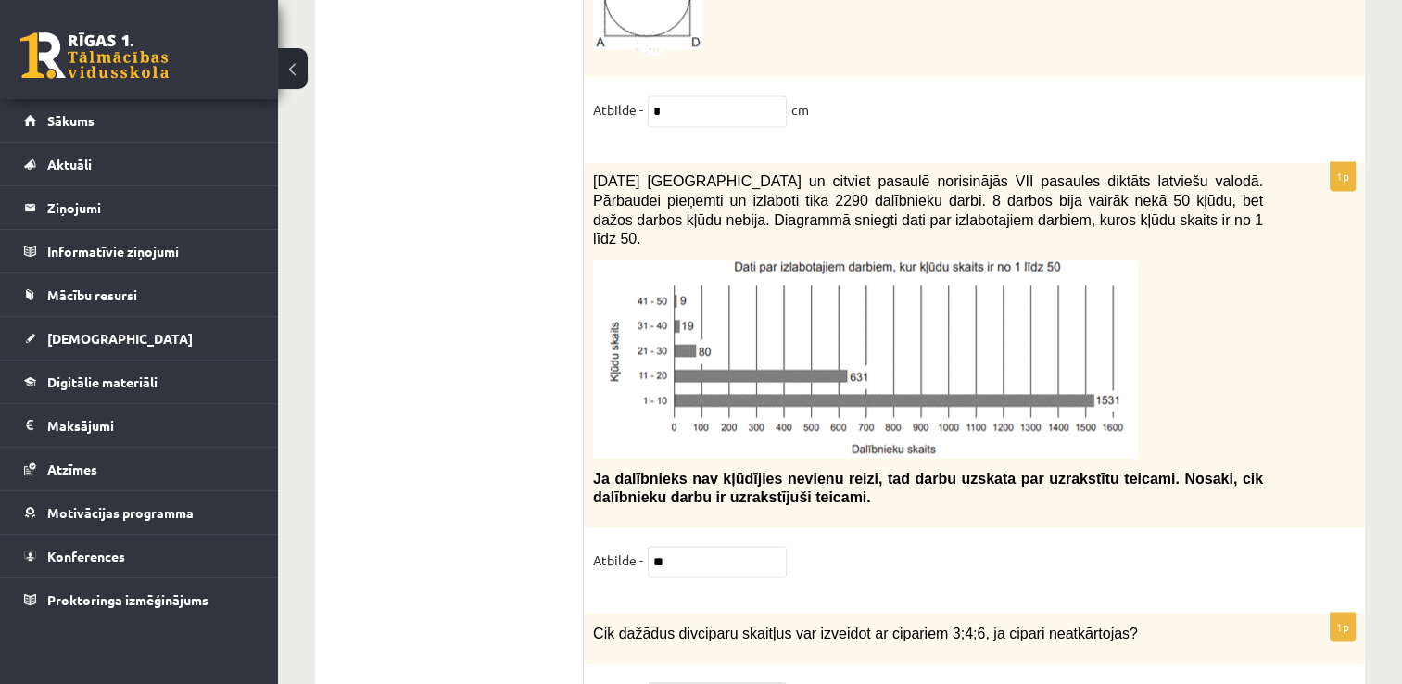
type input "*"
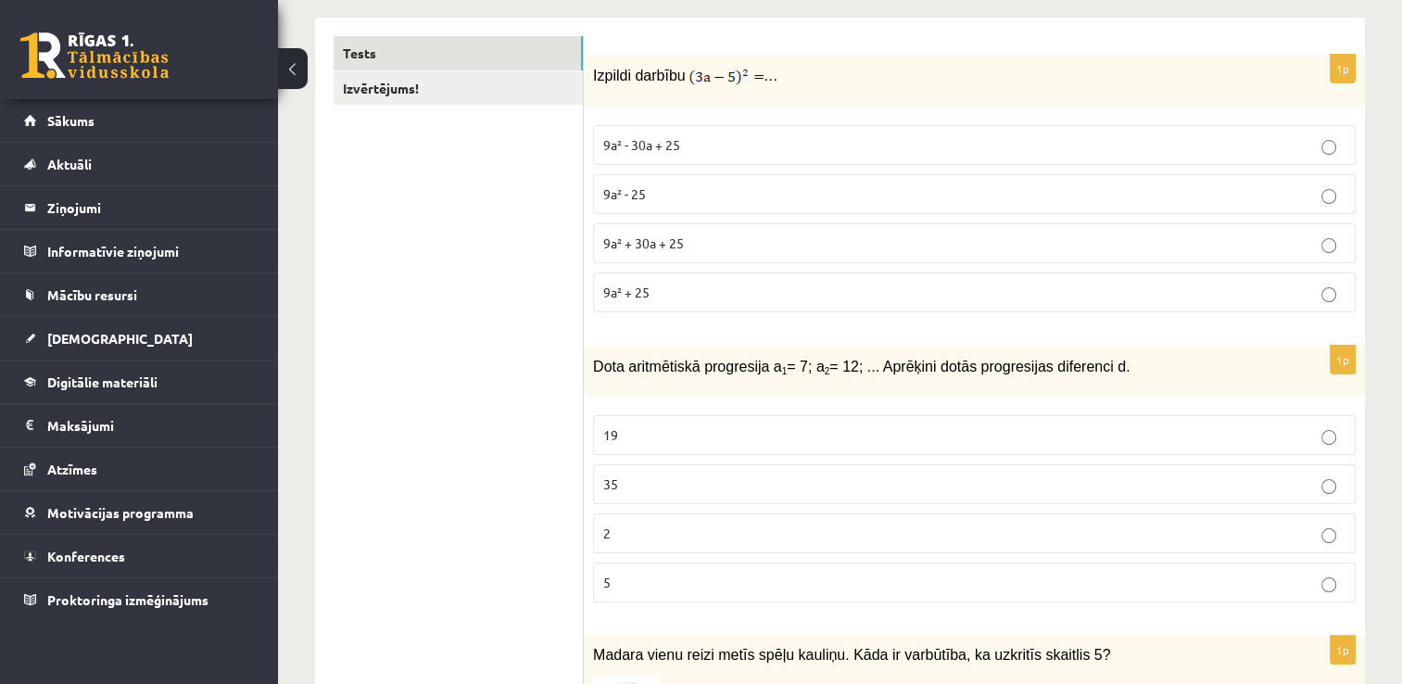
scroll to position [0, 0]
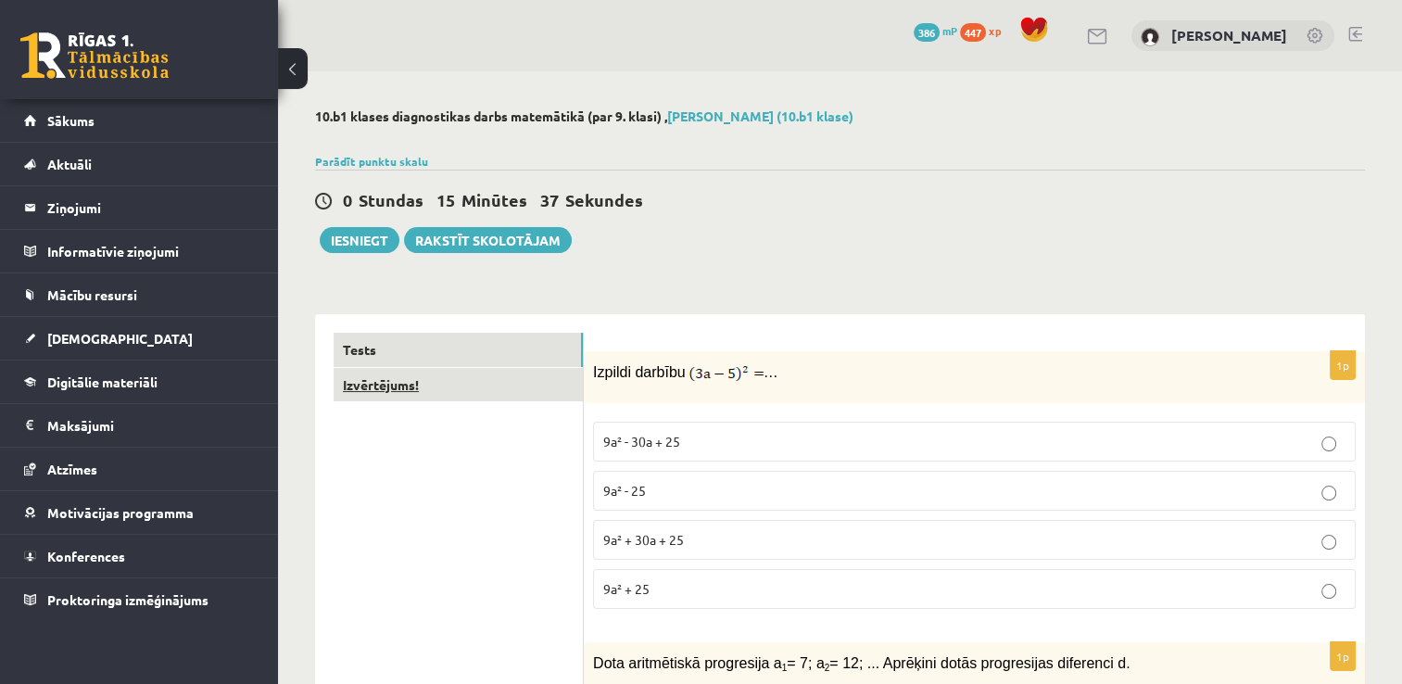
type input "*"
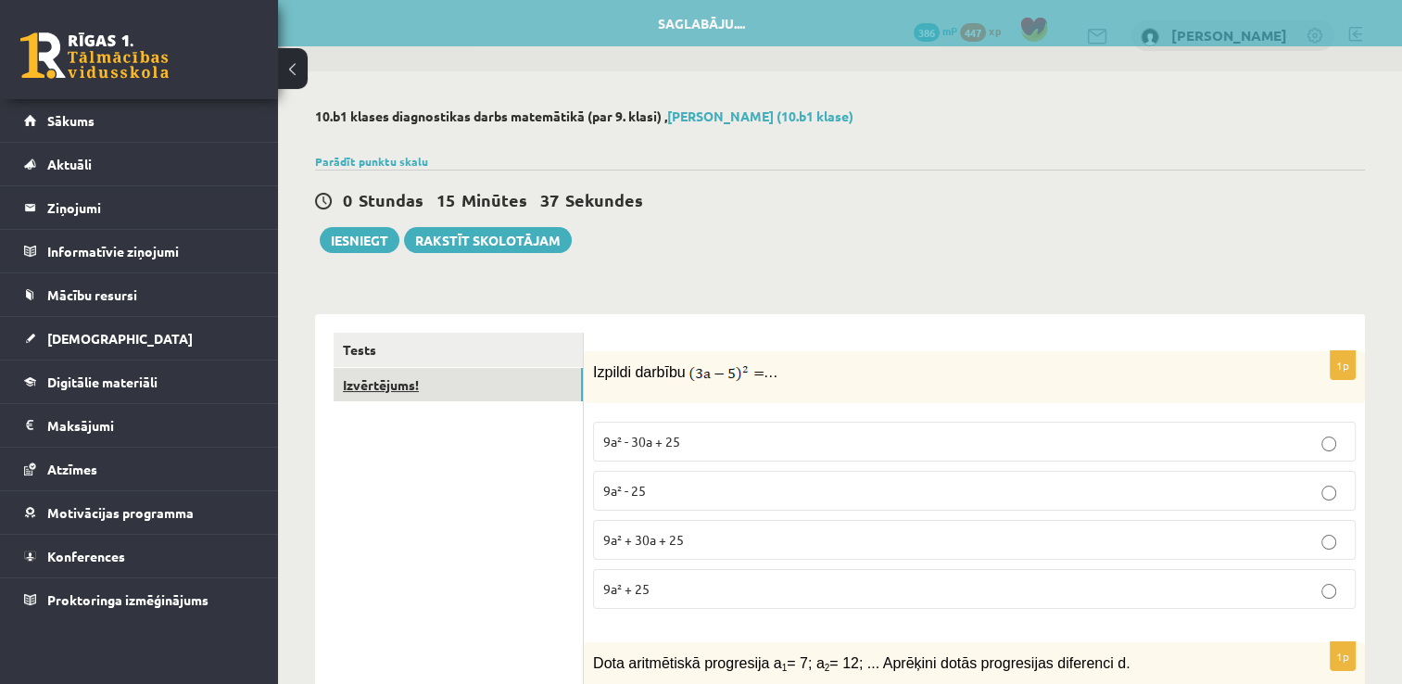
click at [398, 382] on link "Izvērtējums!" at bounding box center [458, 385] width 249 height 34
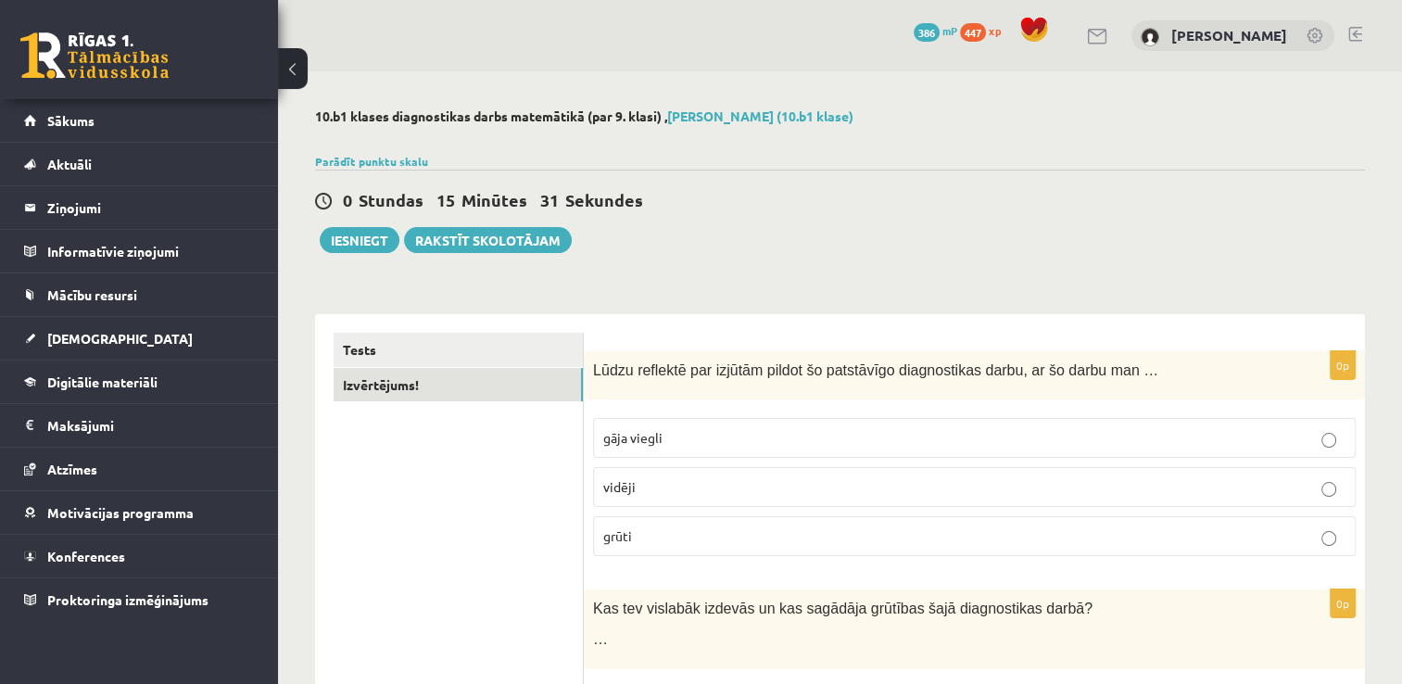
click at [652, 496] on p "vidēji" at bounding box center [974, 486] width 742 height 19
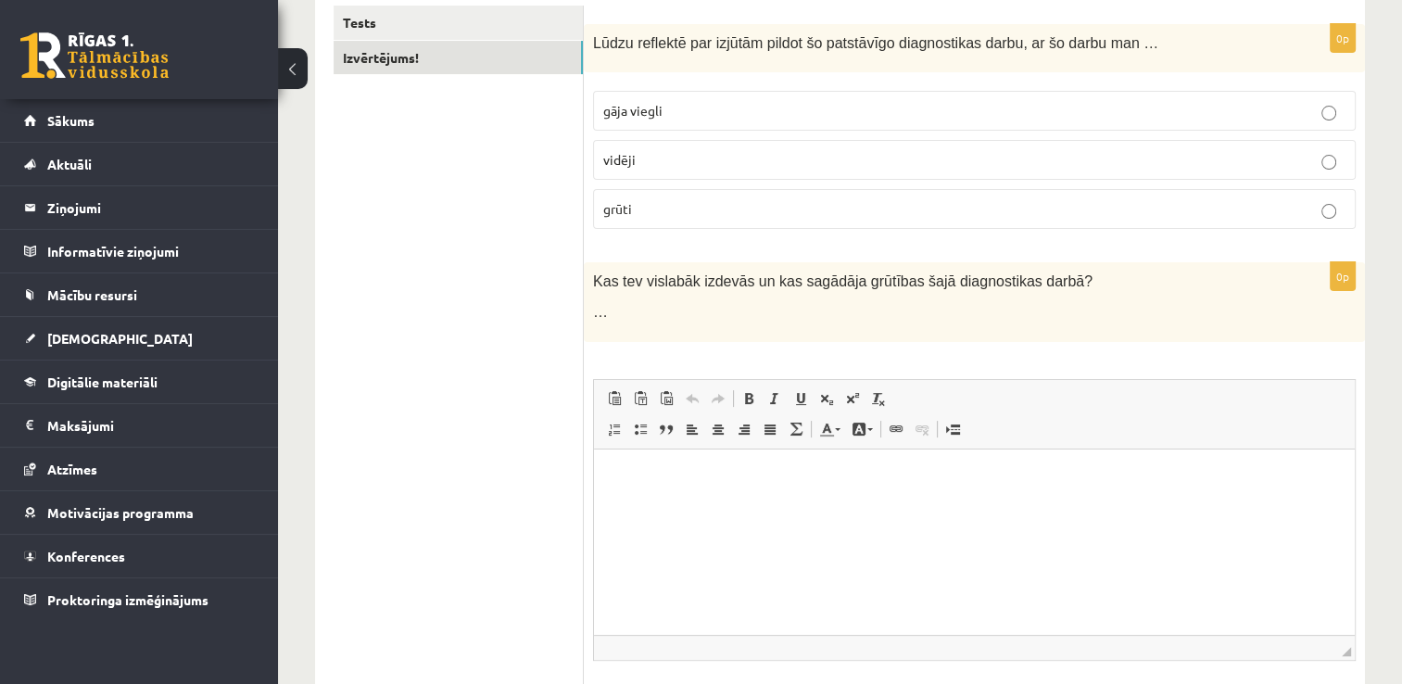
scroll to position [368, 0]
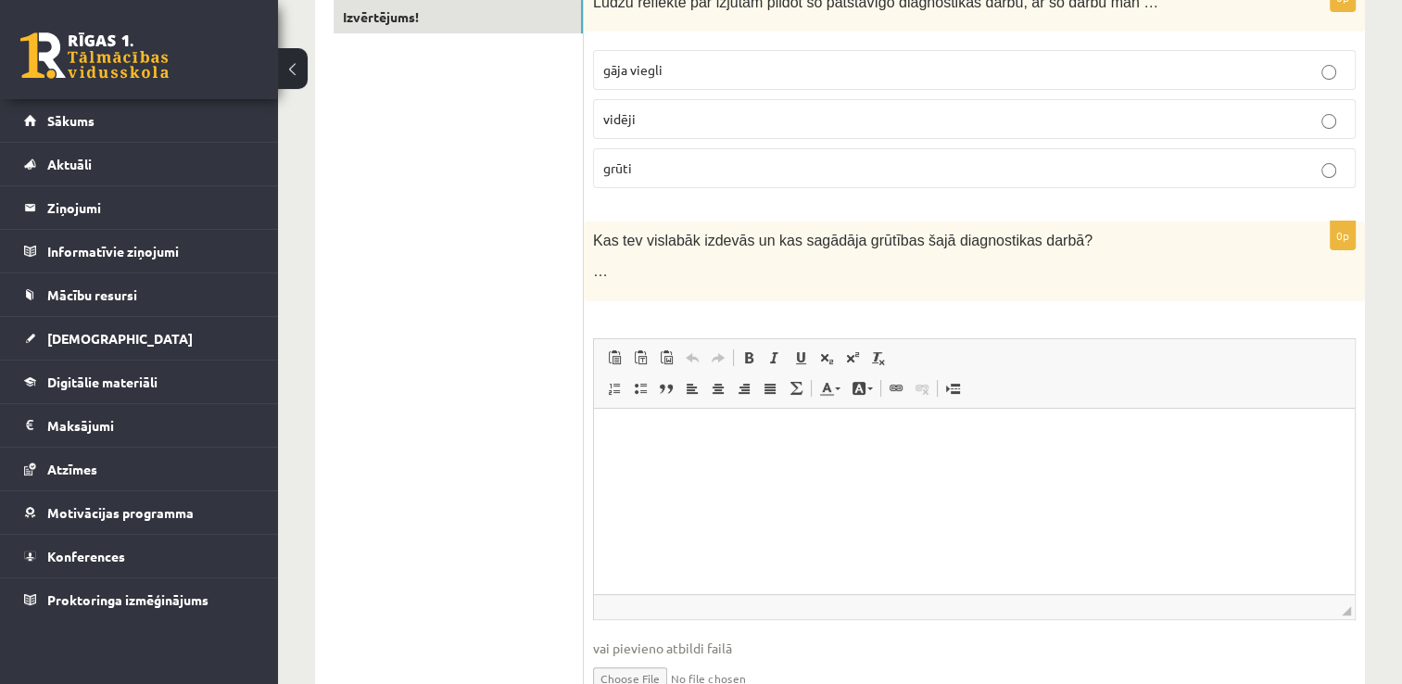
click at [626, 446] on html at bounding box center [974, 436] width 761 height 57
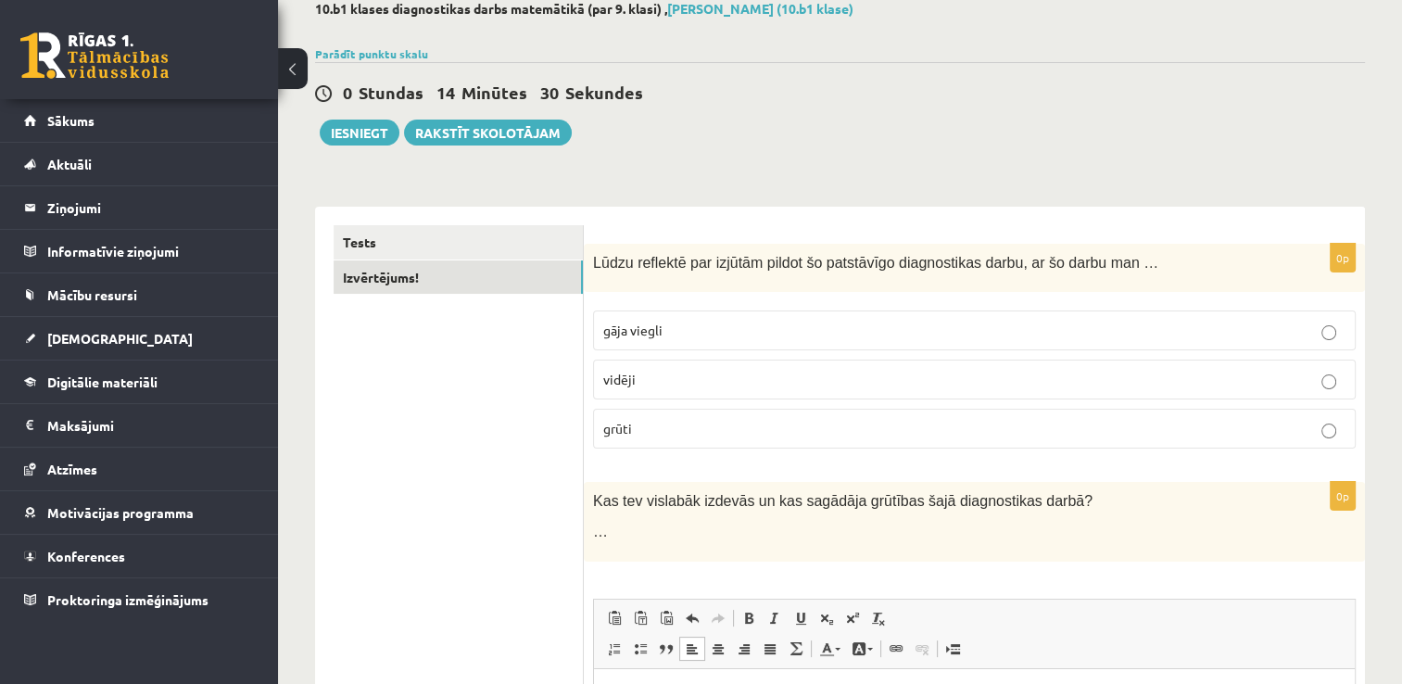
scroll to position [0, 0]
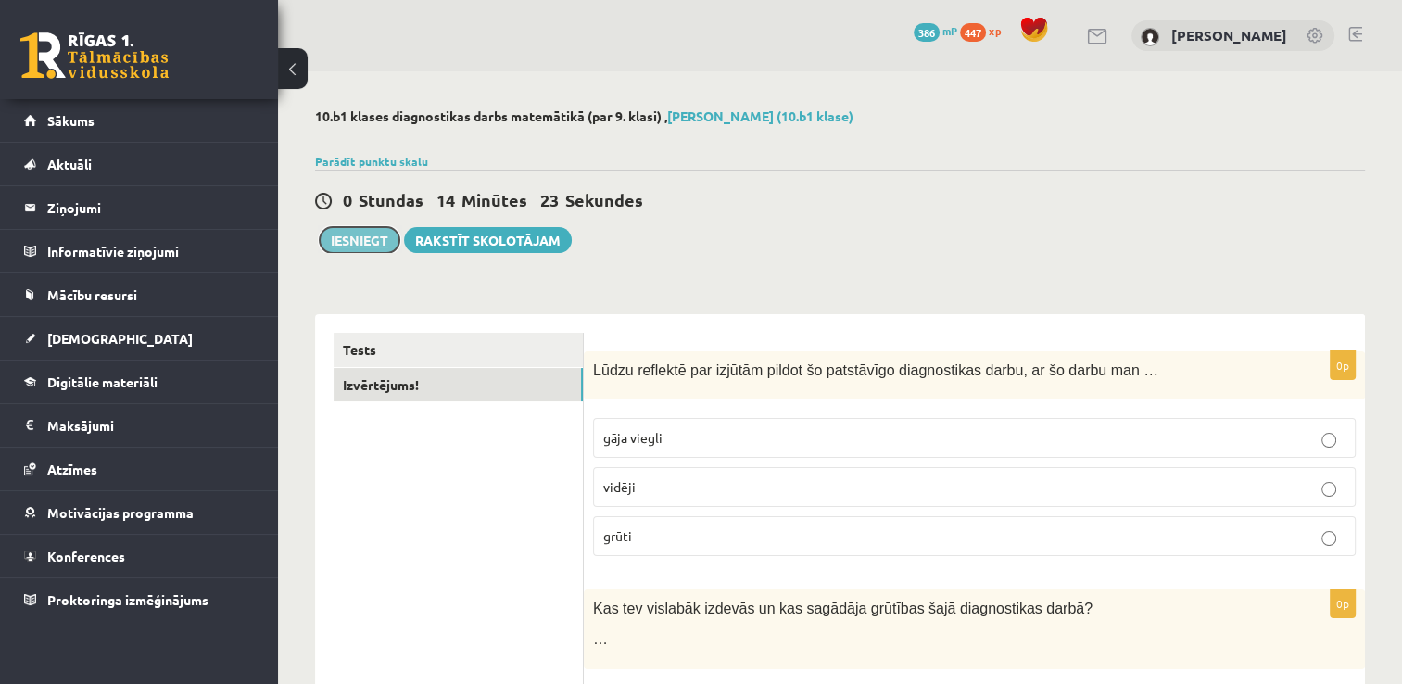
click at [357, 241] on button "Iesniegt" at bounding box center [360, 240] width 80 height 26
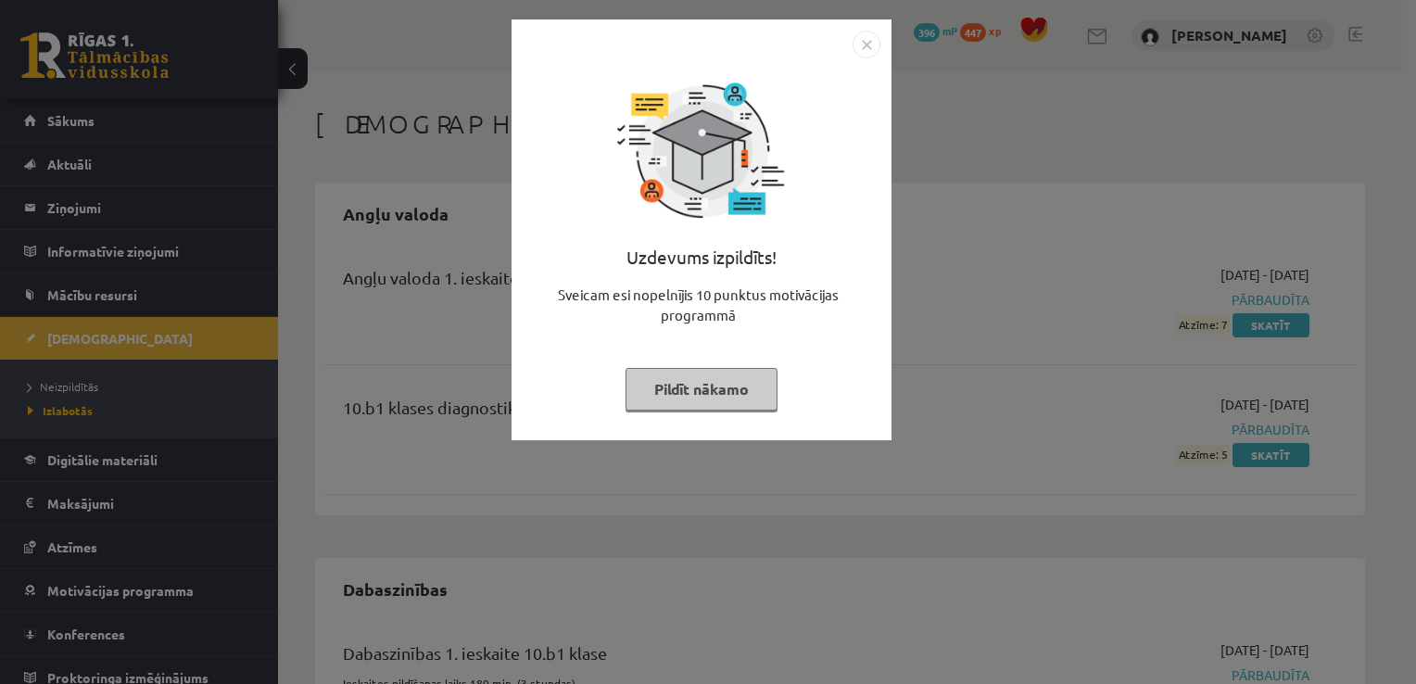
click at [864, 44] on img "Close" at bounding box center [867, 45] width 28 height 28
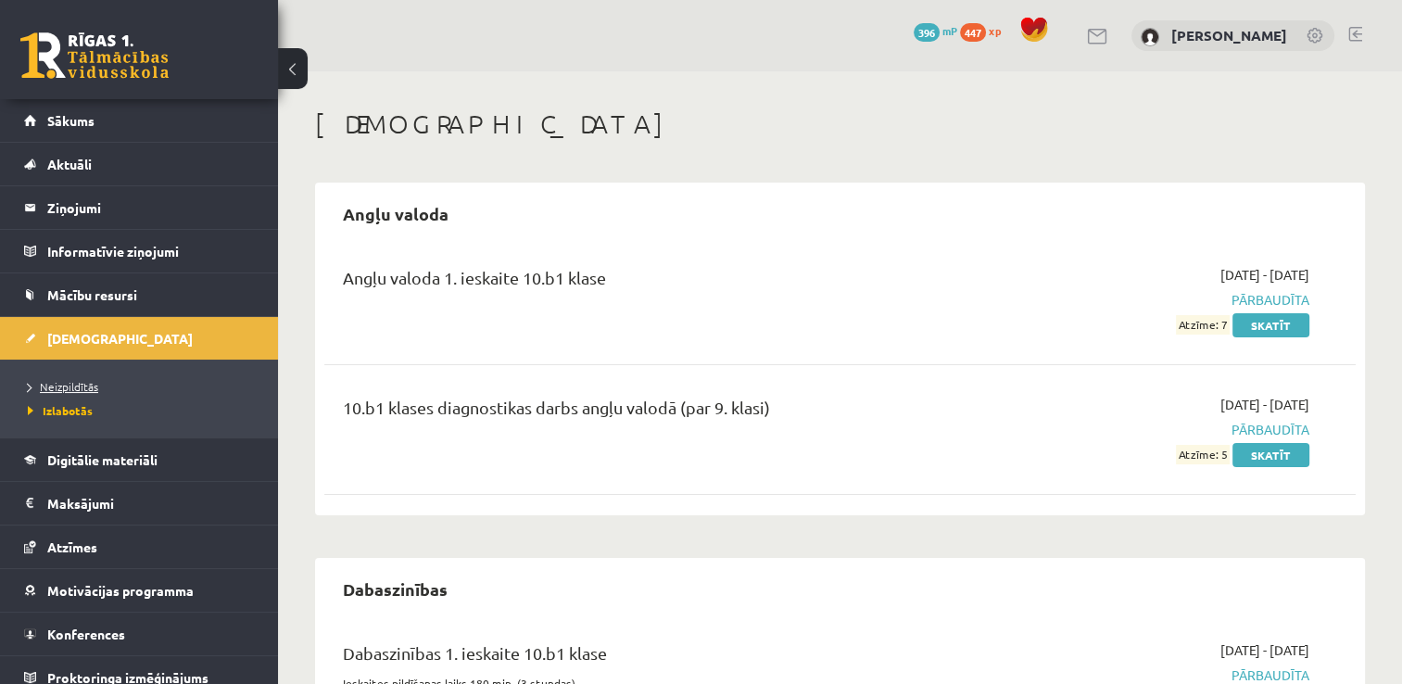
click at [61, 386] on span "Neizpildītās" at bounding box center [63, 386] width 70 height 15
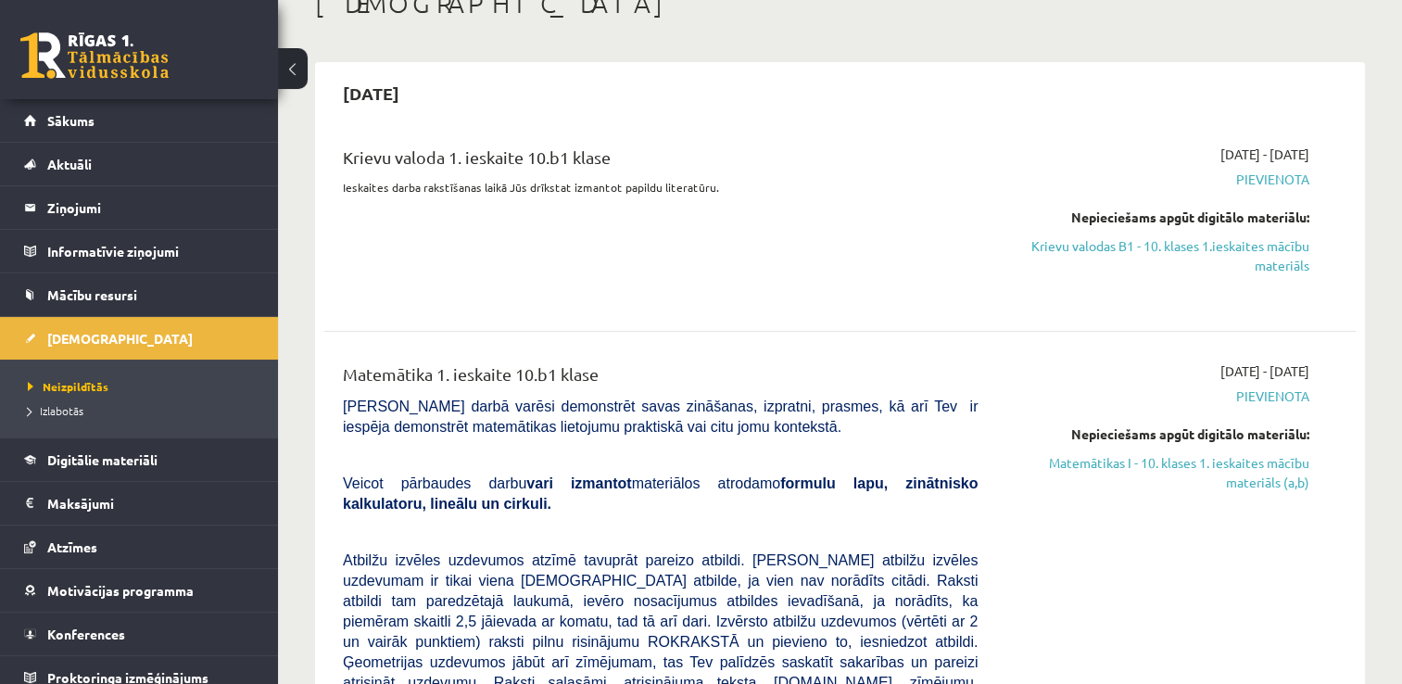
scroll to position [93, 0]
